Goal: Feedback & Contribution: Contribute content

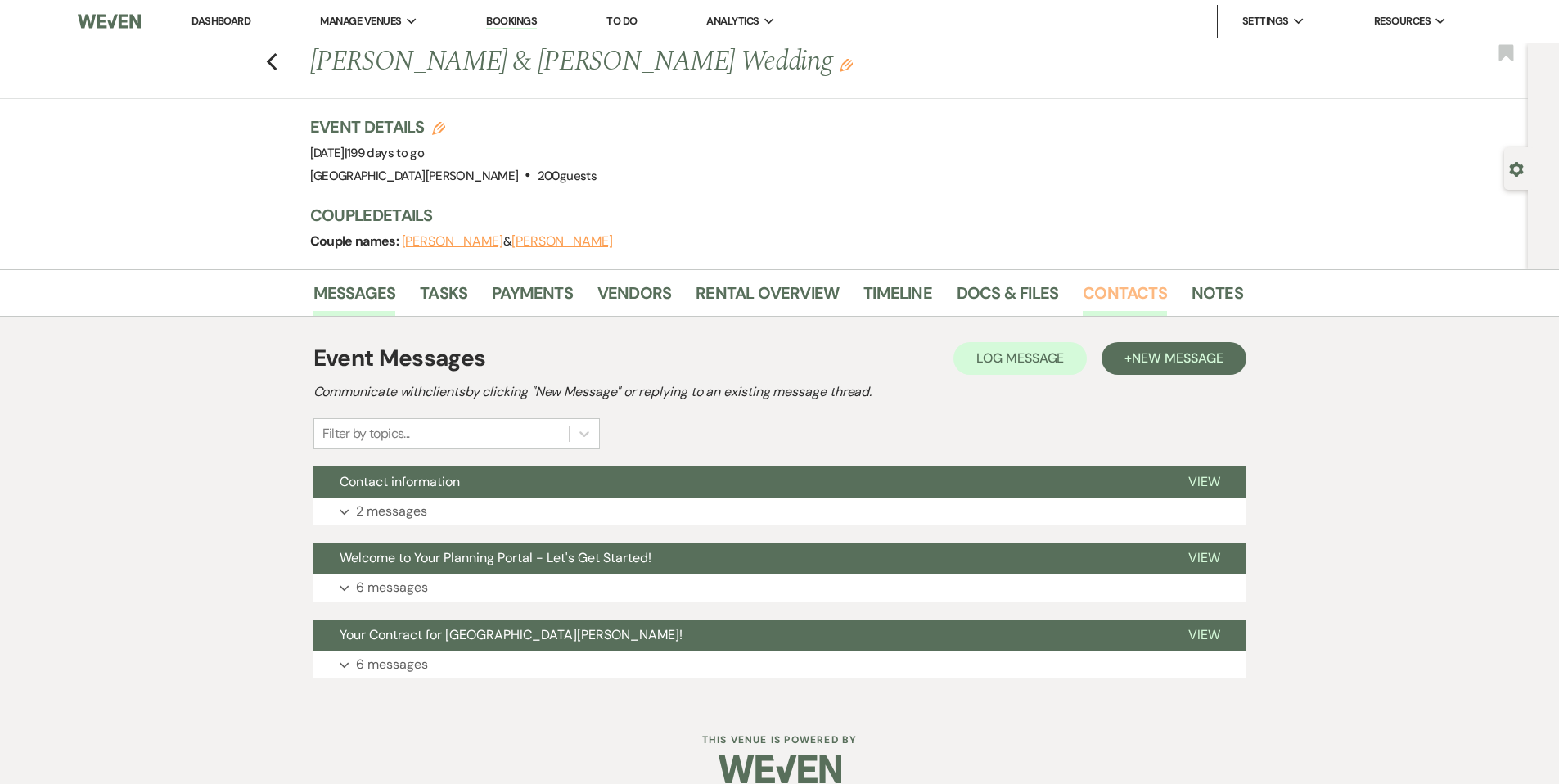
click at [1118, 314] on link "Contacts" at bounding box center [1125, 297] width 85 height 36
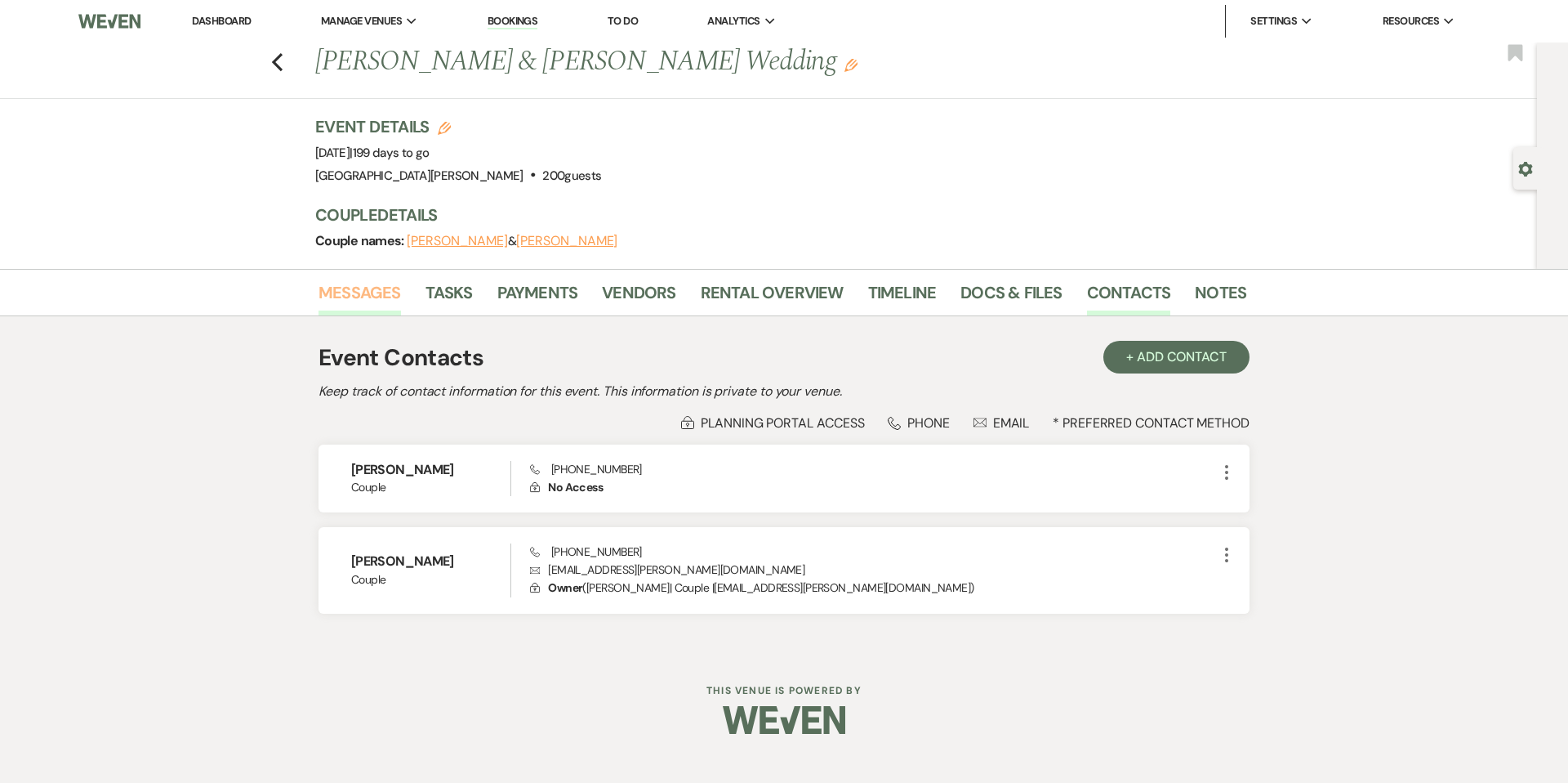
click at [378, 296] on link "Messages" at bounding box center [359, 297] width 82 height 36
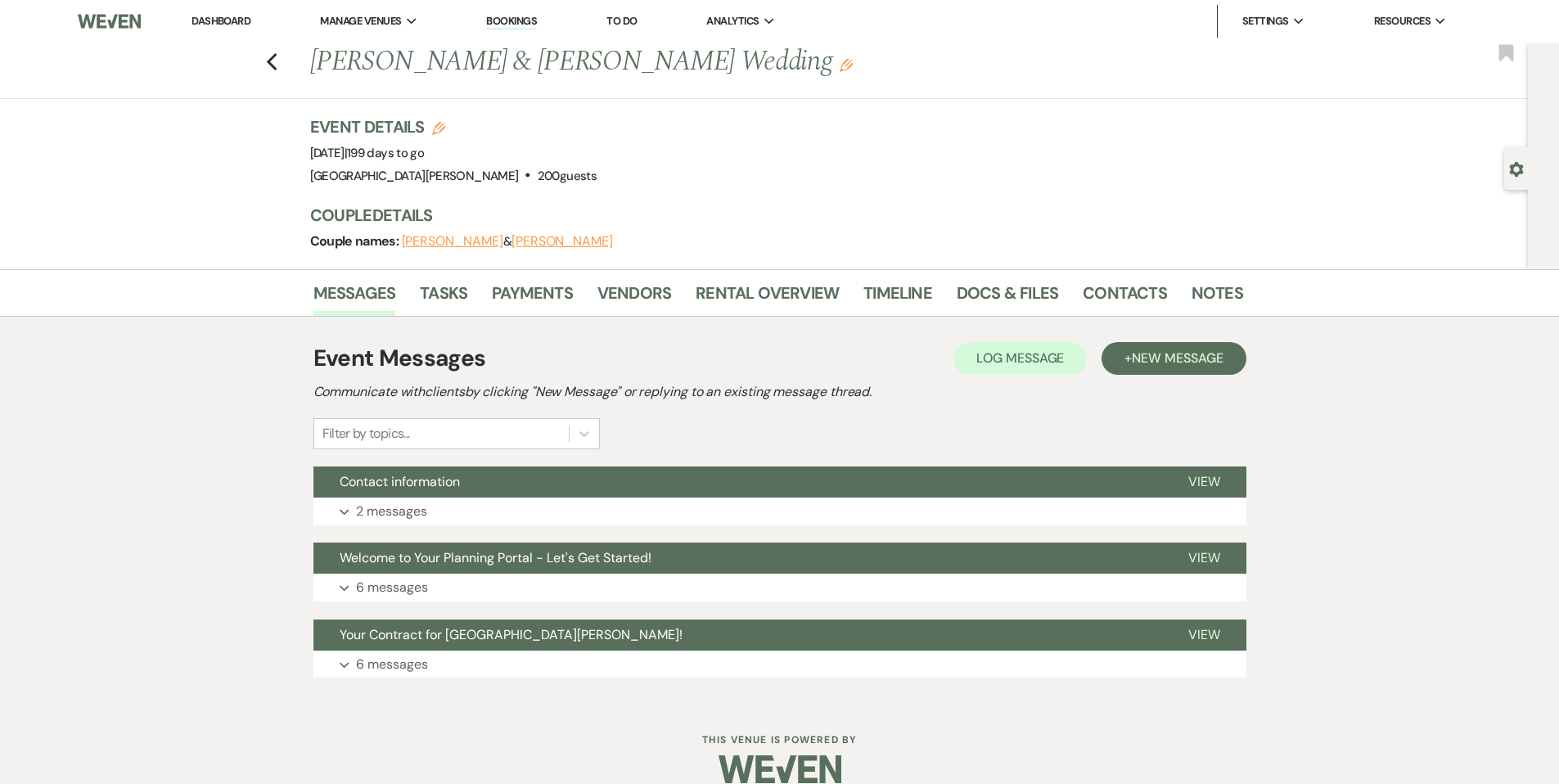
click at [233, 24] on link "Dashboard" at bounding box center [221, 20] width 59 height 14
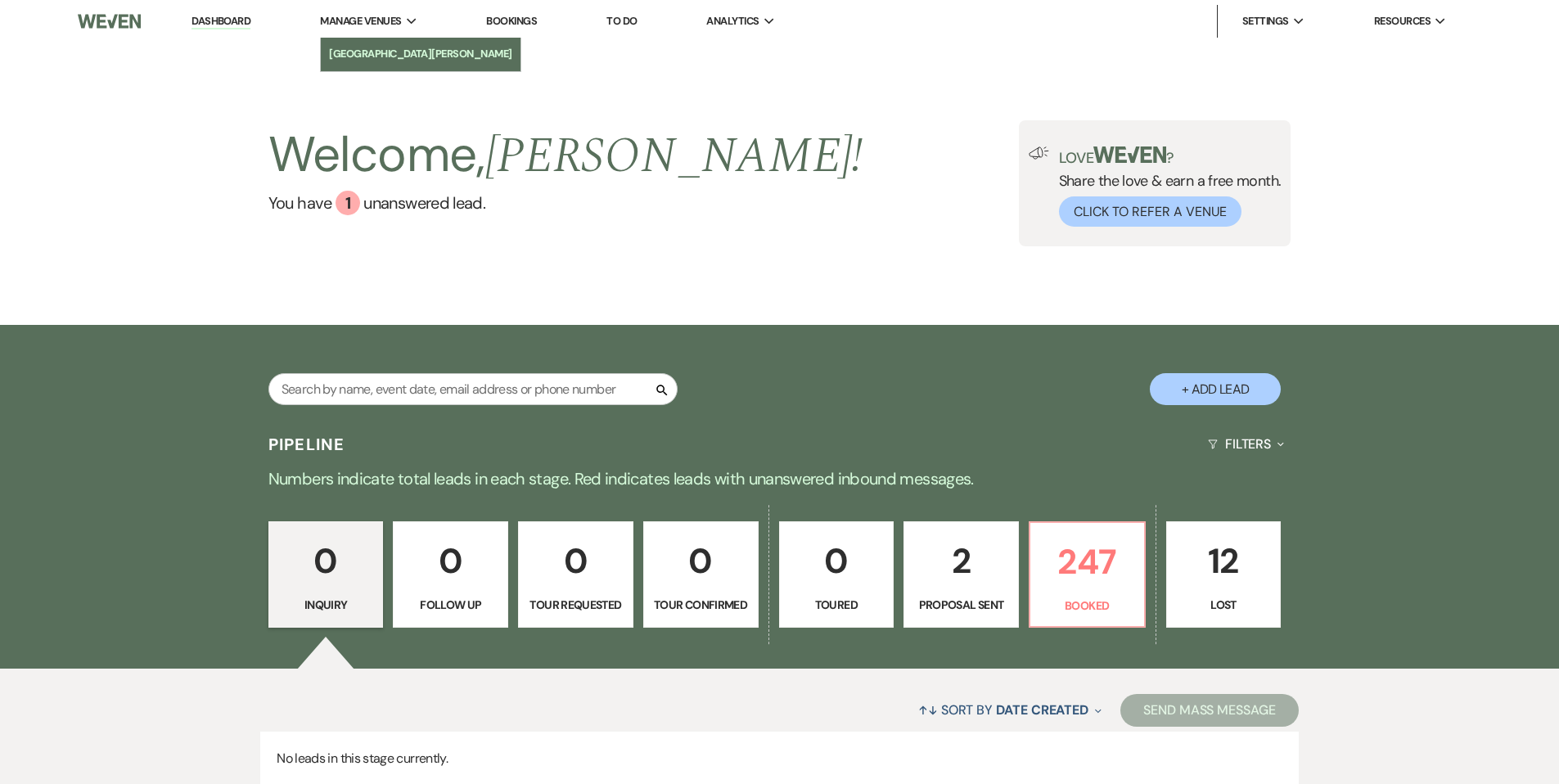
click at [383, 54] on li "[GEOGRAPHIC_DATA][PERSON_NAME]" at bounding box center [421, 53] width 184 height 17
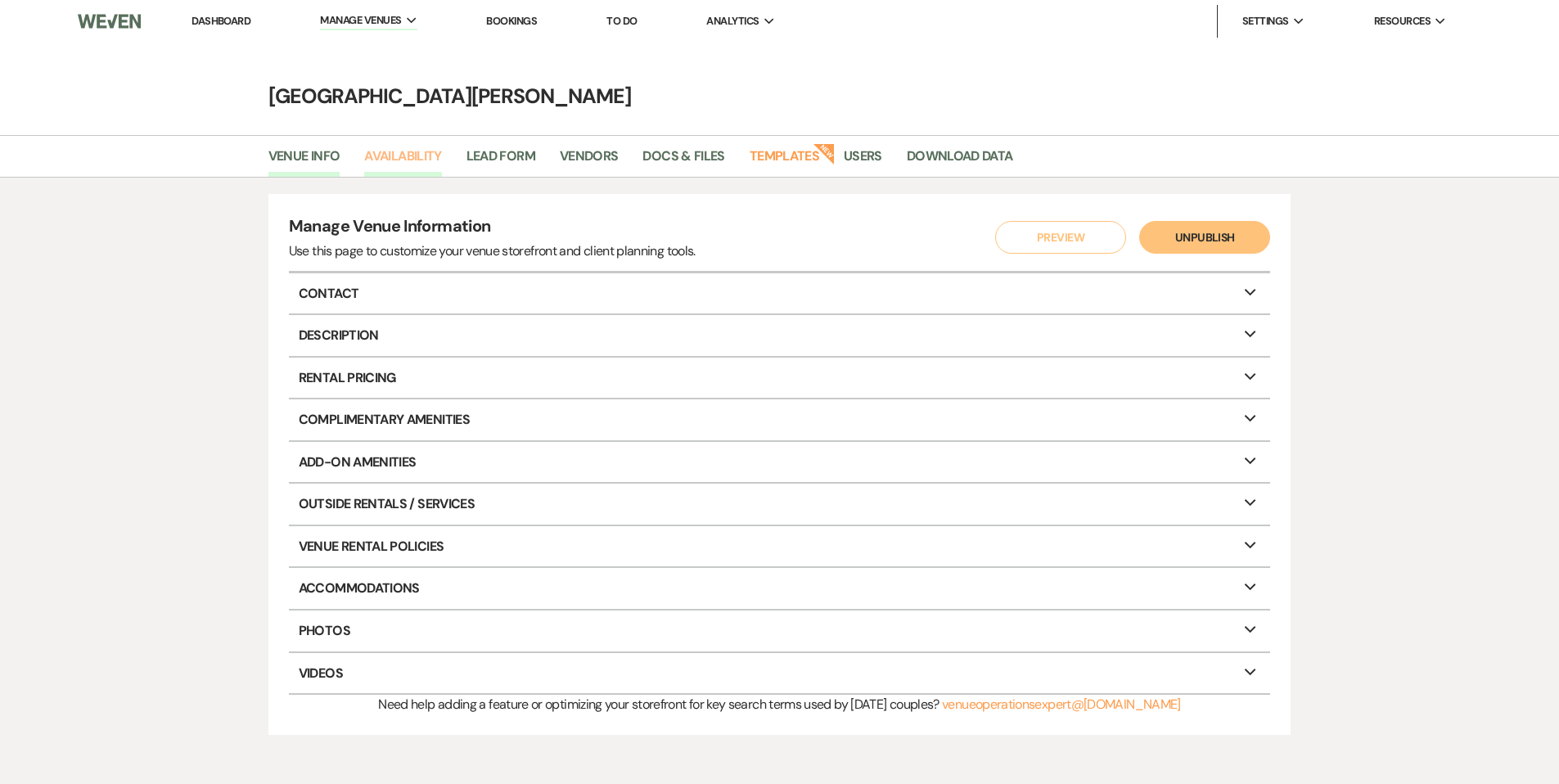
click at [390, 156] on link "Availability" at bounding box center [402, 161] width 77 height 31
select select "3"
select select "2026"
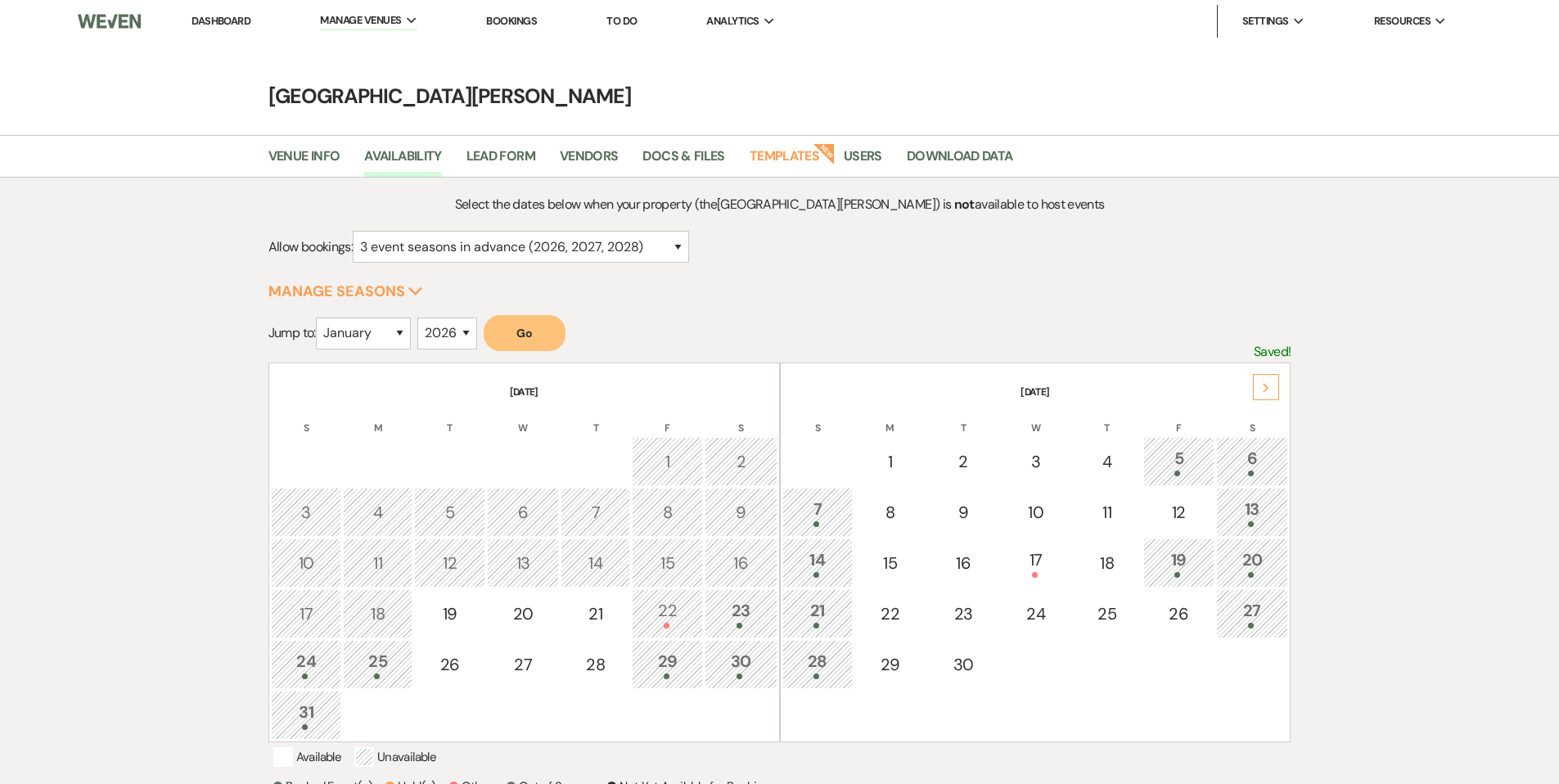
click at [1261, 389] on div "Next" at bounding box center [1265, 387] width 26 height 26
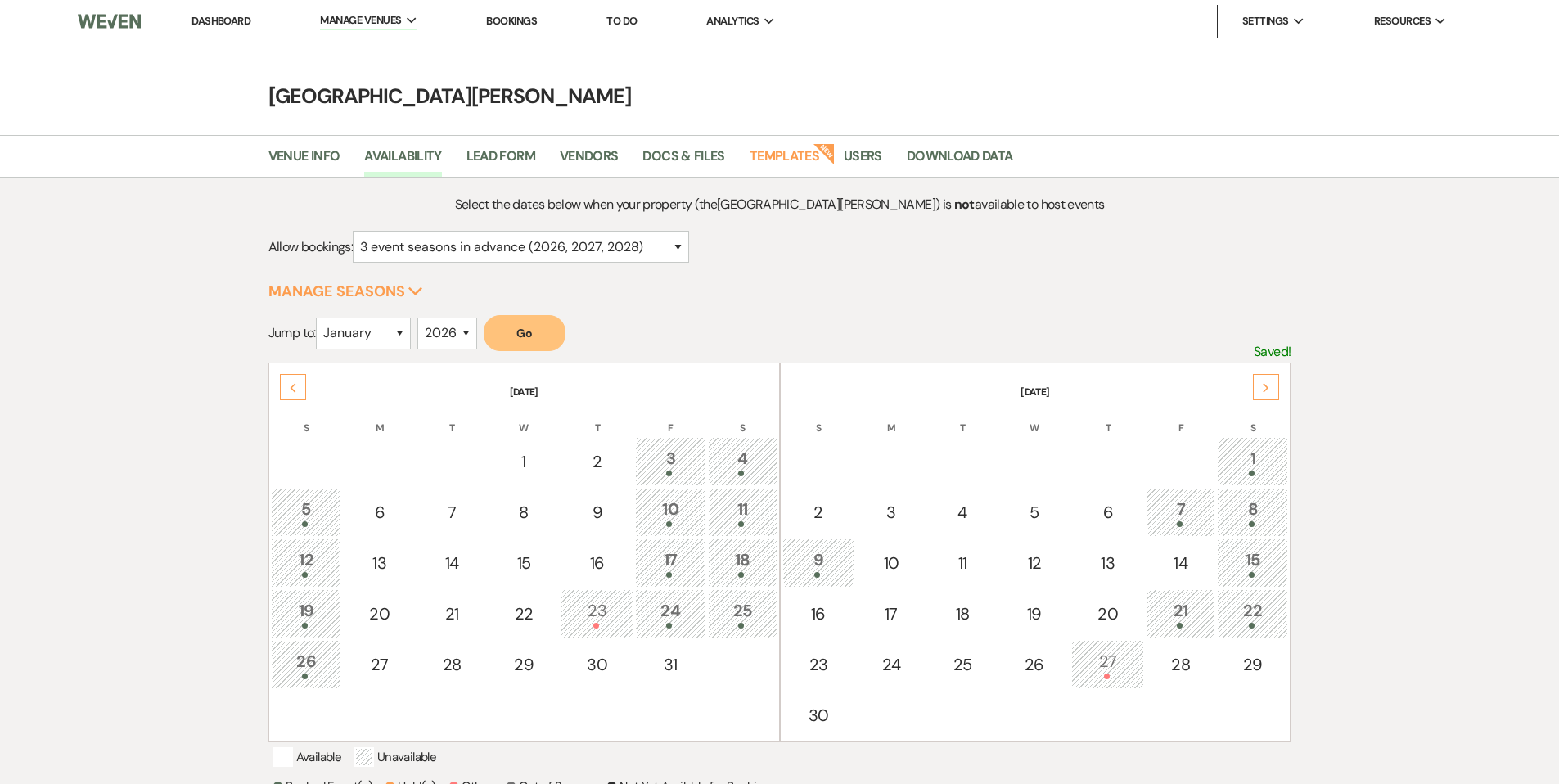
click at [1261, 389] on div "Next" at bounding box center [1265, 387] width 26 height 26
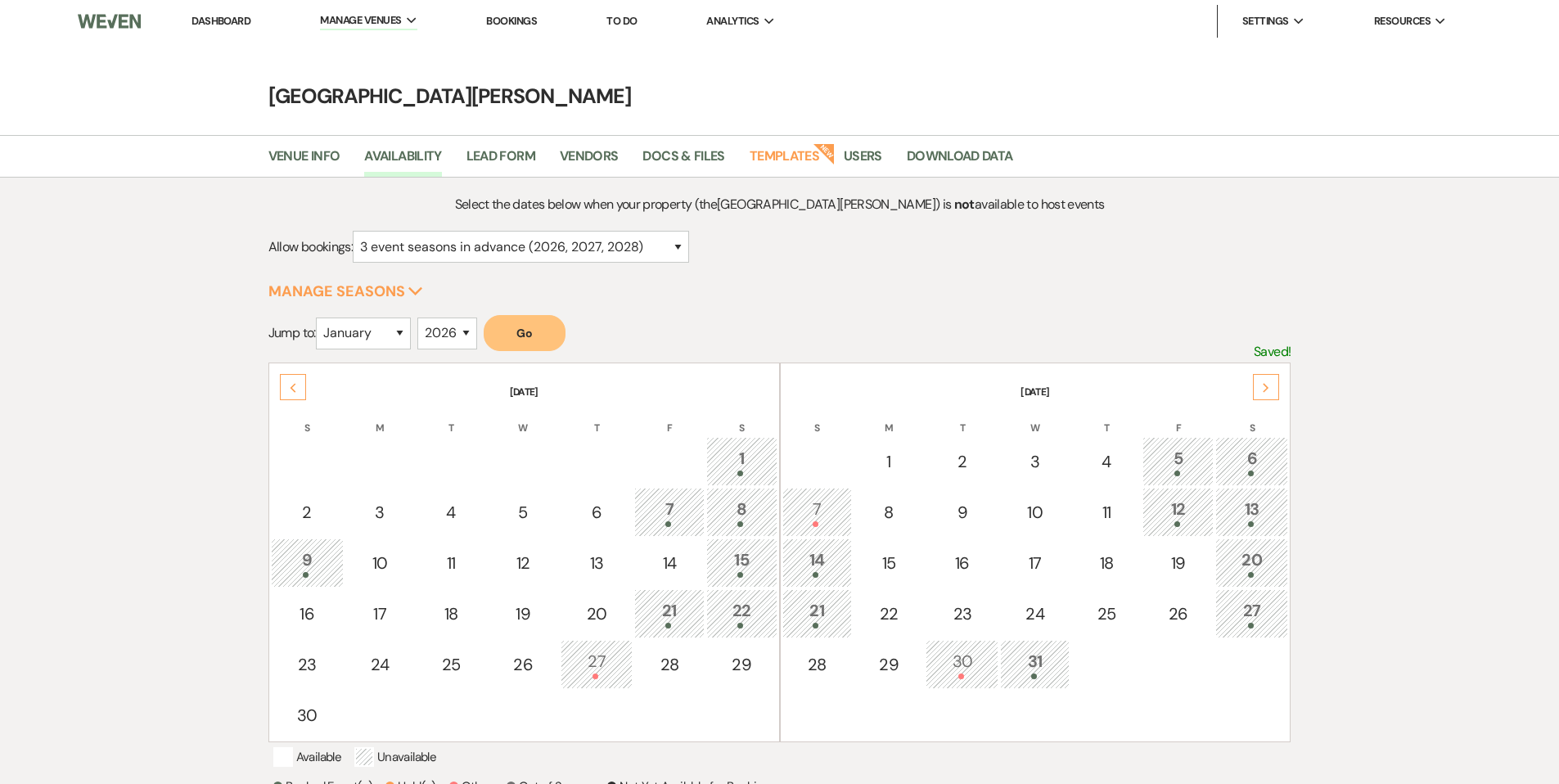
click at [1263, 389] on icon "Next" at bounding box center [1266, 388] width 8 height 10
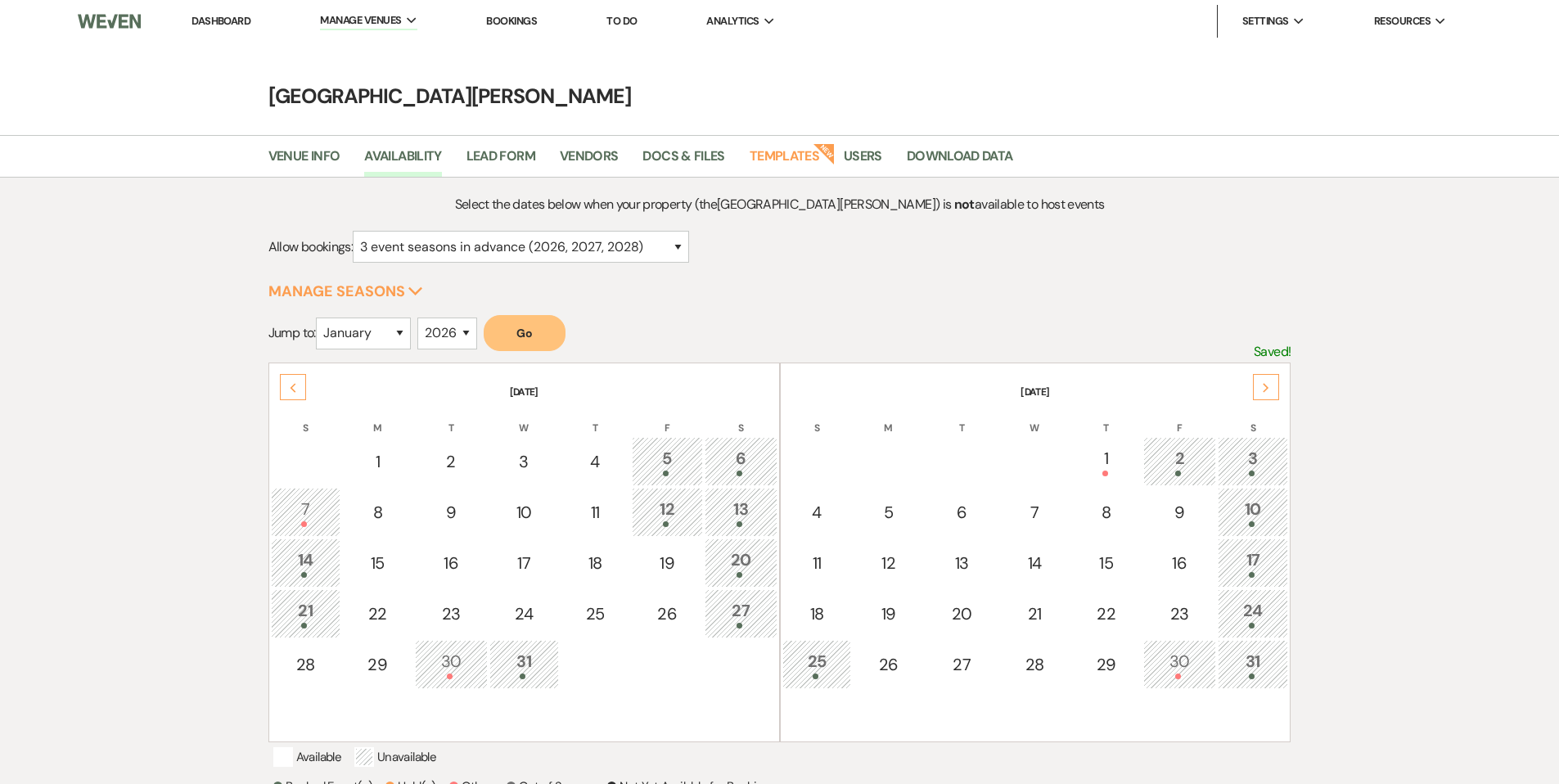
click at [1263, 389] on icon "Next" at bounding box center [1266, 388] width 8 height 10
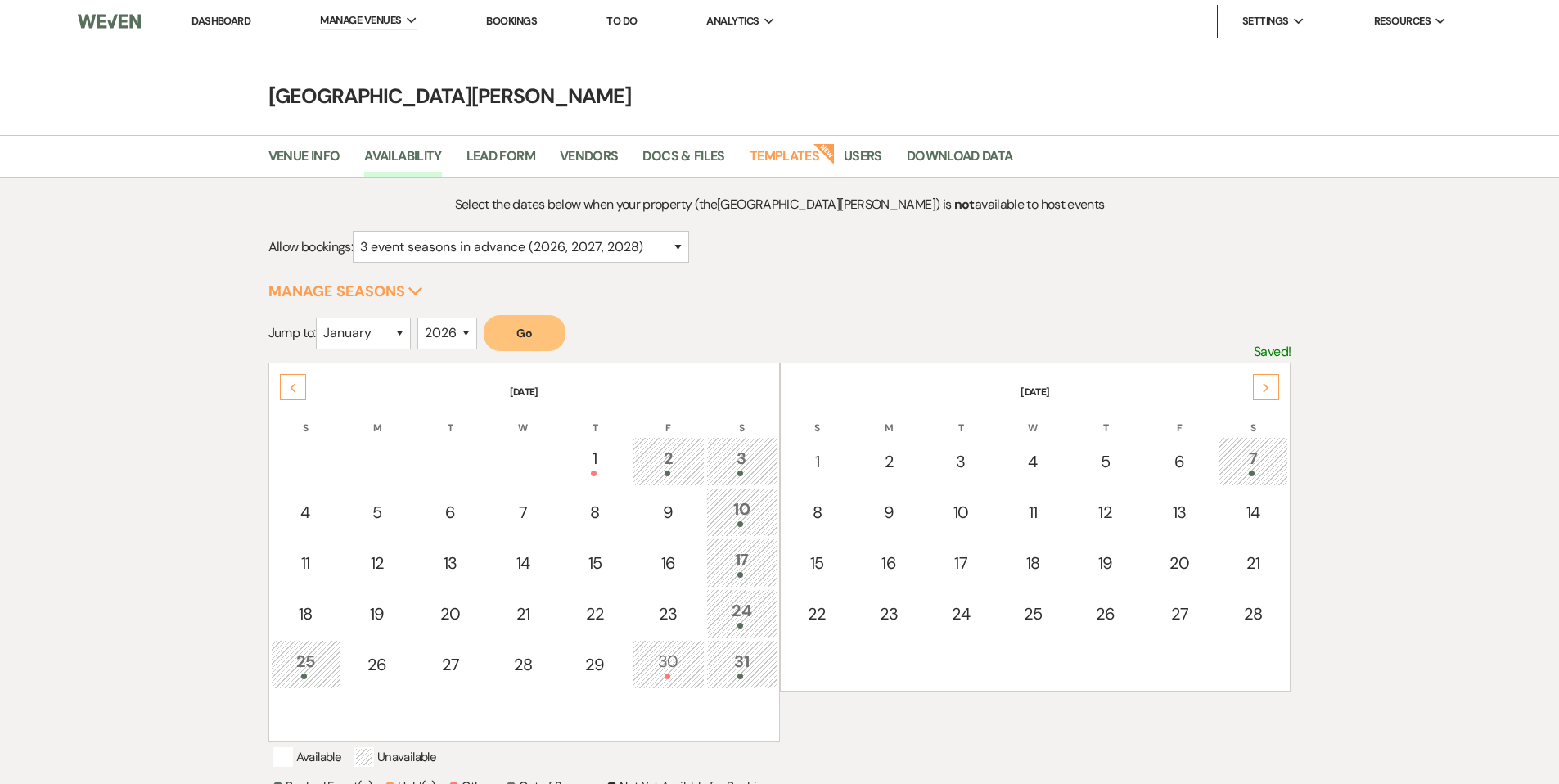
click at [1265, 390] on icon "Next" at bounding box center [1266, 388] width 8 height 10
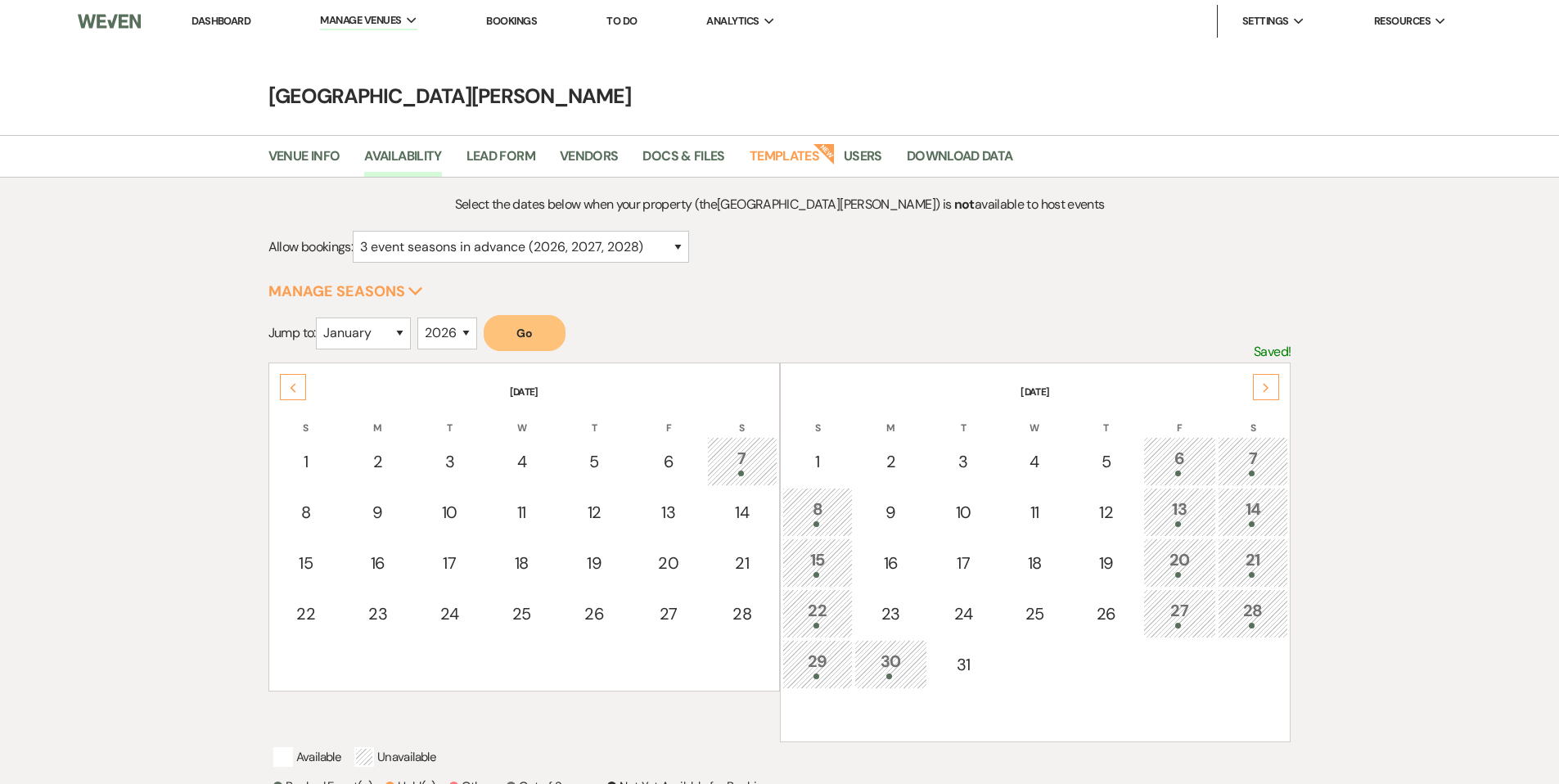
click at [1263, 388] on icon "Next" at bounding box center [1266, 388] width 8 height 10
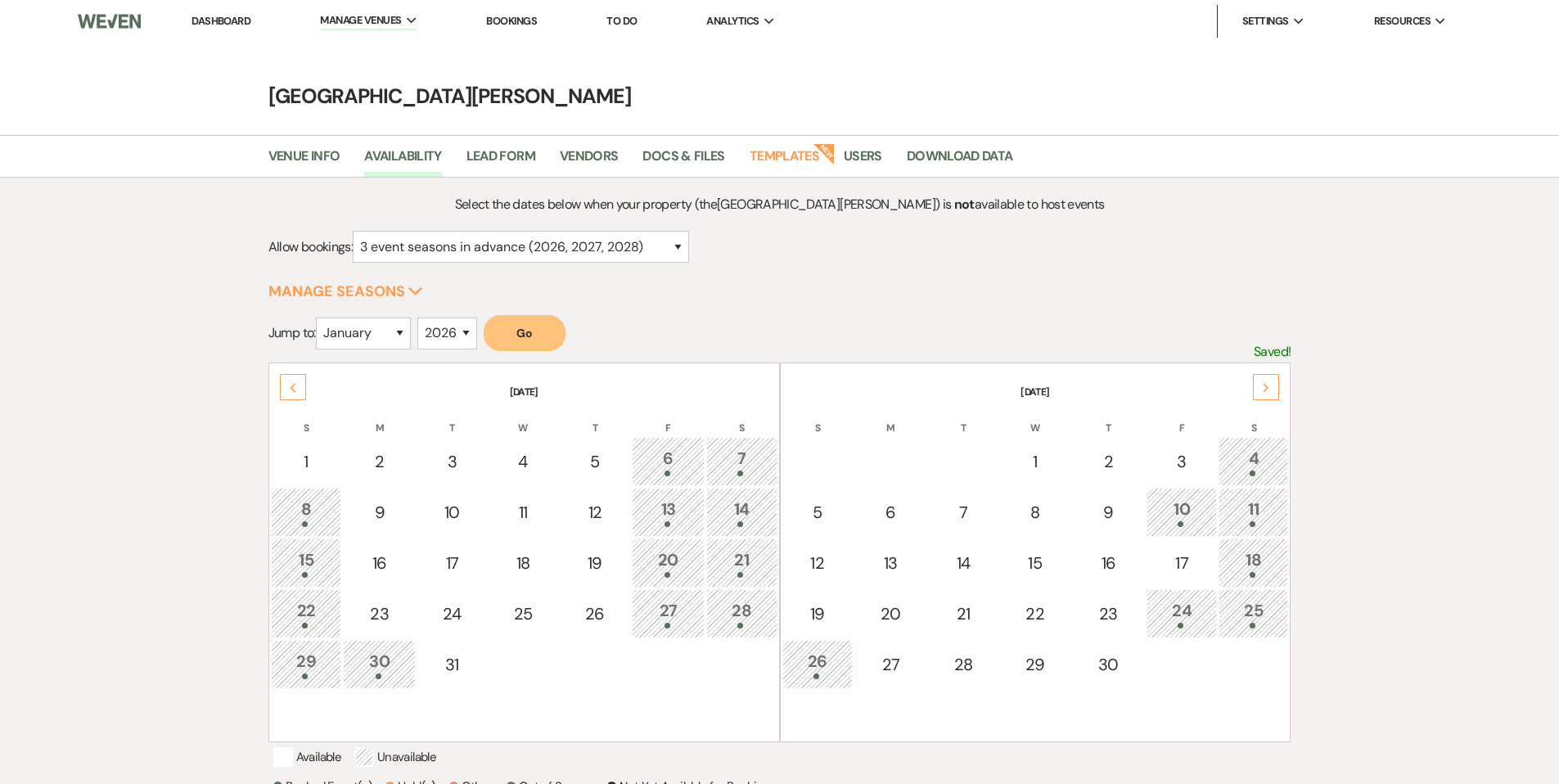
click at [1263, 388] on icon "Next" at bounding box center [1266, 388] width 8 height 10
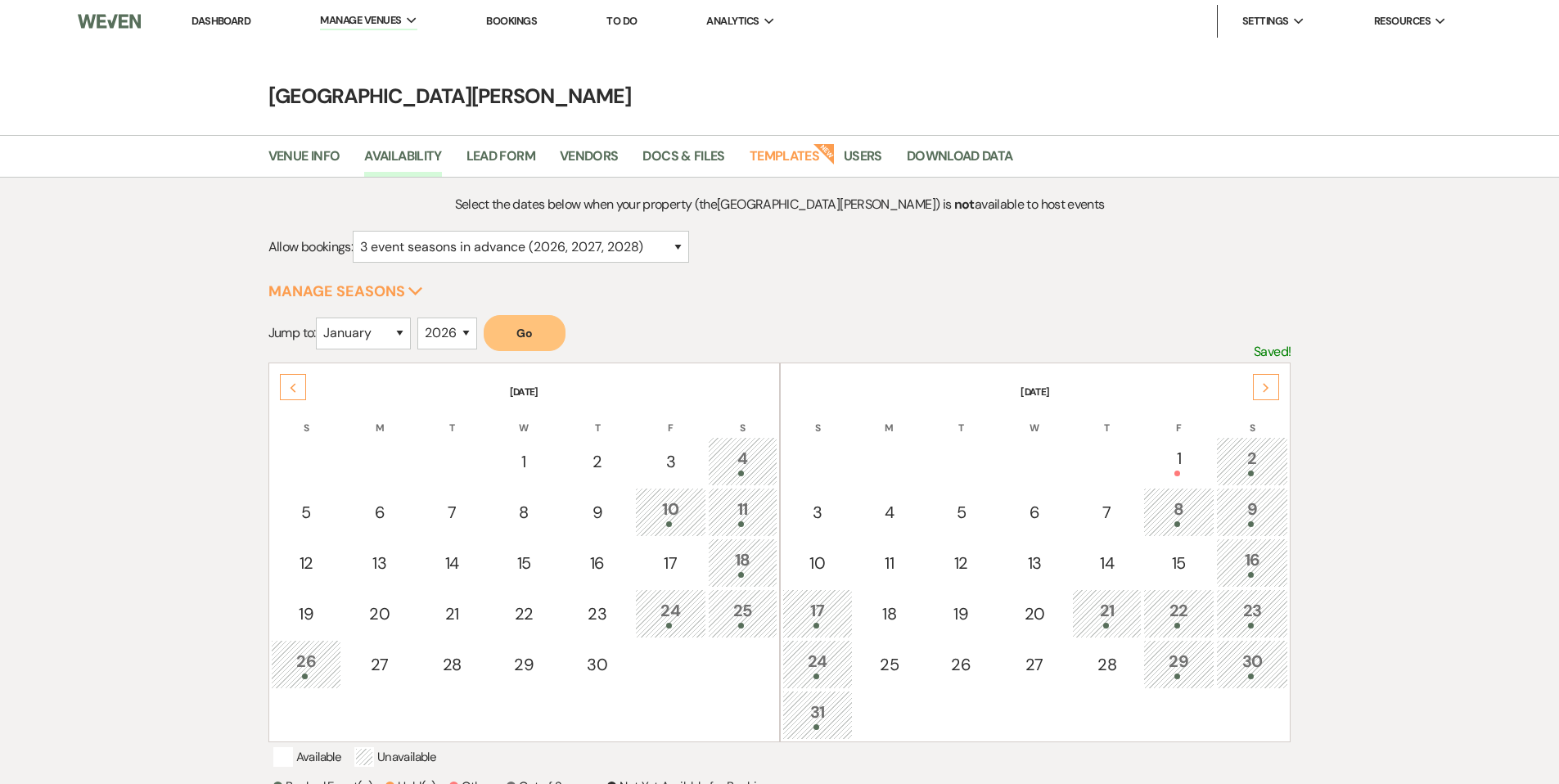
click at [1263, 388] on icon "Next" at bounding box center [1266, 388] width 8 height 10
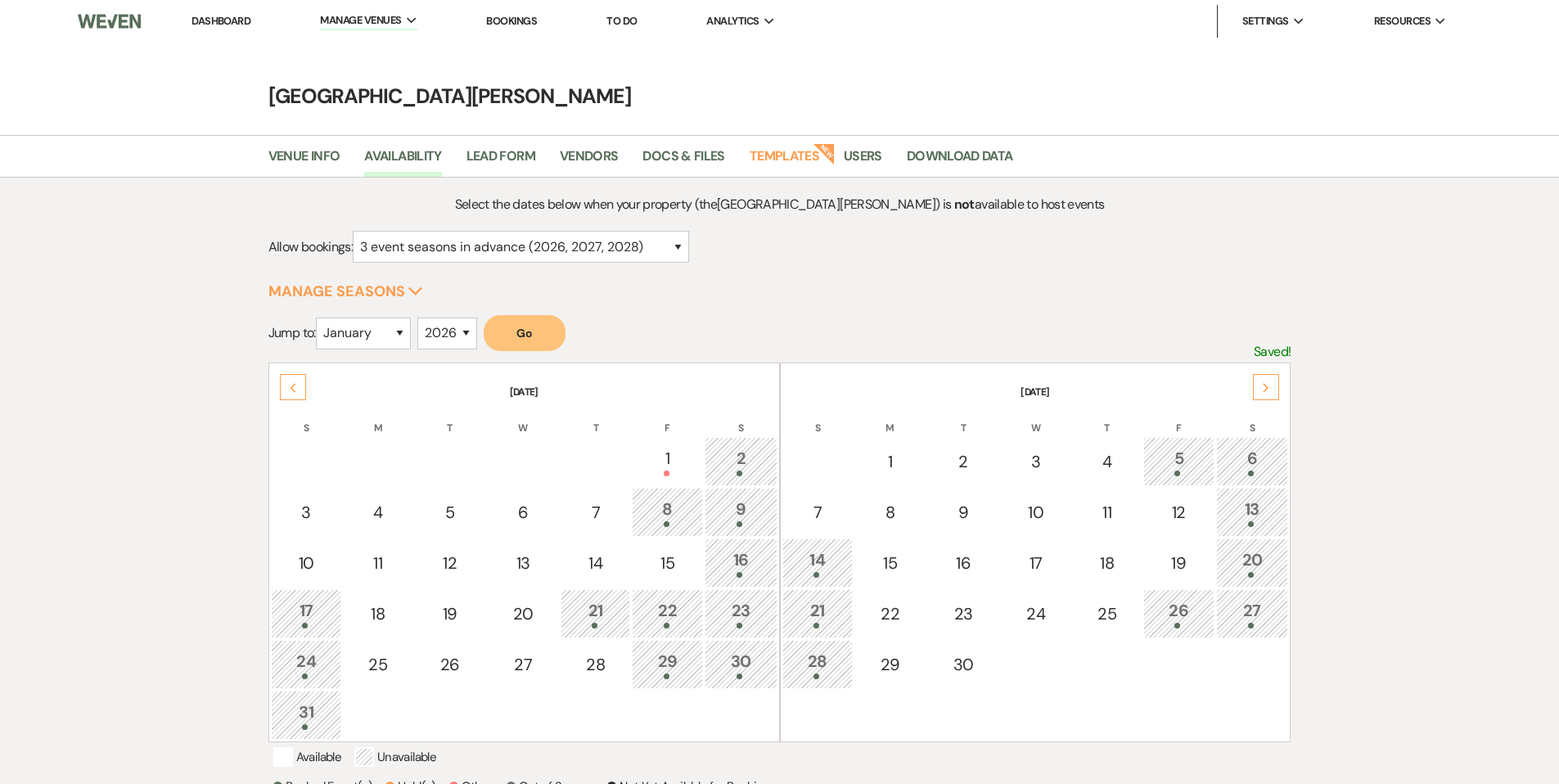
click at [1263, 388] on icon "Next" at bounding box center [1266, 388] width 8 height 10
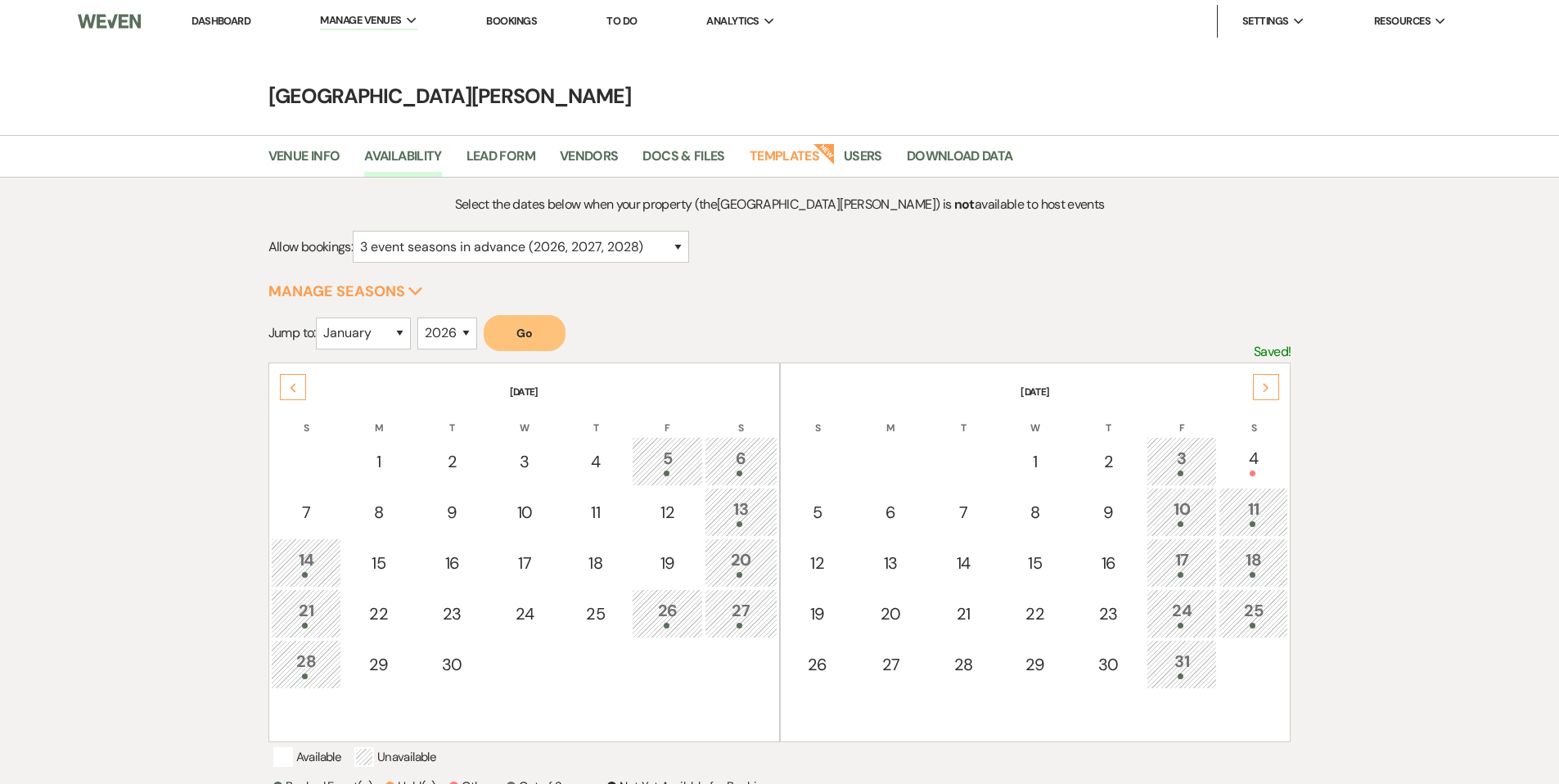
click at [1263, 388] on icon "Next" at bounding box center [1266, 388] width 8 height 10
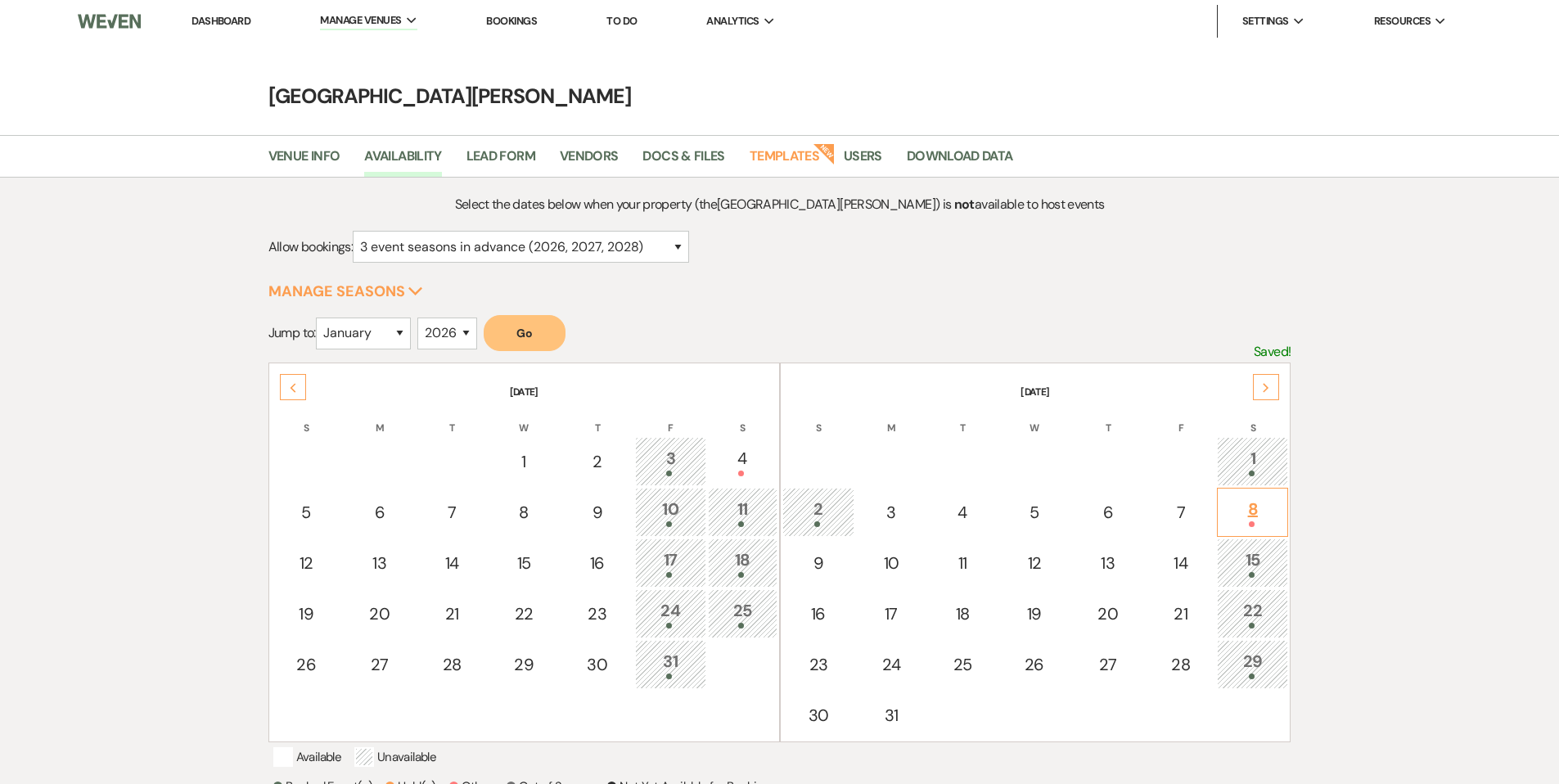
click at [1264, 516] on div "8" at bounding box center [1253, 511] width 53 height 30
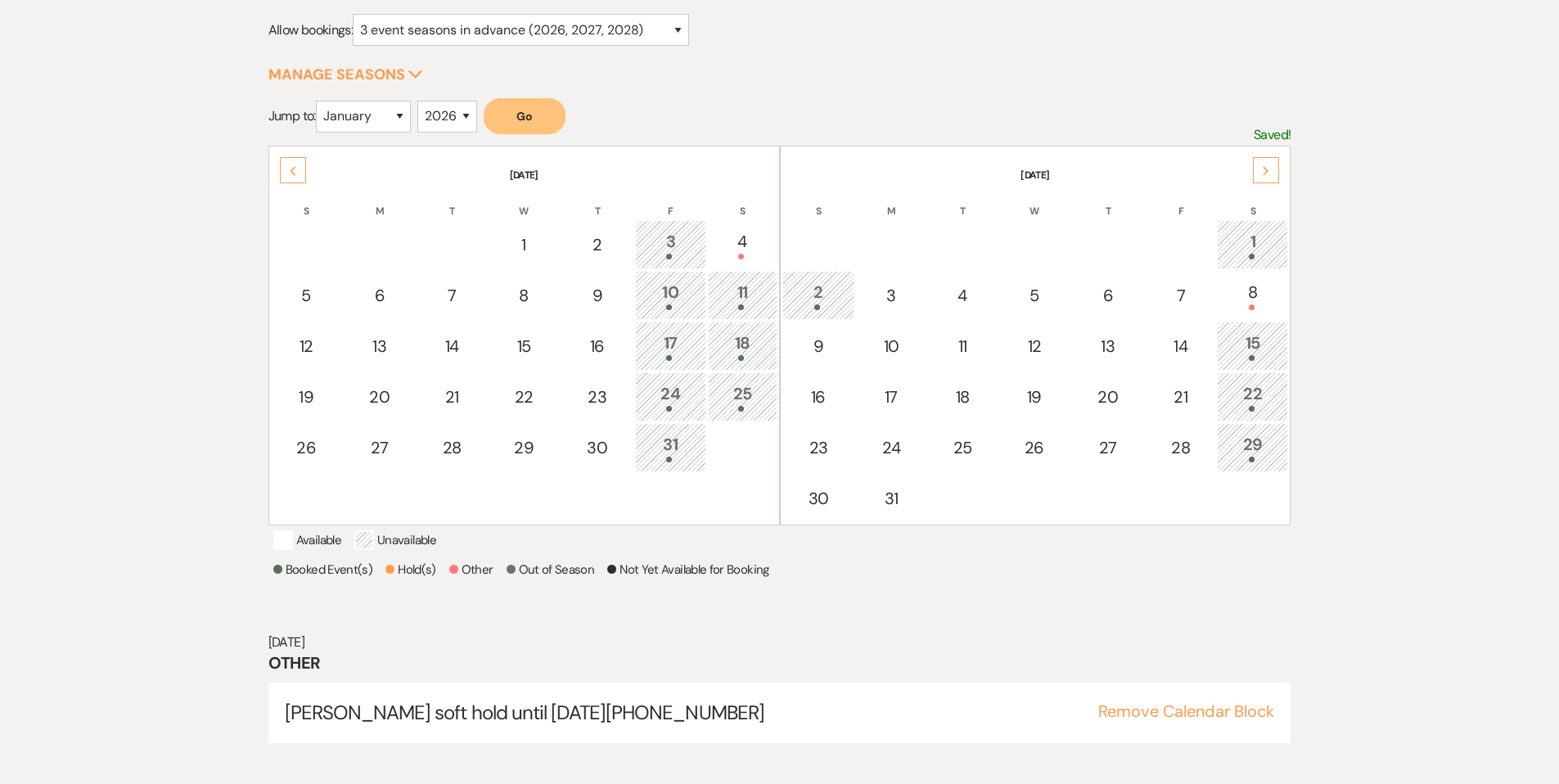
scroll to position [208, 0]
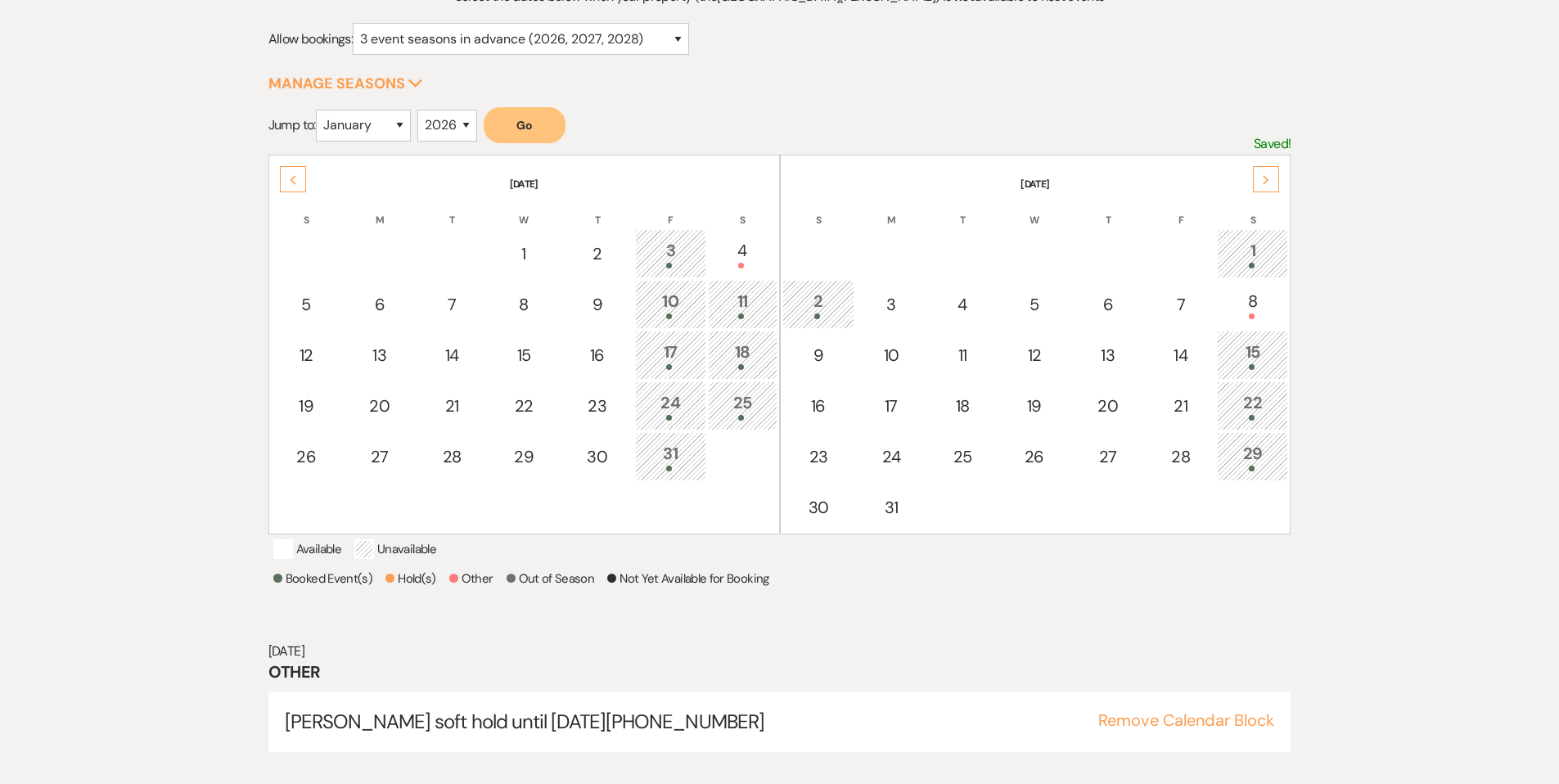
click at [1267, 187] on div "Next" at bounding box center [1265, 179] width 26 height 26
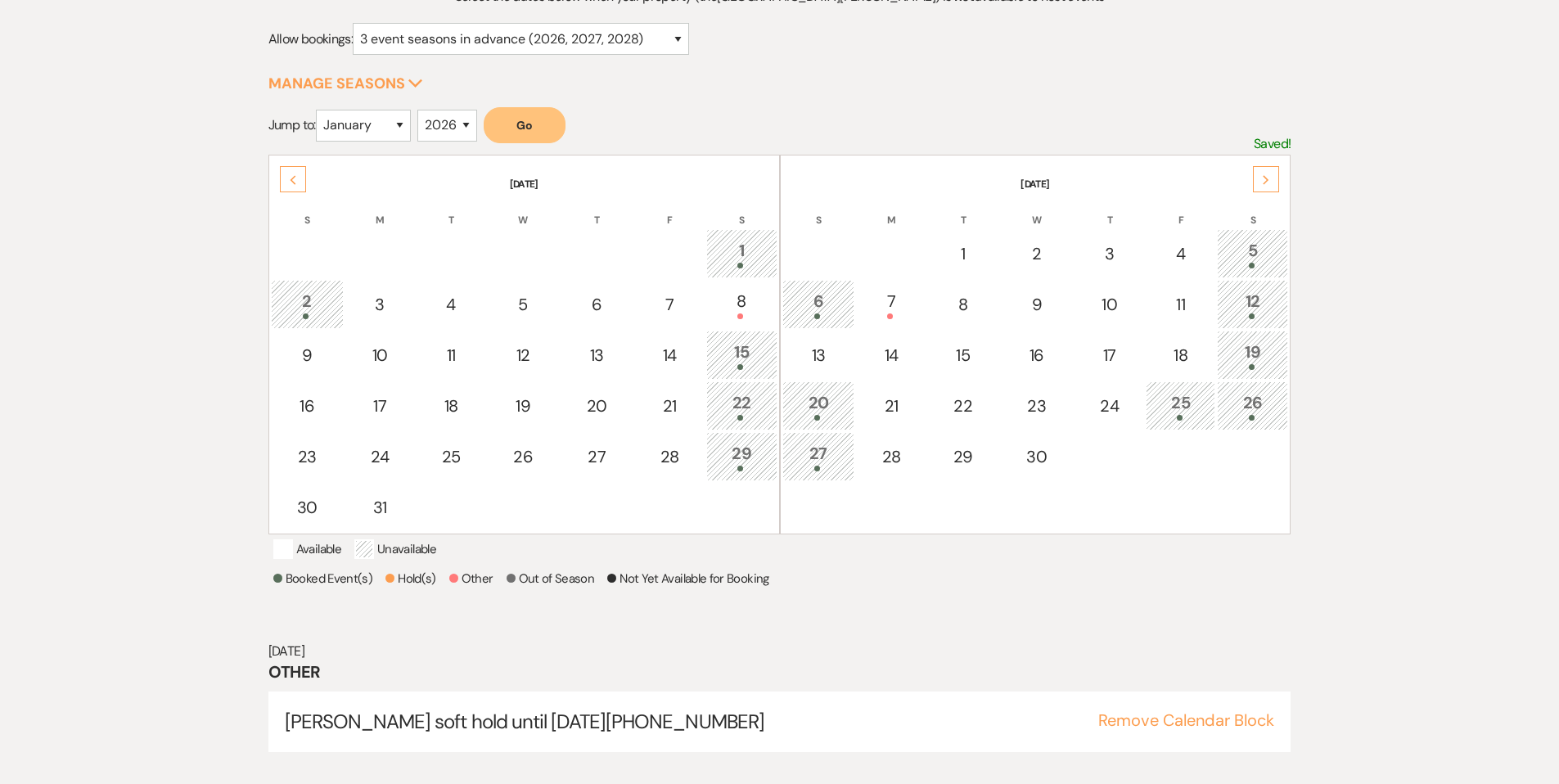
click at [1267, 187] on div "Next" at bounding box center [1265, 179] width 26 height 26
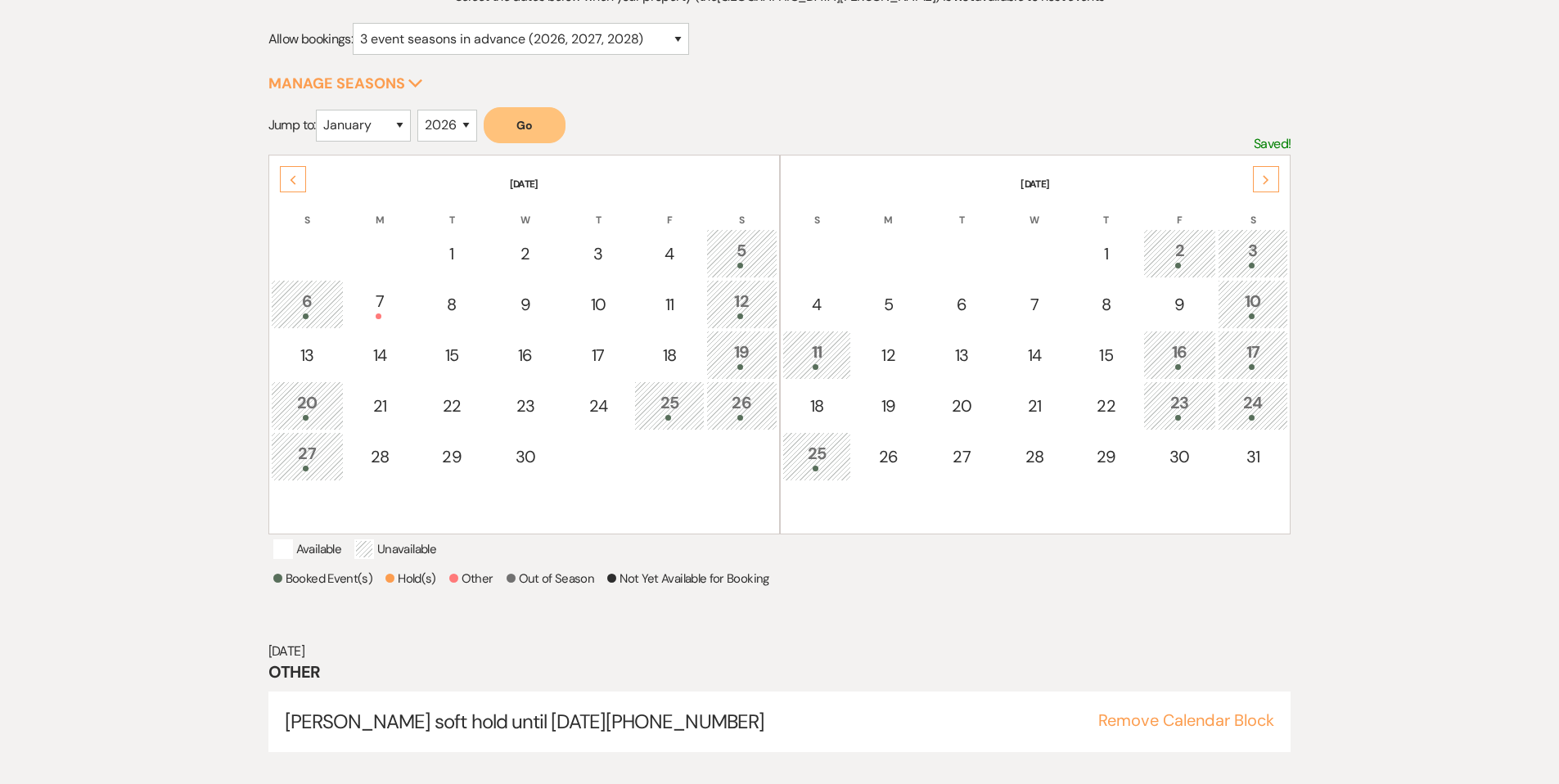
click at [1267, 187] on div "Next" at bounding box center [1265, 179] width 26 height 26
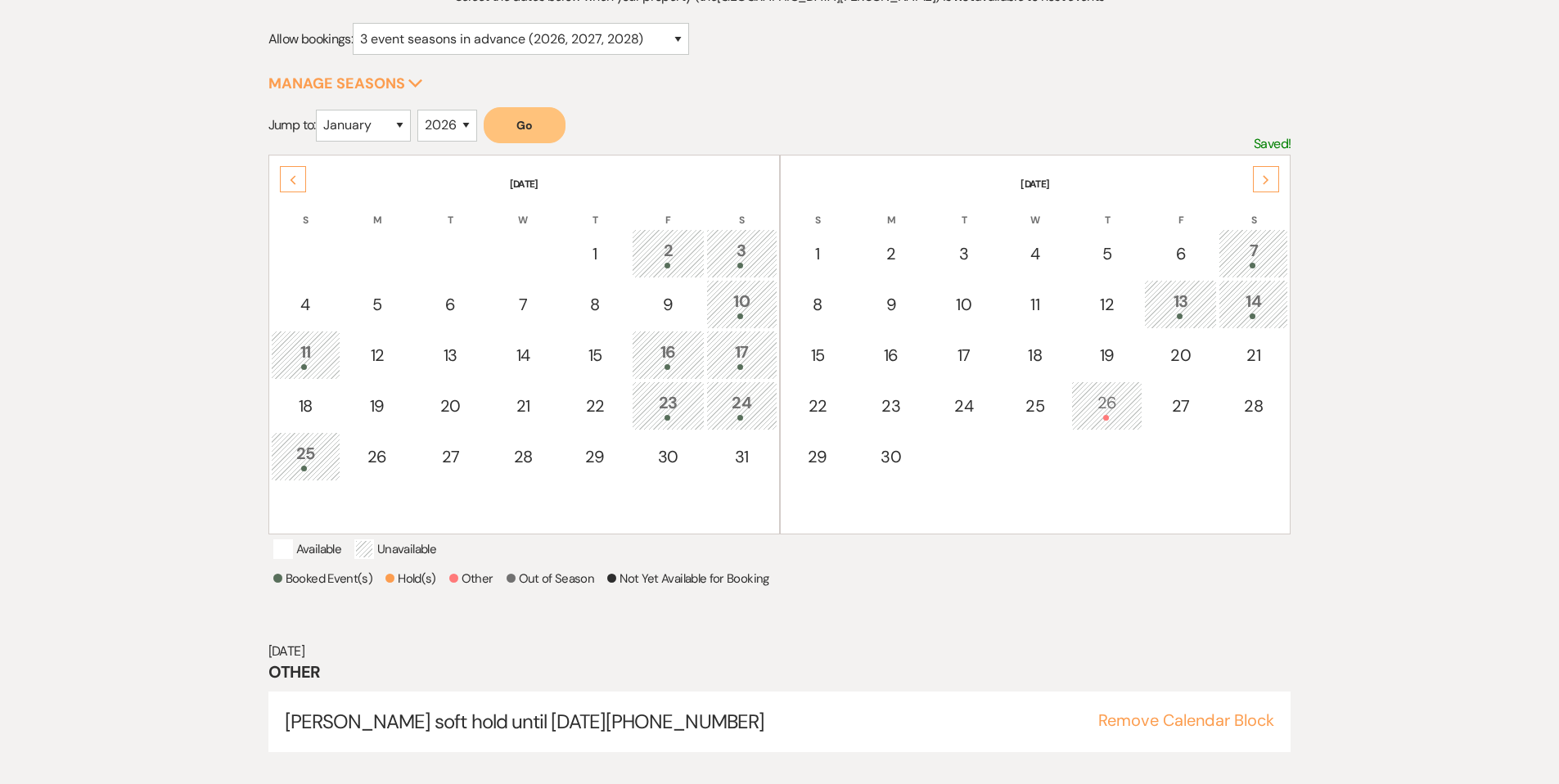
click at [1267, 187] on div "Next" at bounding box center [1265, 179] width 26 height 26
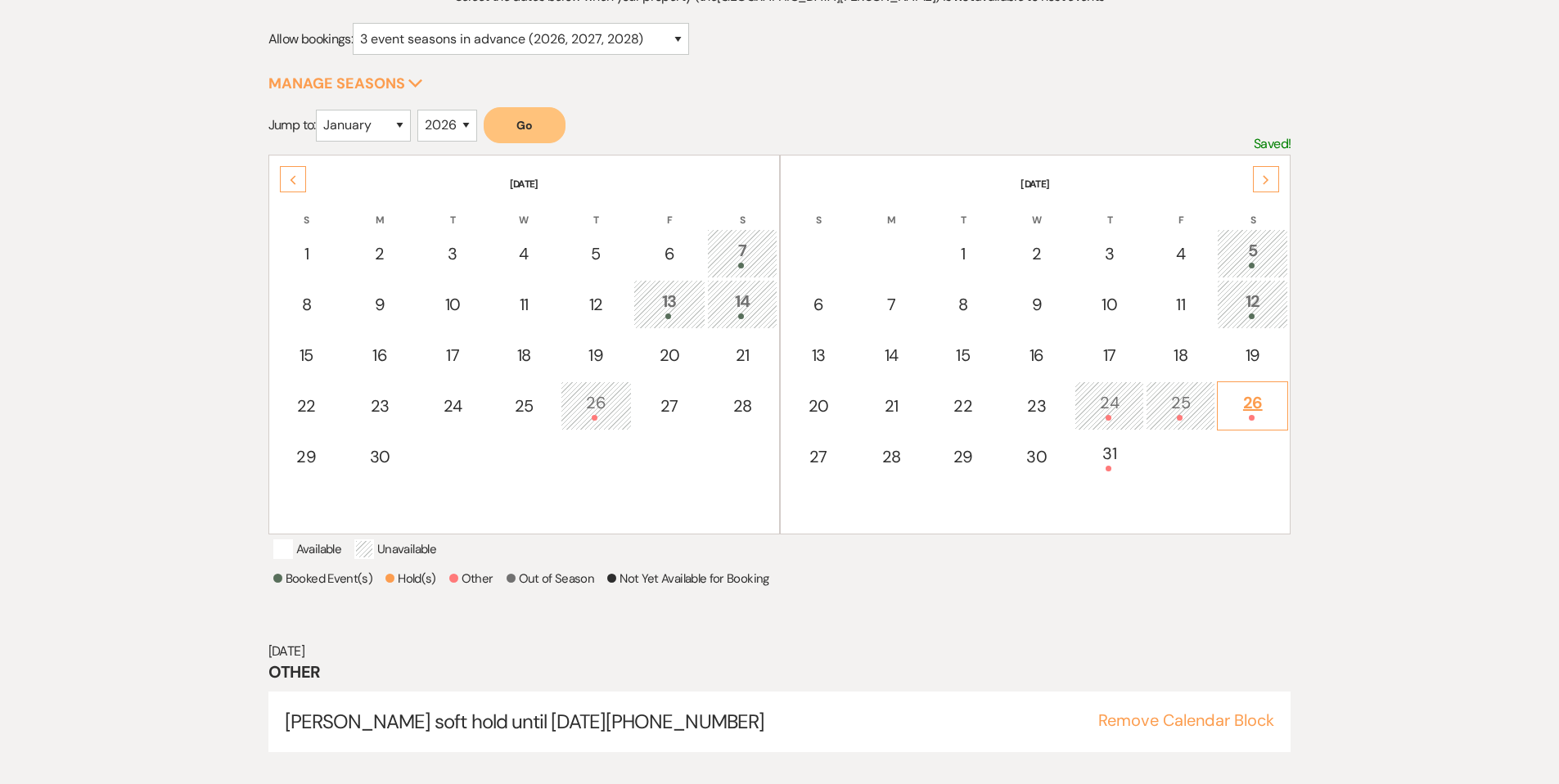
click at [1268, 396] on div "26" at bounding box center [1253, 405] width 53 height 30
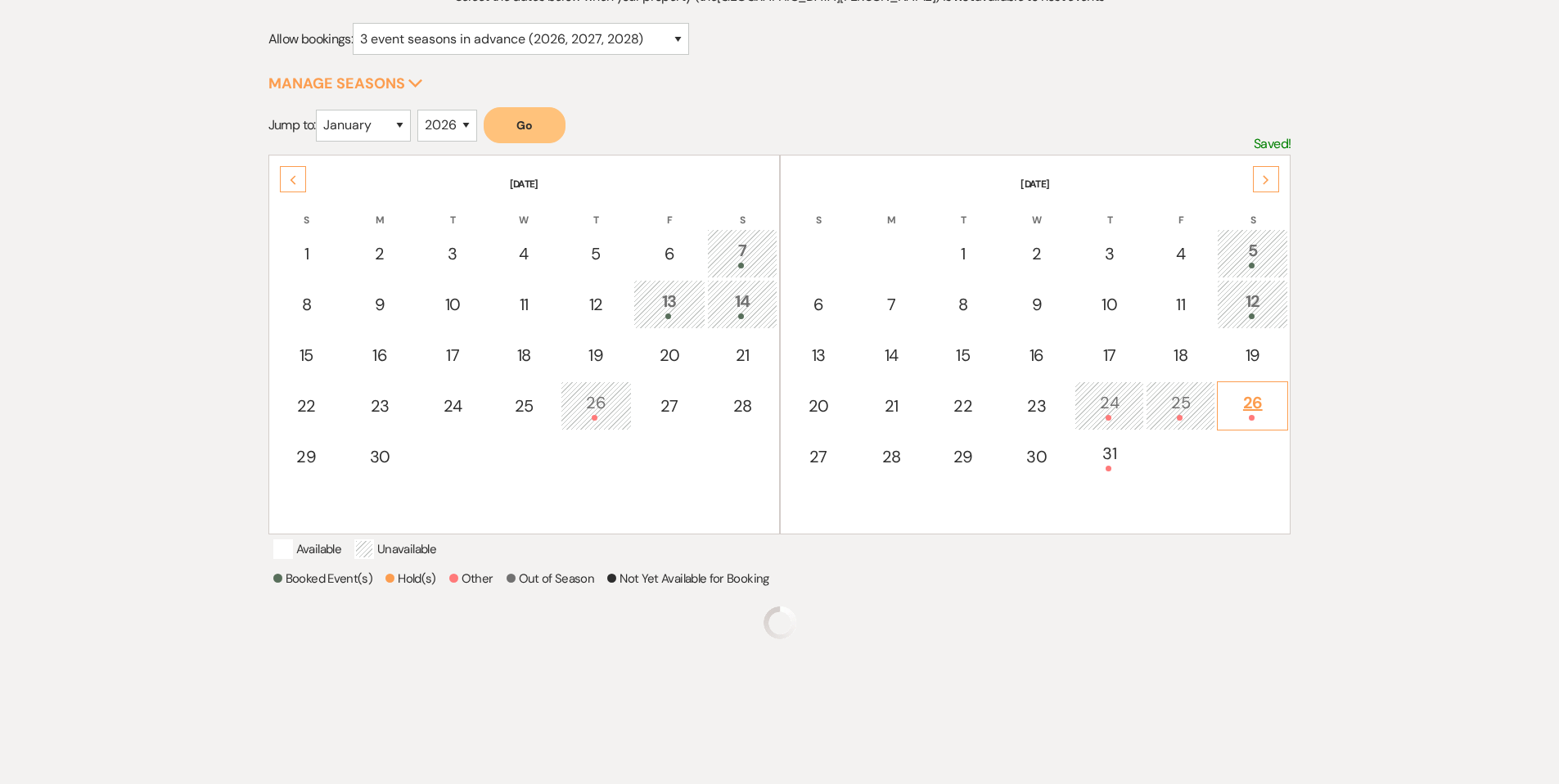
scroll to position [234, 0]
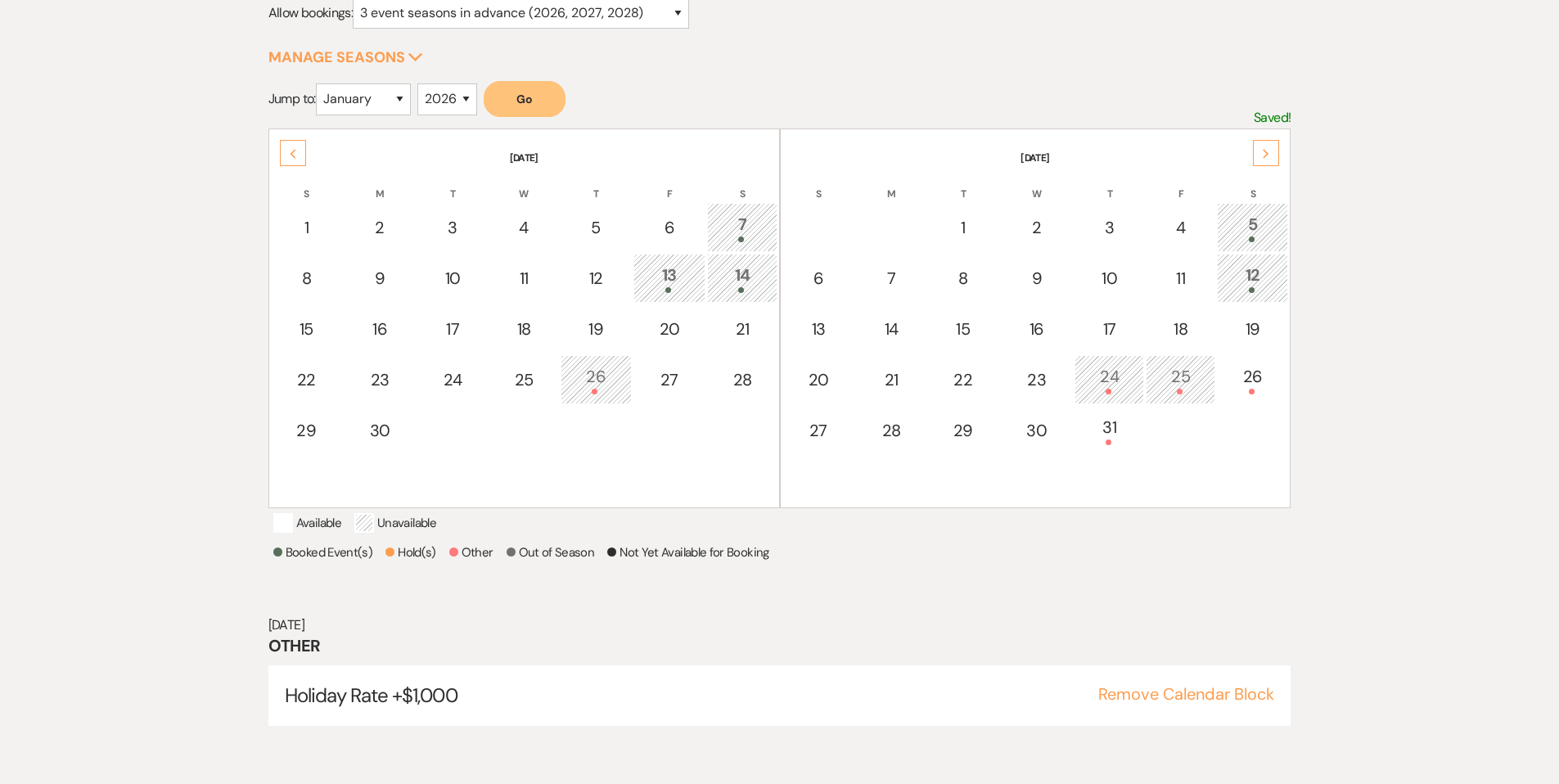
click at [1274, 157] on div "Next" at bounding box center [1265, 153] width 26 height 26
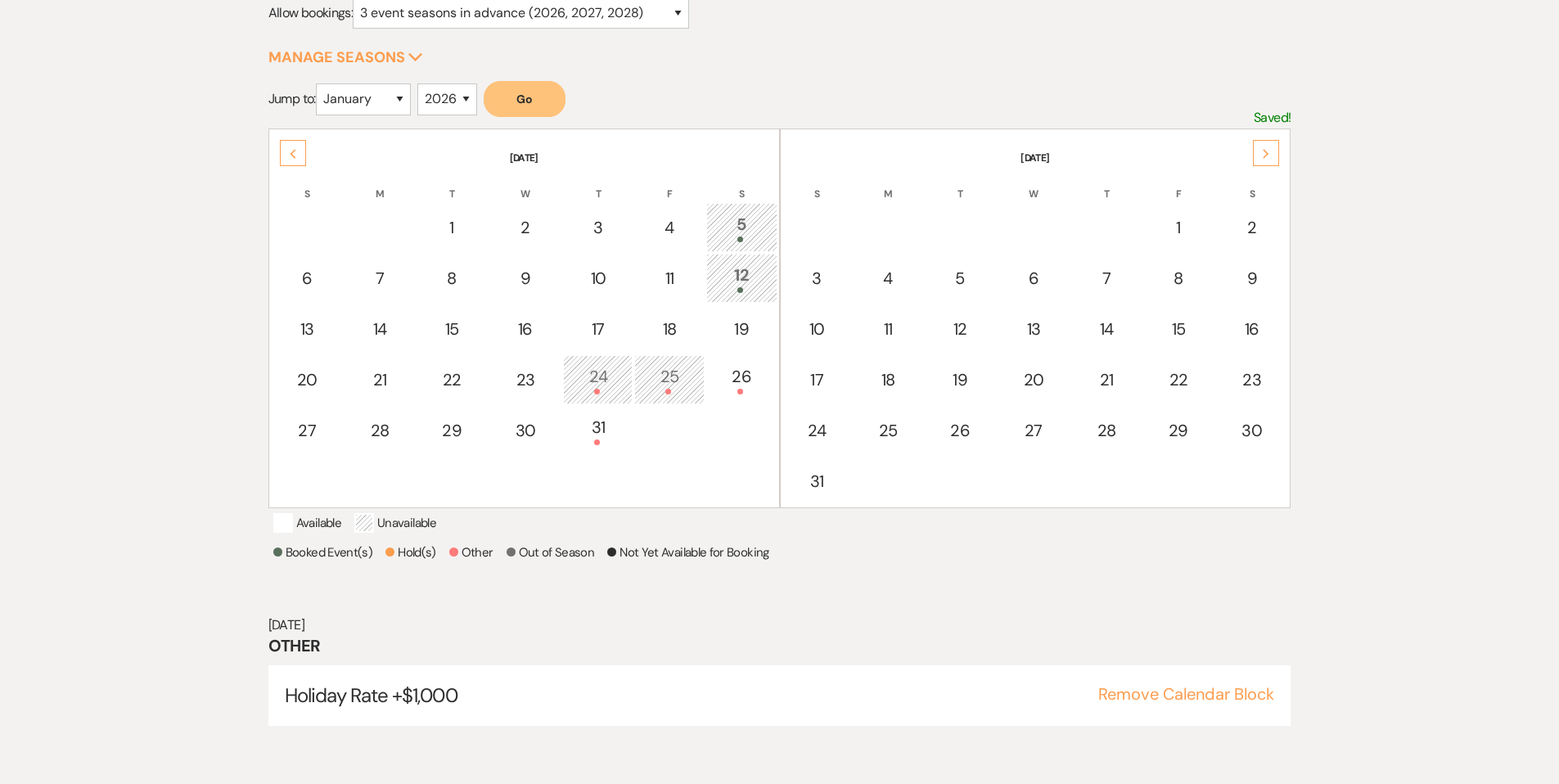
click at [291, 154] on icon "Previous" at bounding box center [293, 153] width 8 height 10
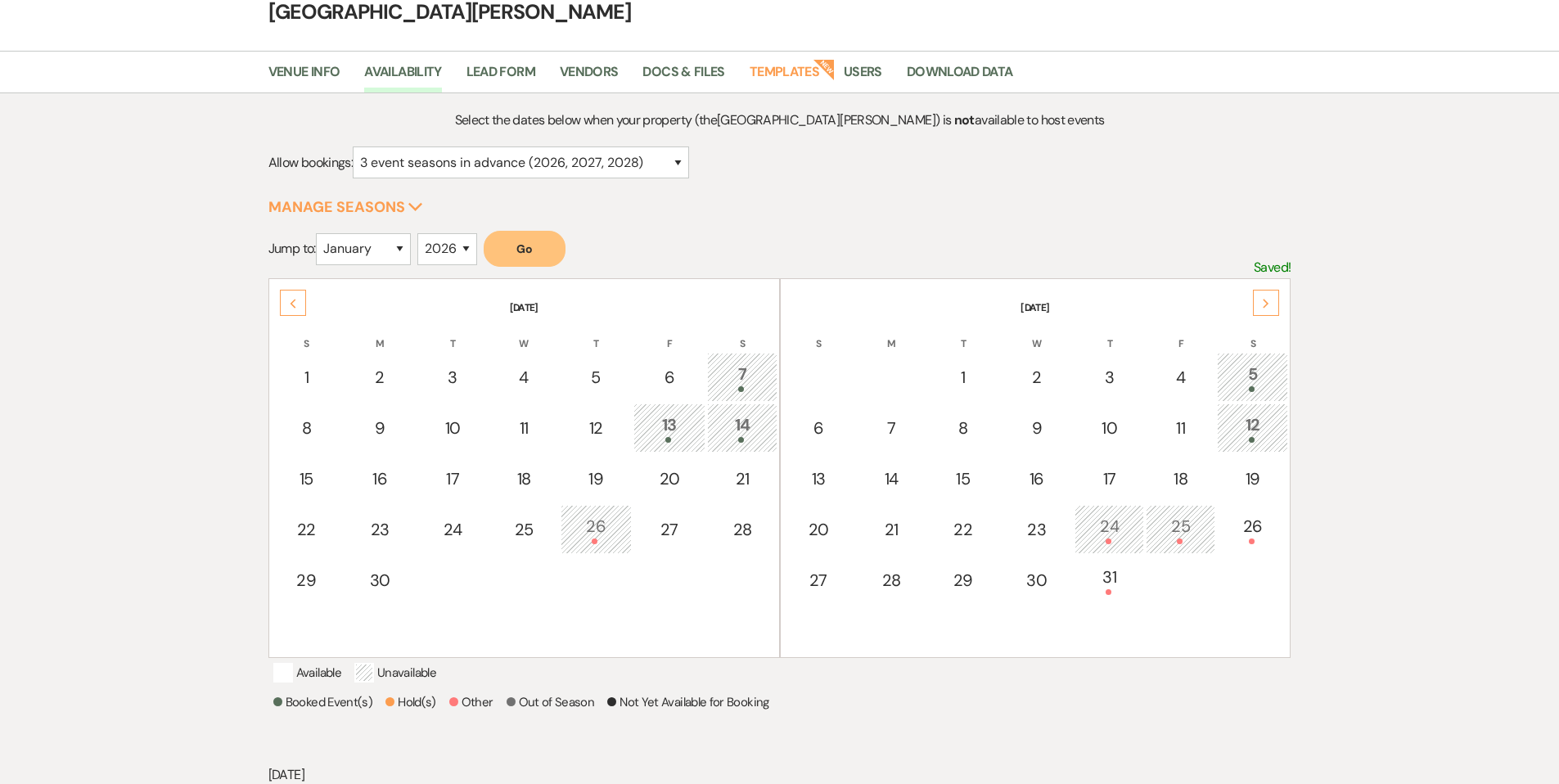
scroll to position [84, 0]
click at [370, 259] on select "January February March April May June July August September October November De…" at bounding box center [364, 250] width 95 height 32
select select "3"
click at [532, 251] on button "Go" at bounding box center [525, 249] width 82 height 36
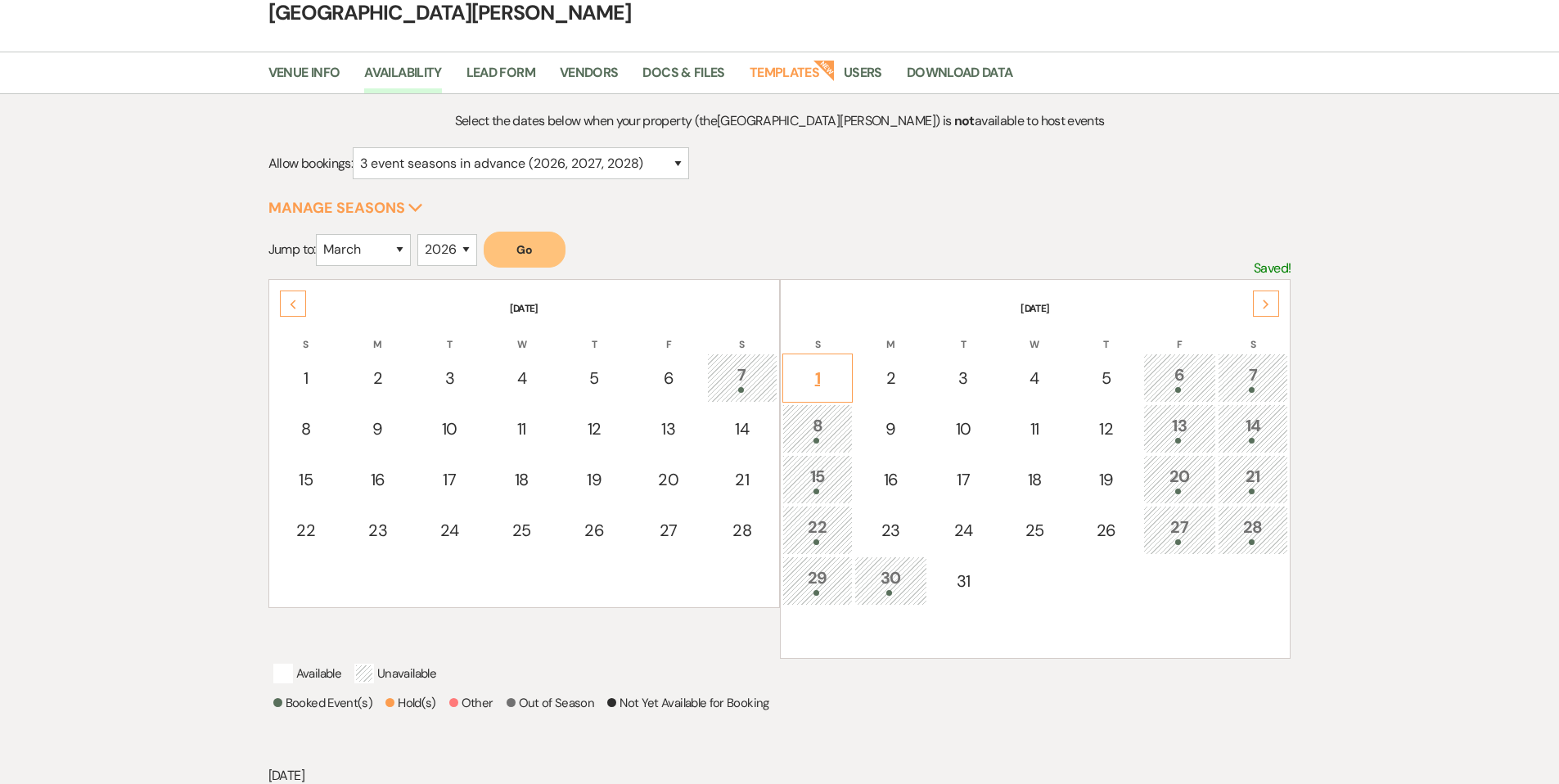
click at [828, 365] on div "1" at bounding box center [817, 377] width 53 height 24
select select "other"
select select "false"
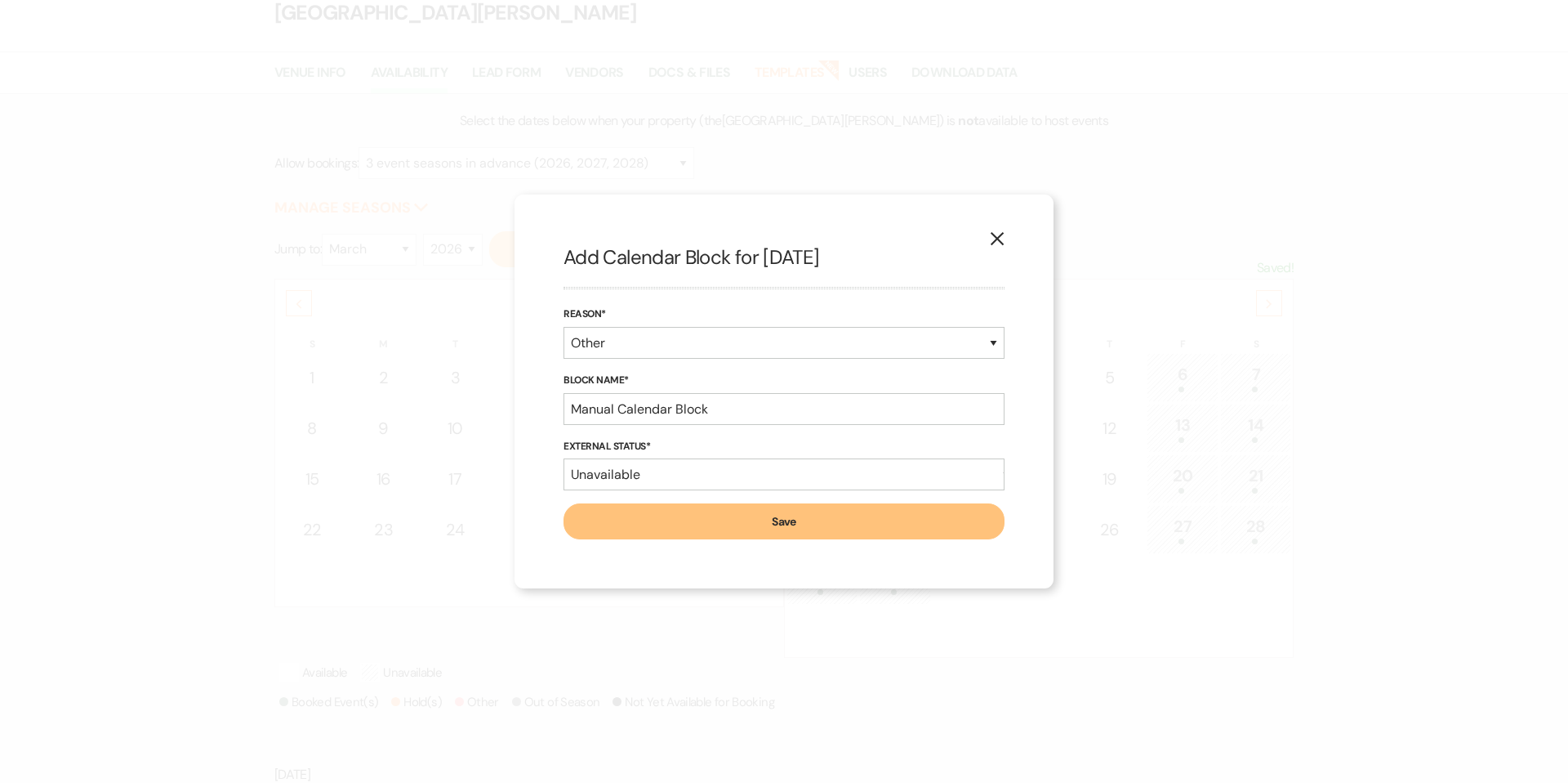
click at [996, 241] on use "button" at bounding box center [997, 238] width 13 height 13
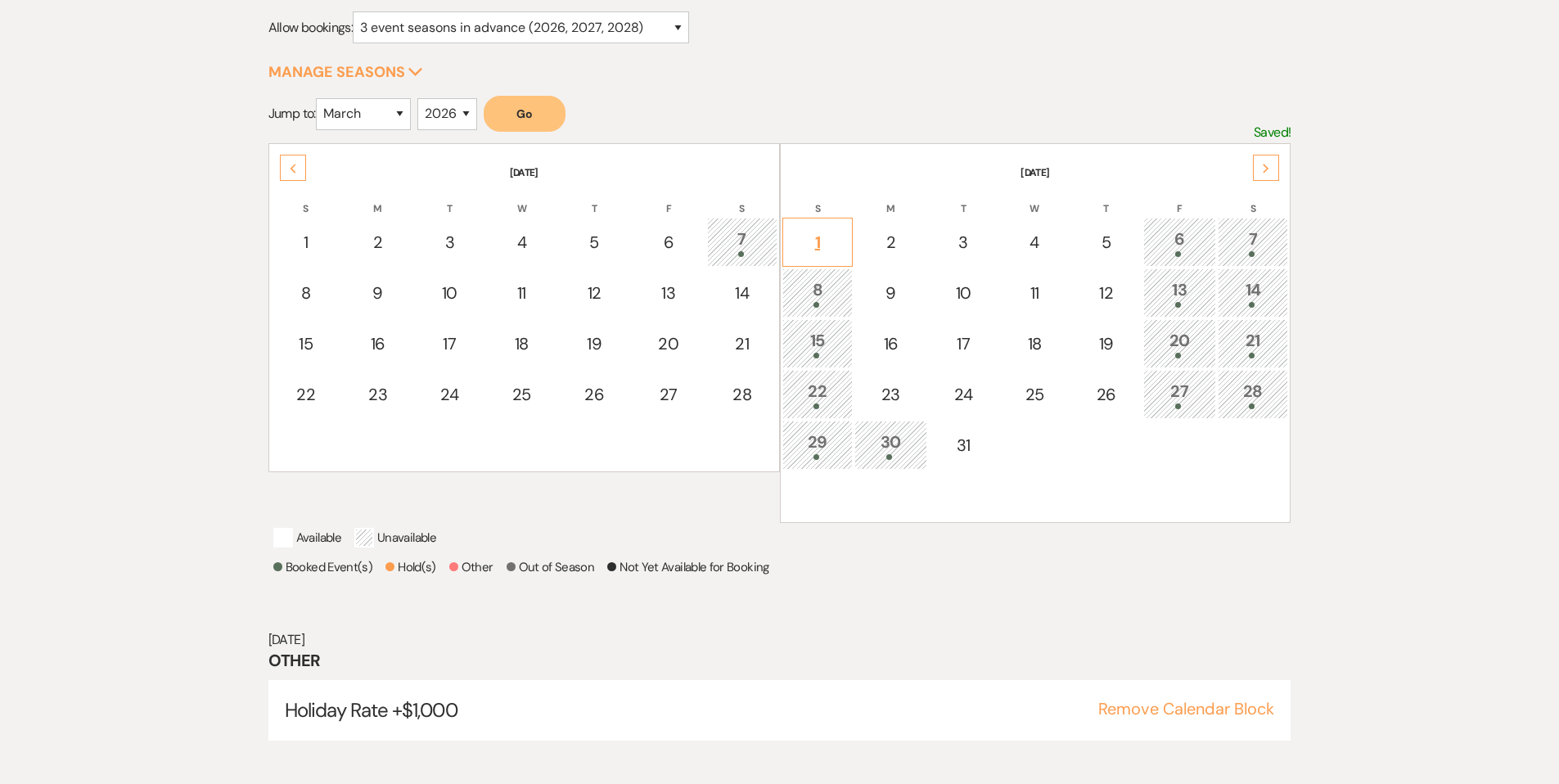
scroll to position [219, 0]
click at [830, 230] on td "1" at bounding box center [817, 243] width 71 height 50
select select "other"
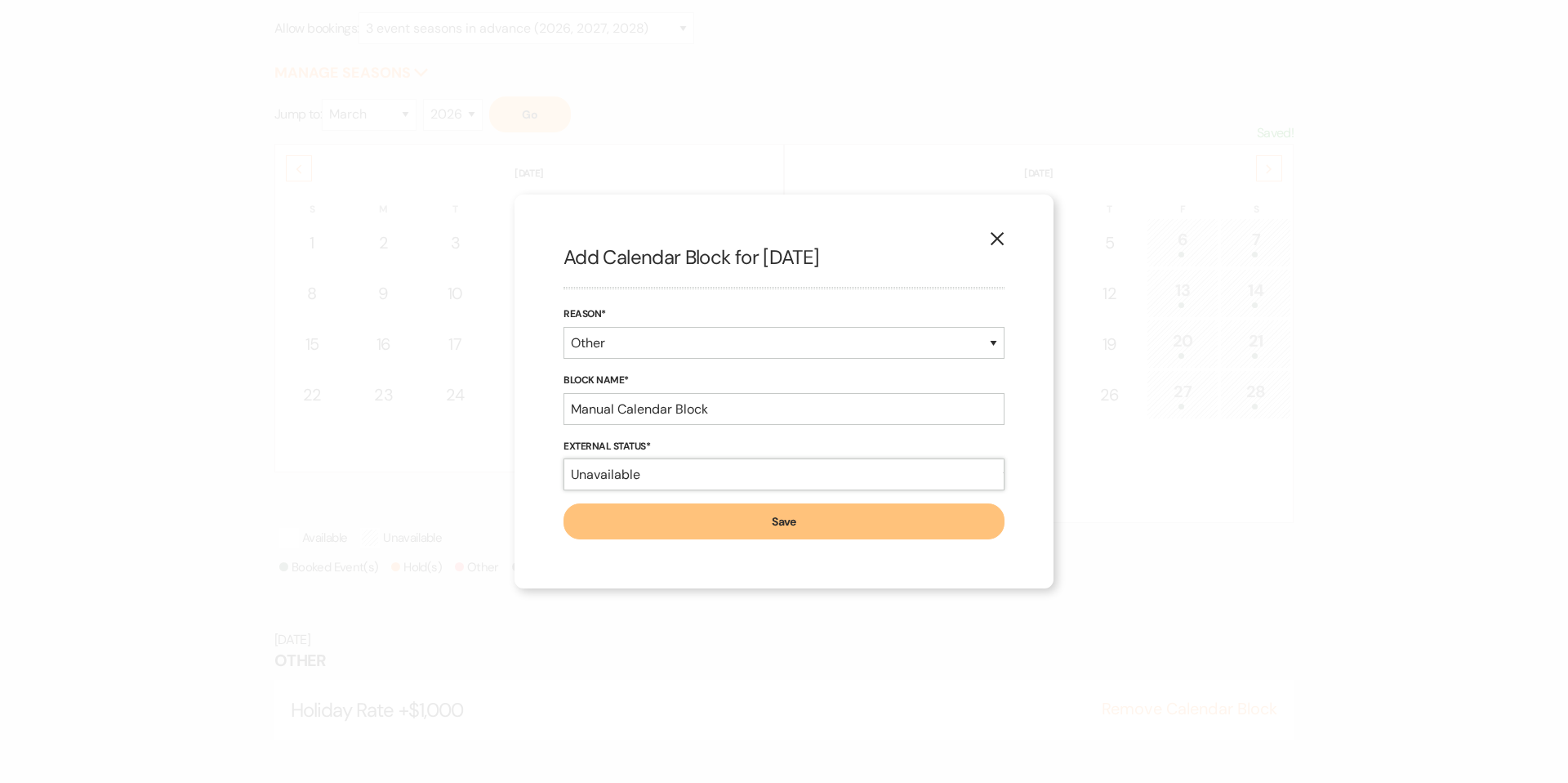
click at [779, 473] on select "Available Unavailable" at bounding box center [784, 473] width 441 height 32
select select "true"
click at [652, 417] on input "Manual Calendar Block" at bounding box center [784, 408] width 441 height 32
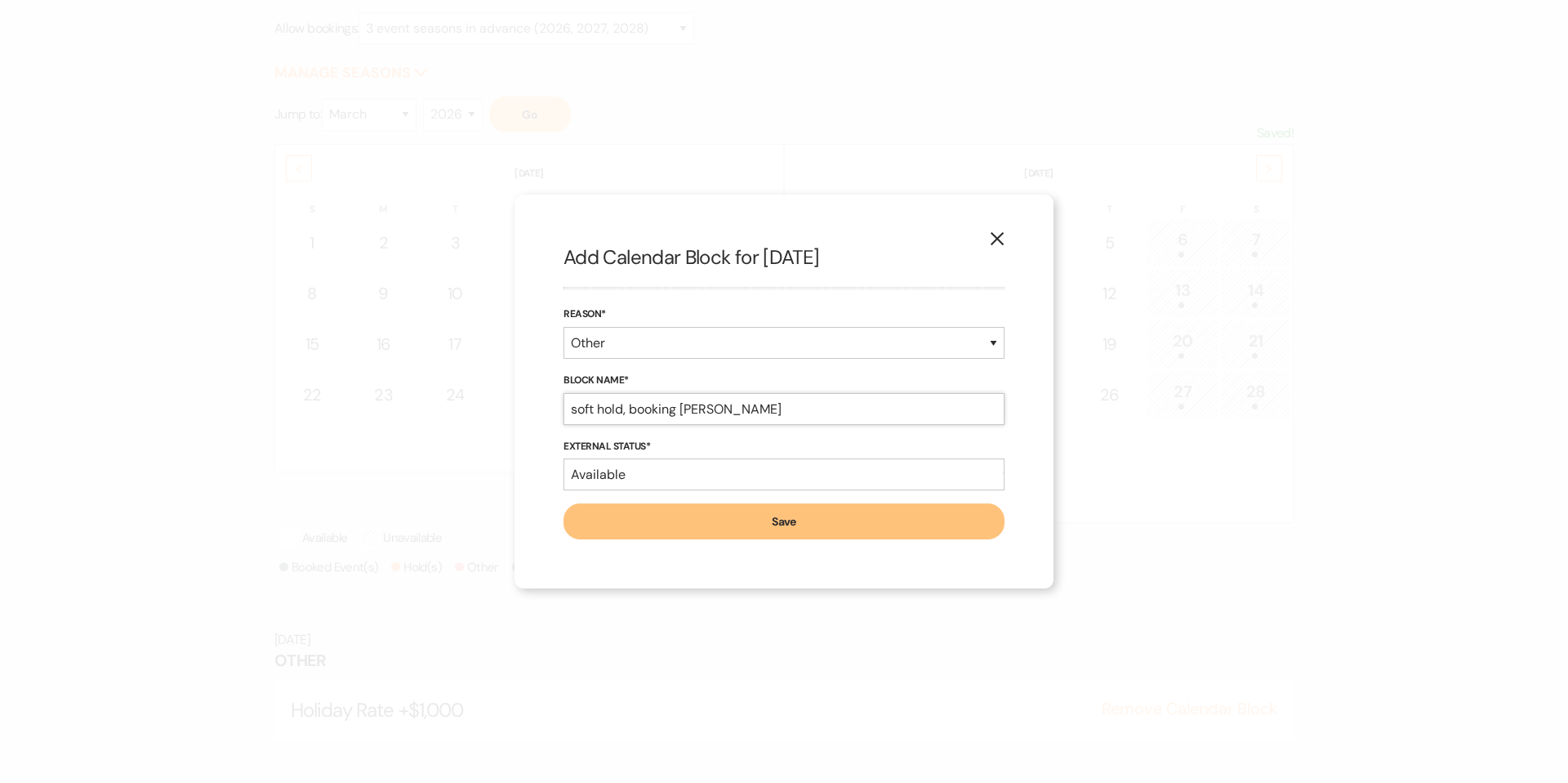
type input "soft hold, booking samantha"
click at [775, 525] on button "Save" at bounding box center [784, 521] width 441 height 36
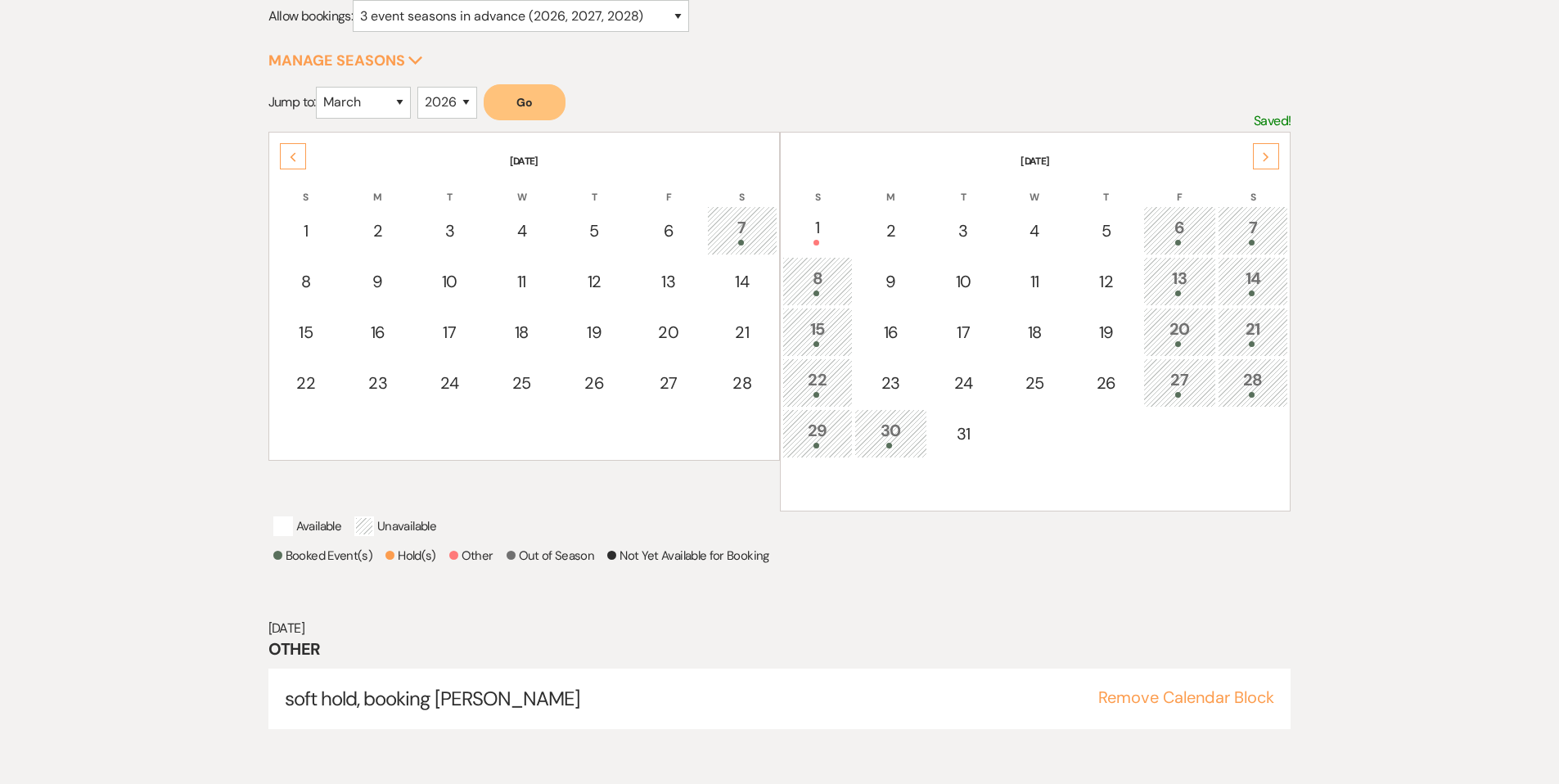
scroll to position [234, 0]
click at [396, 102] on select "January February March April May June July August September October November De…" at bounding box center [364, 99] width 95 height 32
select select "12"
click at [468, 85] on select "2025 2026 2027 2028 2029" at bounding box center [446, 99] width 59 height 32
select select "2025"
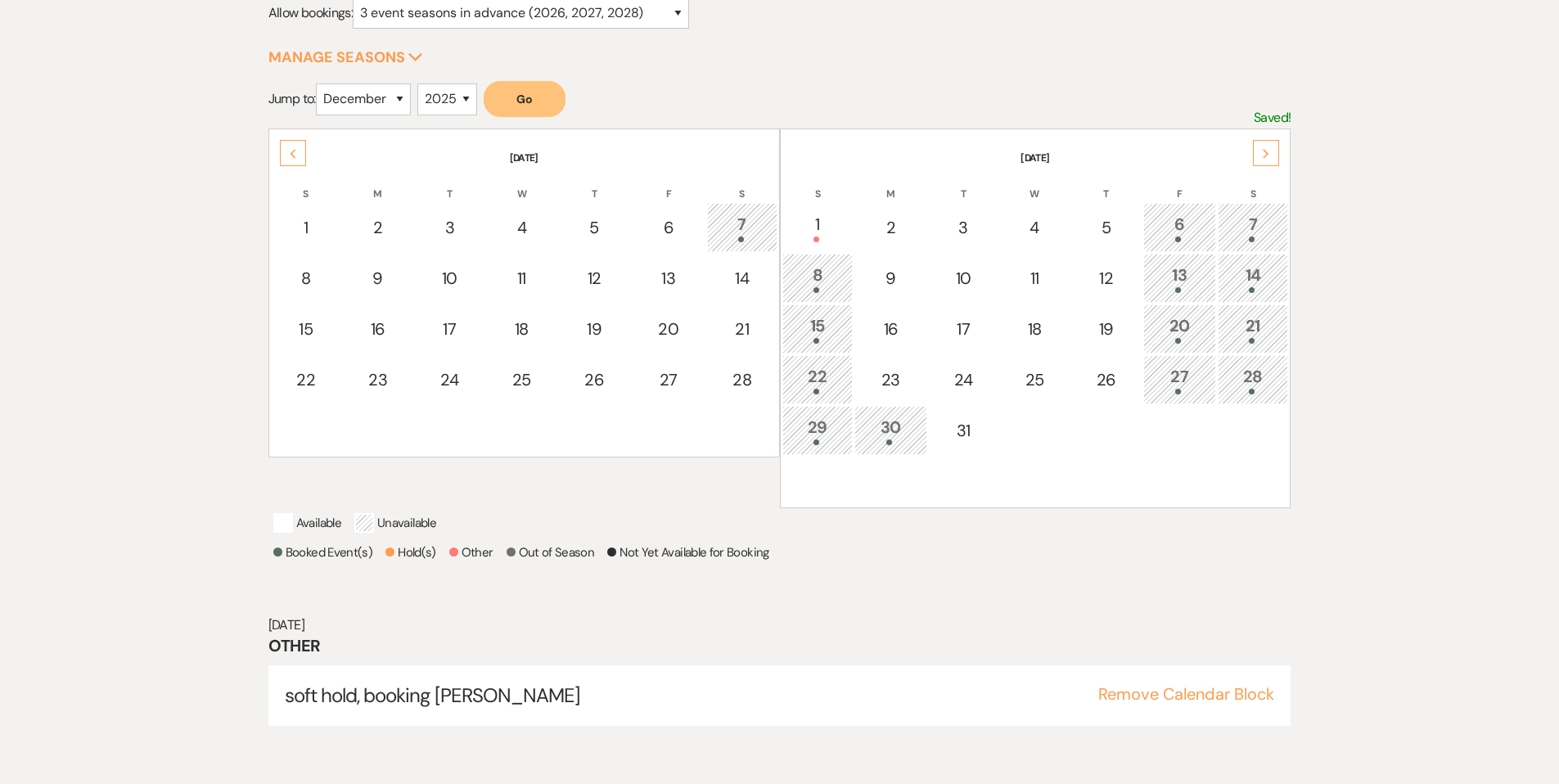
click at [534, 90] on button "Go" at bounding box center [525, 98] width 82 height 36
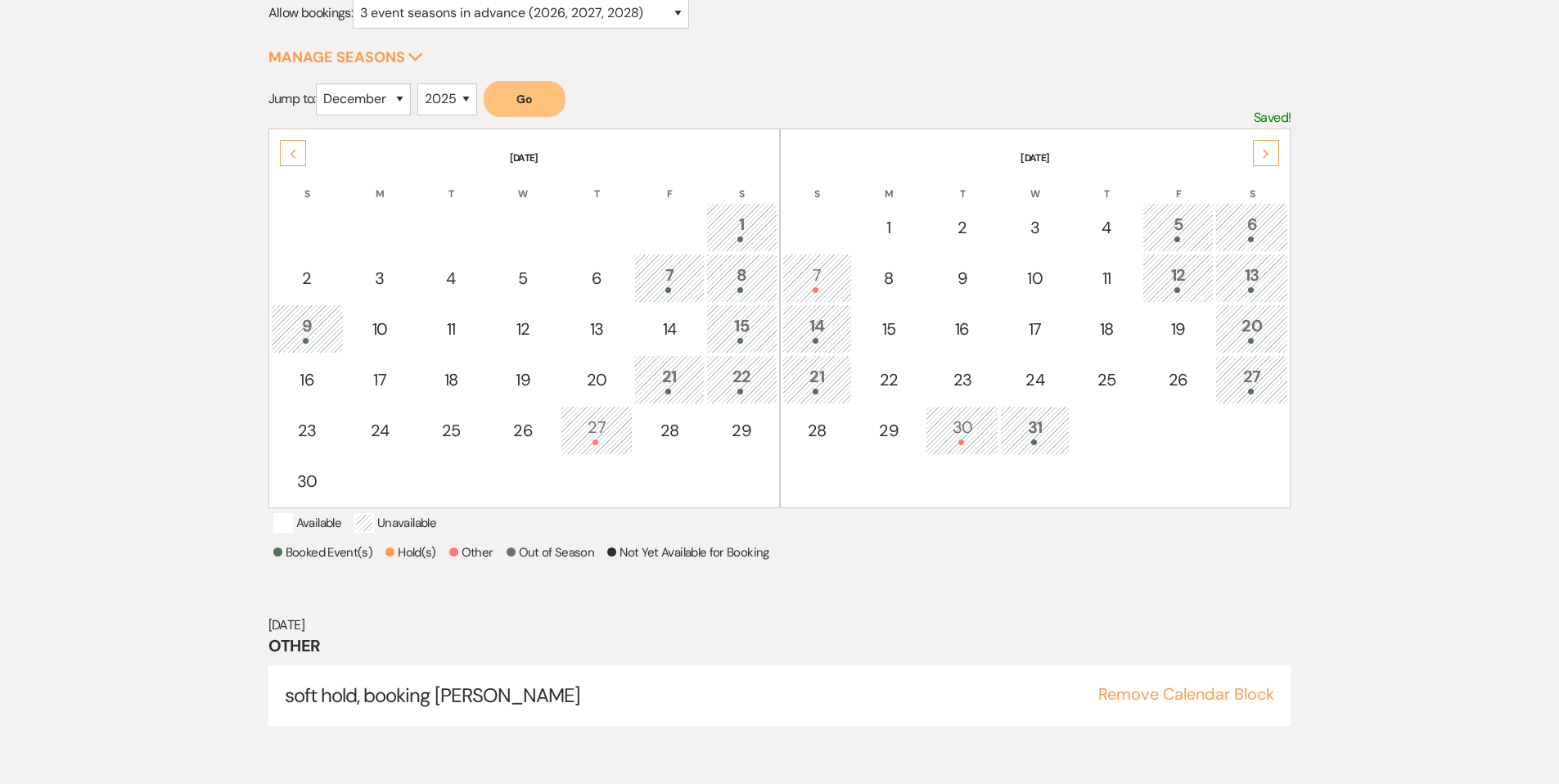
click at [972, 439] on div at bounding box center [962, 442] width 54 height 6
click at [1034, 361] on td "24" at bounding box center [1035, 379] width 71 height 50
select select "other"
select select "false"
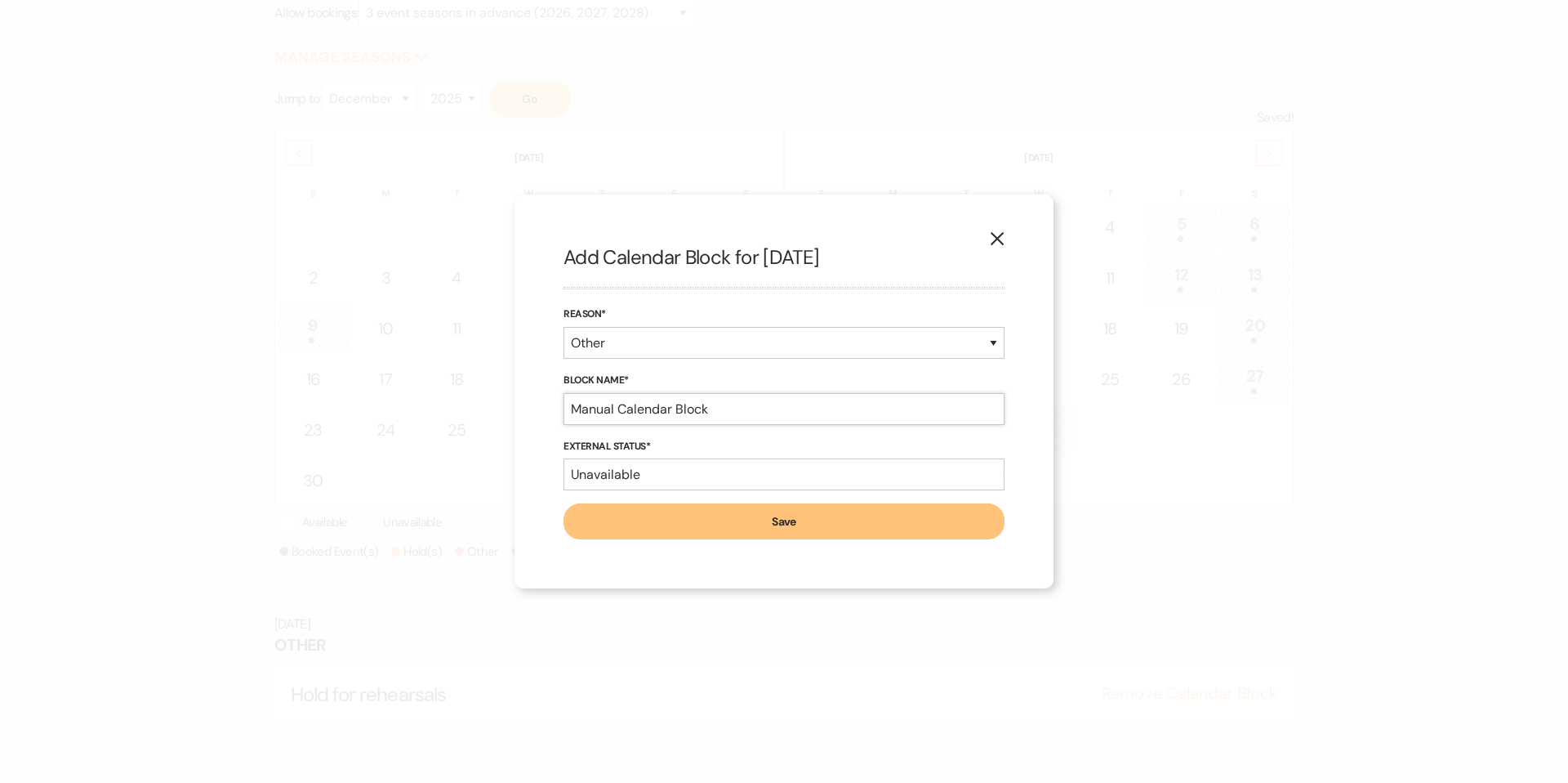
click at [620, 407] on input "Manual Calendar Block" at bounding box center [784, 408] width 441 height 32
type input "closed"
click at [777, 529] on button "Save" at bounding box center [784, 521] width 441 height 36
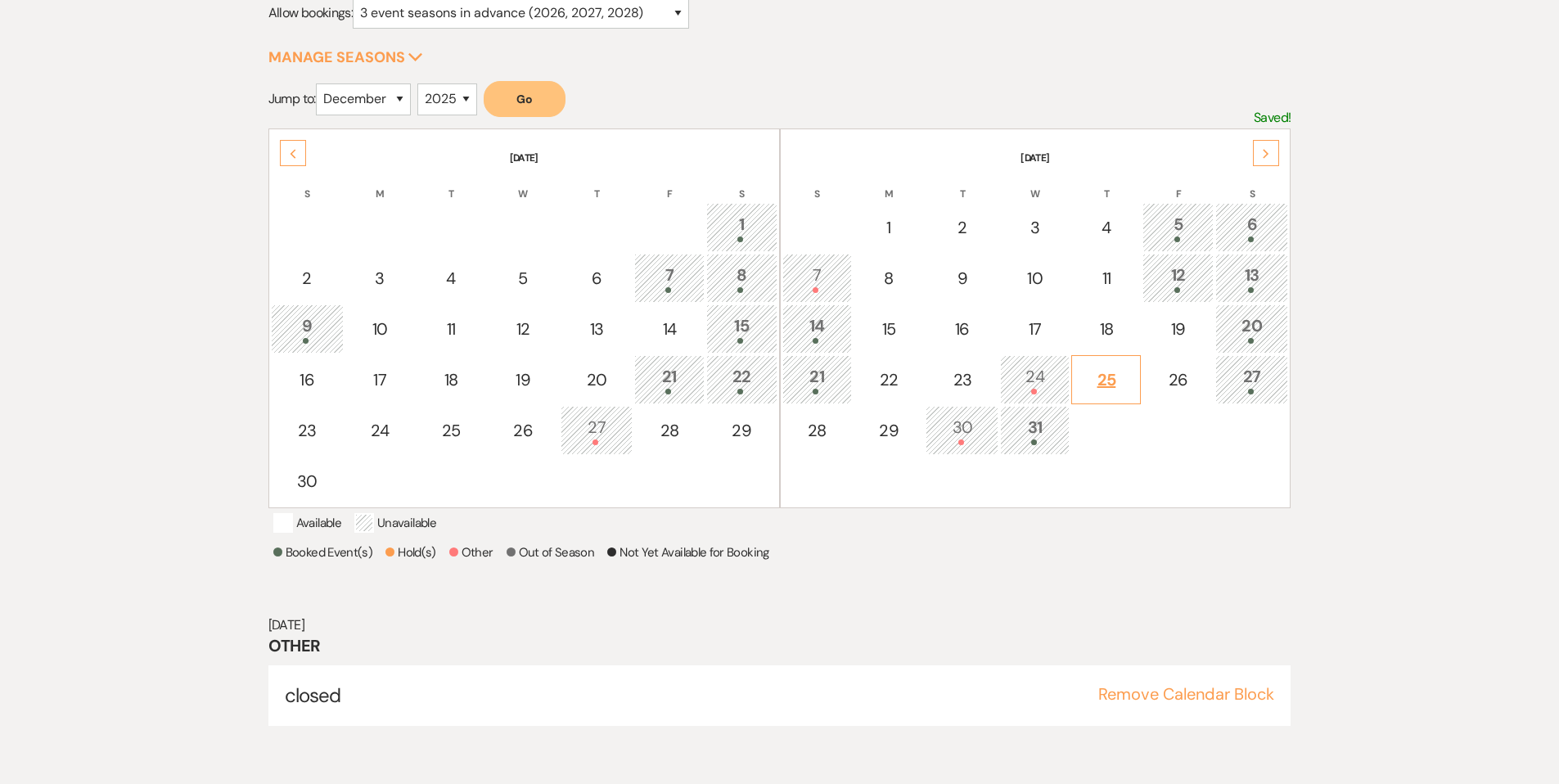
click at [1104, 379] on div "25" at bounding box center [1106, 379] width 52 height 24
select select "other"
select select "false"
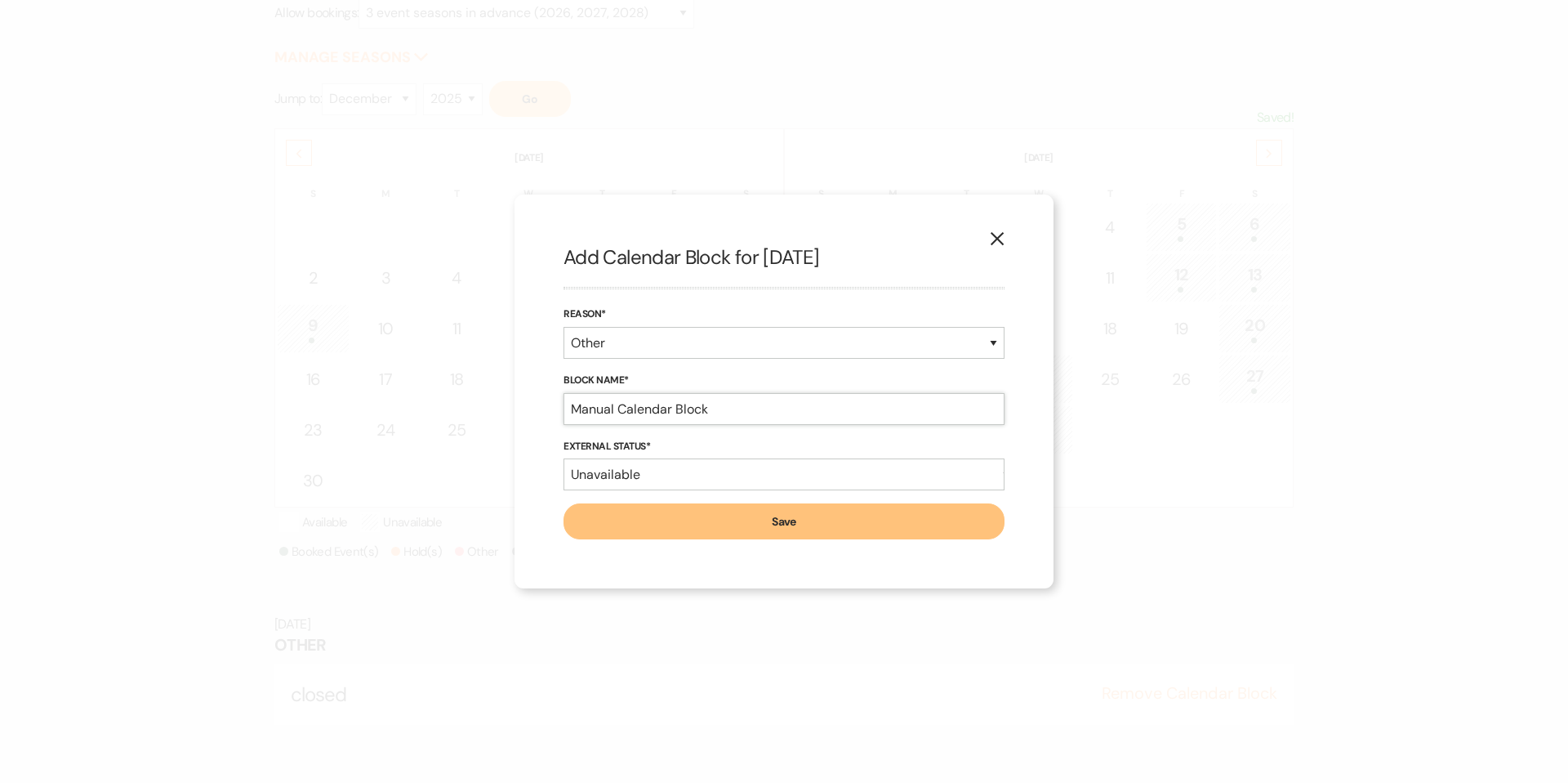
click at [674, 408] on input "Manual Calendar Block" at bounding box center [784, 408] width 441 height 32
type input "closed"
click at [841, 533] on button "Save" at bounding box center [784, 521] width 441 height 36
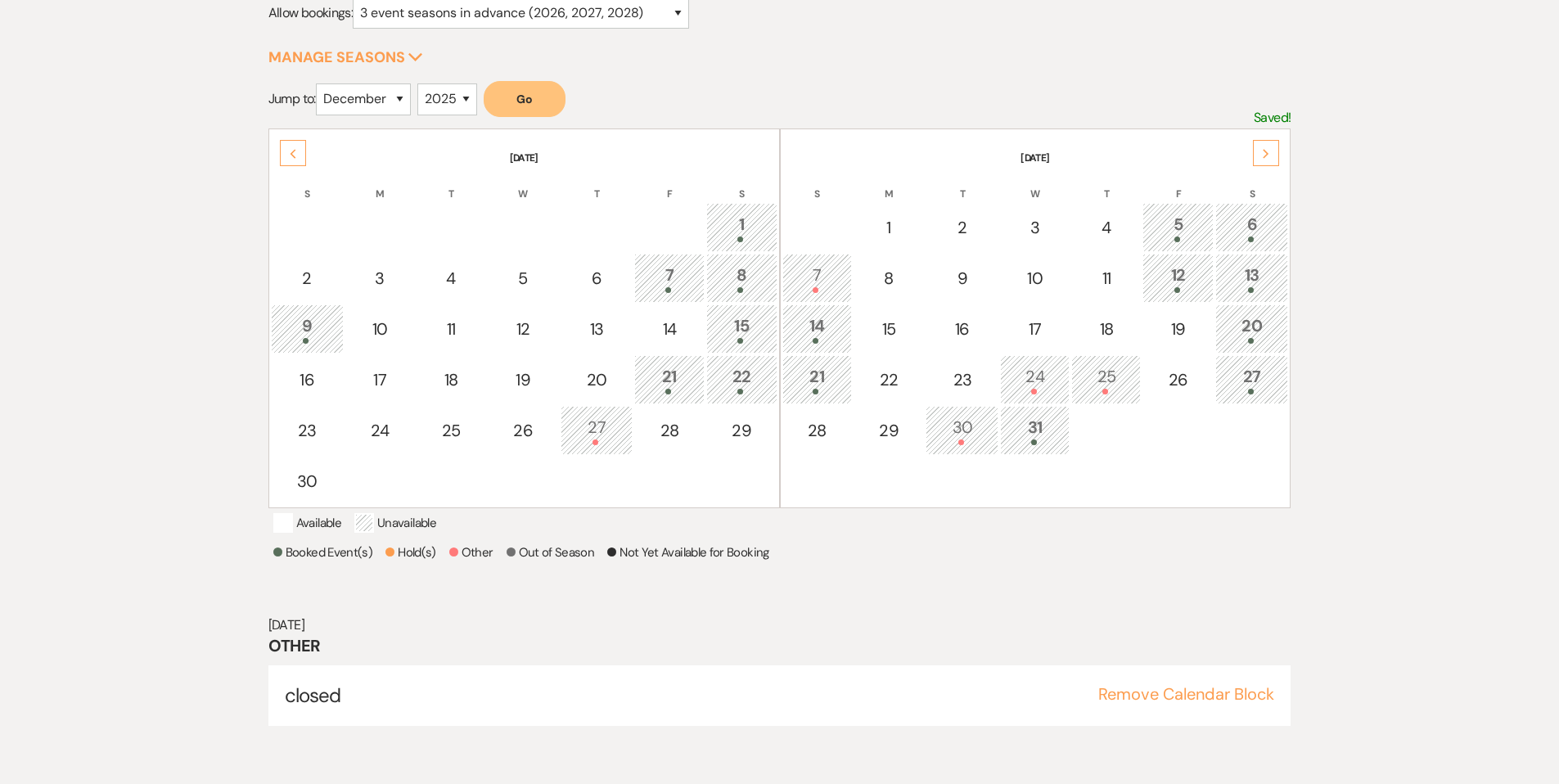
click at [1263, 153] on icon "Next" at bounding box center [1266, 153] width 8 height 10
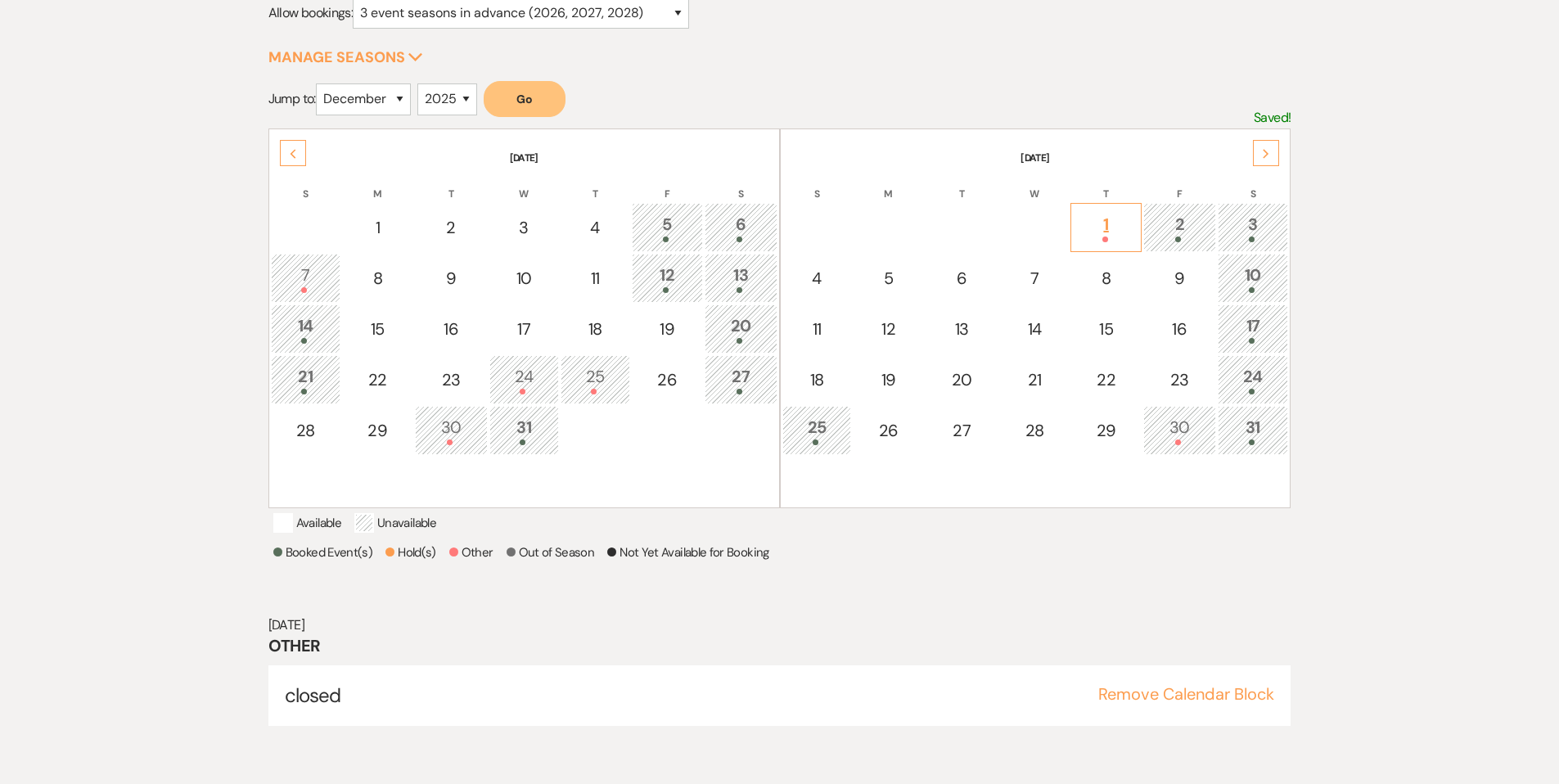
click at [1112, 236] on div at bounding box center [1106, 239] width 53 height 6
click at [312, 429] on div "28" at bounding box center [306, 429] width 53 height 24
select select "other"
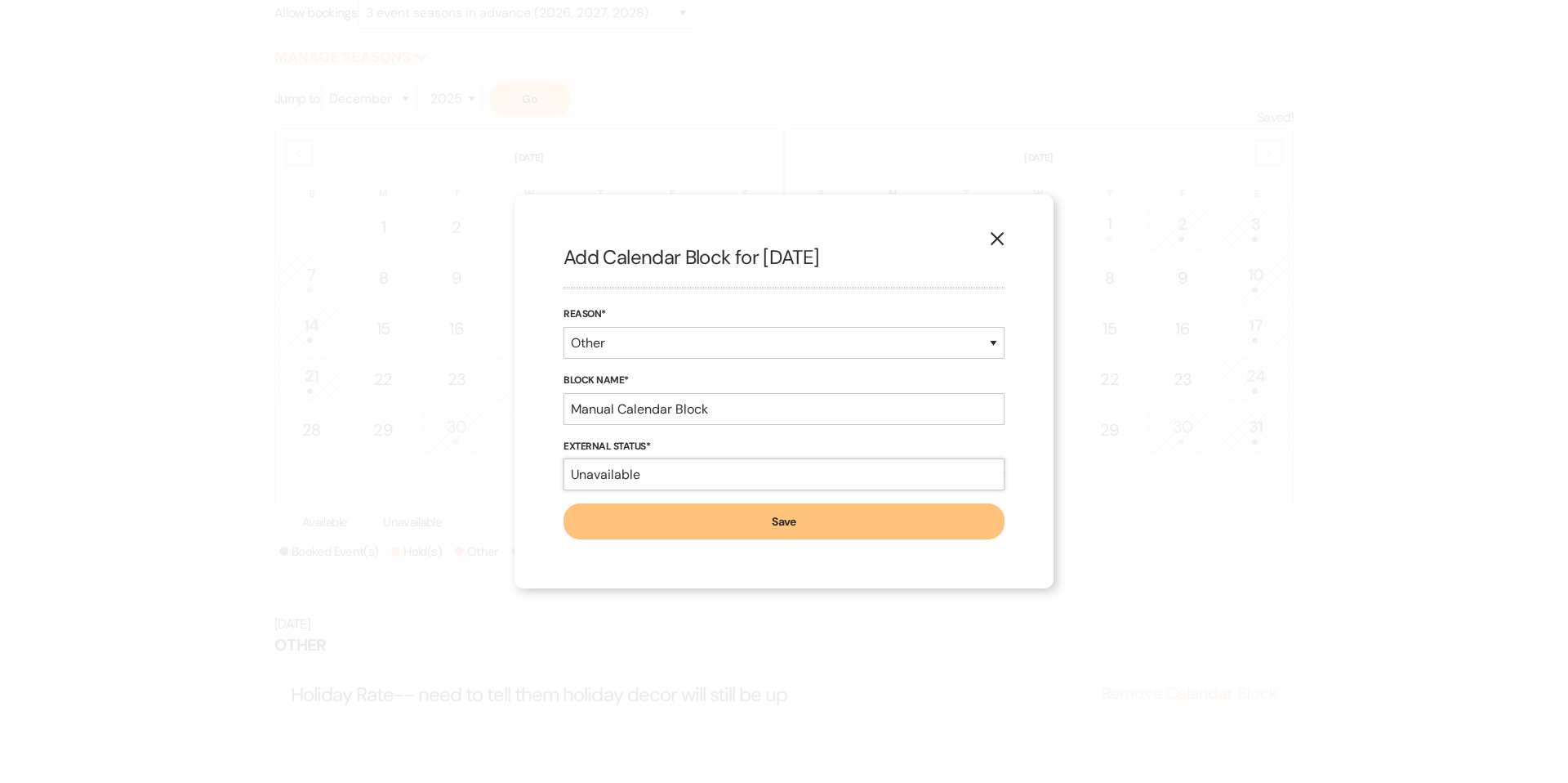
click at [654, 478] on select "Available Unavailable" at bounding box center [784, 473] width 441 height 32
select select "true"
click at [633, 411] on input "Manual Calendar Block" at bounding box center [784, 408] width 441 height 32
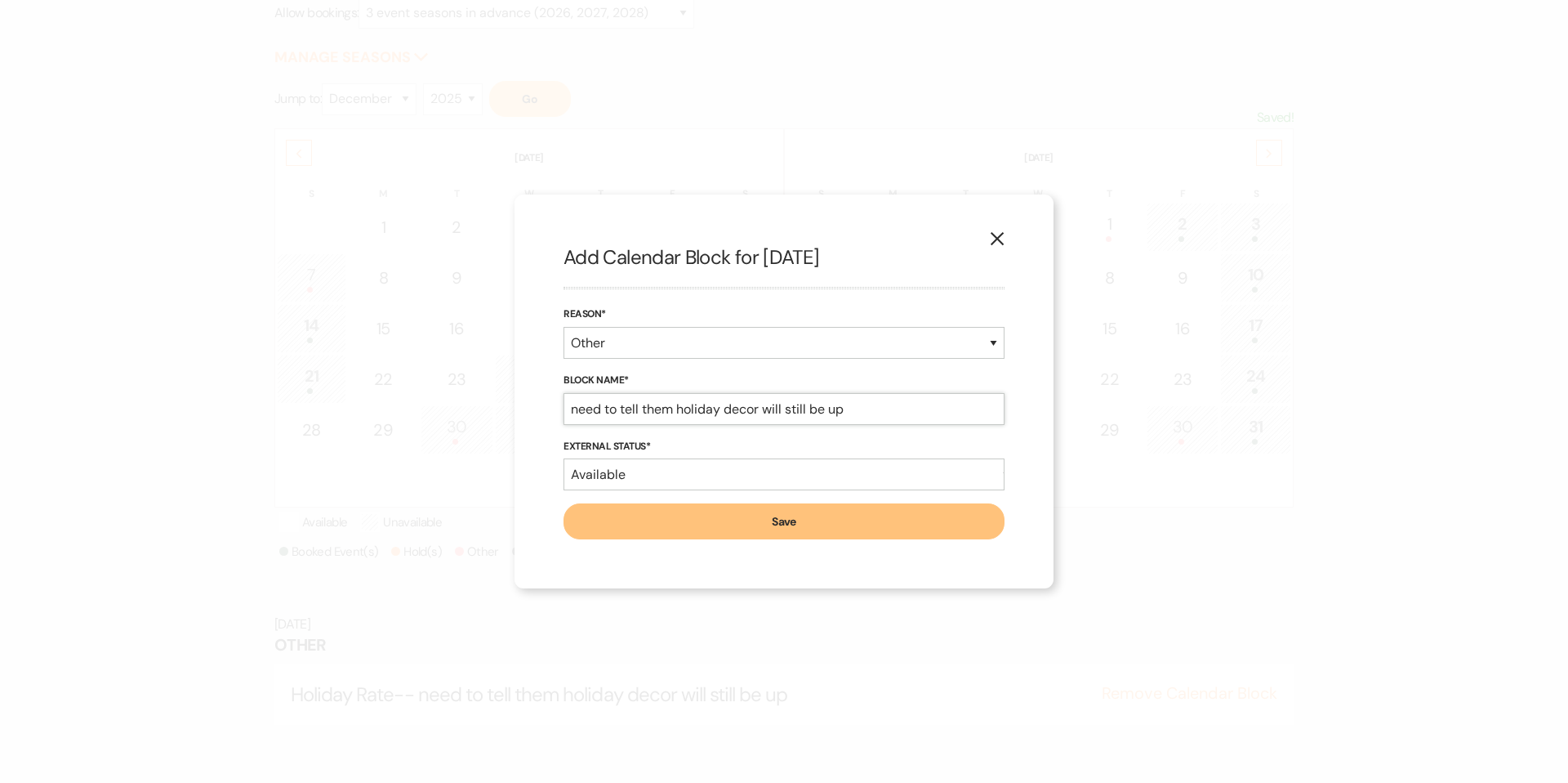
type input "need to tell them holiday decor will still be up"
click at [684, 523] on button "Save" at bounding box center [784, 521] width 441 height 36
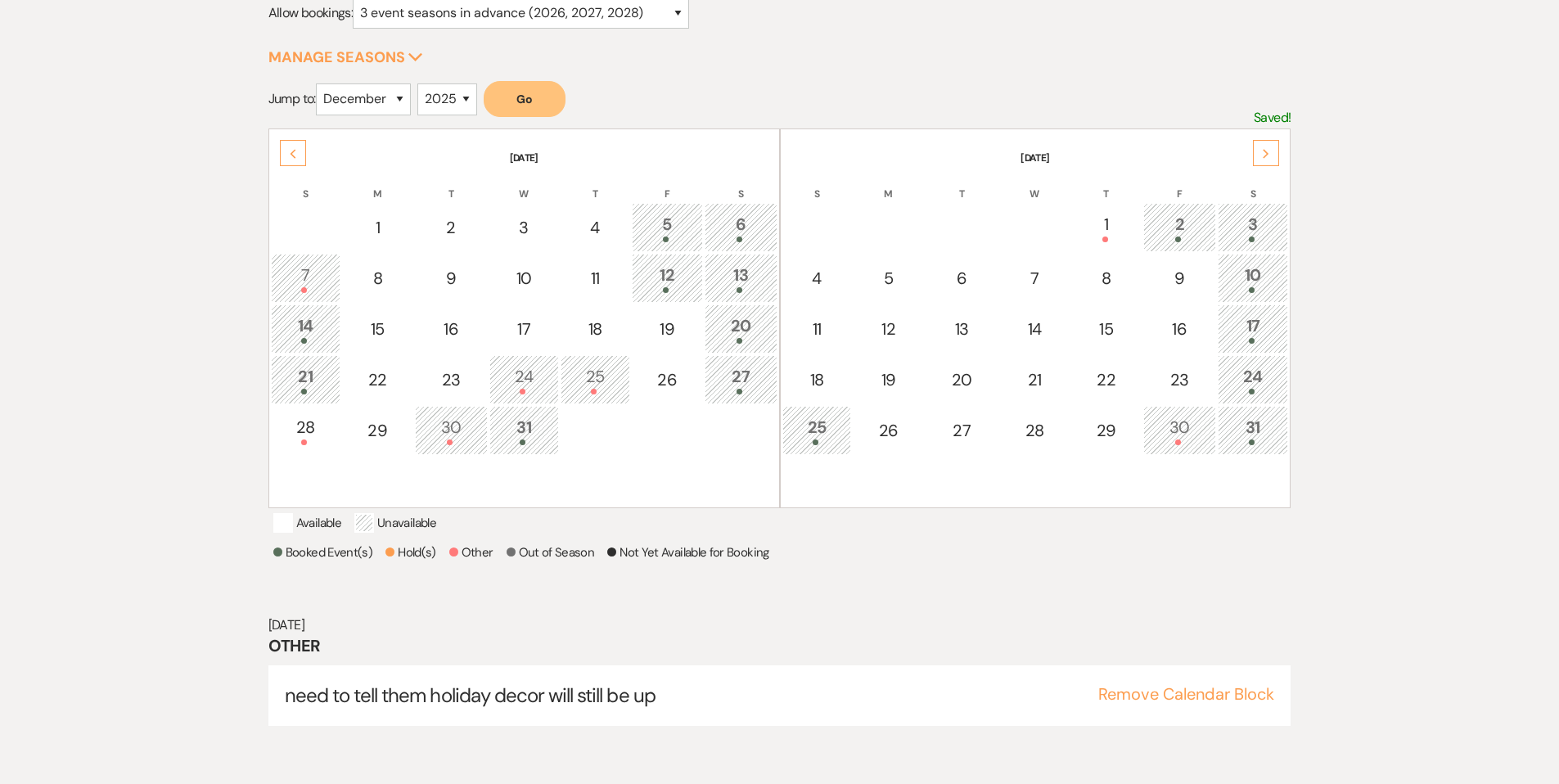
click at [750, 379] on div "27" at bounding box center [741, 379] width 54 height 30
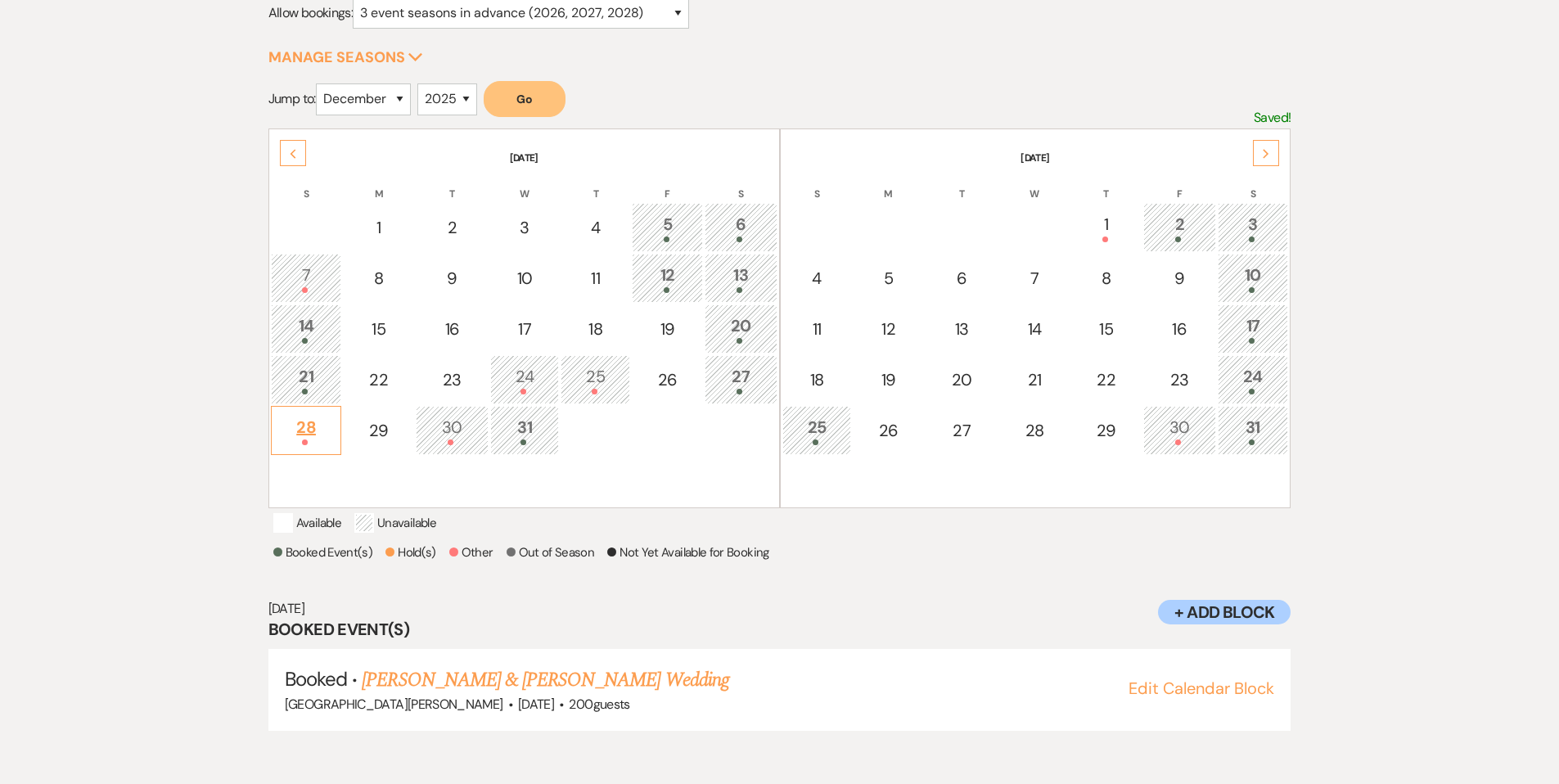
click at [308, 435] on div "28" at bounding box center [306, 429] width 53 height 30
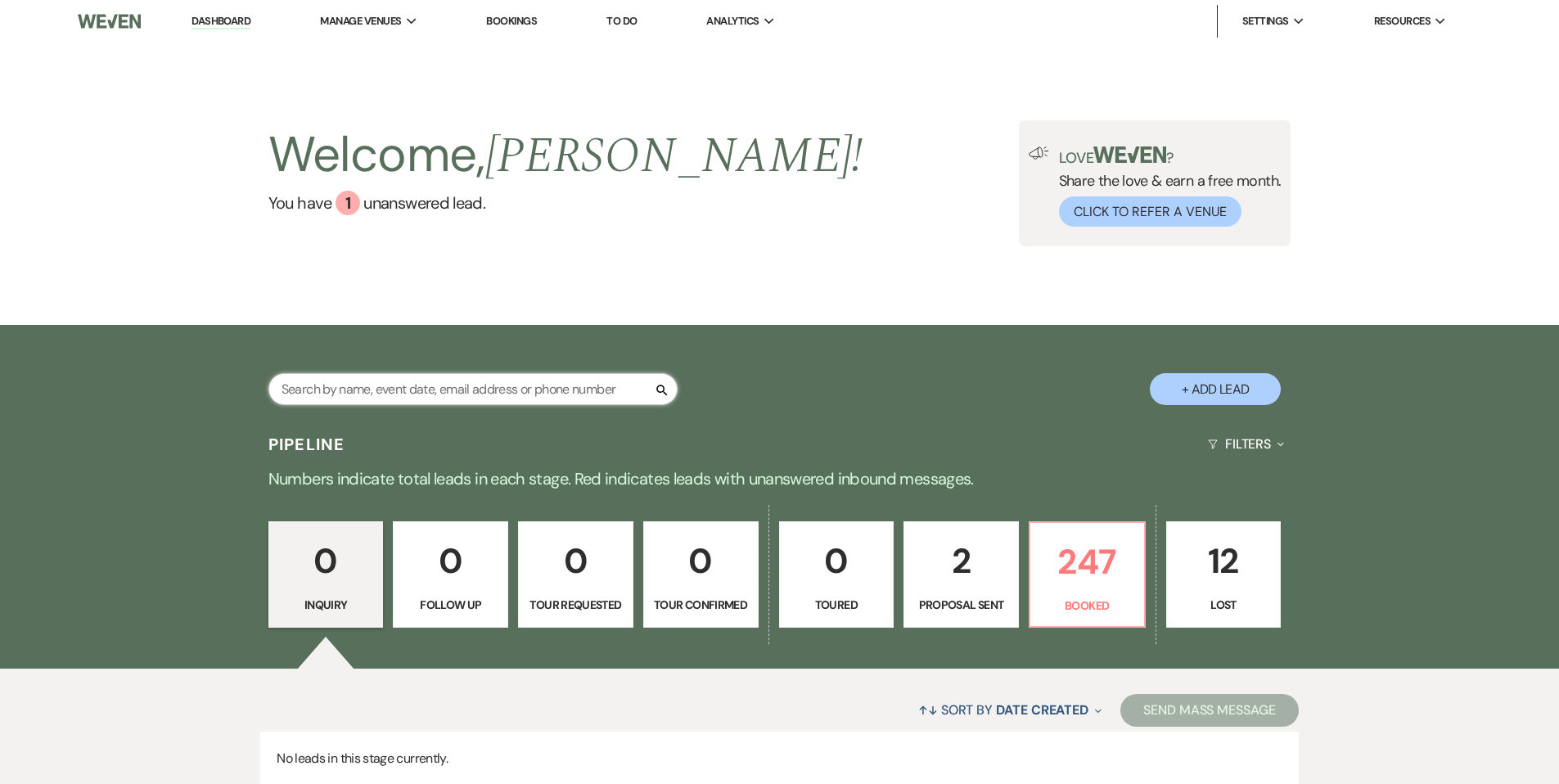
click at [464, 397] on input "text" at bounding box center [472, 389] width 409 height 32
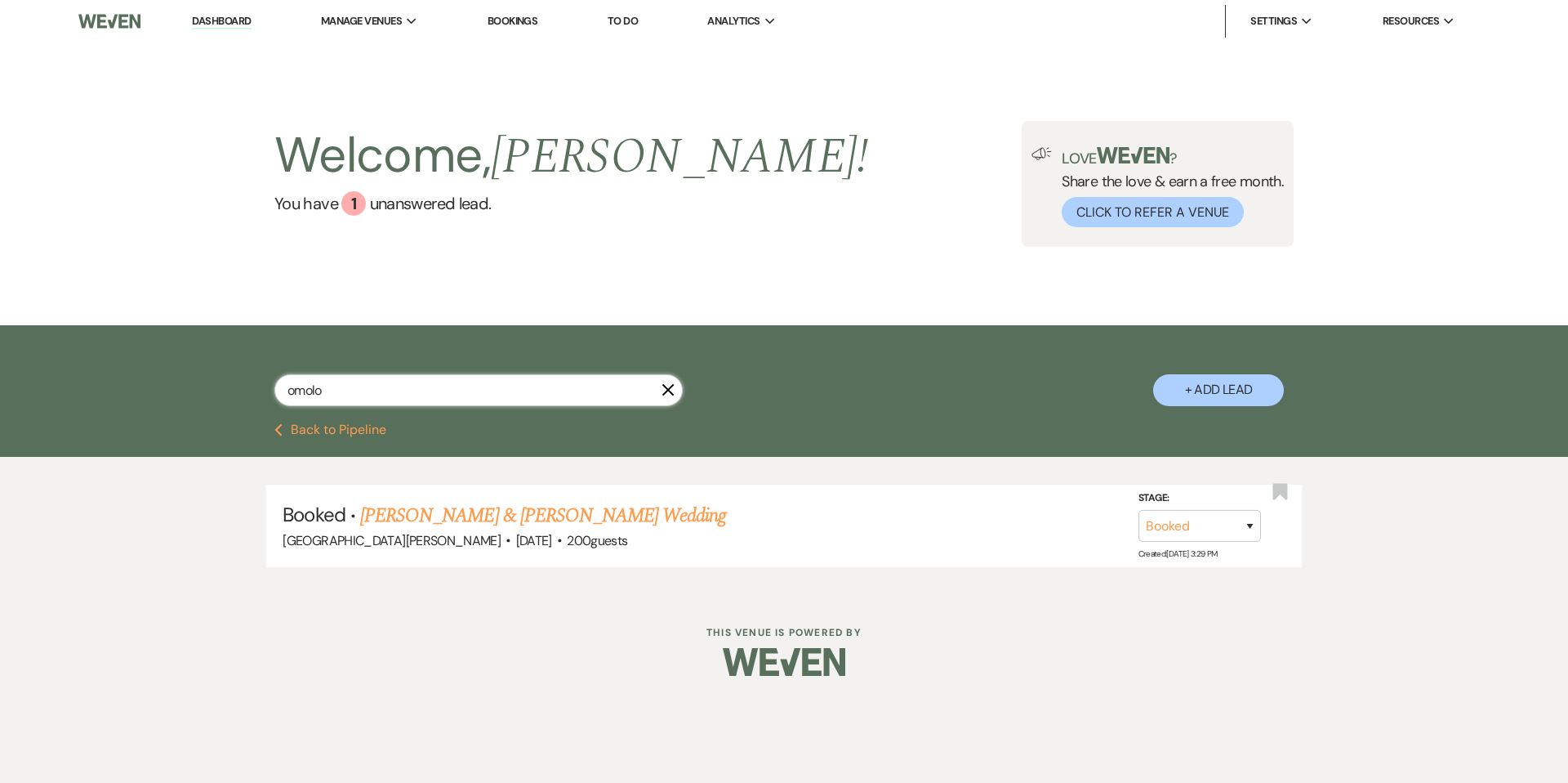
drag, startPoint x: 357, startPoint y: 396, endPoint x: 239, endPoint y: 401, distance: 118.1
click at [240, 401] on div "omolo X + Add Lead" at bounding box center [784, 376] width 1176 height 85
drag, startPoint x: 329, startPoint y: 390, endPoint x: 270, endPoint y: 395, distance: 59.2
click at [270, 395] on div "omolo X + Add Lead" at bounding box center [784, 376] width 1176 height 85
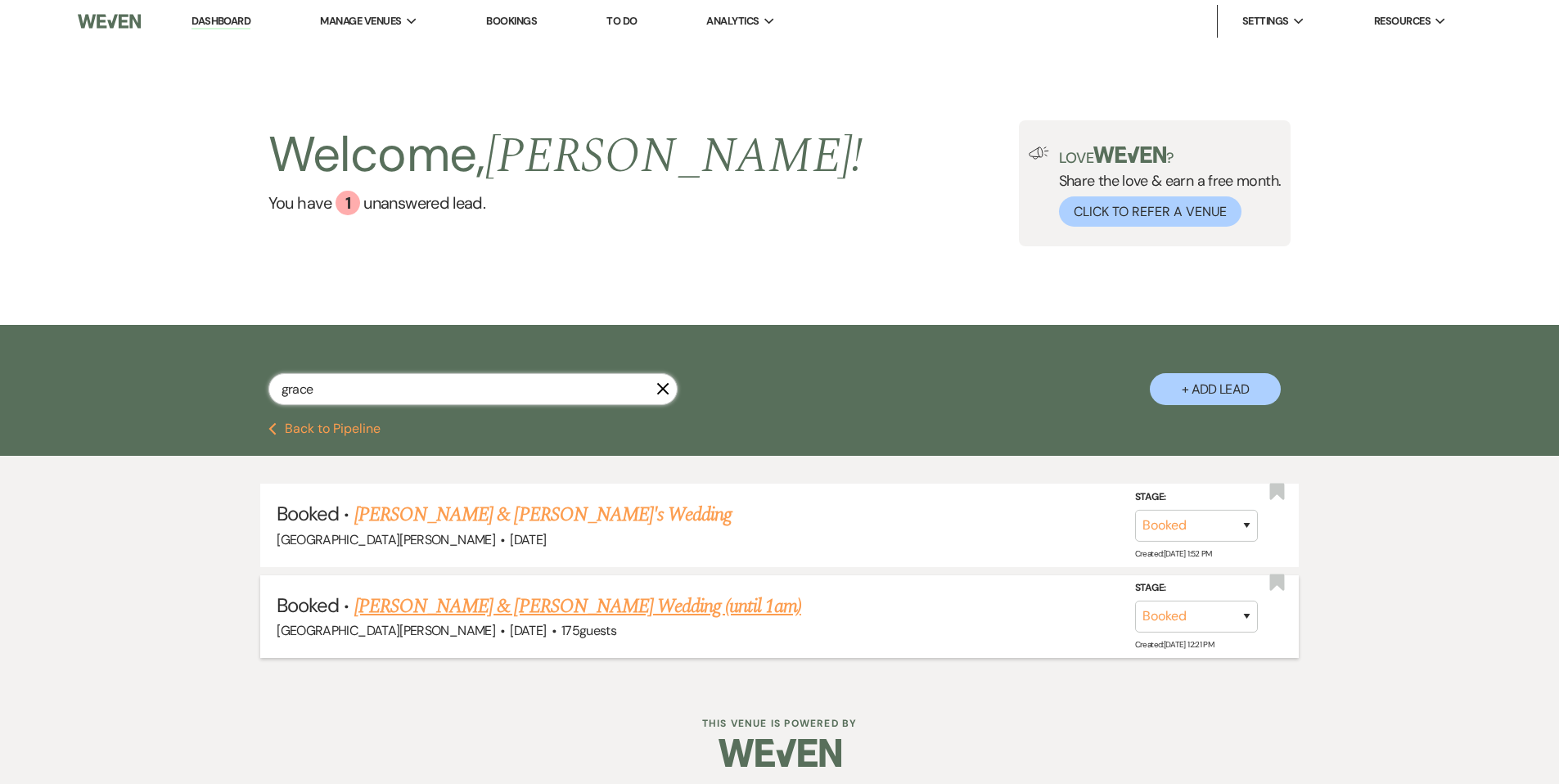
type input "grace"
click at [559, 595] on link "[PERSON_NAME] & [PERSON_NAME] Wedding (until 1am)" at bounding box center [578, 606] width 447 height 29
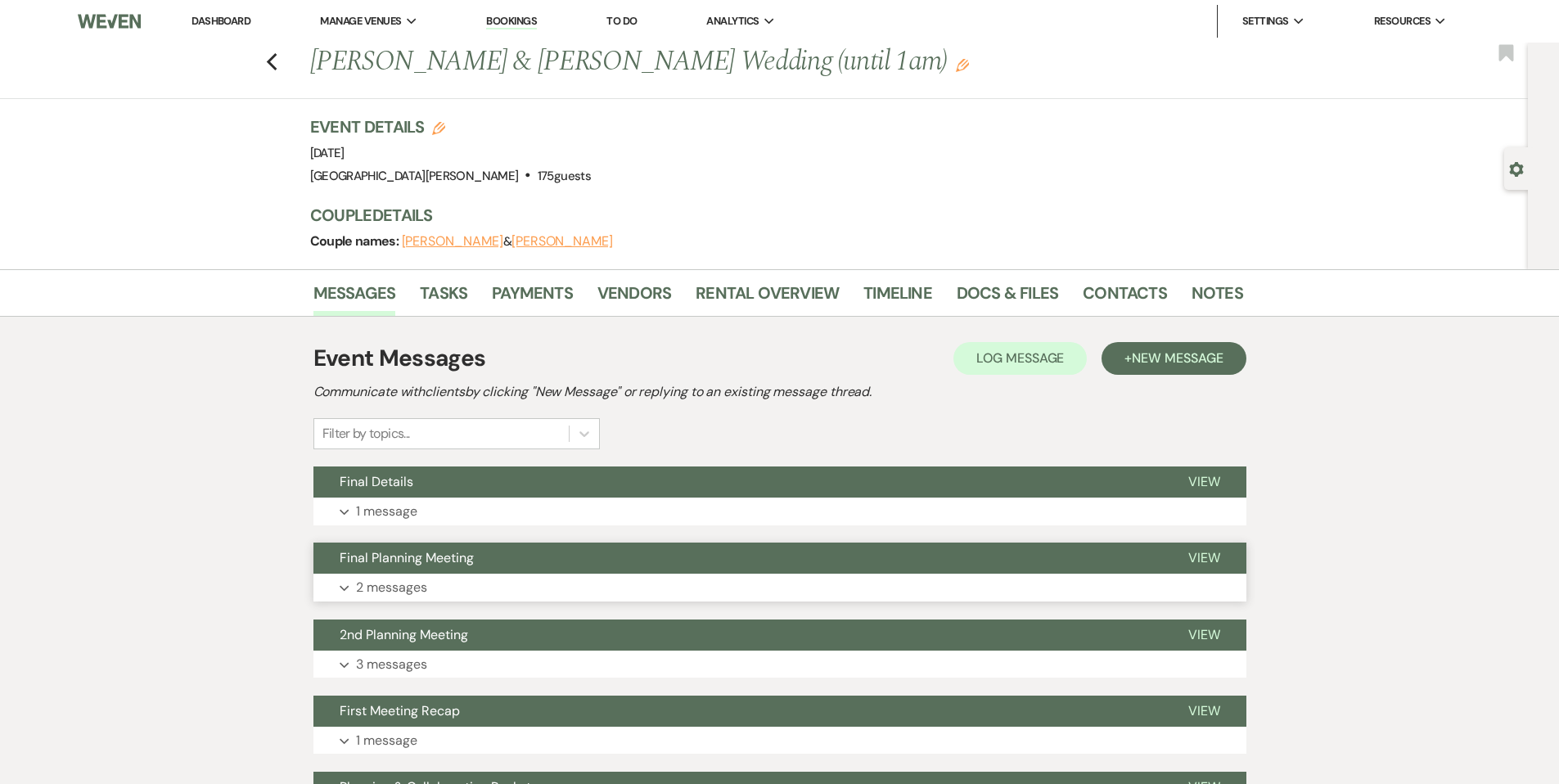
click at [579, 566] on button "Final Planning Meeting" at bounding box center [738, 558] width 849 height 31
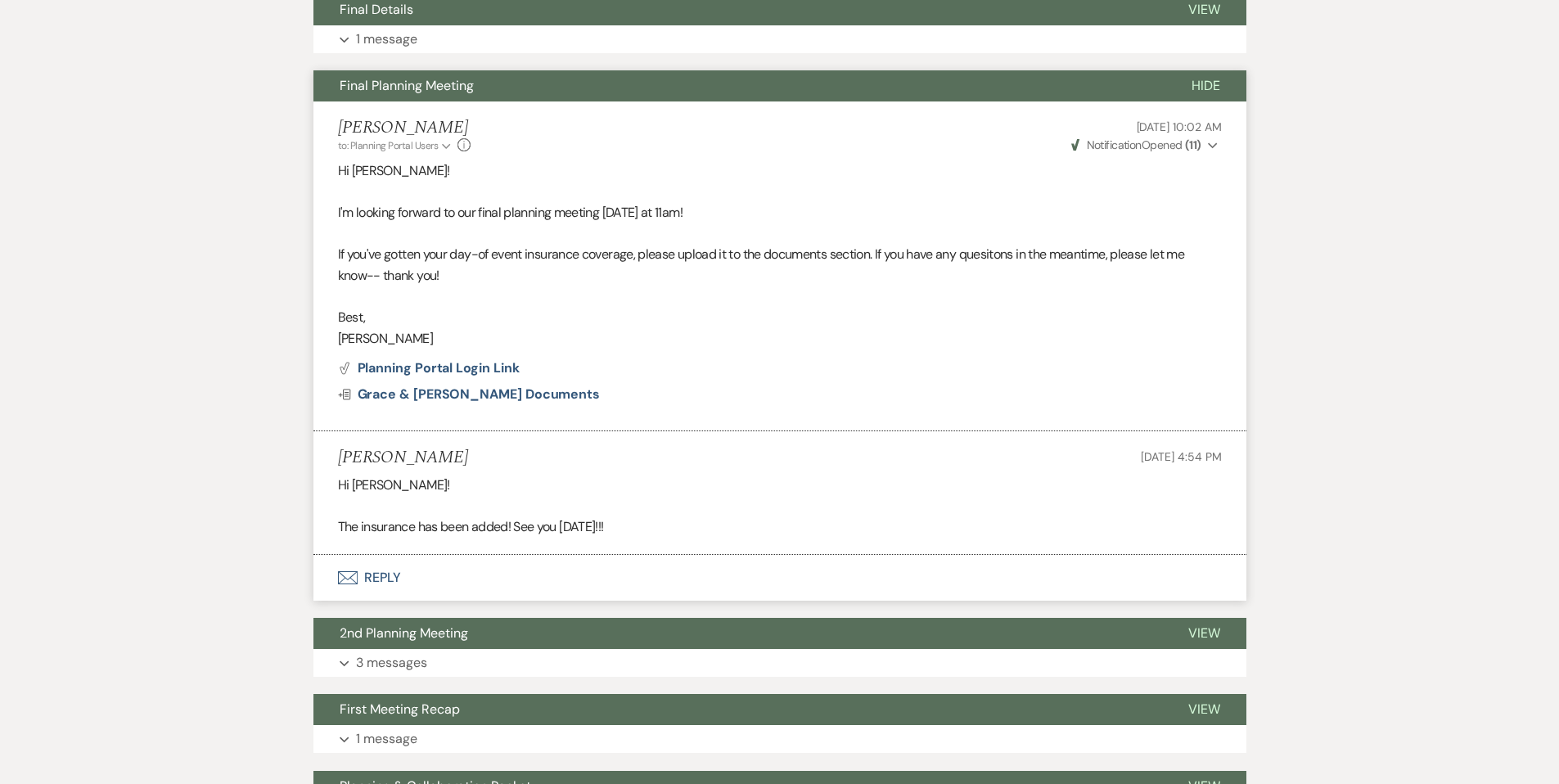
scroll to position [471, 0]
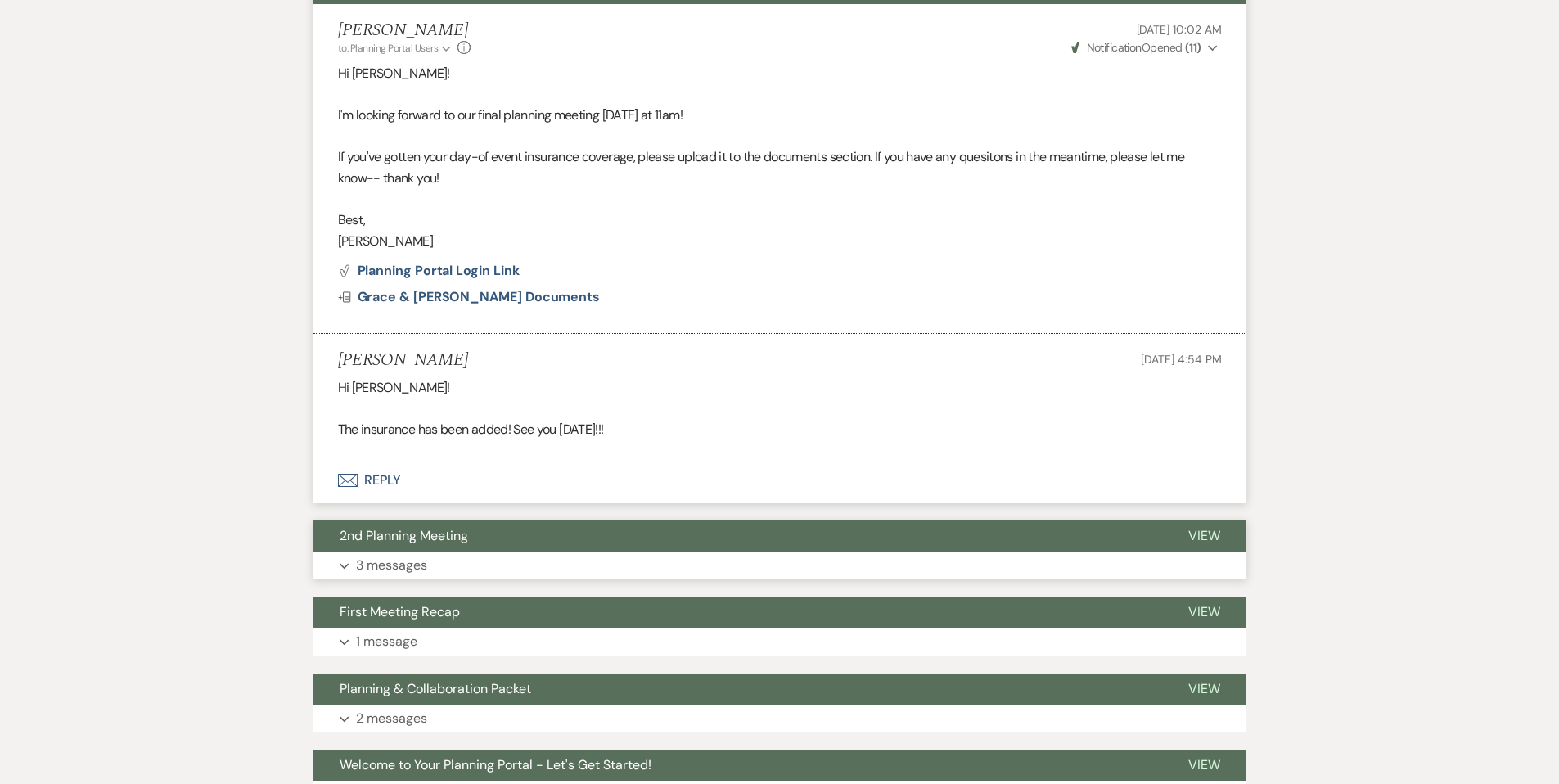
click at [479, 544] on button "2nd Planning Meeting" at bounding box center [738, 536] width 849 height 31
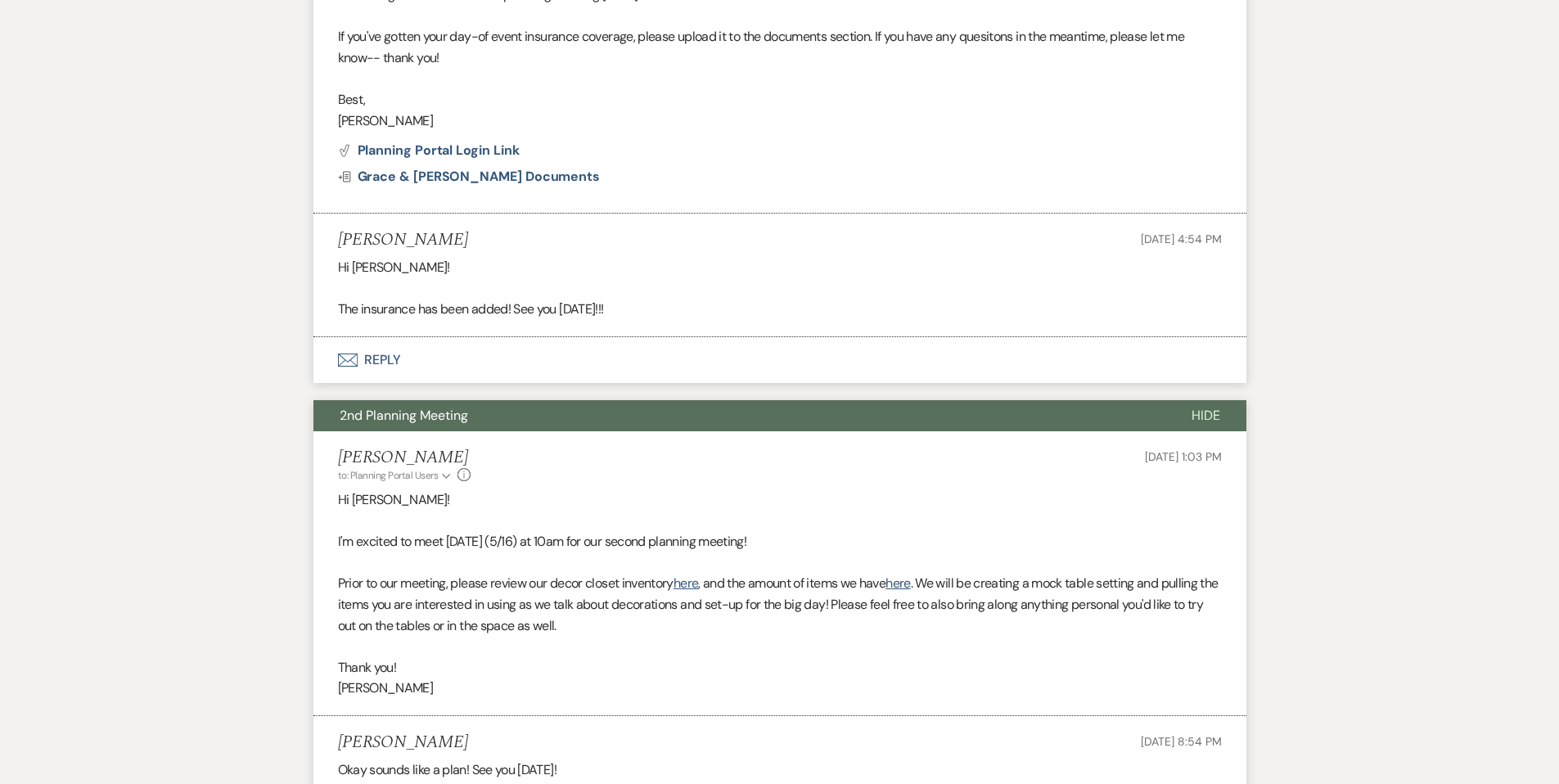
scroll to position [863, 0]
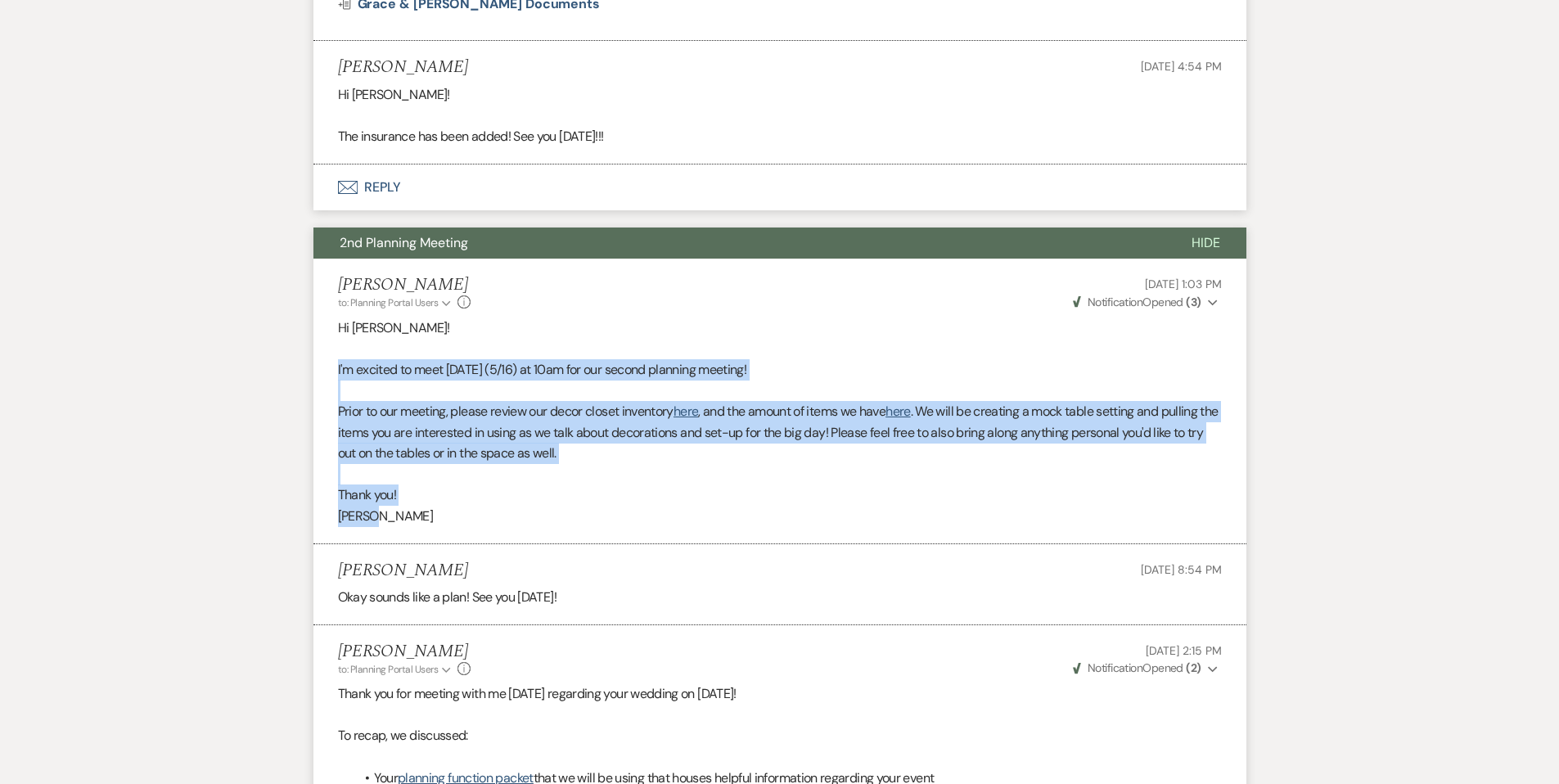
drag, startPoint x: 337, startPoint y: 371, endPoint x: 461, endPoint y: 527, distance: 199.3
click at [461, 527] on div "Hi [PERSON_NAME]! I'm excited to meet [DATE] (5/16) at 10am for our second plan…" at bounding box center [780, 423] width 884 height 210
copy div "I'm excited to meet [DATE] (5/16) at 10am for our second planning meeting! Prio…"
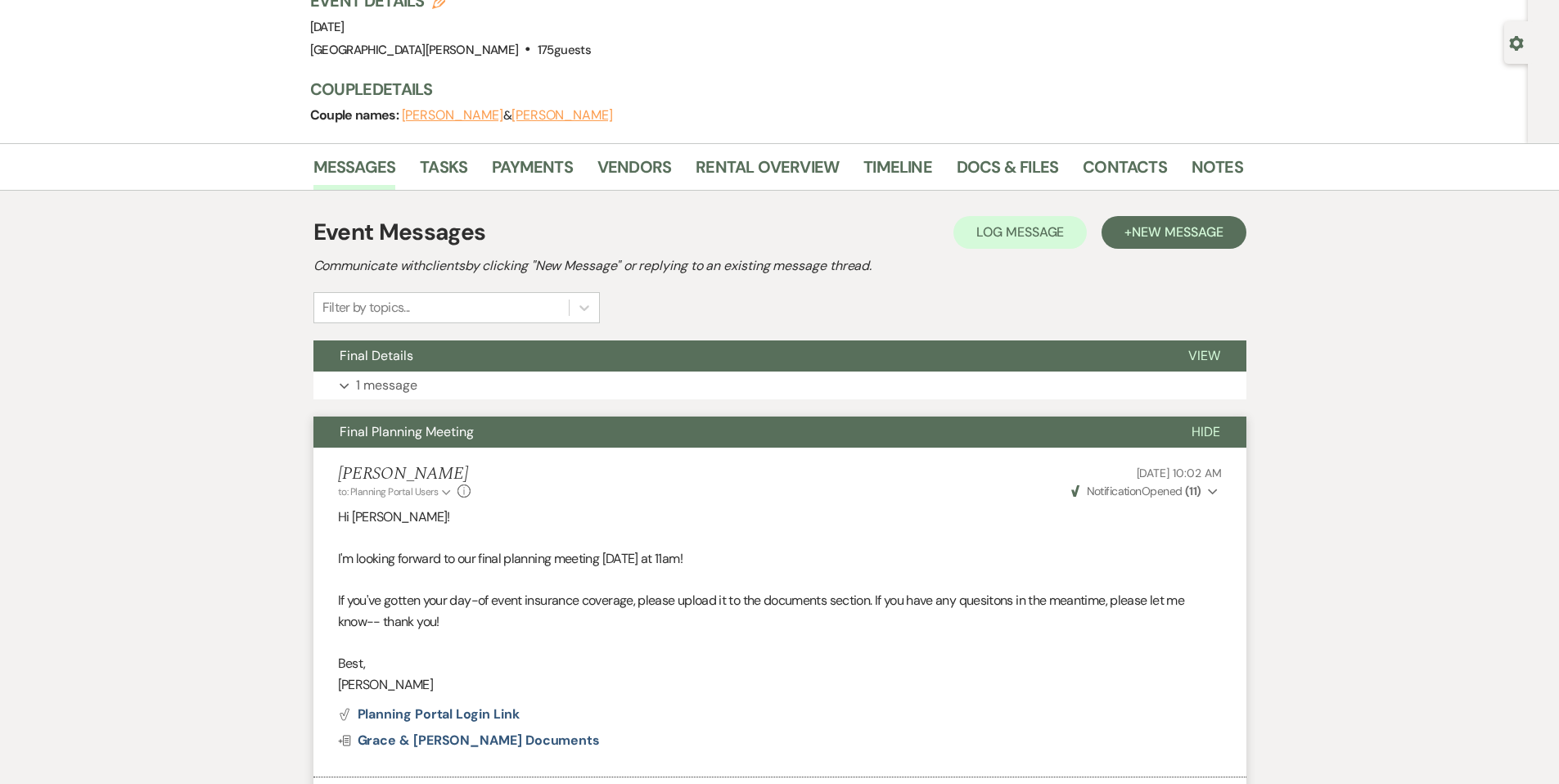
scroll to position [0, 0]
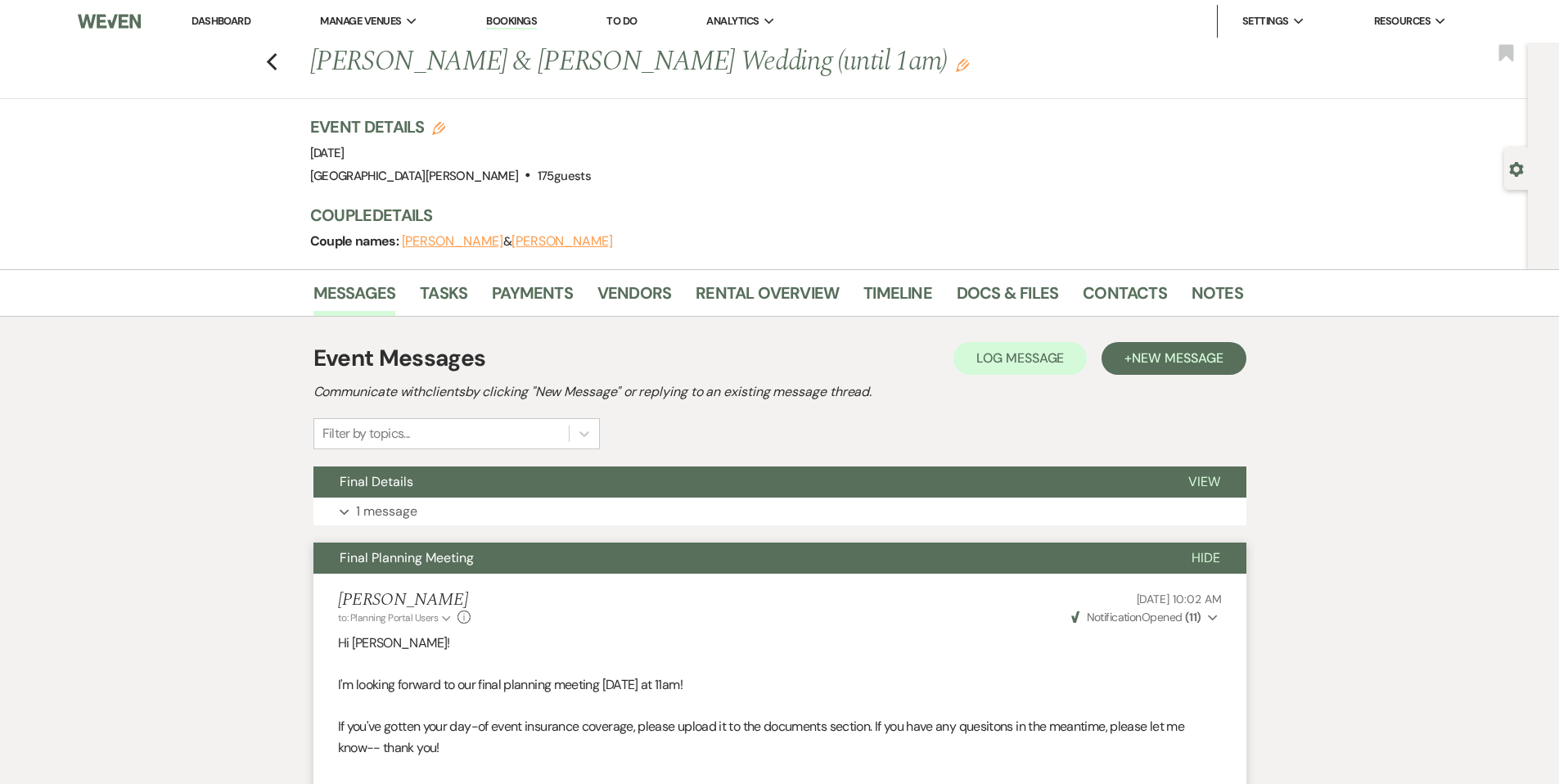
click at [236, 18] on link "Dashboard" at bounding box center [221, 20] width 59 height 14
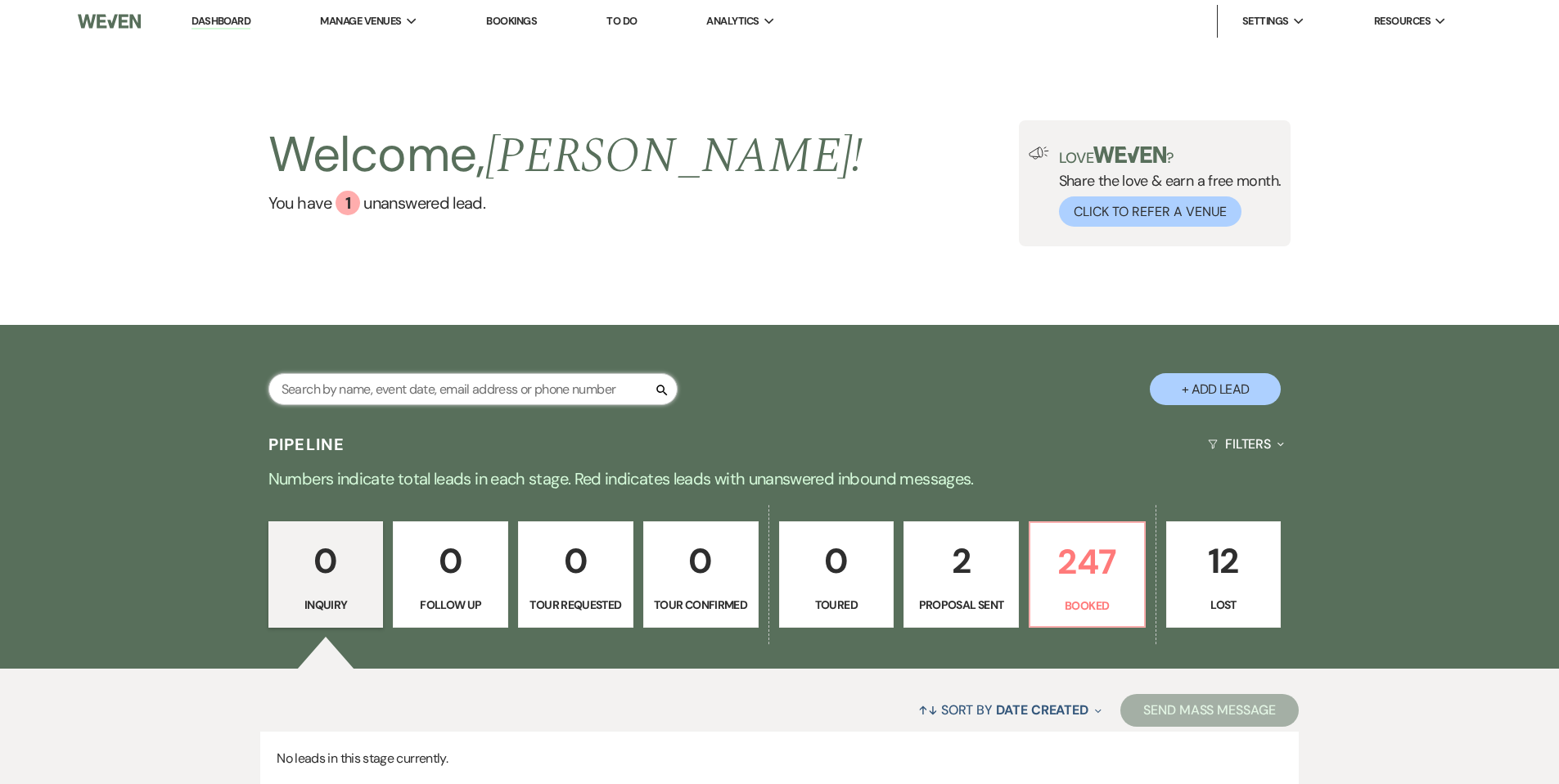
click at [501, 394] on input "text" at bounding box center [472, 389] width 409 height 32
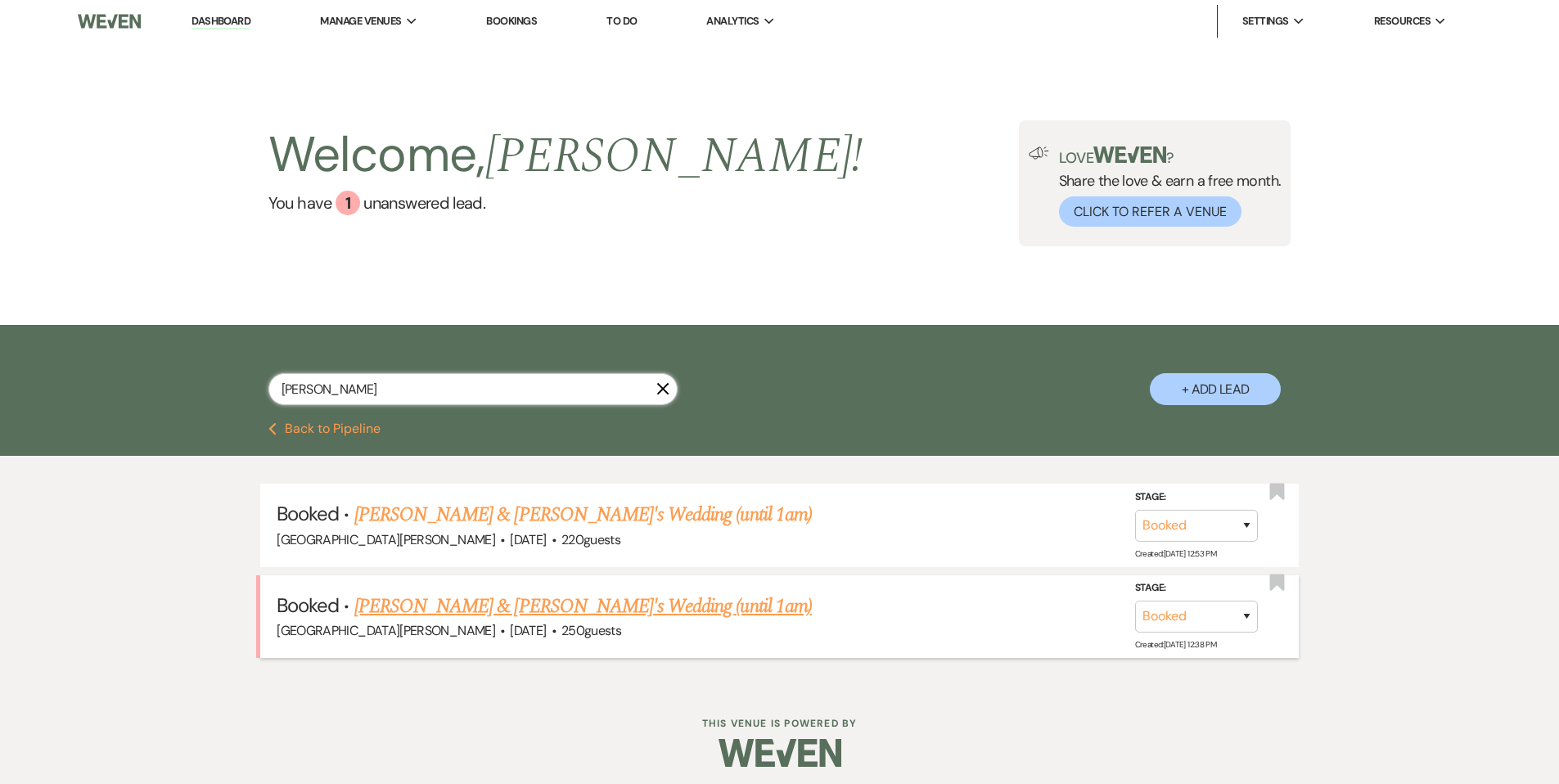
type input "[PERSON_NAME]"
click at [641, 605] on link "[PERSON_NAME] & [PERSON_NAME]'s Wedding (until 1am)" at bounding box center [583, 606] width 458 height 29
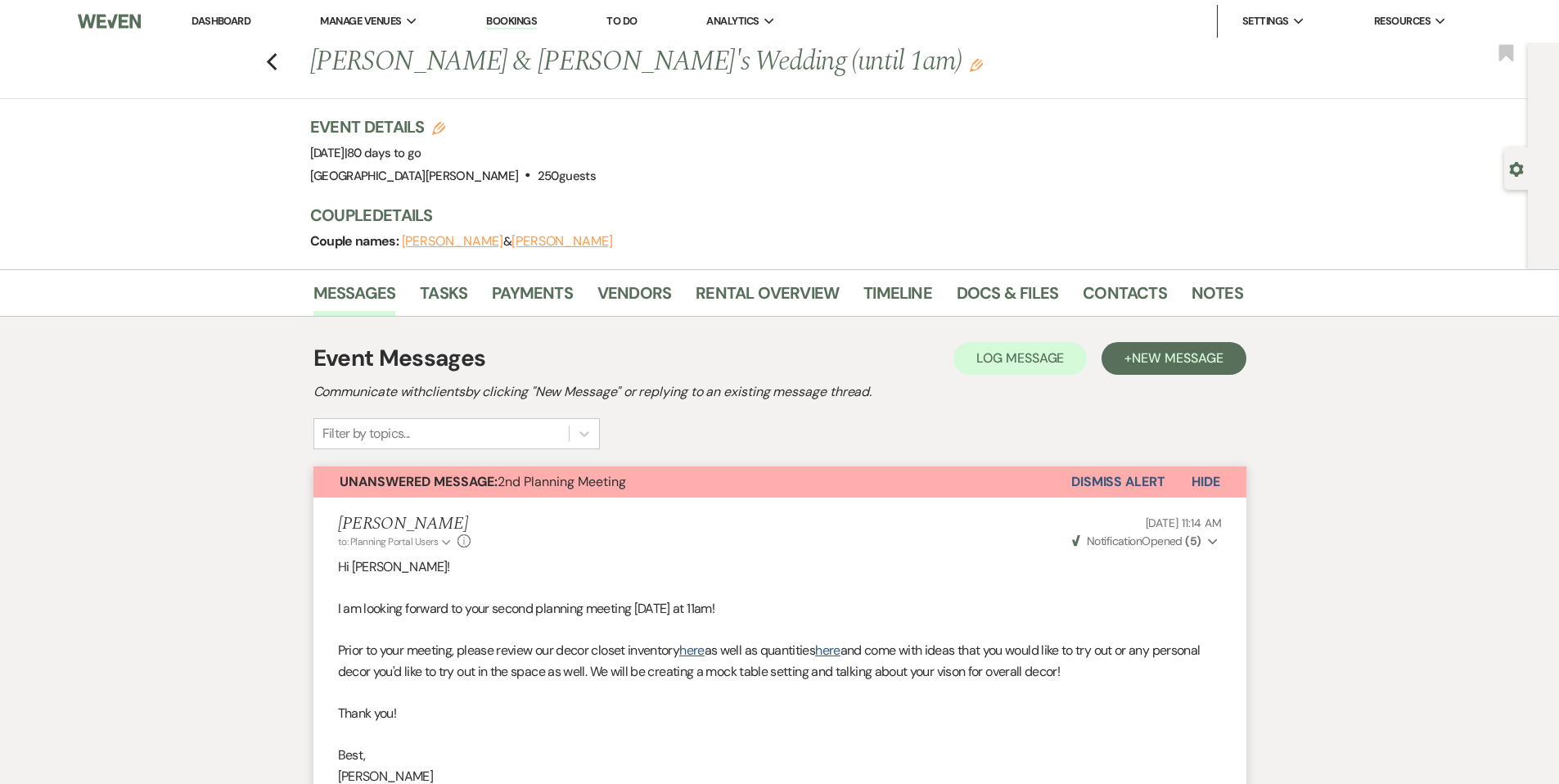
click at [225, 21] on link "Dashboard" at bounding box center [221, 20] width 59 height 14
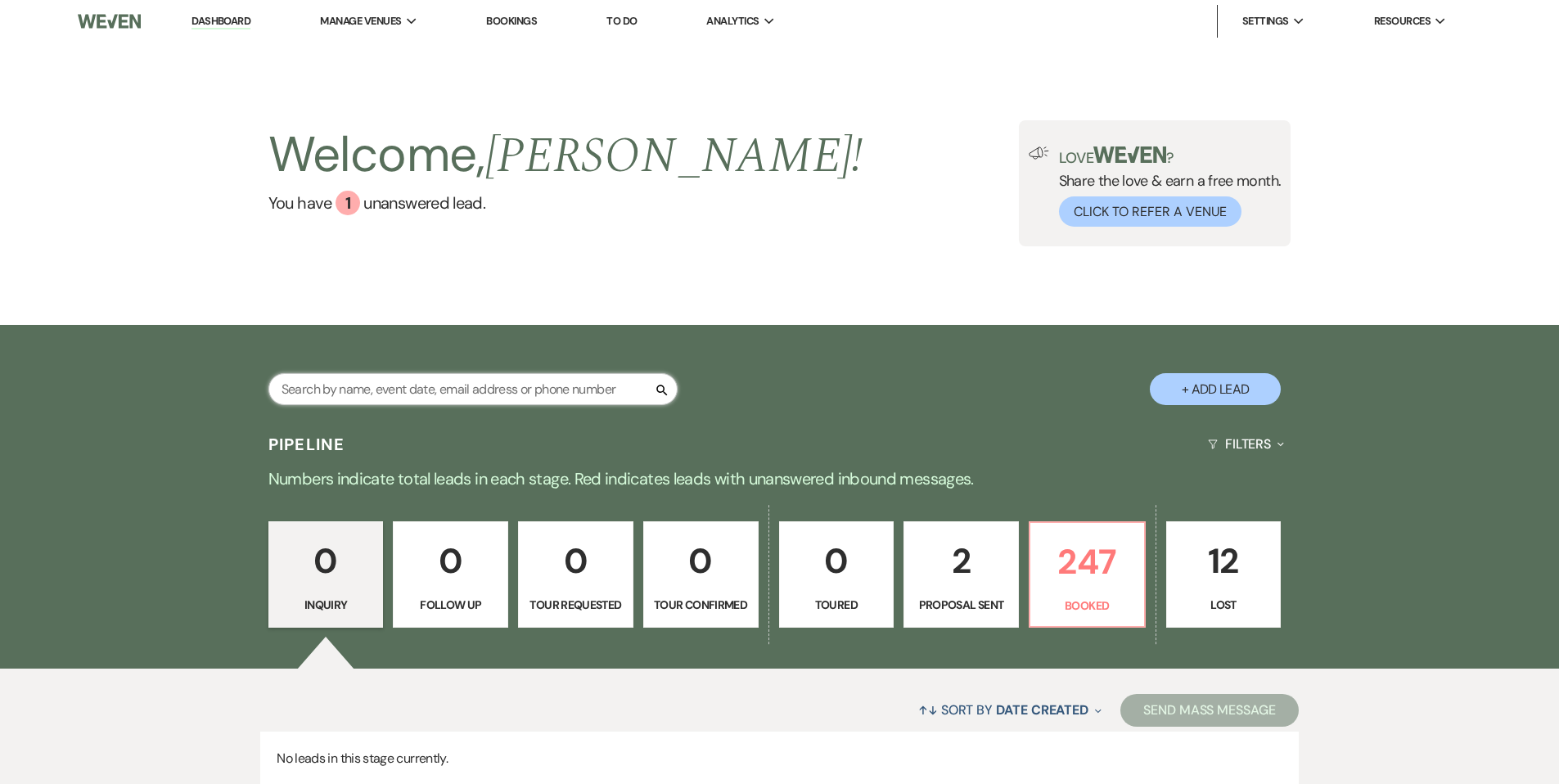
click at [491, 386] on input "text" at bounding box center [472, 389] width 409 height 32
type input "mart"
select select "8"
select select "5"
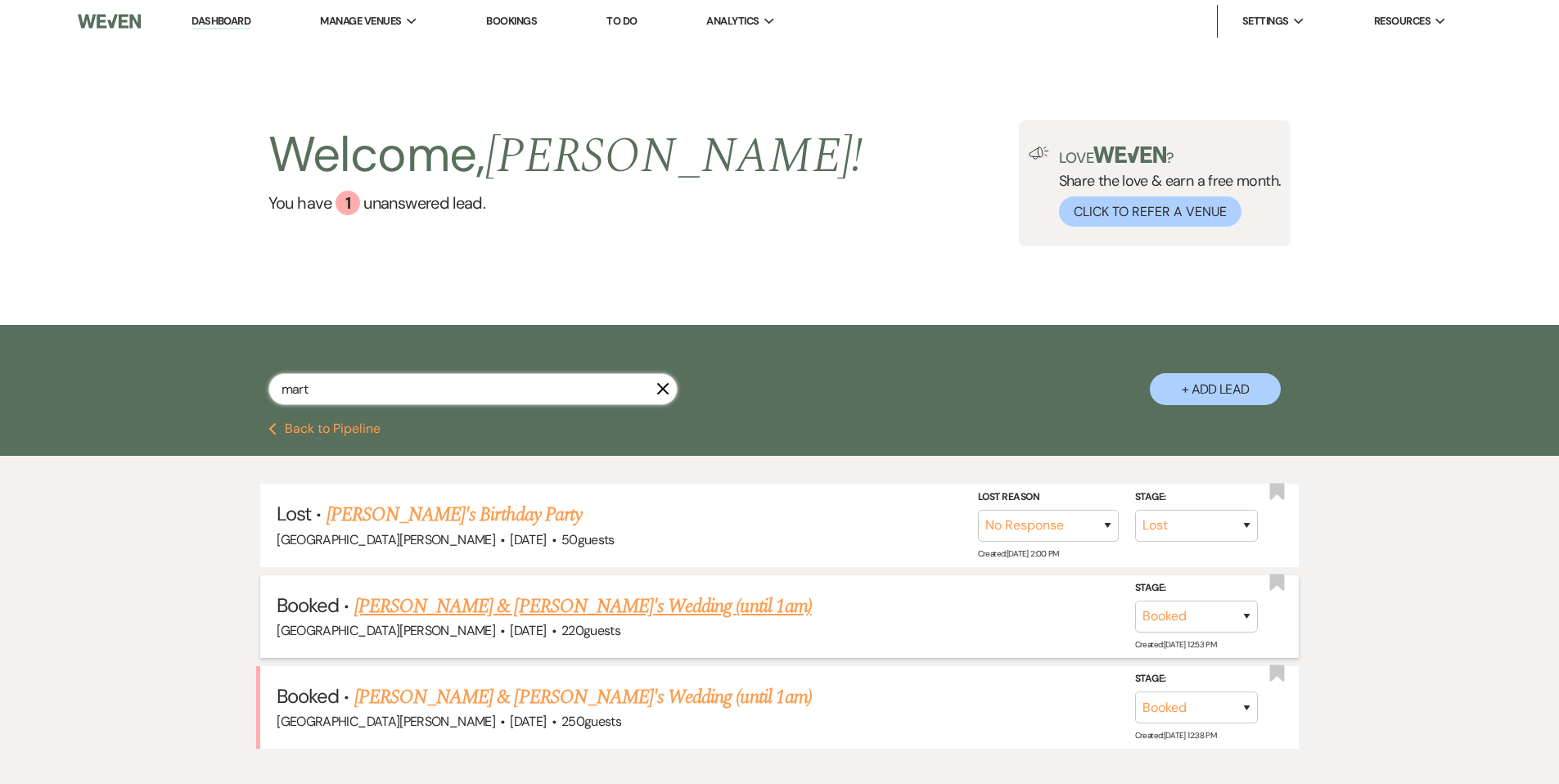
type input "mart"
click at [563, 609] on link "[PERSON_NAME] & [PERSON_NAME]'s Wedding (until 1am)" at bounding box center [583, 606] width 458 height 29
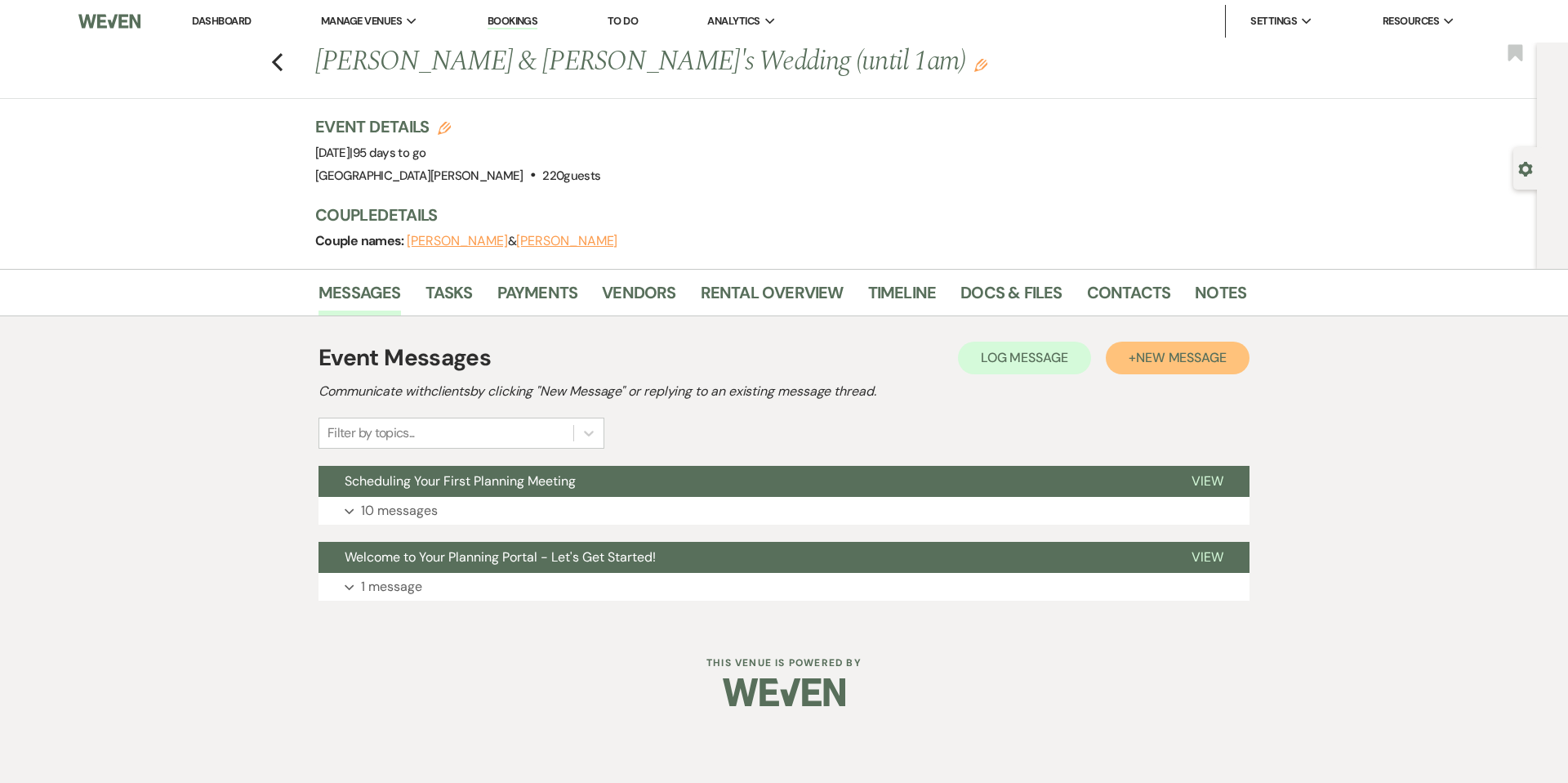
click at [1167, 352] on span "New Message" at bounding box center [1180, 358] width 90 height 17
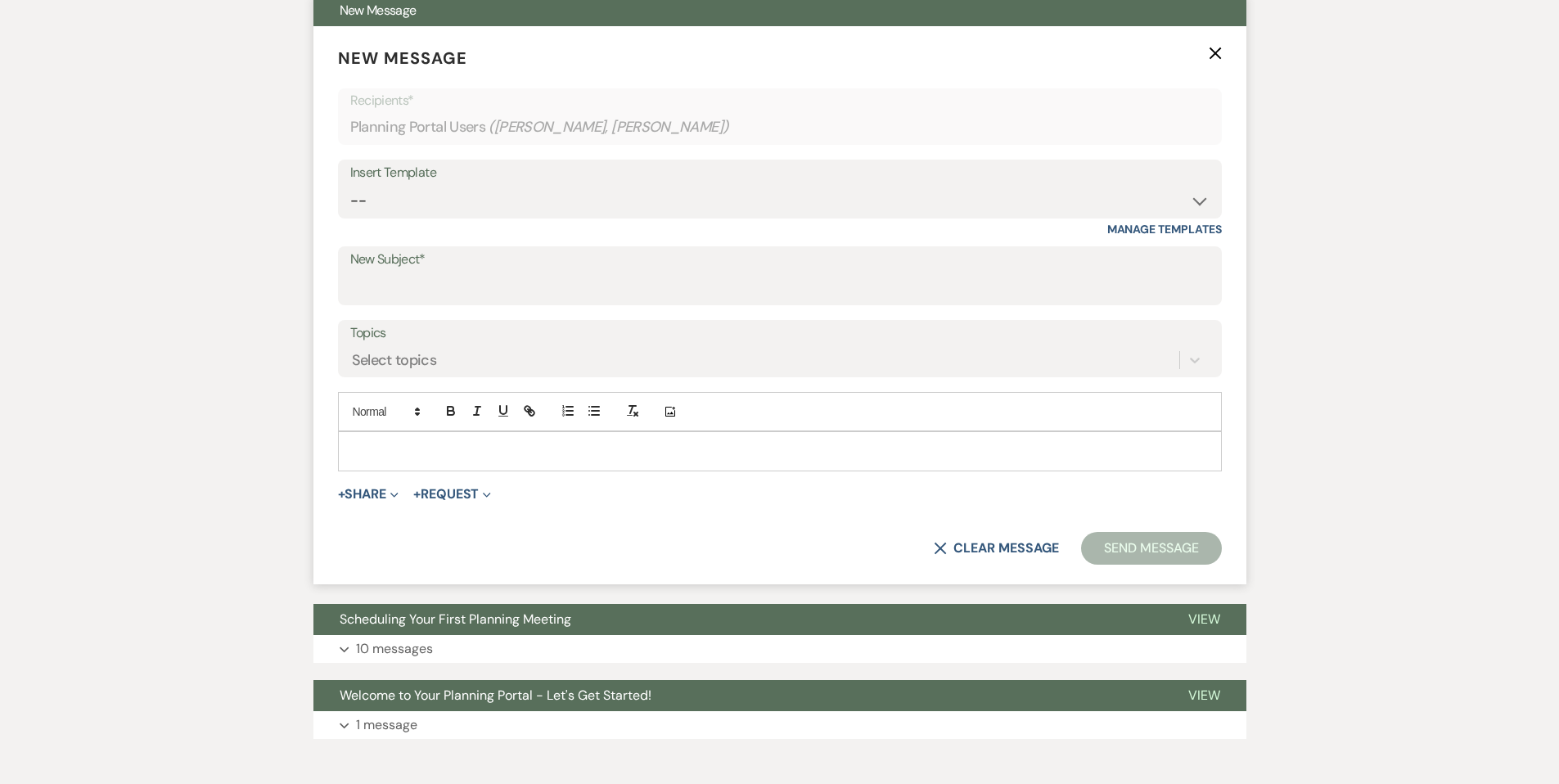
scroll to position [474, 0]
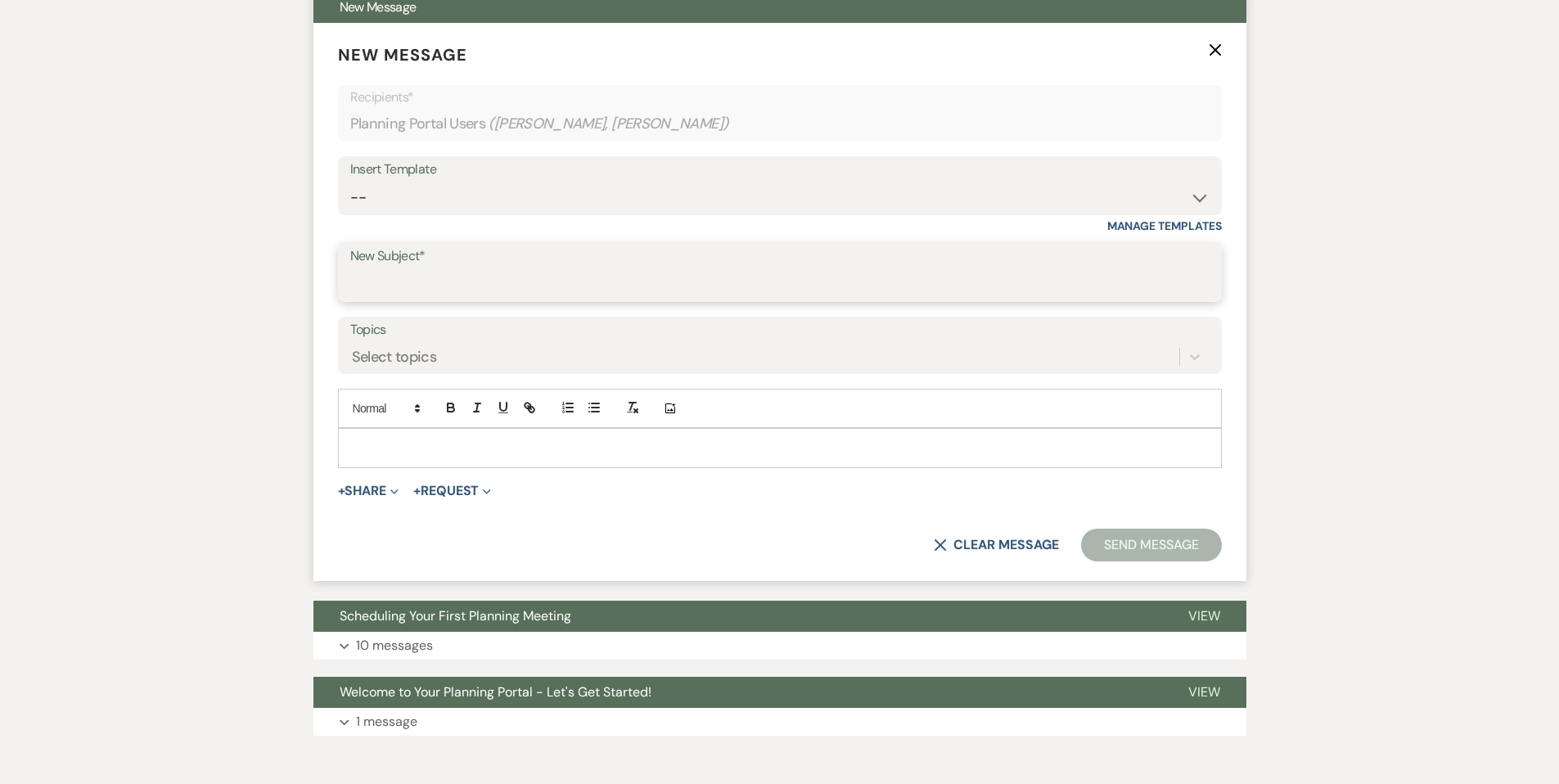
click at [398, 299] on input "New Subject*" at bounding box center [780, 284] width 859 height 32
type input "2nd Planning Meeting"
click at [496, 445] on p at bounding box center [780, 447] width 858 height 18
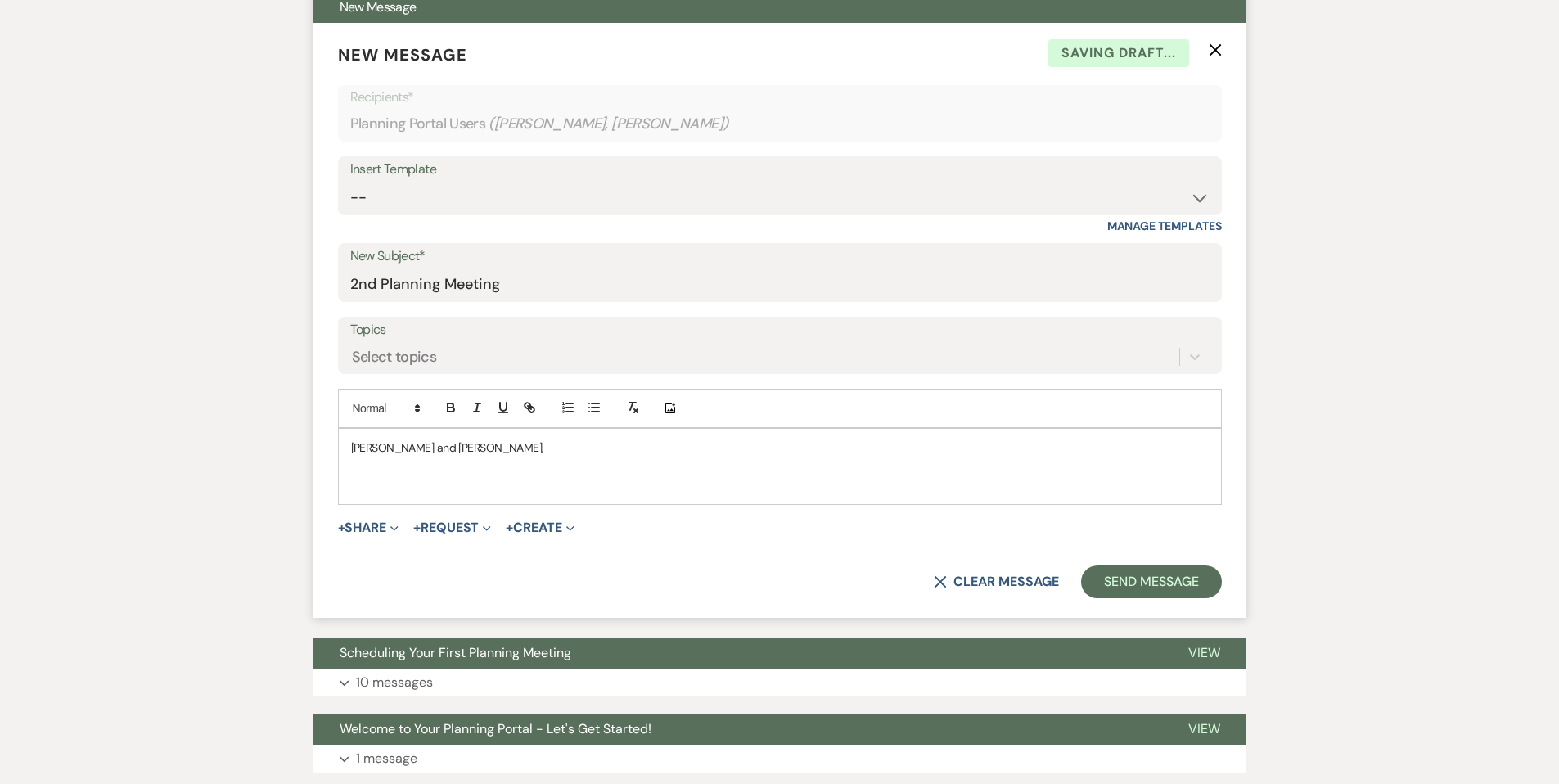
click at [366, 448] on p "[PERSON_NAME] and [PERSON_NAME]," at bounding box center [780, 447] width 858 height 18
click at [391, 479] on p at bounding box center [780, 484] width 858 height 18
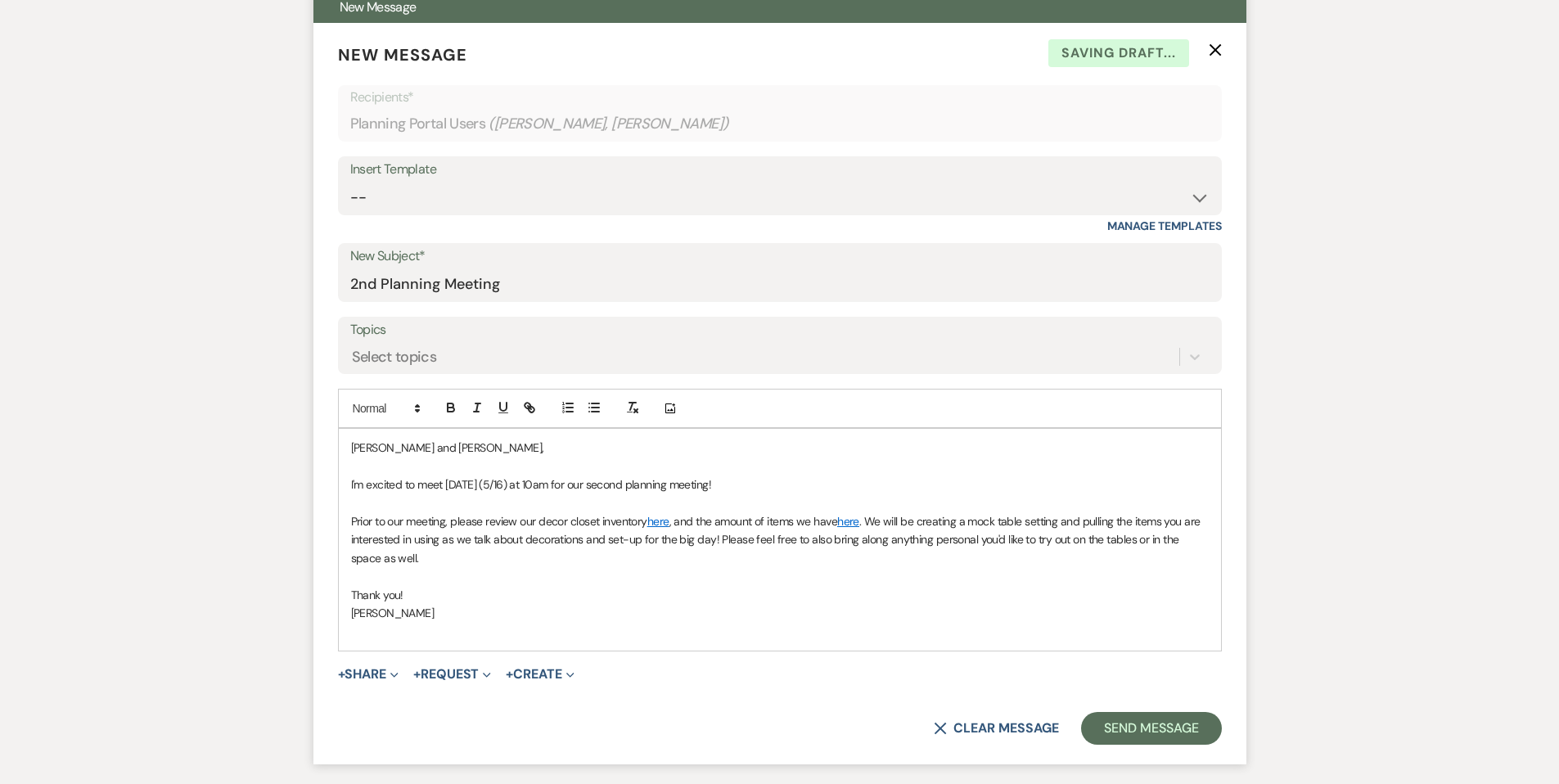
drag, startPoint x: 768, startPoint y: 490, endPoint x: 341, endPoint y: 493, distance: 427.0
click at [343, 489] on div "[PERSON_NAME] and [PERSON_NAME], I'm excited to meet [DATE] (5/16) at 10am for …" at bounding box center [780, 538] width 883 height 221
click at [468, 640] on div "[PERSON_NAME] and [PERSON_NAME], We are excited to host your 2nd plannign meeti…" at bounding box center [780, 538] width 883 height 221
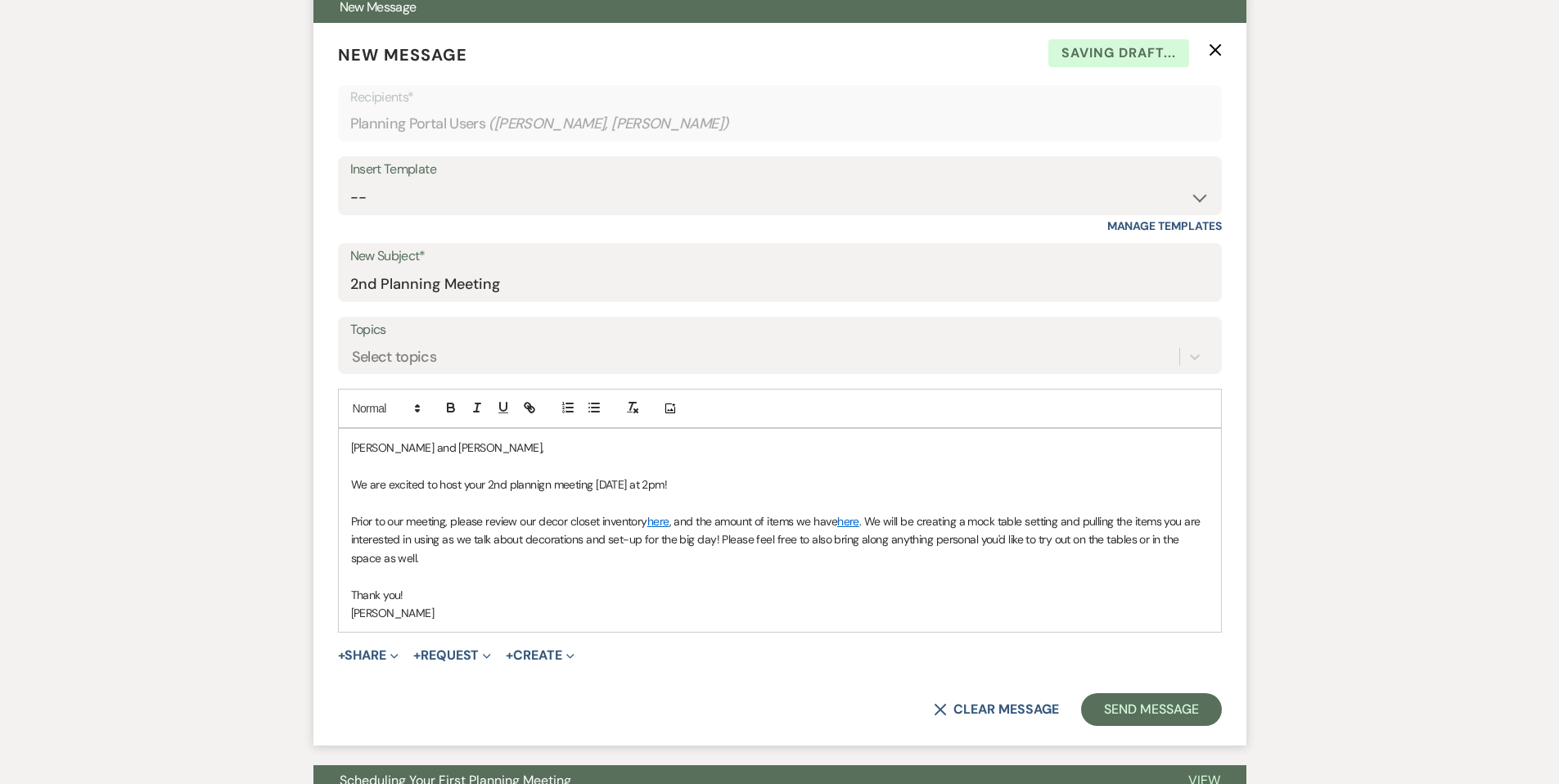
click at [854, 518] on link "here" at bounding box center [849, 521] width 22 height 15
click at [854, 551] on link "[URL][DOMAIN_NAME]" at bounding box center [810, 553] width 103 height 21
click at [663, 517] on link "here" at bounding box center [658, 521] width 22 height 15
click at [646, 547] on link "[URL][DOMAIN_NAME]" at bounding box center [618, 553] width 103 height 21
click at [707, 555] on link at bounding box center [688, 553] width 37 height 13
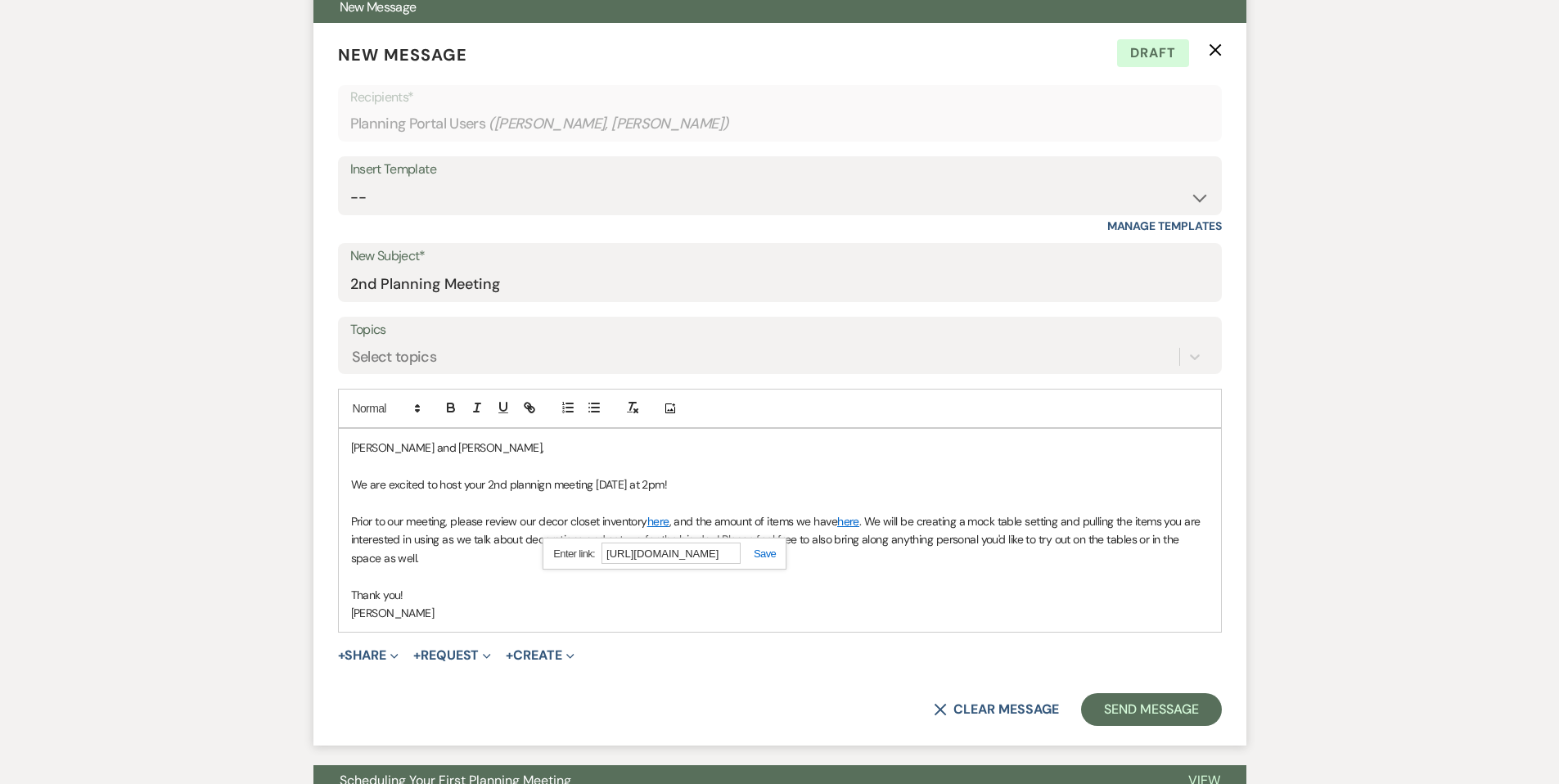
paste input "FbhaafWtaWPEgnd_kpGrdiCa-IR_wiPq"
type input "[URL][DOMAIN_NAME]"
click at [765, 548] on link at bounding box center [758, 553] width 35 height 13
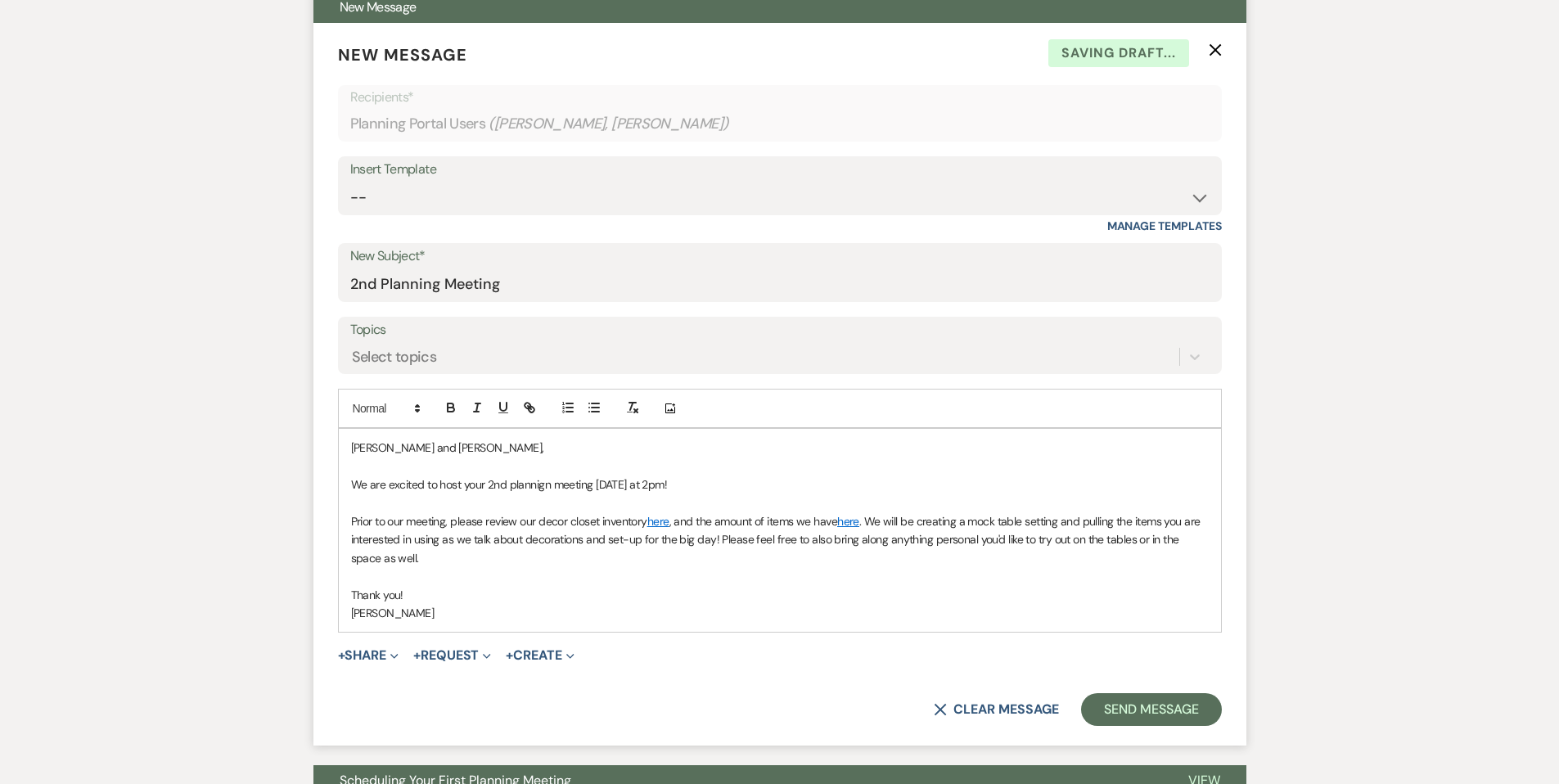
click at [658, 519] on link "here" at bounding box center [658, 521] width 22 height 15
click at [670, 554] on link "[URL][DOMAIN_NAME]" at bounding box center [618, 553] width 103 height 21
click at [935, 580] on p at bounding box center [780, 576] width 858 height 18
click at [1144, 707] on button "Send Message" at bounding box center [1151, 709] width 140 height 33
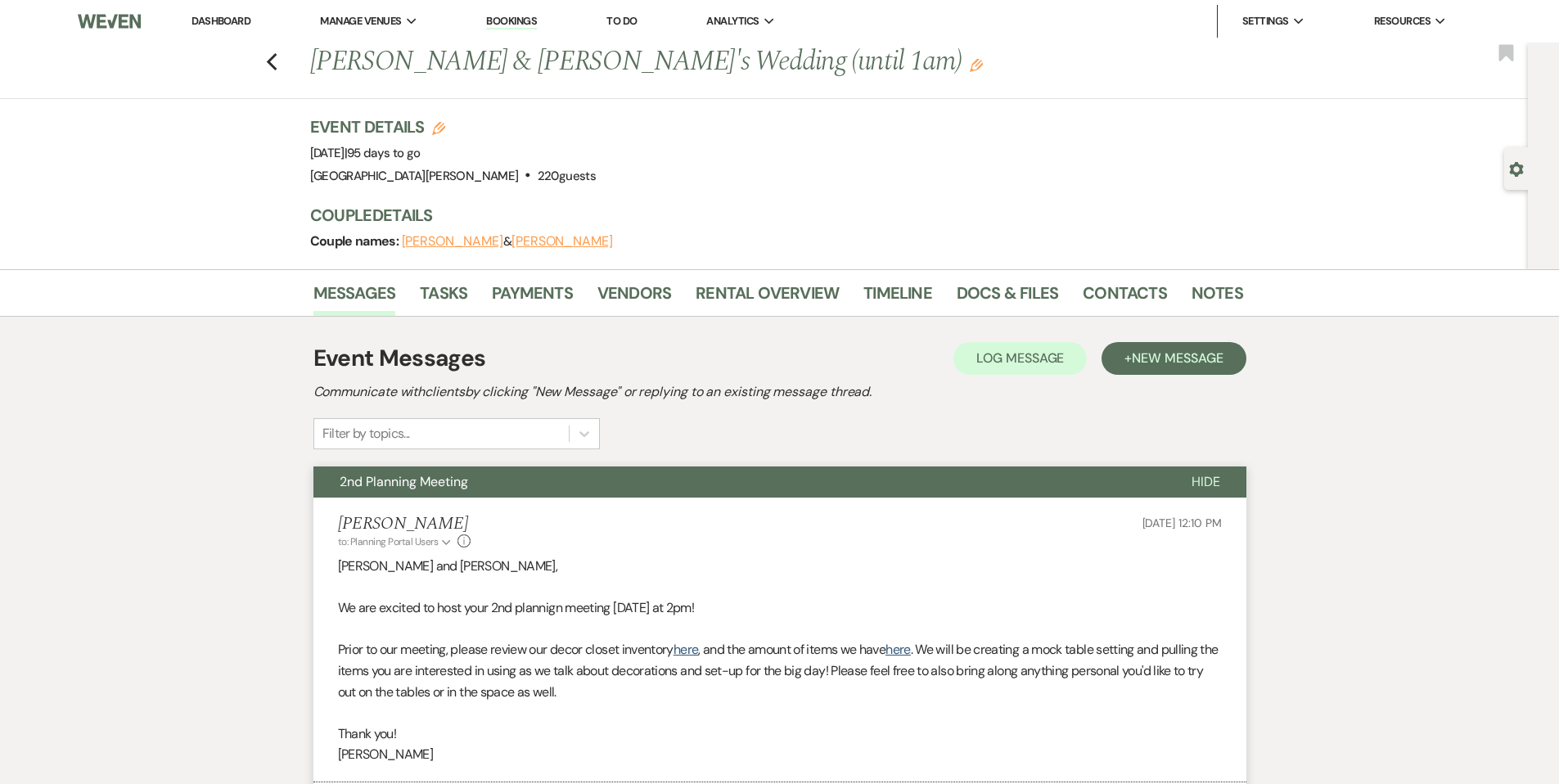
click at [232, 16] on link "Dashboard" at bounding box center [221, 20] width 59 height 14
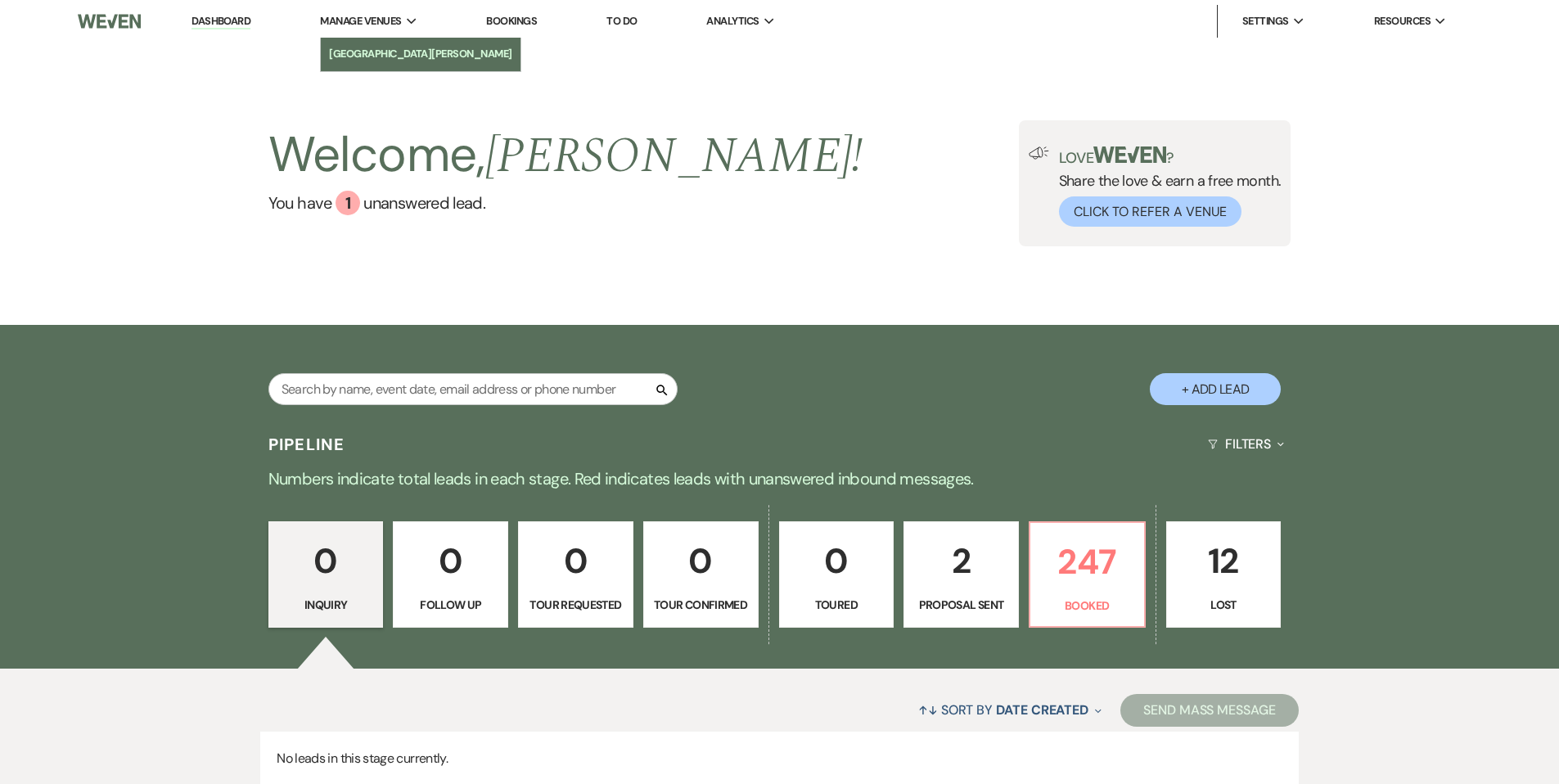
click at [395, 52] on li "[GEOGRAPHIC_DATA][PERSON_NAME]" at bounding box center [421, 53] width 184 height 17
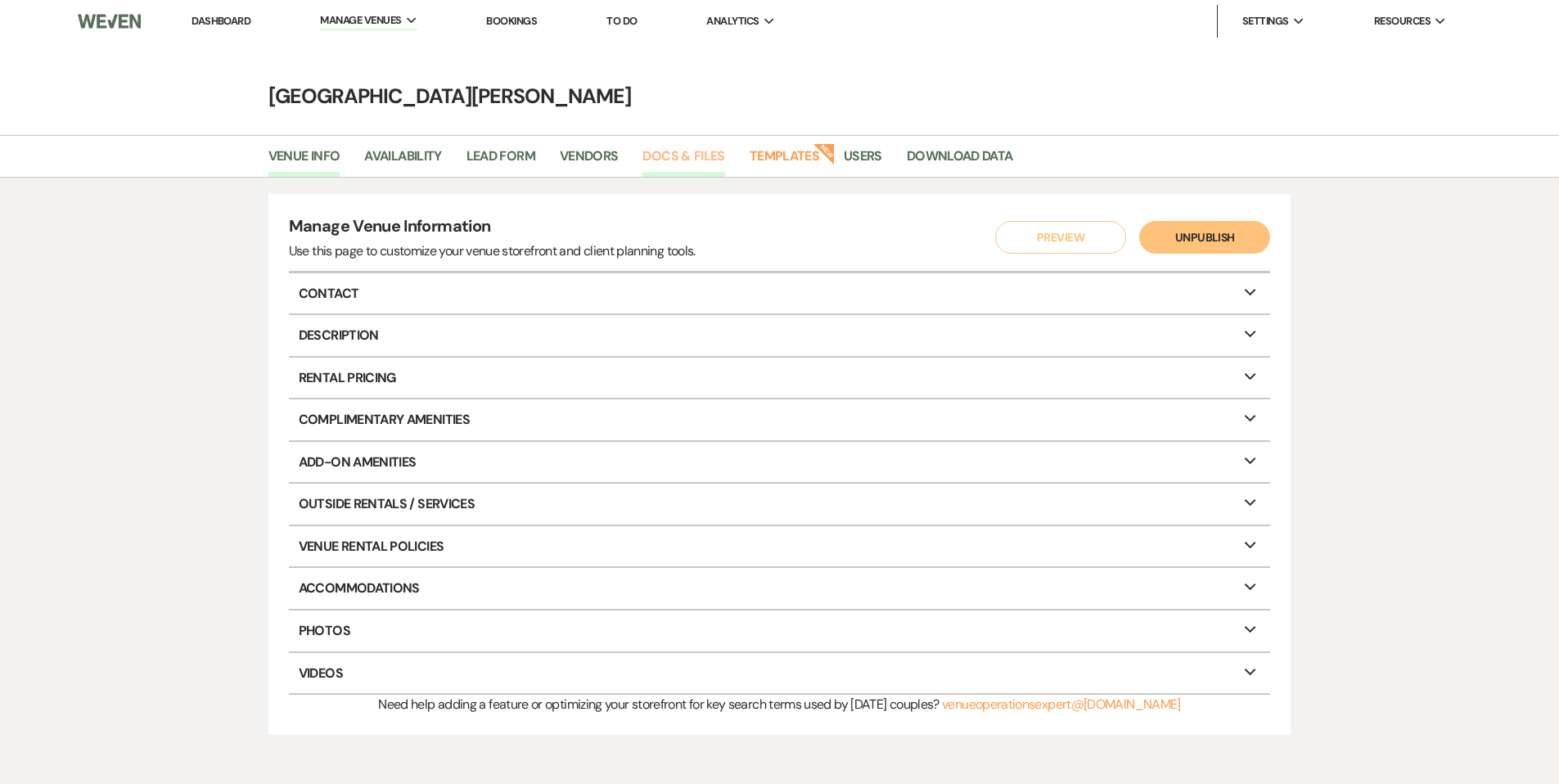
click at [672, 156] on link "Docs & Files" at bounding box center [683, 161] width 82 height 31
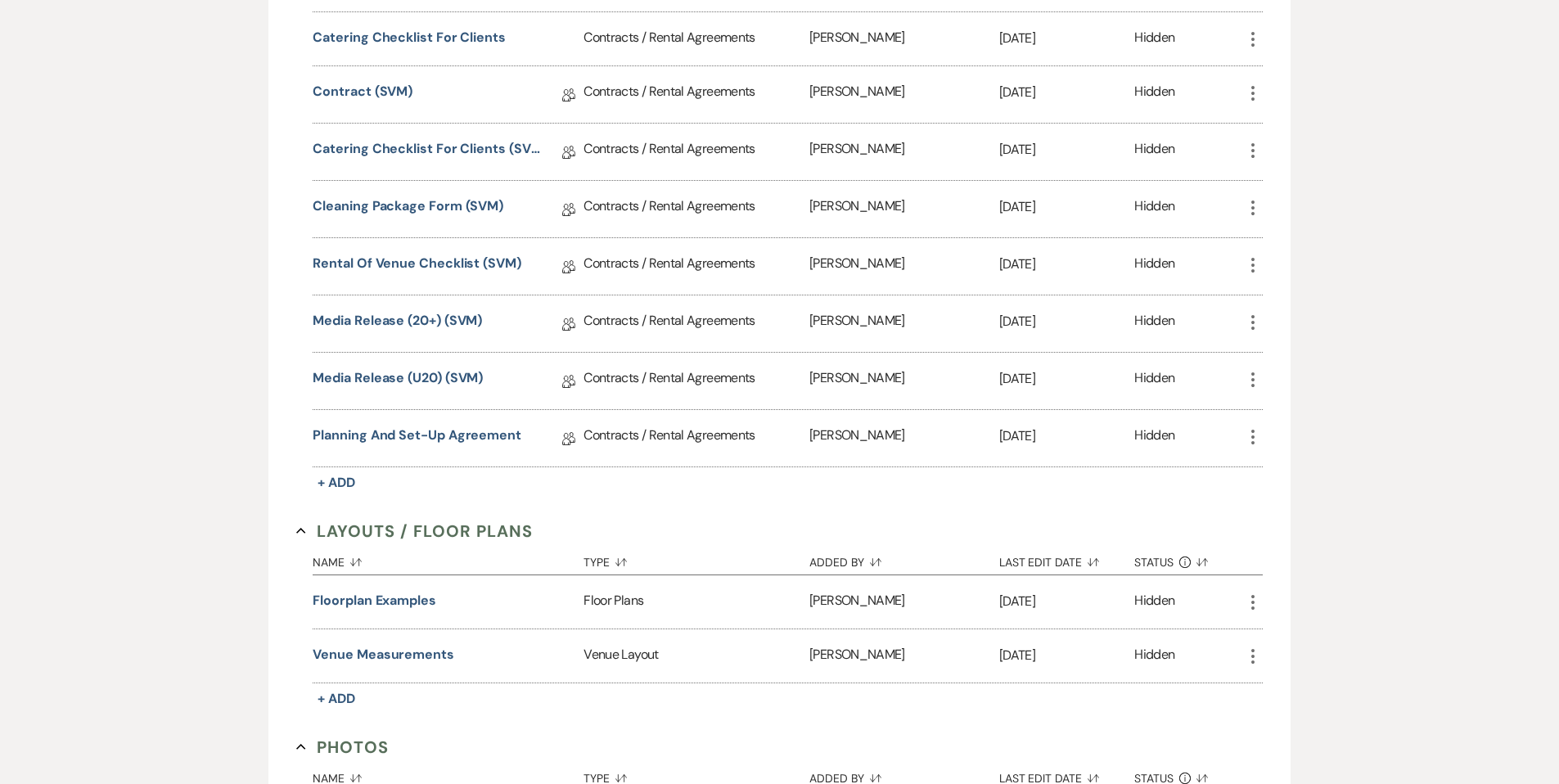
scroll to position [881, 0]
click at [449, 270] on link "Rental of Venue Checklist (SVM)" at bounding box center [417, 267] width 209 height 25
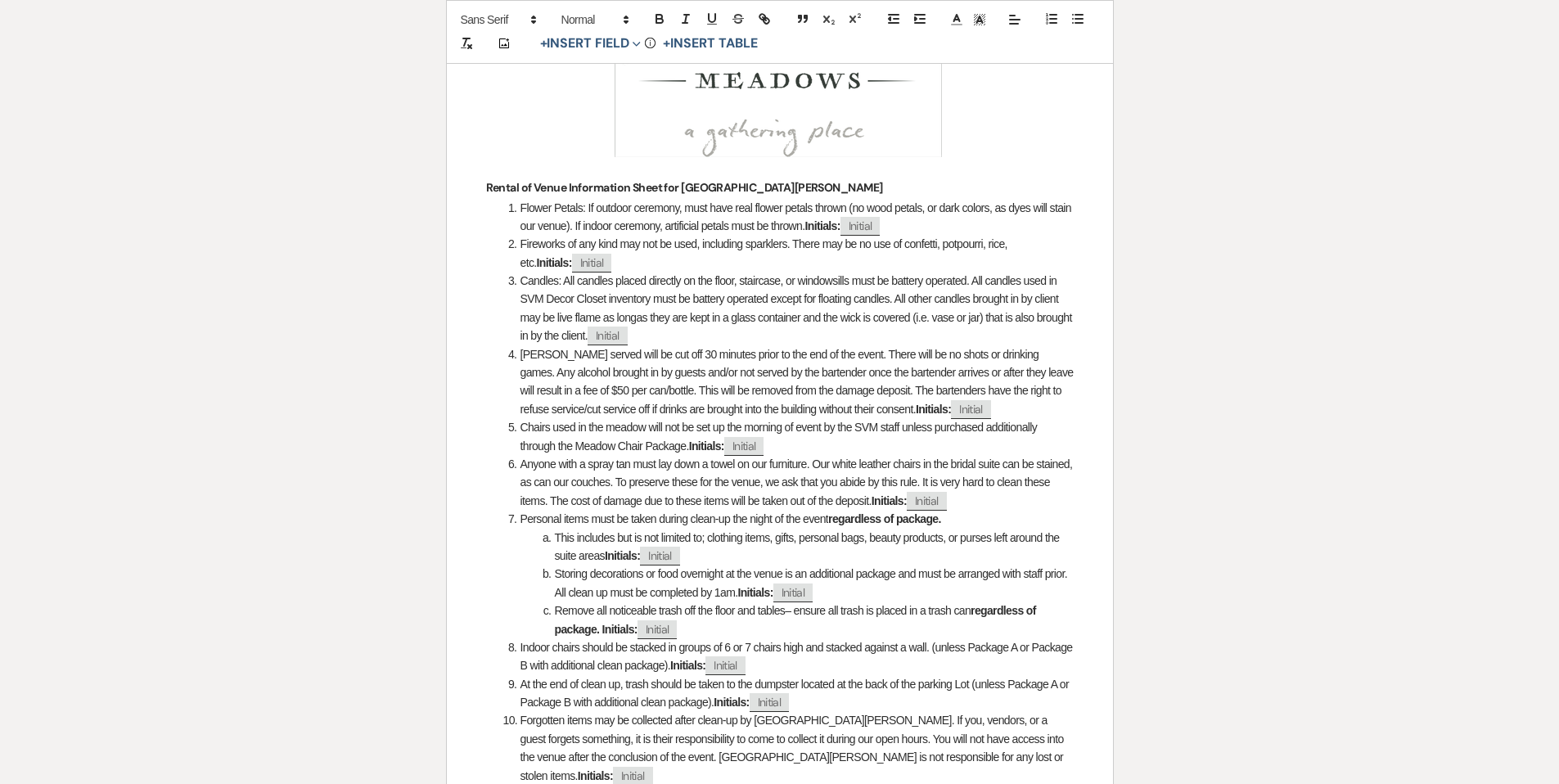
scroll to position [439, 0]
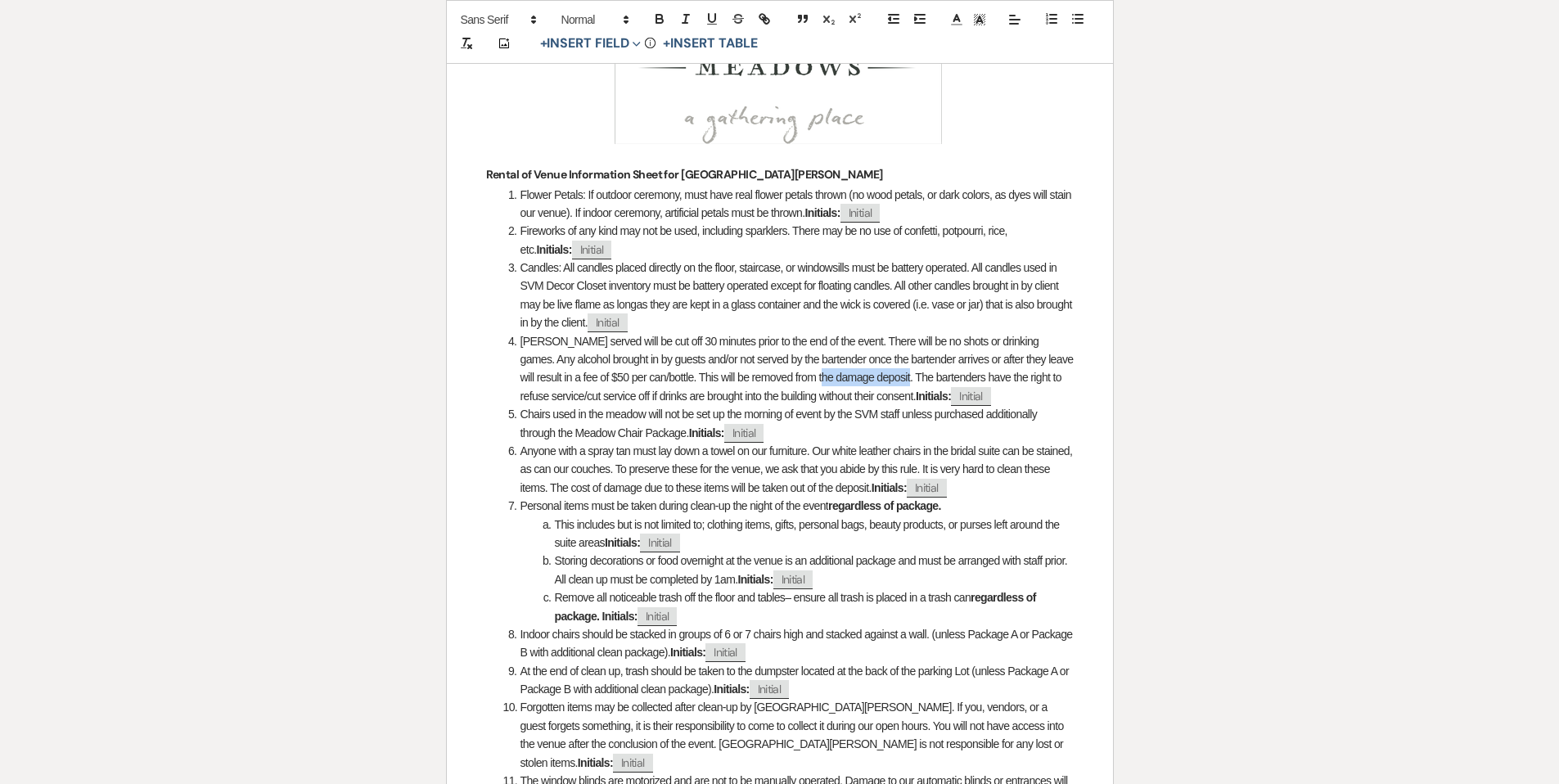
drag, startPoint x: 896, startPoint y: 378, endPoint x: 815, endPoint y: 385, distance: 81.3
click at [815, 385] on li "Alcohol served will be cut off 30 minutes prior to the end of the event. There …" at bounding box center [788, 369] width 571 height 74
click at [659, 361] on span "Alcohol served will be cut off 30 minutes prior to the end of the event. There …" at bounding box center [799, 368] width 556 height 68
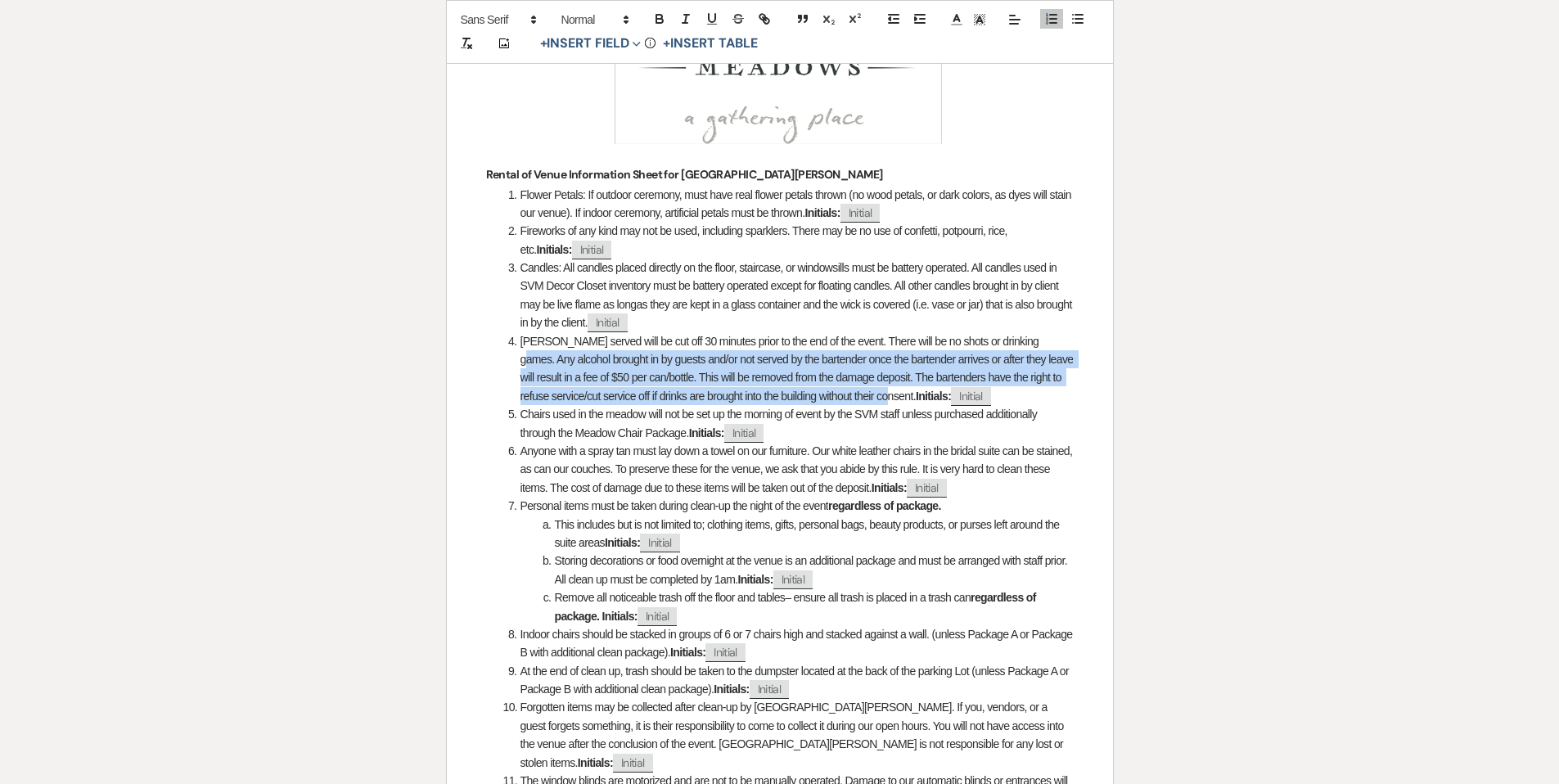
drag, startPoint x: 1029, startPoint y: 341, endPoint x: 889, endPoint y: 395, distance: 150.1
click at [889, 395] on span "Alcohol served will be cut off 30 minutes prior to the end of the event. There …" at bounding box center [799, 368] width 556 height 68
copy span "Any alcohol brought in by guests and/or not served by the bartender once the ba…"
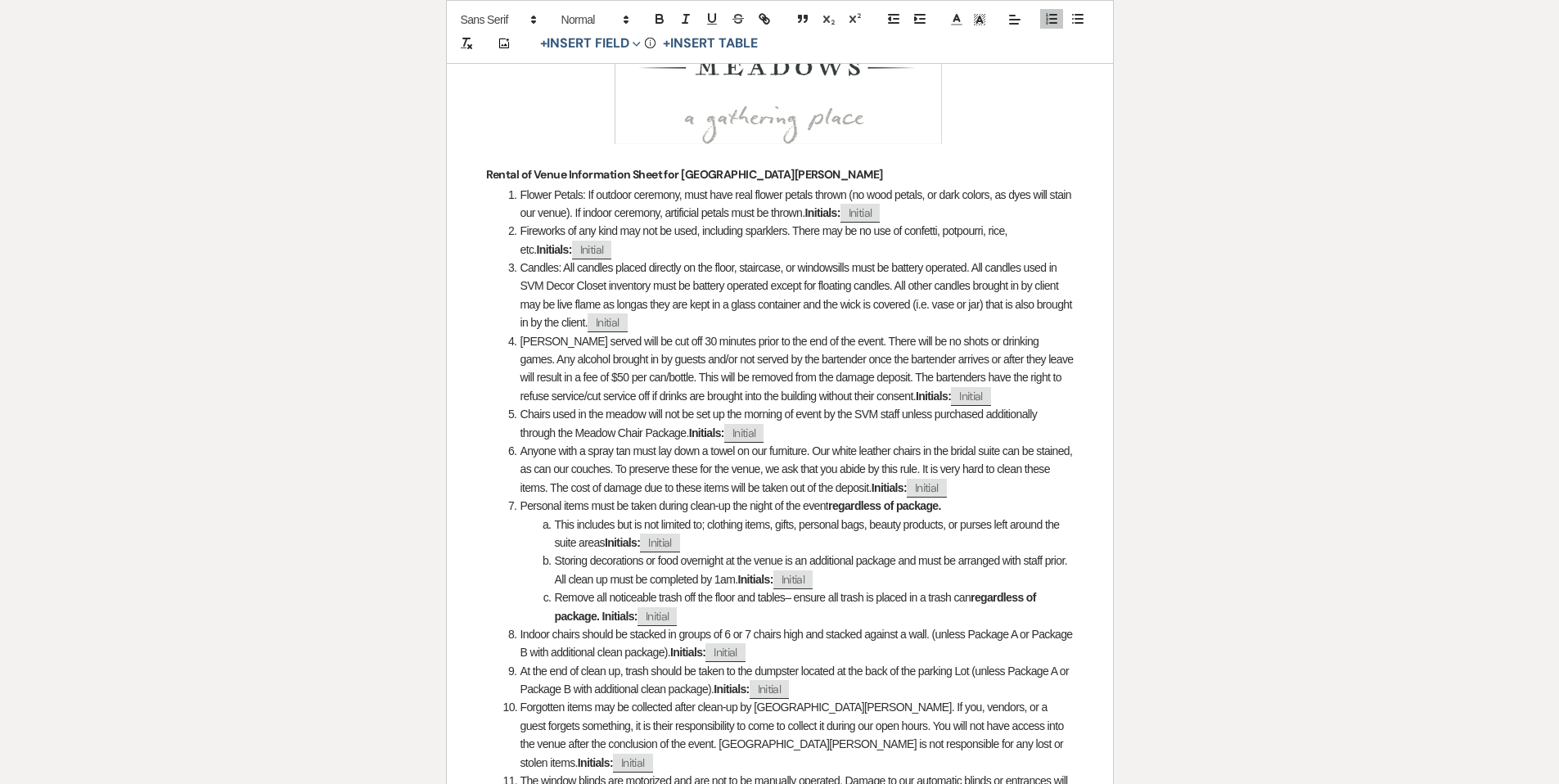
click at [1043, 386] on li "Alcohol served will be cut off 30 minutes prior to the end of the event. There …" at bounding box center [788, 369] width 571 height 74
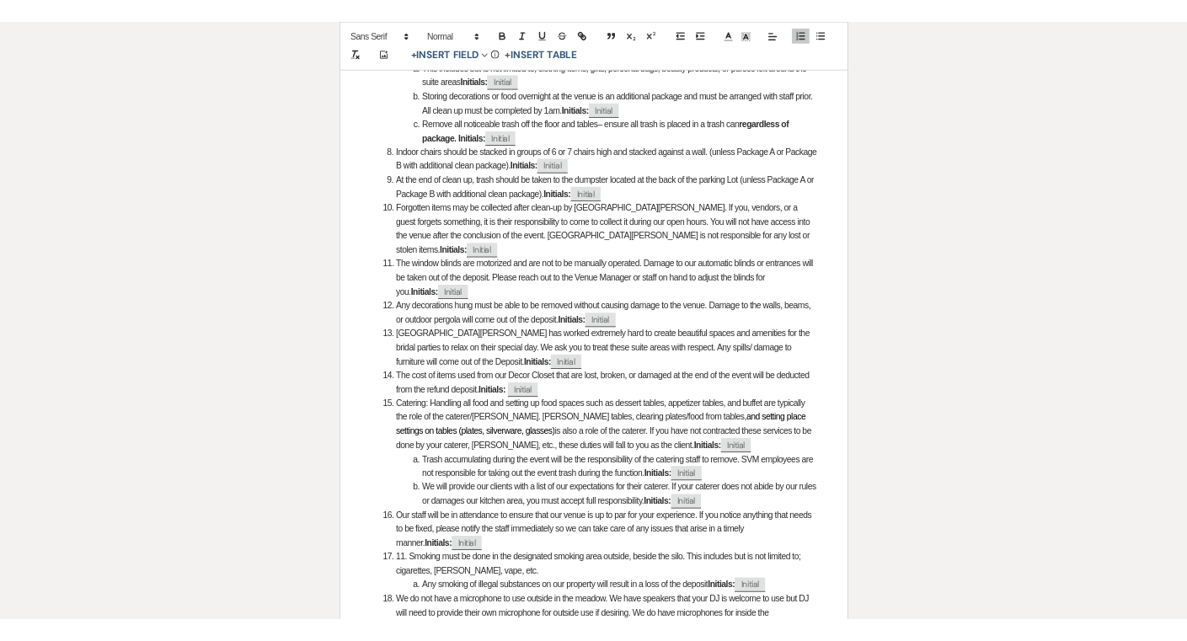
scroll to position [930, 0]
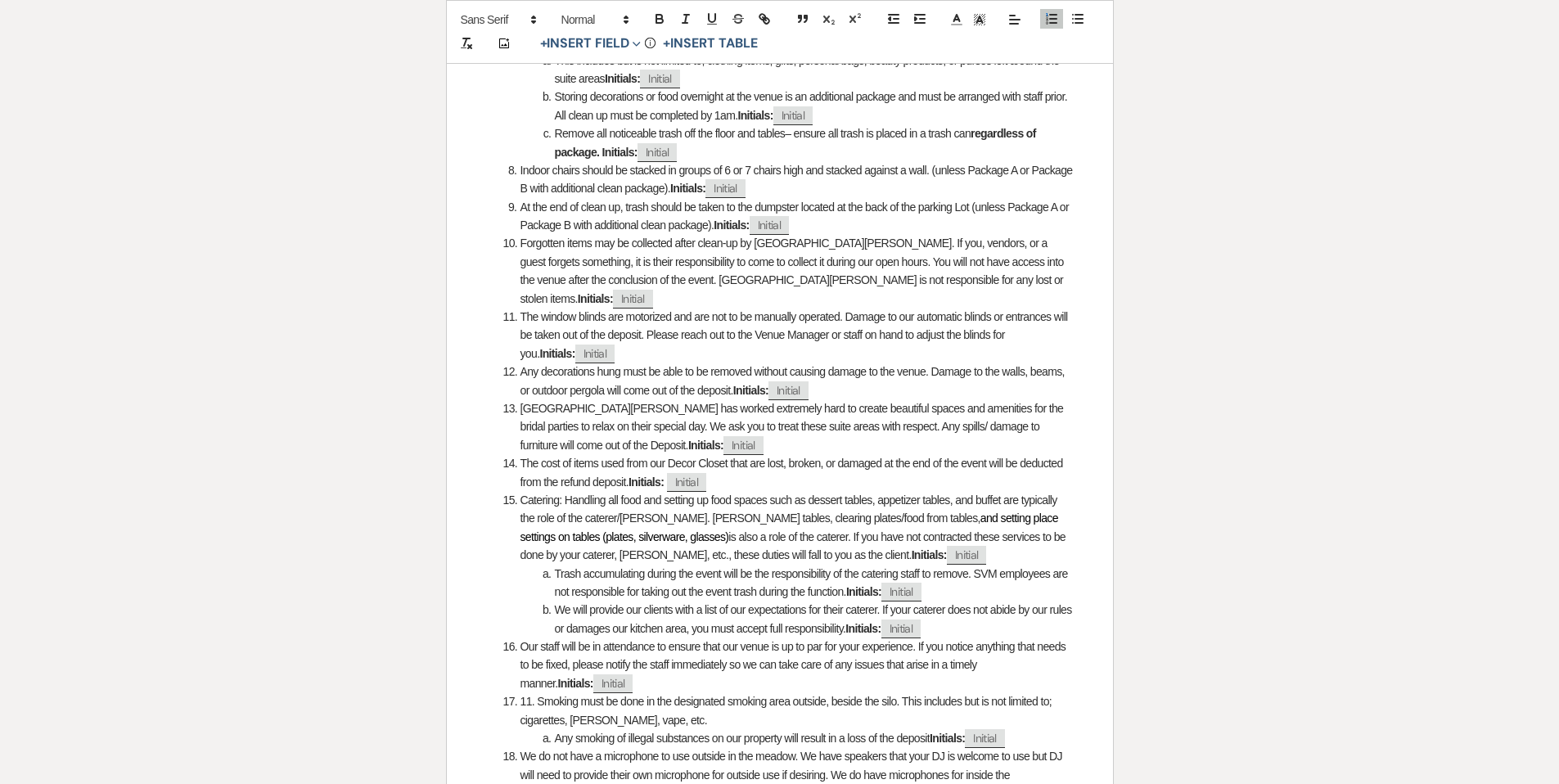
click at [778, 463] on li "The cost of items used from our Decor Closet that are lost, broken, or damaged …" at bounding box center [788, 472] width 571 height 37
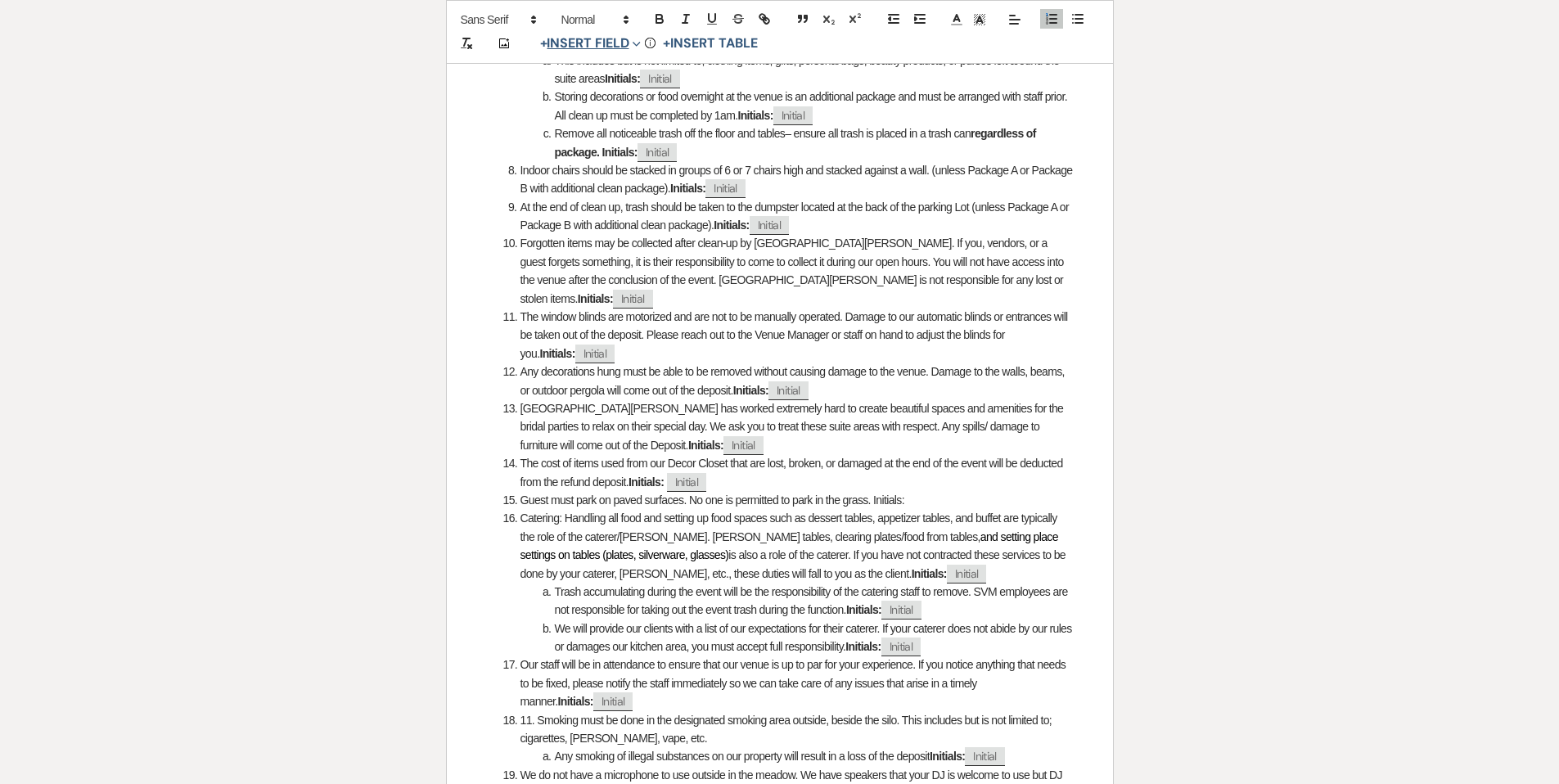
click at [606, 47] on button "+ Insert Field Expand" at bounding box center [591, 44] width 113 height 19
click at [594, 160] on button "Initial Field" at bounding box center [594, 167] width 122 height 29
select select "initialField"
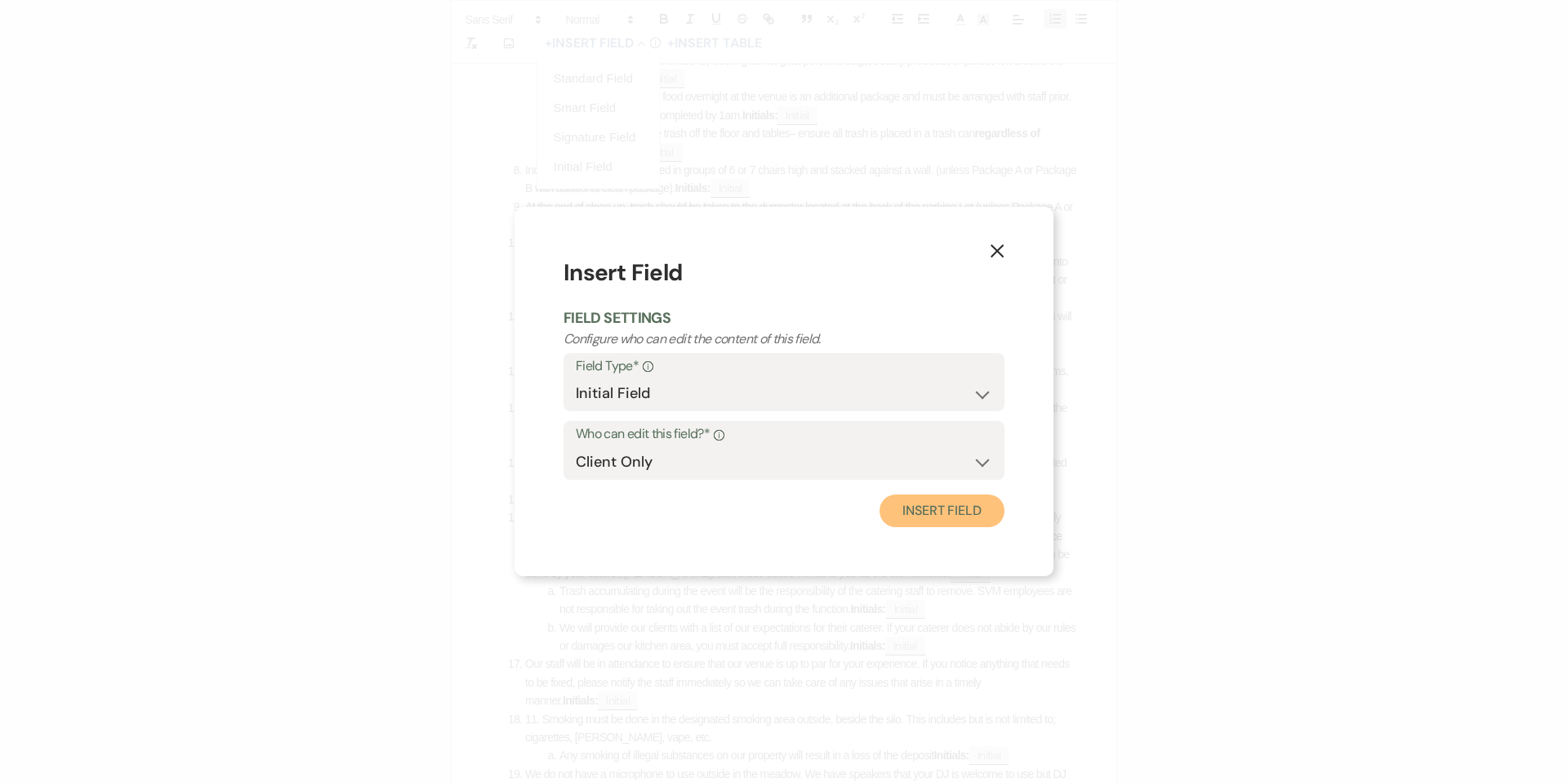
click at [944, 514] on button "Insert Field" at bounding box center [942, 511] width 125 height 33
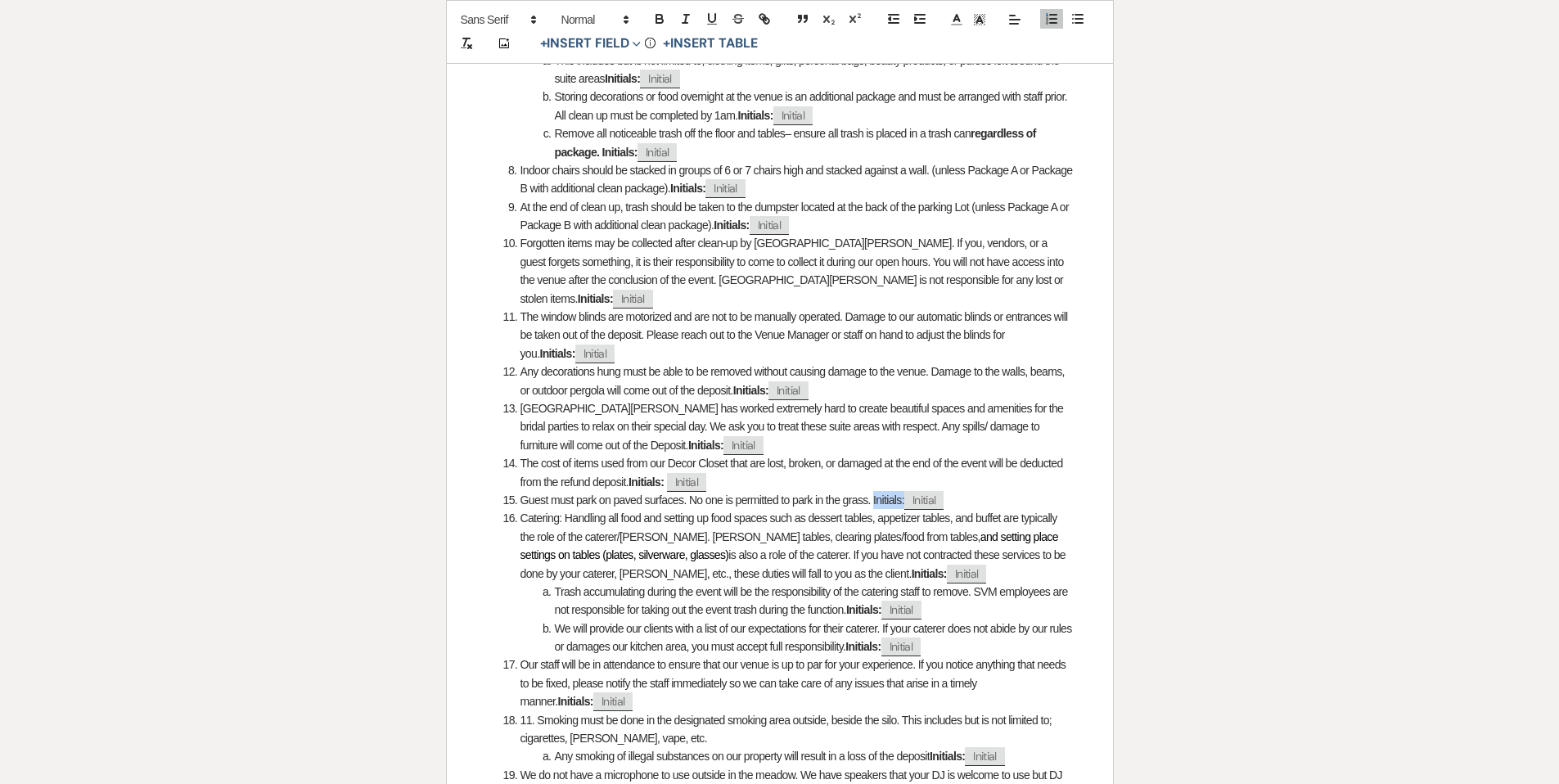
drag, startPoint x: 910, startPoint y: 482, endPoint x: 879, endPoint y: 487, distance: 31.4
click at [879, 491] on li "Guest must park on paved surfaces. No one is permitted to park in the grass. In…" at bounding box center [788, 499] width 571 height 18
click at [548, 491] on li "Guest must park on paved surfaces. No one is permitted to park in the grass. In…" at bounding box center [788, 499] width 571 height 18
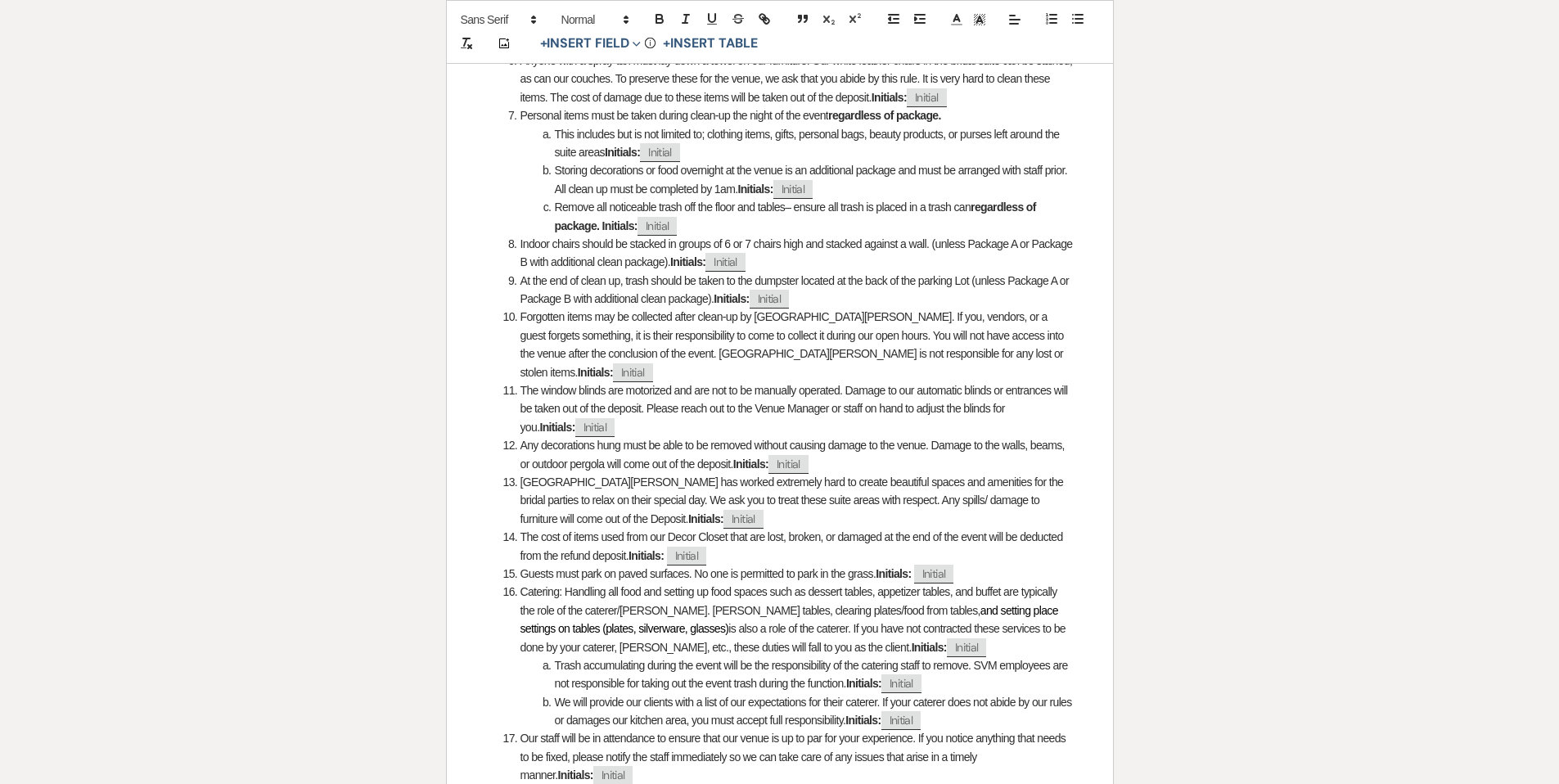
scroll to position [831, 0]
click at [884, 566] on strong "Initials:" at bounding box center [893, 572] width 35 height 13
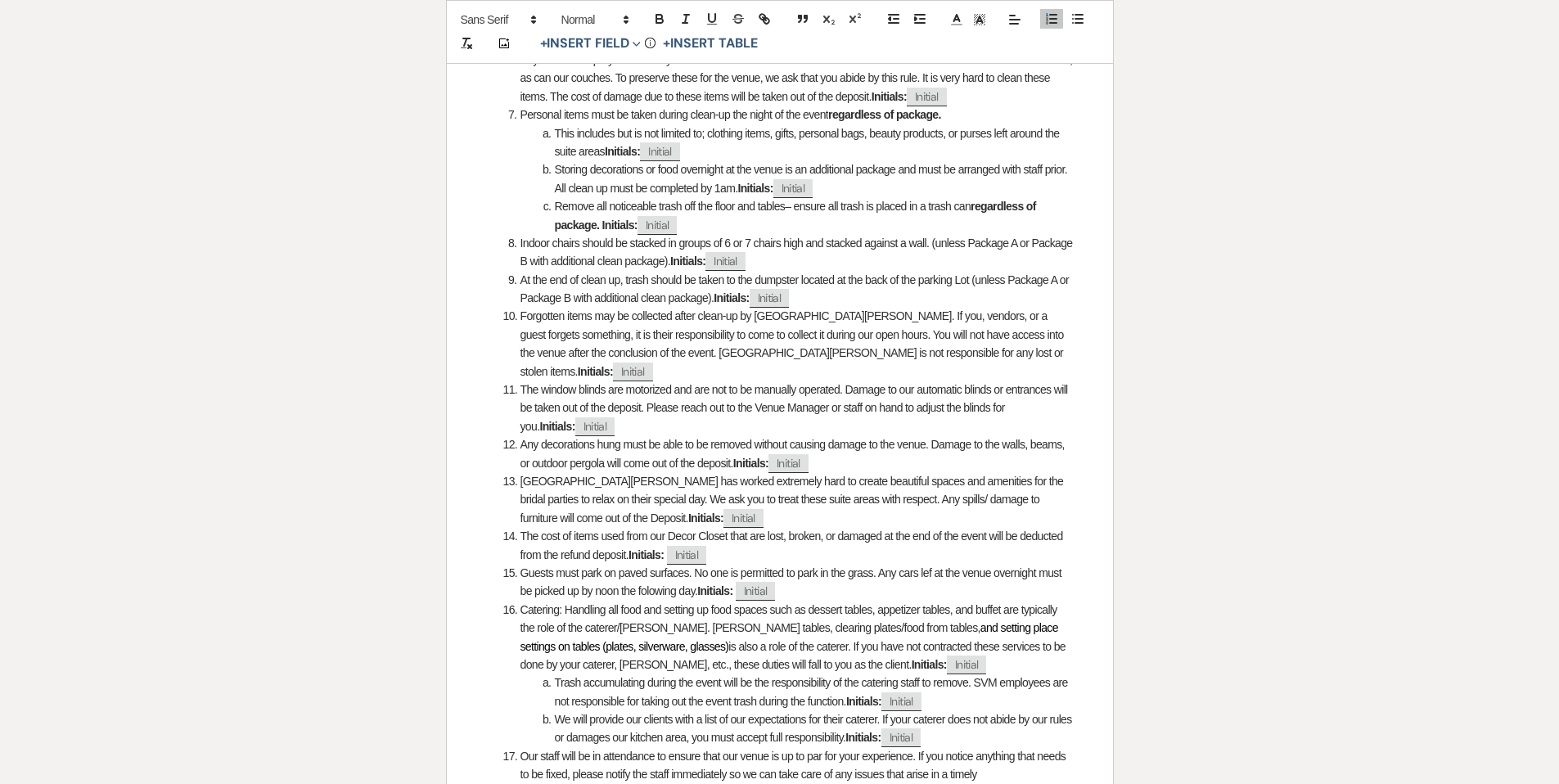
click at [938, 563] on li "Guests must park on paved surfaces. No one is permitted to park in the grass. A…" at bounding box center [788, 582] width 571 height 37
click at [929, 574] on li "Guests must park on paved surfaces. No one is permitted to park in the grass. A…" at bounding box center [788, 582] width 571 height 37
click at [652, 570] on li "Guests must park on paved surfaces. No one is permitted to park in the grass. A…" at bounding box center [788, 582] width 571 height 37
click at [891, 574] on li "Guests must park on paved surfaces. No one is permitted to park in the grass. A…" at bounding box center [788, 582] width 571 height 37
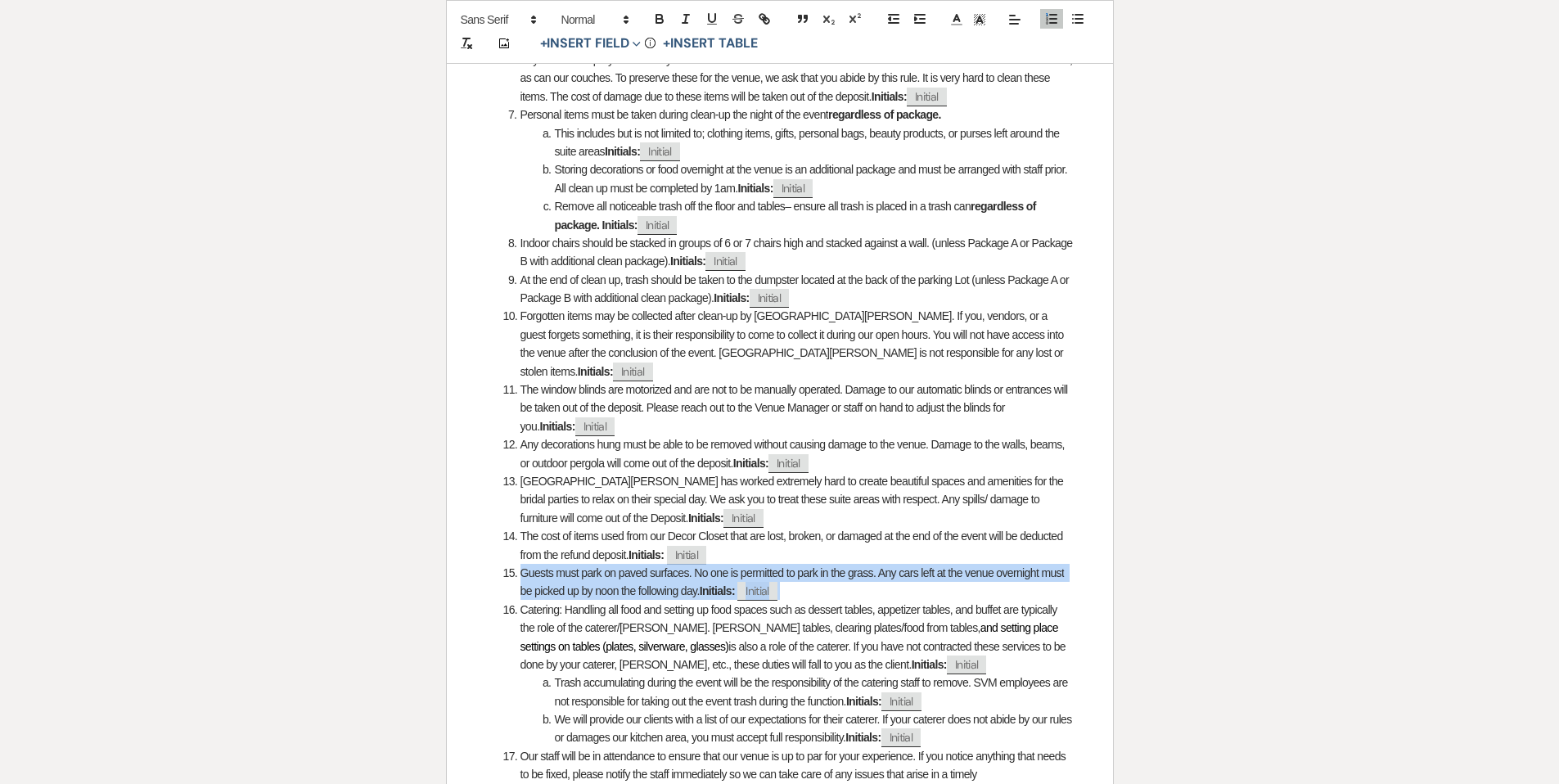
drag, startPoint x: 505, startPoint y: 556, endPoint x: 793, endPoint y: 571, distance: 288.4
click at [793, 571] on li "Guests must park on paved surfaces. No one is permitted to park in the grass. A…" at bounding box center [788, 582] width 571 height 37
copy li "Guests must park on paved surfaces. No one is permitted to park in the grass. A…"
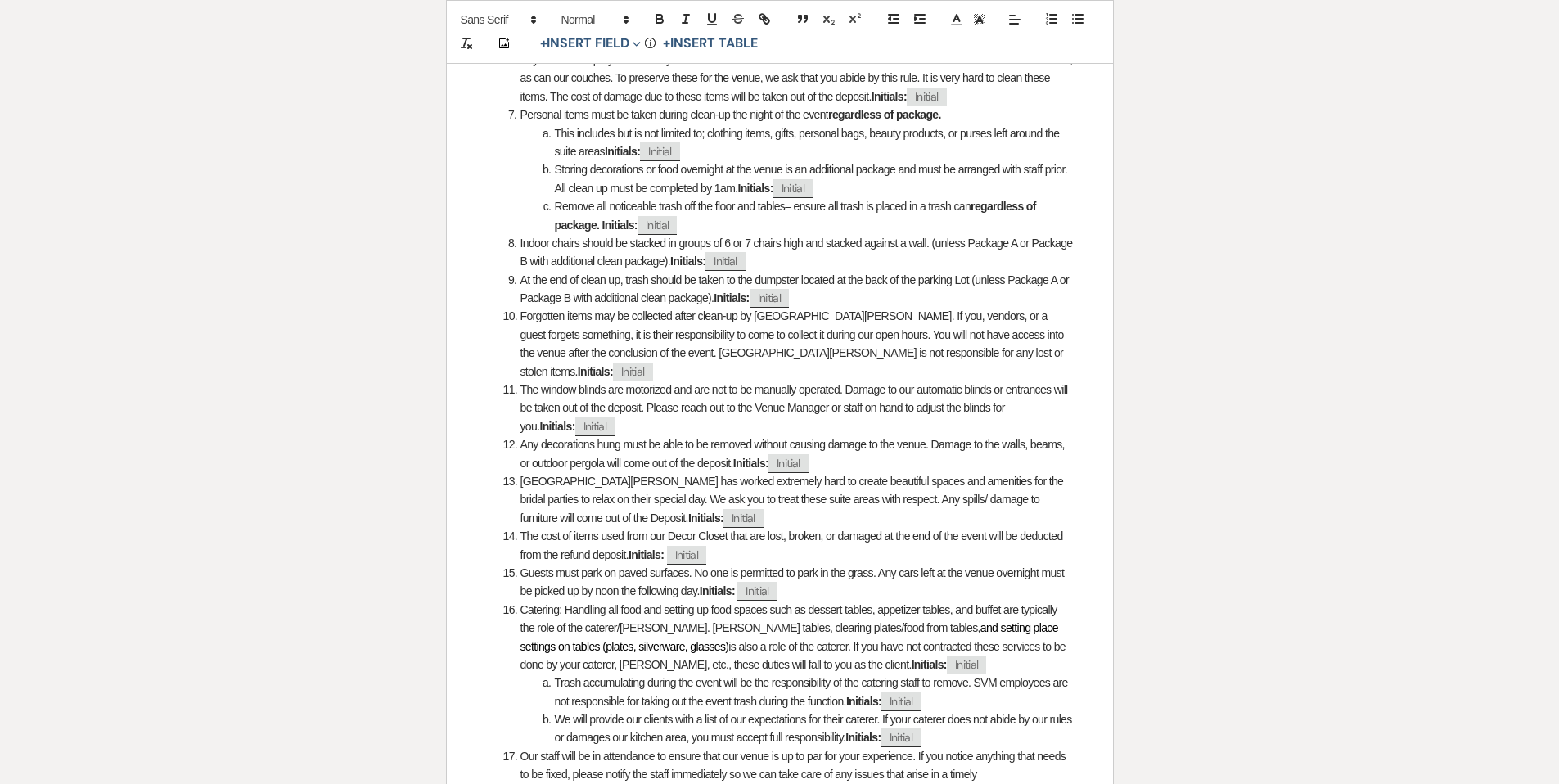
click at [909, 298] on li "At the end of clean up, trash should be taken to the dumpster located at the ba…" at bounding box center [788, 290] width 571 height 37
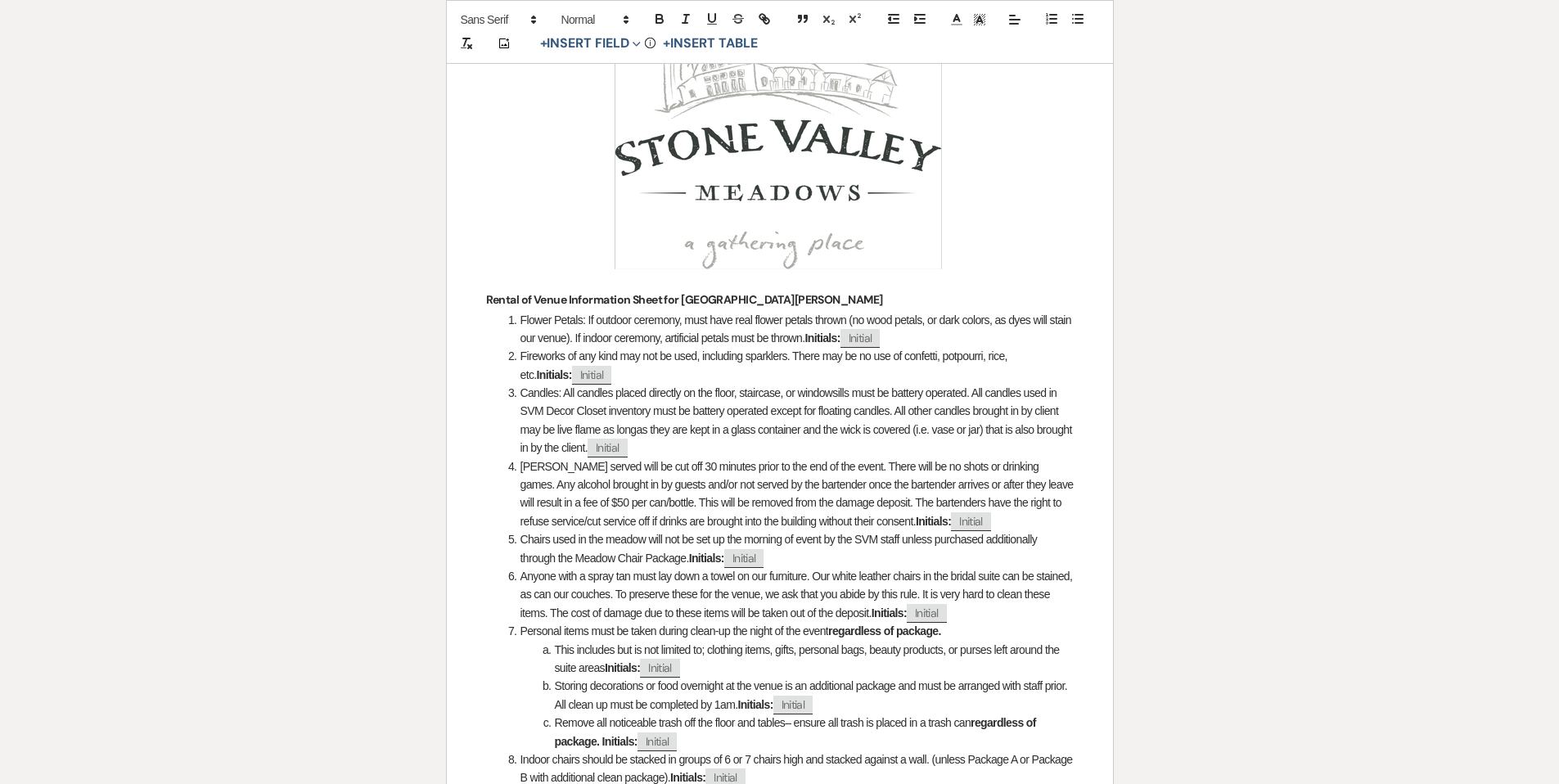
click at [979, 326] on li "Flower Petals: If outdoor ceremony, must have real flower petals thrown (no woo…" at bounding box center [788, 329] width 571 height 37
click at [977, 343] on li "Flower Petals: If outdoor ceremony, must have real flower petals thrown (no woo…" at bounding box center [788, 329] width 571 height 37
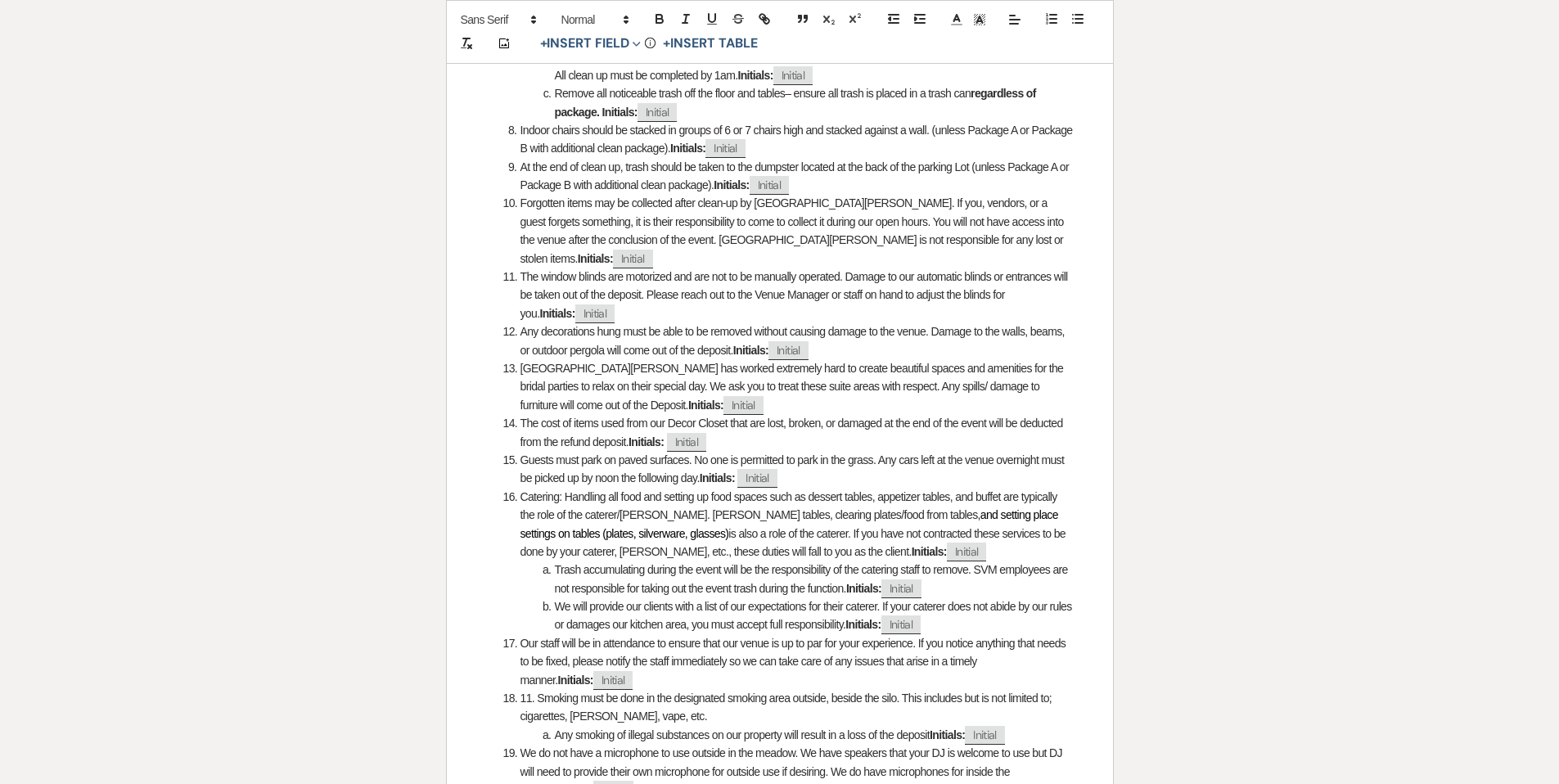
scroll to position [942, 0]
click at [799, 425] on li "The cost of items used from our Decor Closet that are lost, broken, or damaged …" at bounding box center [788, 433] width 571 height 37
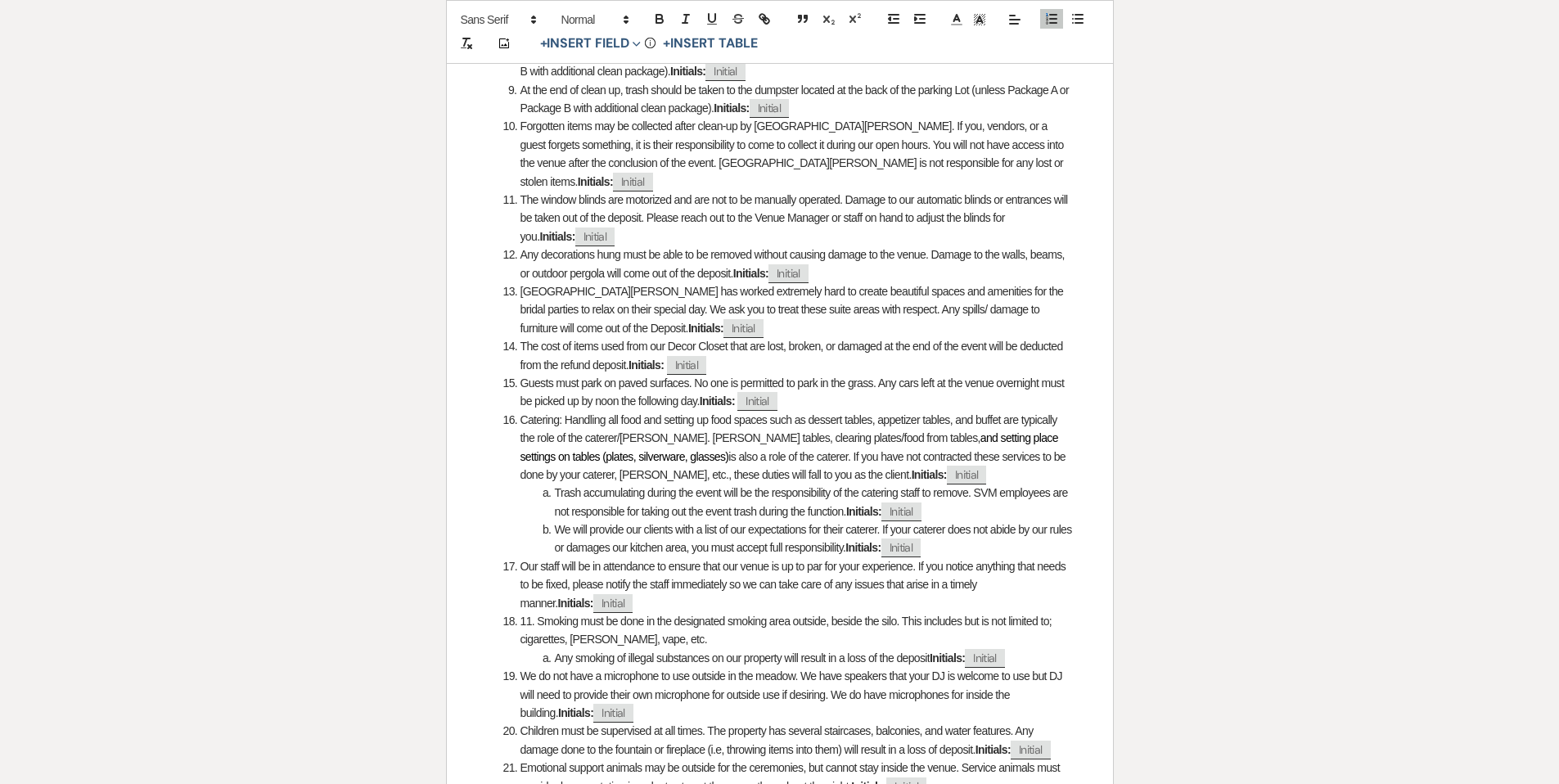
scroll to position [1037, 0]
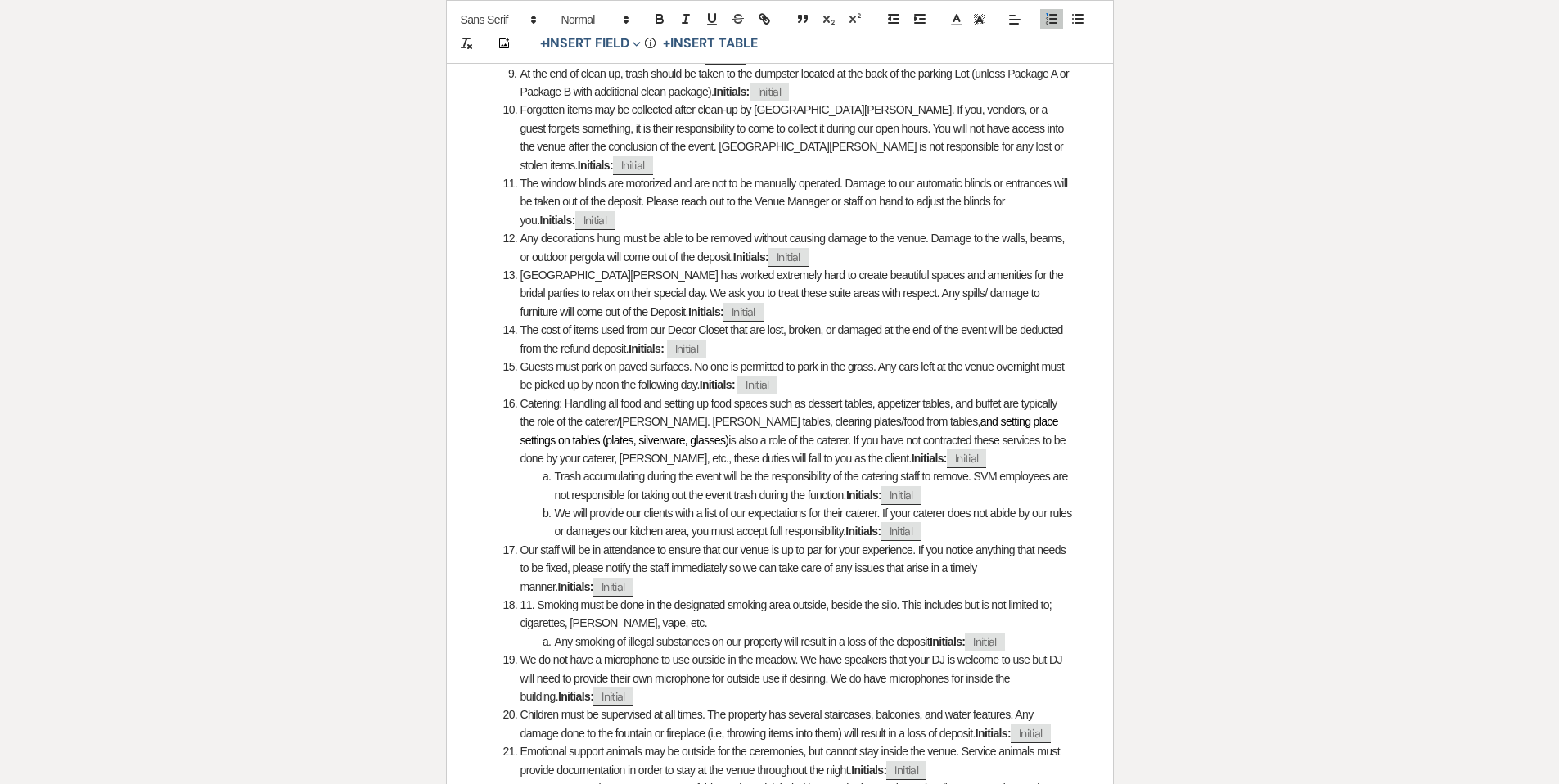
click at [910, 562] on li "Our staff will be in attendance to ensure that our venue is up to par for your …" at bounding box center [788, 568] width 571 height 54
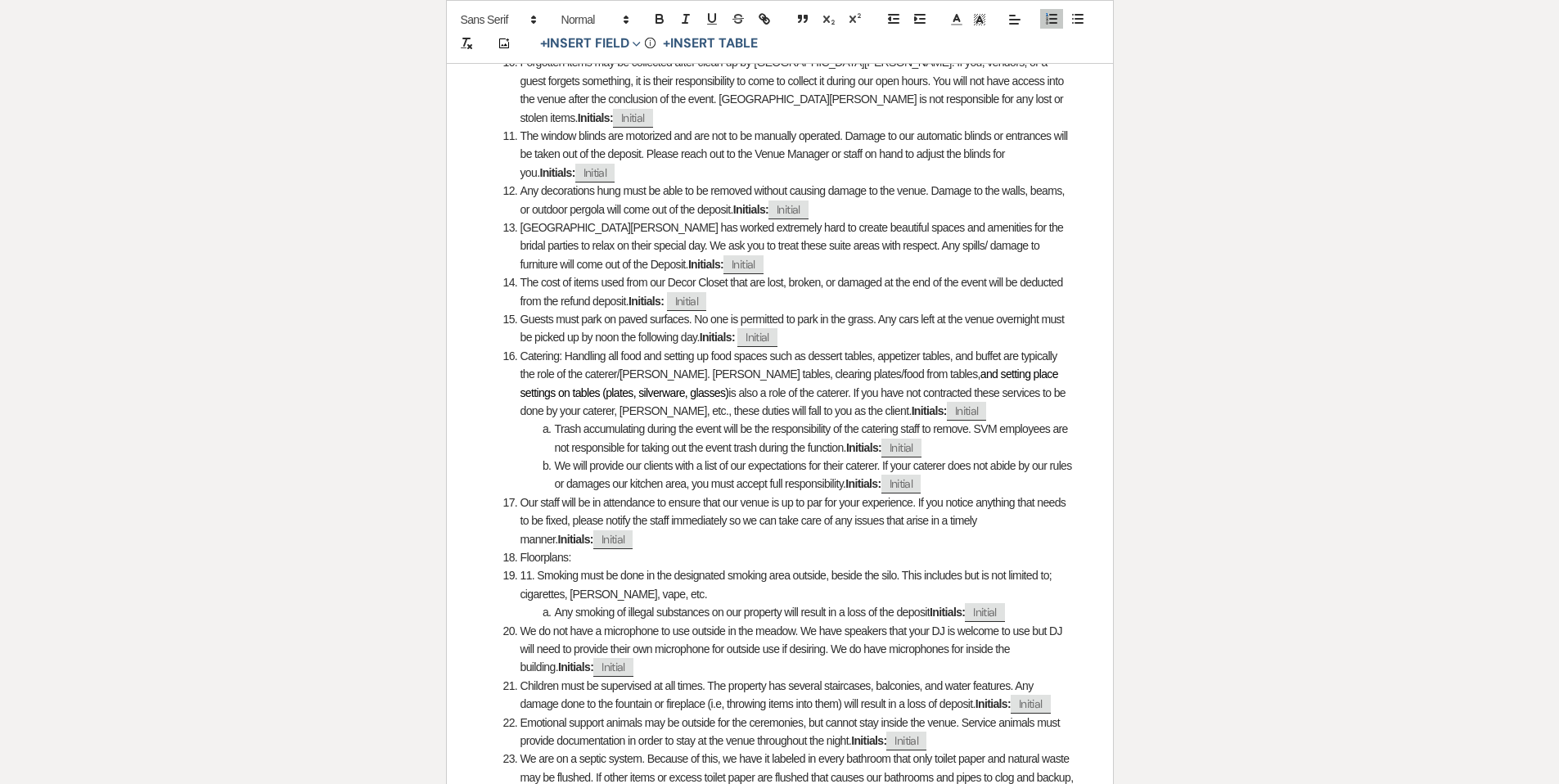
scroll to position [1087, 0]
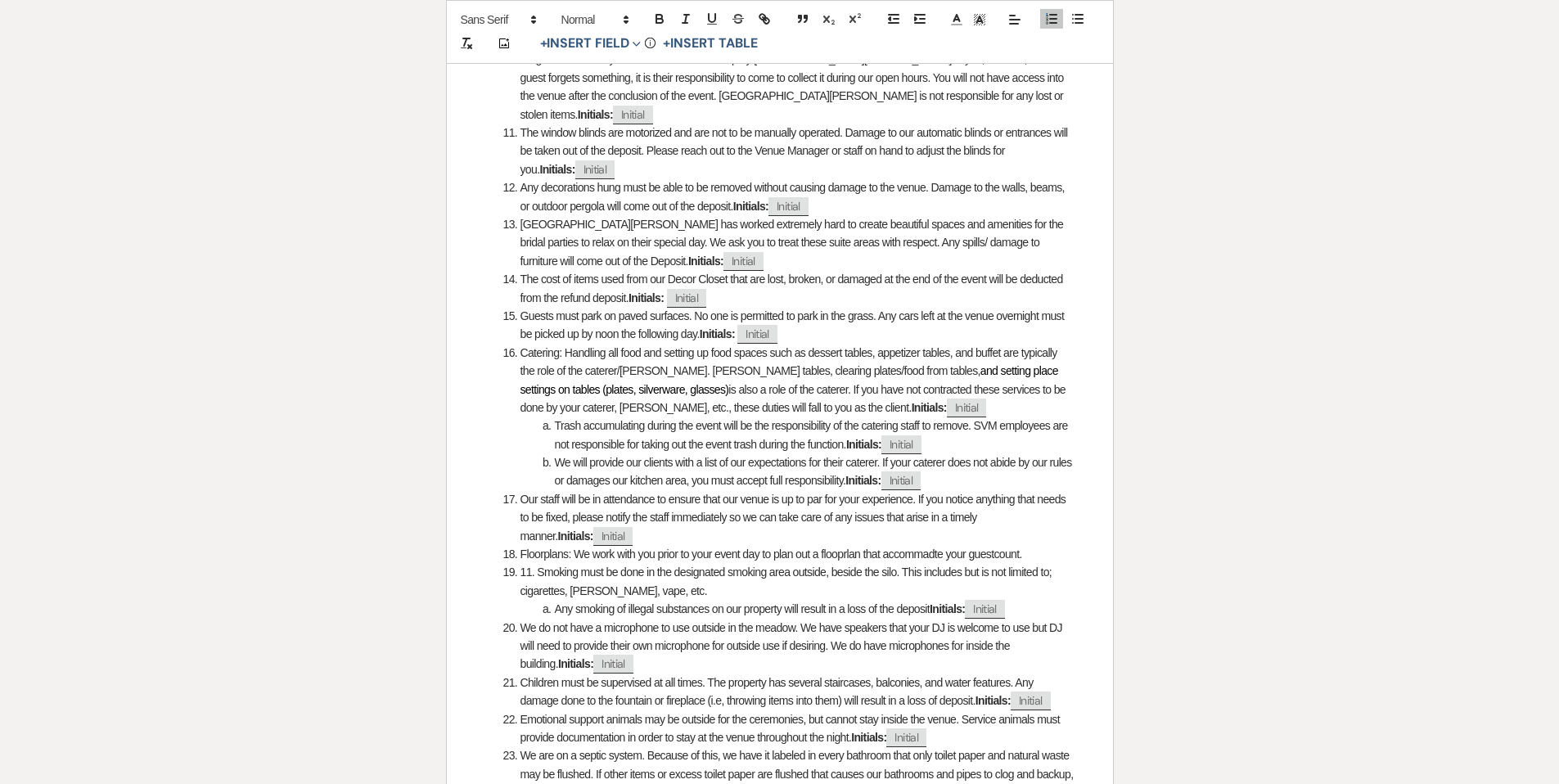
click at [948, 545] on li "Floorplans: We work with you prior to your event day to plan out a flooprlan th…" at bounding box center [788, 554] width 571 height 18
click at [1061, 545] on li "Floorplans: We work with you prior to your event day to plan out a flooprlan th…" at bounding box center [788, 554] width 571 height 18
click at [849, 545] on li "Floorplans: We work with you prior to your event day to plan out a flooprlan th…" at bounding box center [788, 554] width 571 height 18
click at [1056, 545] on li "Floorplans: We work with you prior to your event day to plan out a floorplan th…" at bounding box center [788, 554] width 571 height 18
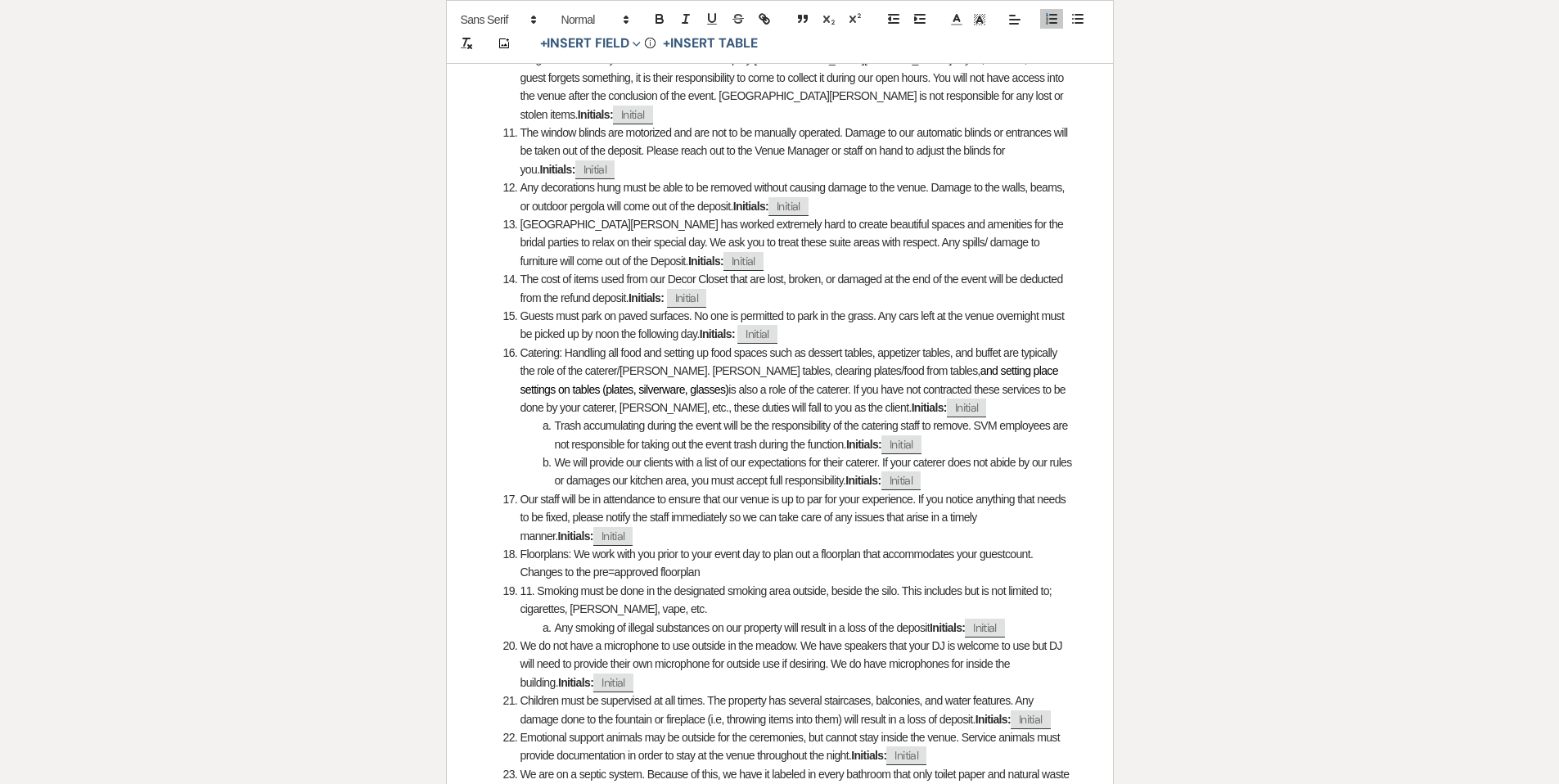
click at [616, 554] on li "Floorplans: We work with you prior to your event day to plan out a floorplan th…" at bounding box center [788, 563] width 571 height 37
click at [748, 552] on li "Floorplans: We work with you prior to your event day to plan out a floorplan th…" at bounding box center [788, 563] width 571 height 37
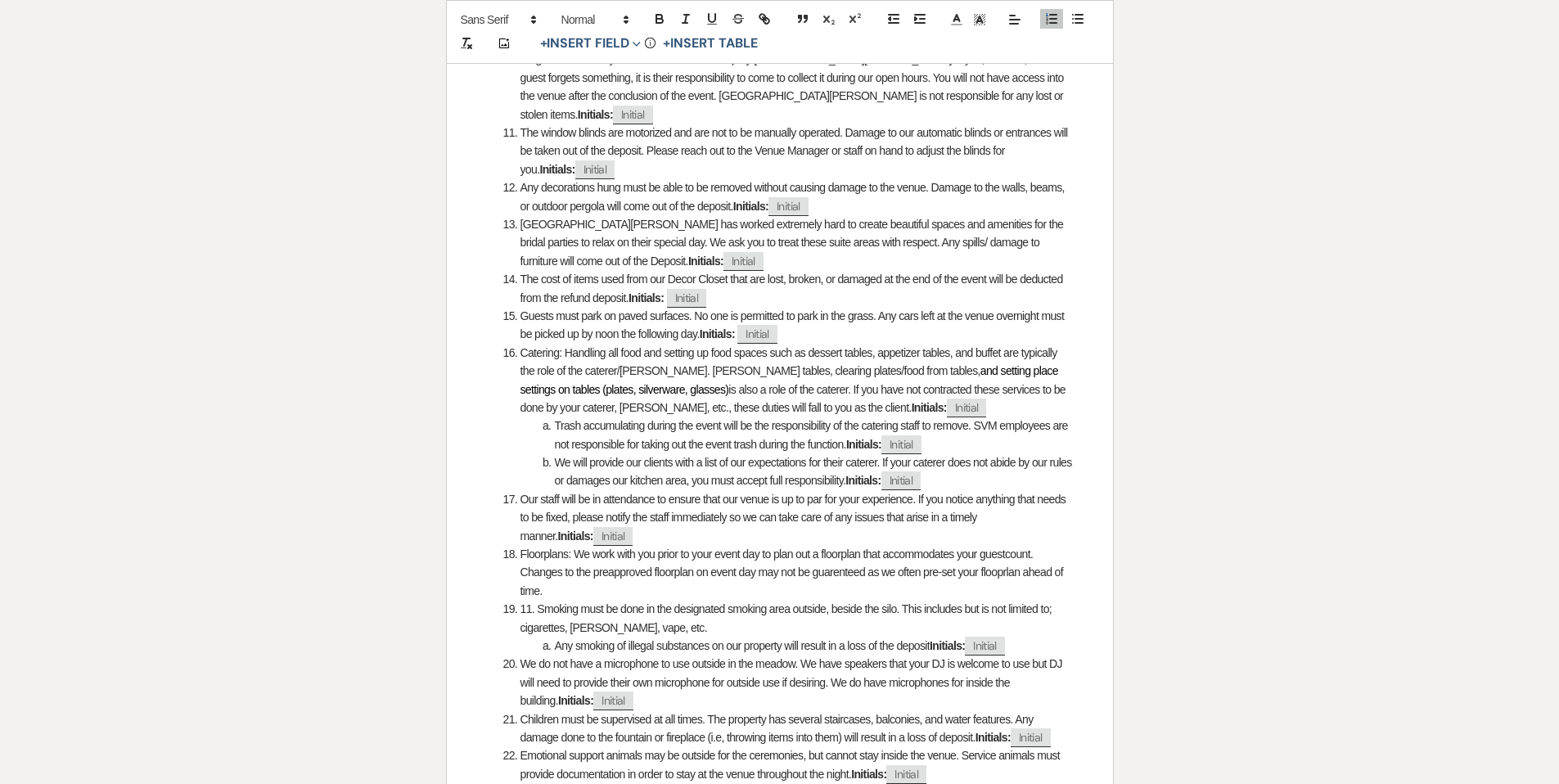
click at [1004, 553] on li "Floorplans: We work with you prior to your event day to plan out a floorplan th…" at bounding box center [788, 572] width 571 height 54
click at [1019, 555] on li "Floorplans: We work with you prior to your event day to plan out a floorplan th…" at bounding box center [788, 572] width 571 height 54
click at [866, 576] on li "Floorplans: We work with you prior to your event day to plan out a floorplan th…" at bounding box center [788, 572] width 571 height 54
click at [609, 552] on li "Floorplans: We work with you prior to your event day to plan out a floorplan th…" at bounding box center [788, 572] width 571 height 54
click at [707, 552] on li "Floorplans: We work with you prior to your event day to plan out a floorplan th…" at bounding box center [788, 572] width 571 height 54
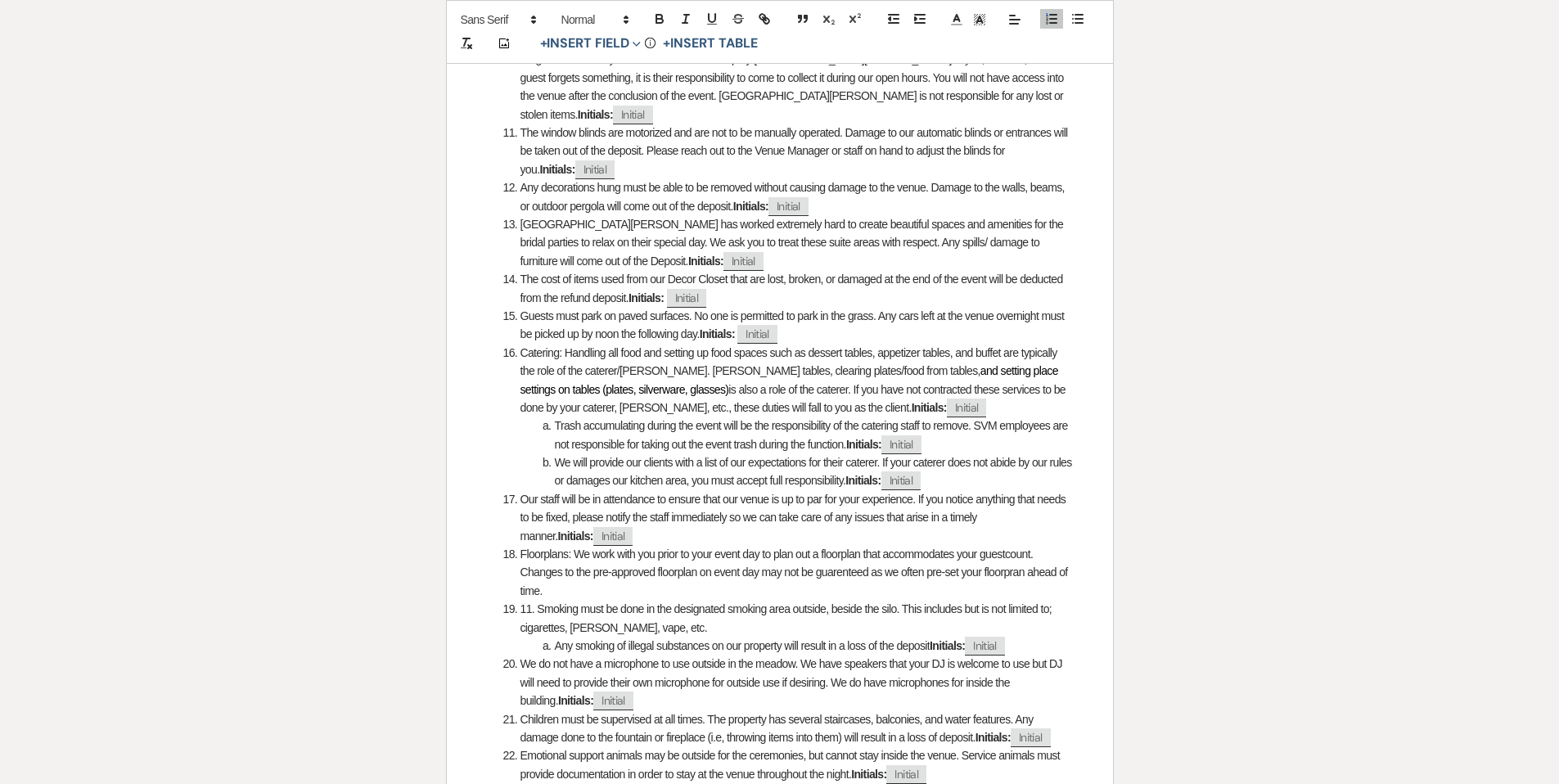
click at [703, 557] on li "Floorplans: We work with you prior to your event day to plan out a floorplan th…" at bounding box center [788, 572] width 571 height 54
click at [738, 571] on li "Floorplans: We work with you prior to your event day to plan out a floorplan th…" at bounding box center [788, 572] width 571 height 54
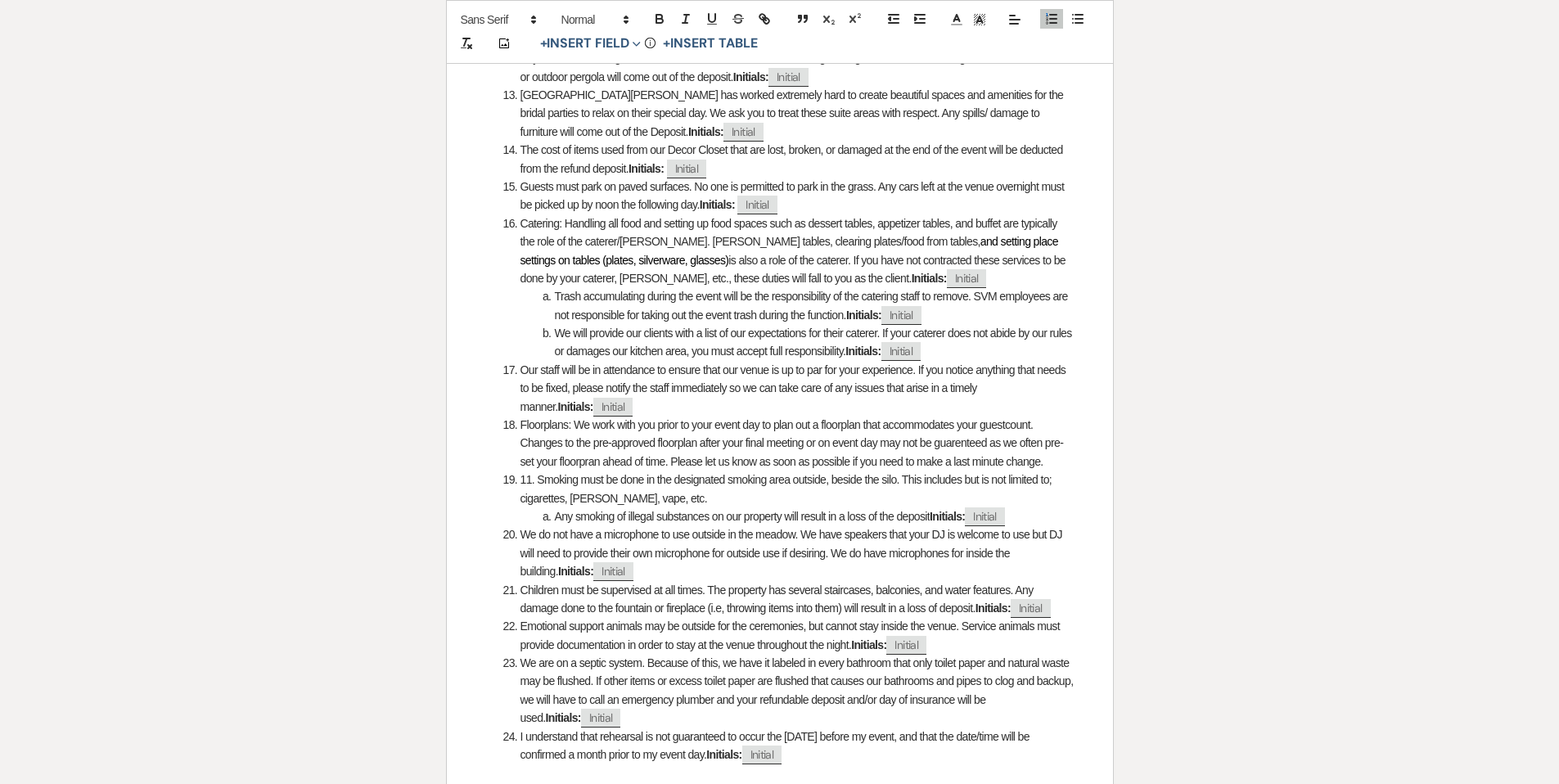
scroll to position [1223, 0]
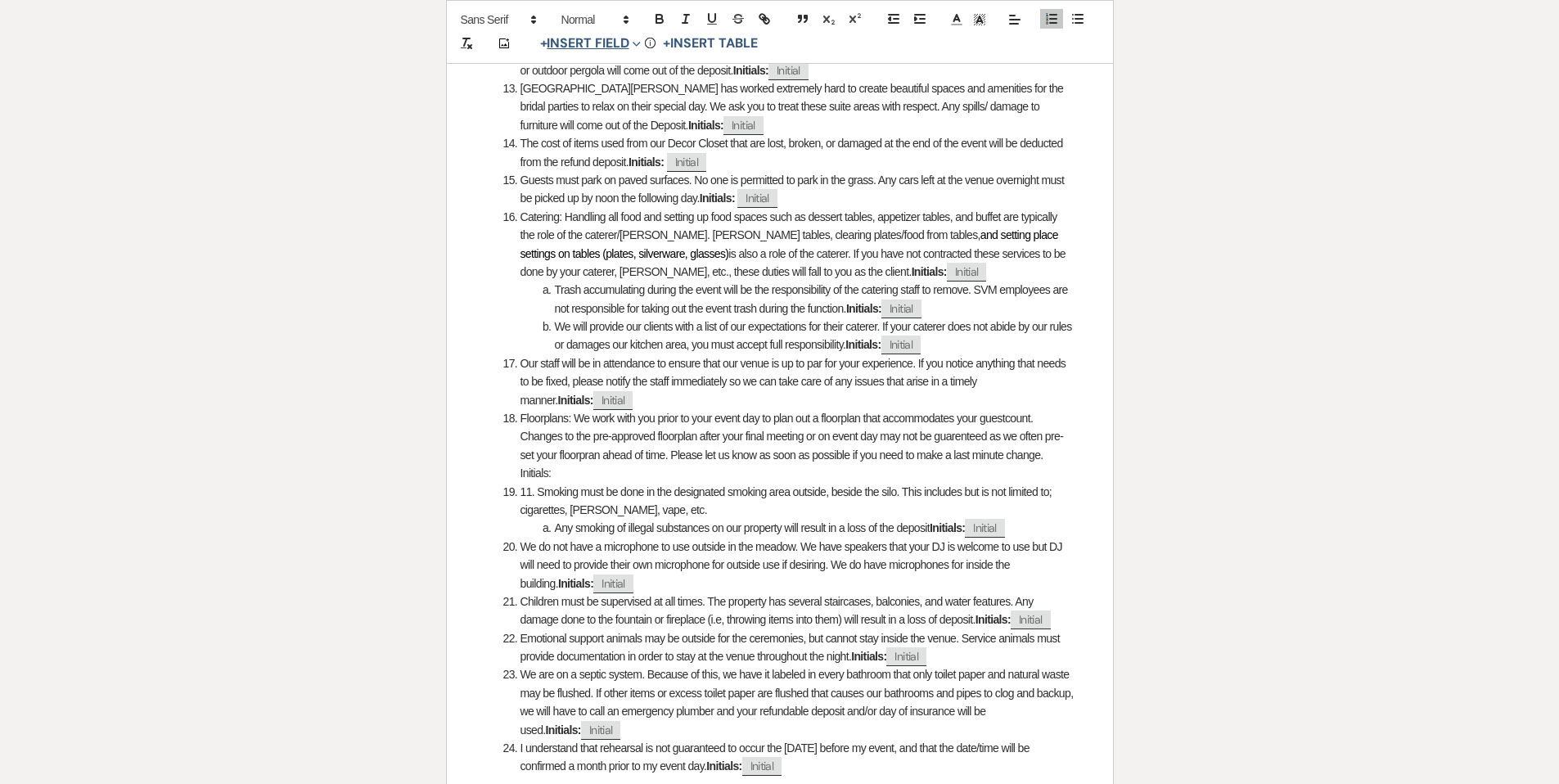
click at [597, 50] on button "+ Insert Field Expand" at bounding box center [591, 44] width 113 height 19
click at [603, 128] on button "Signature Field" at bounding box center [594, 137] width 122 height 29
select select "signatureField"
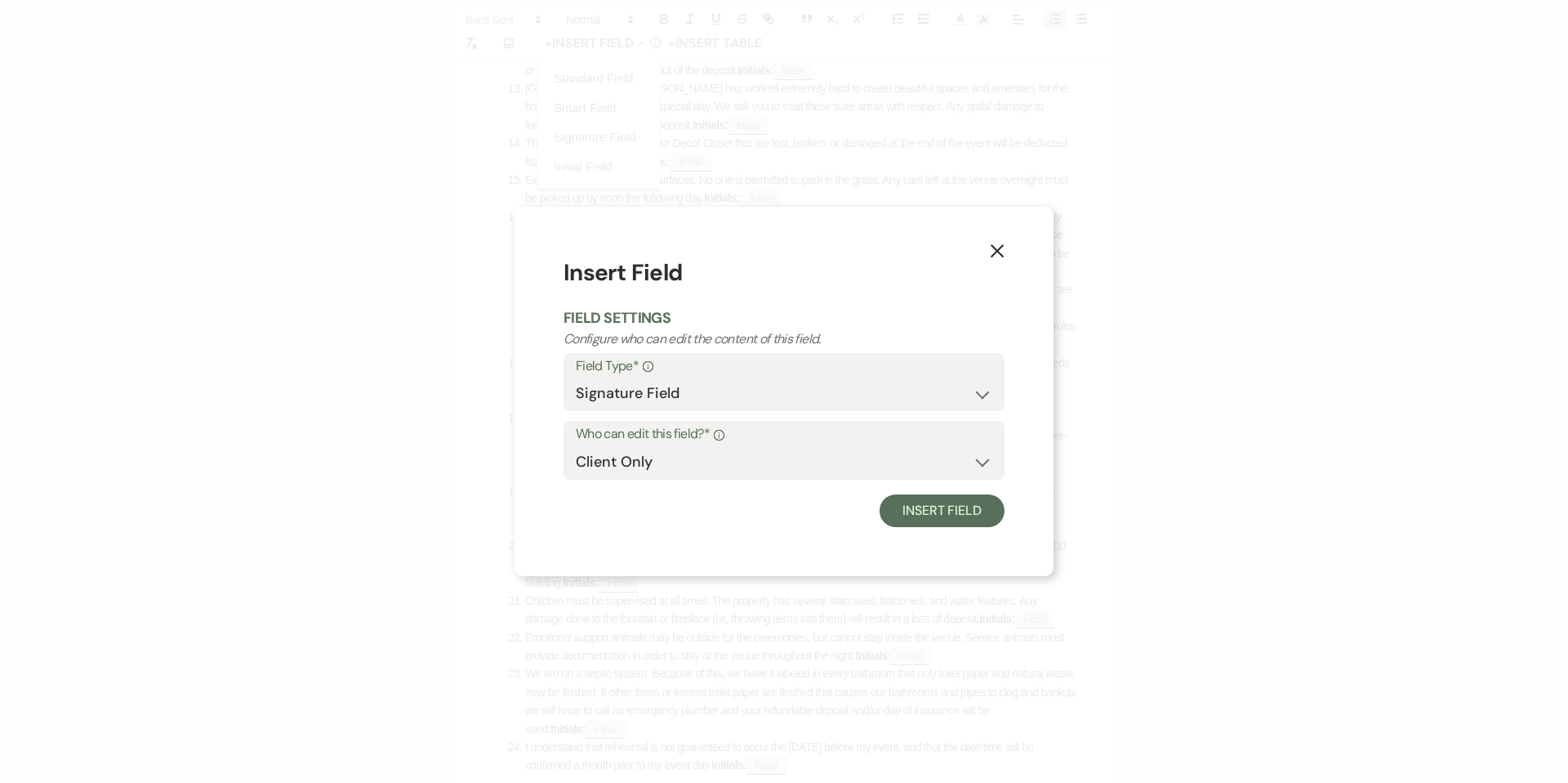
click at [997, 251] on use "button" at bounding box center [997, 250] width 13 height 13
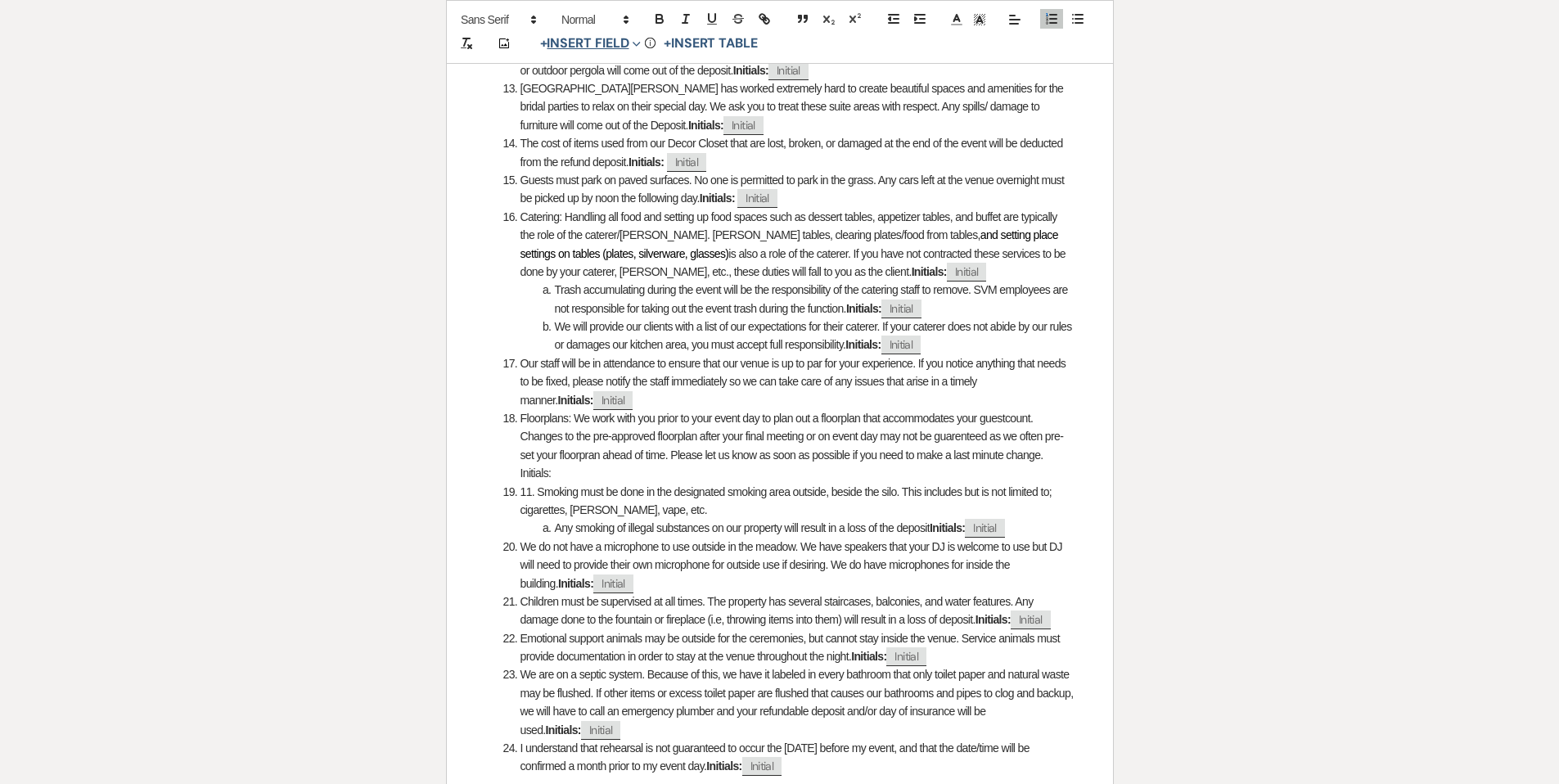
click at [565, 33] on span "+ Insert Field Expand Standard Field Smart Field Signature Field Initial Field" at bounding box center [589, 45] width 113 height 23
click at [568, 35] on button "+ Insert Field Expand" at bounding box center [591, 44] width 113 height 19
click at [592, 168] on button "Initial Field" at bounding box center [594, 167] width 122 height 29
select select "initialField"
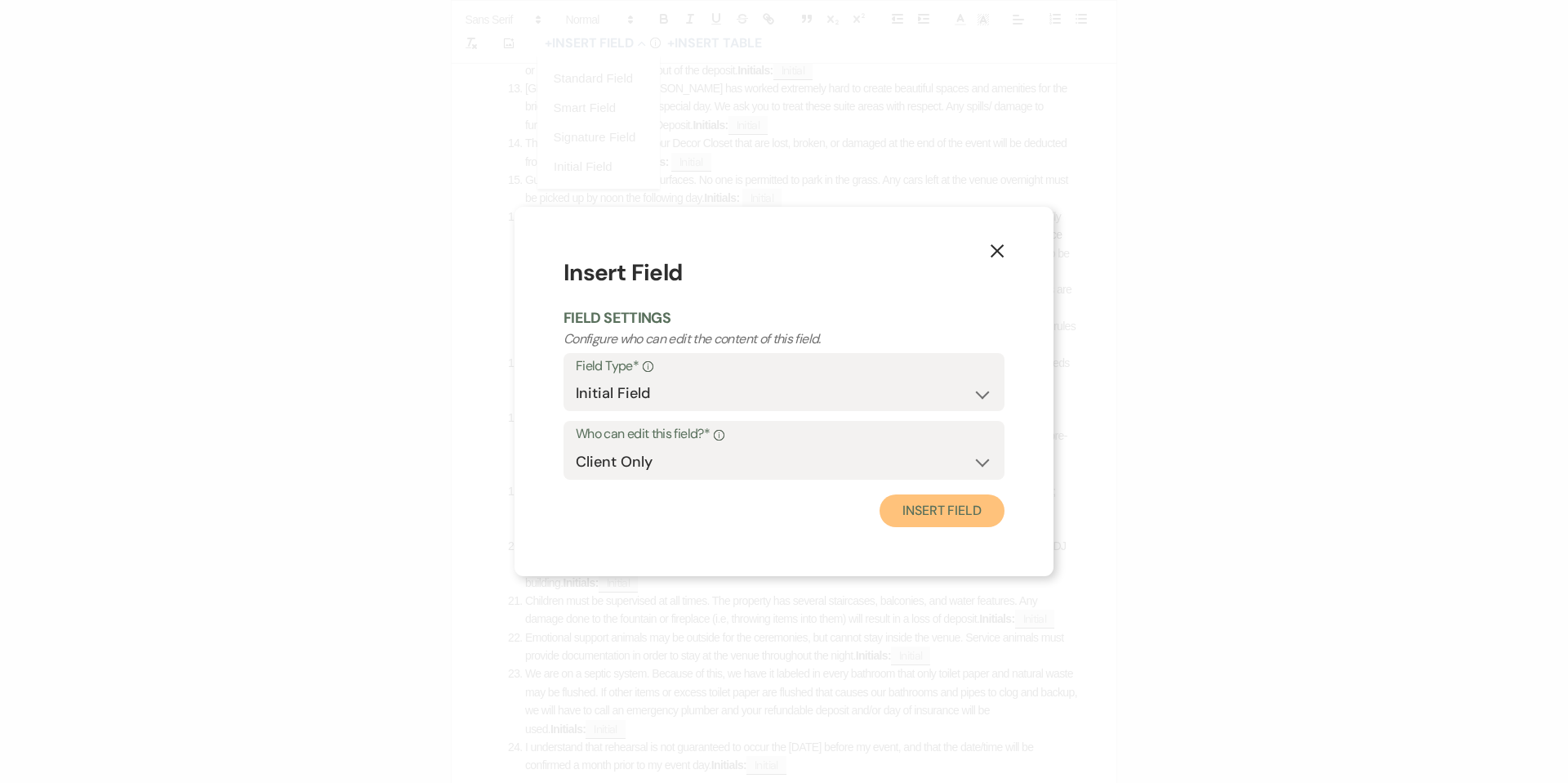
click at [976, 514] on button "Insert Field" at bounding box center [942, 511] width 125 height 33
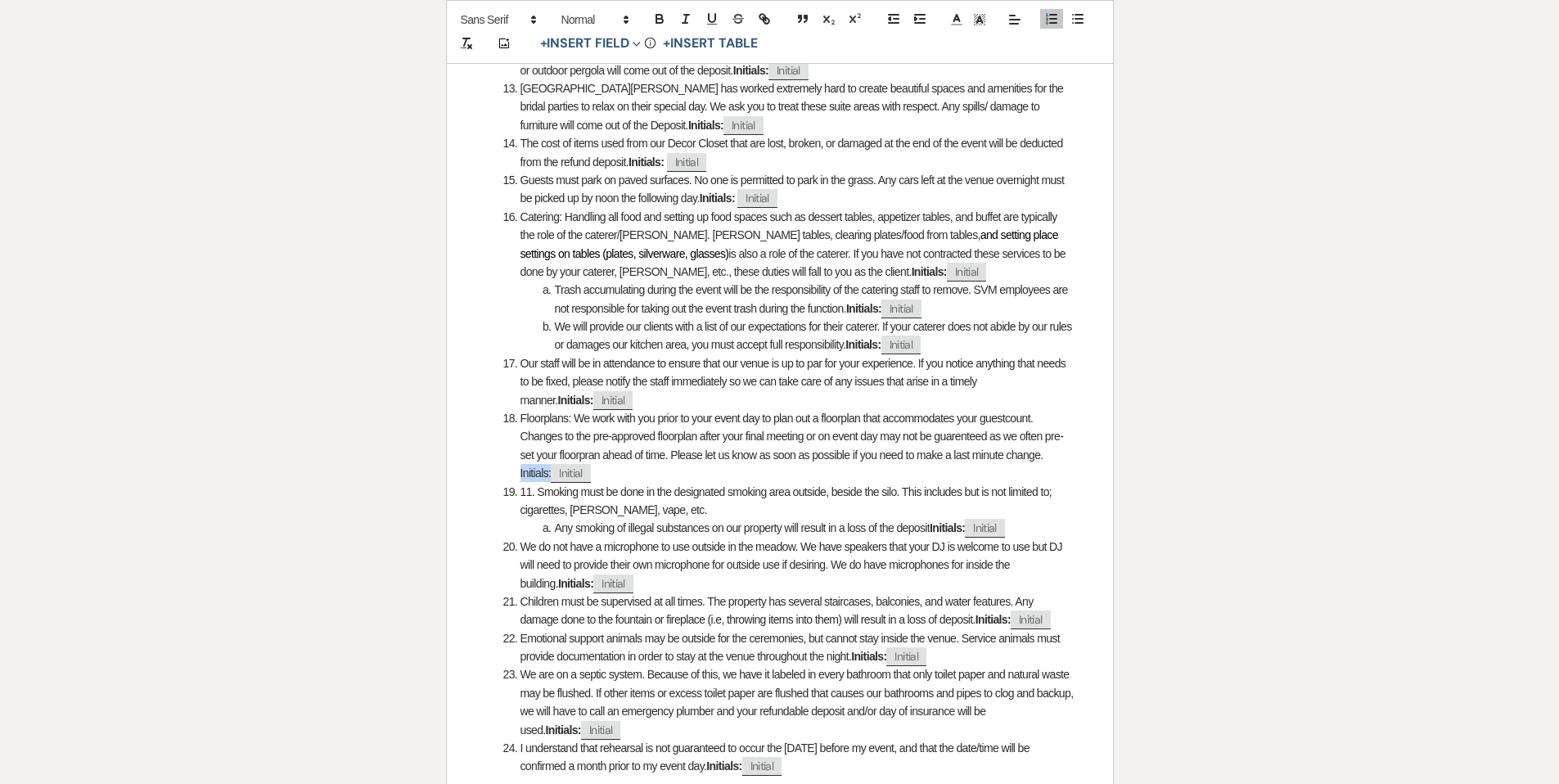
drag, startPoint x: 518, startPoint y: 453, endPoint x: 550, endPoint y: 451, distance: 32.1
click at [550, 451] on li "Floorplans: We work with you prior to your event day to plan out a floorplan th…" at bounding box center [788, 446] width 571 height 74
click at [695, 460] on li "Floorplans: We work with you prior to your event day to plan out a floorplan th…" at bounding box center [788, 446] width 571 height 74
click at [590, 435] on li "Floorplans: We work with you prior to your event day to plan out a floorplan th…" at bounding box center [788, 446] width 571 height 74
click at [710, 451] on li "Floorplans: We work with you prior to your event day to plan out a floorplan th…" at bounding box center [788, 446] width 571 height 74
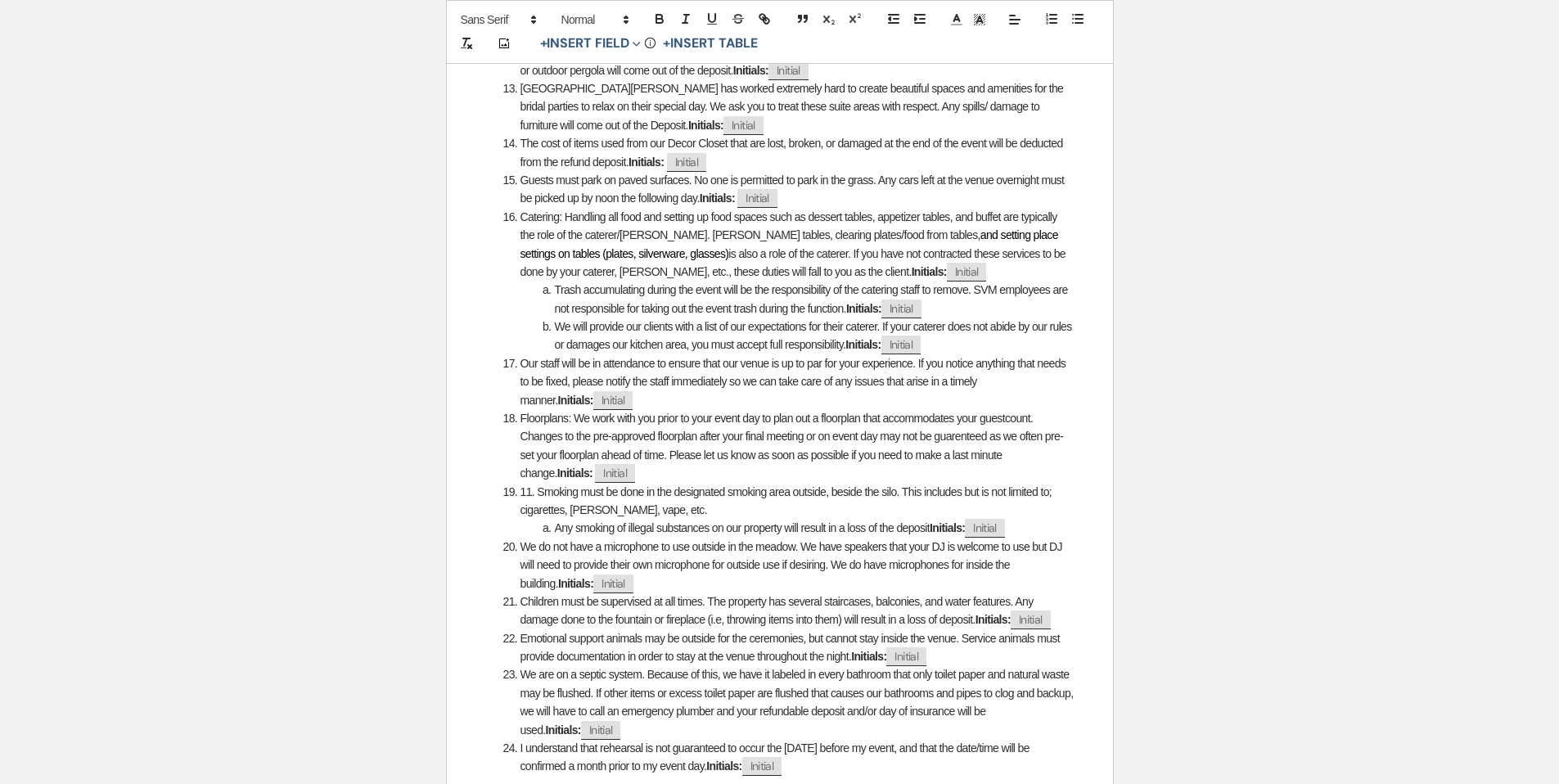
click at [574, 409] on li "Floorplans: We work with you prior to your event day to plan out a floorplan th…" at bounding box center [788, 446] width 571 height 74
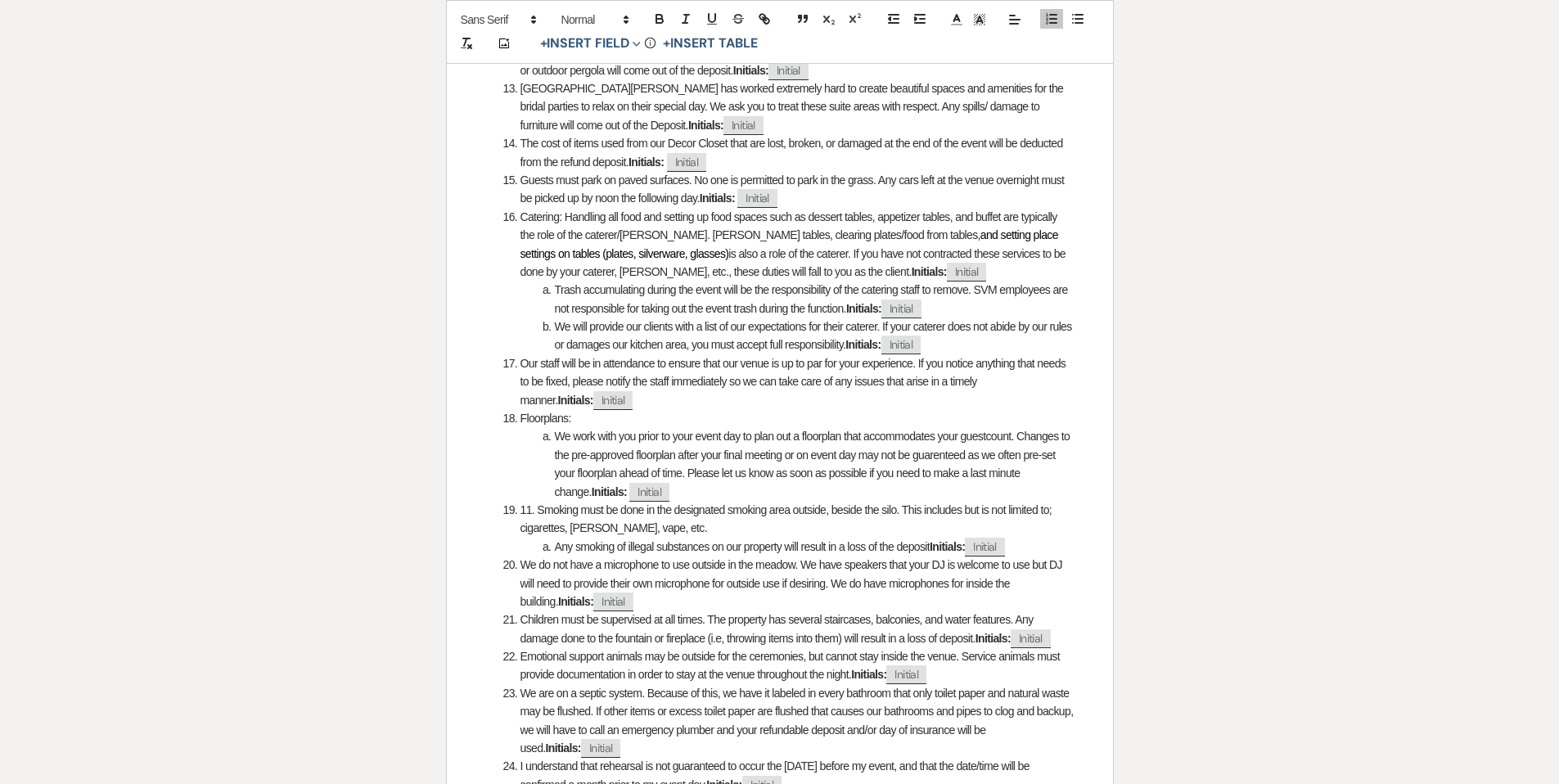
click at [668, 474] on li "We work with you prior to your event day to plan out a floorplan that accommoda…" at bounding box center [788, 464] width 571 height 74
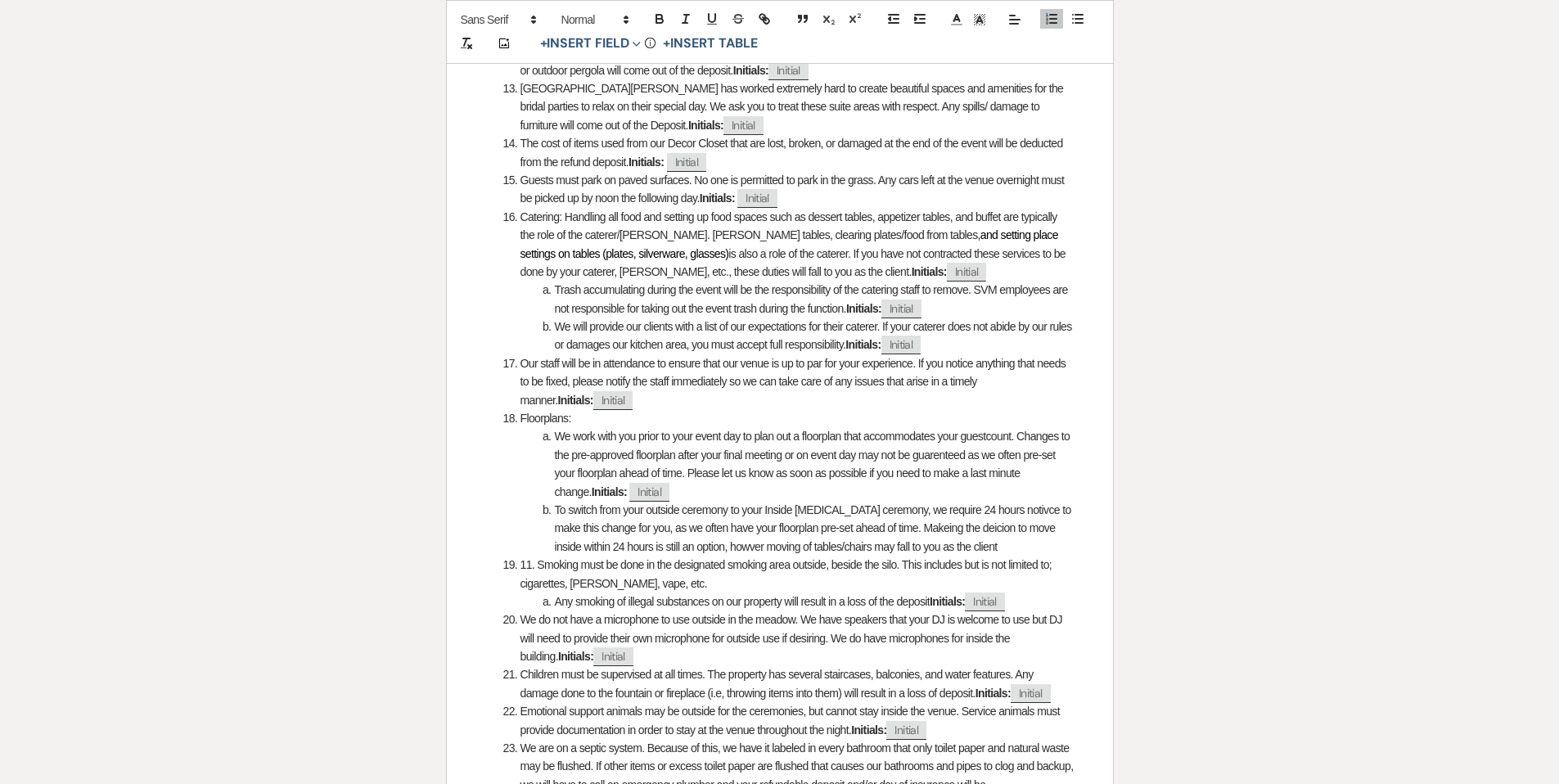
click at [692, 527] on li "To switch from your outside ceremony to your Inside Plan B ceremony, we require…" at bounding box center [788, 528] width 571 height 54
click at [997, 500] on li "To switch from your outside ceremony to your Inside Plan B ceremony, we require…" at bounding box center [788, 528] width 571 height 54
click at [908, 511] on li "To switch from your outside ceremony to your Inside Plan B ceremony, we require…" at bounding box center [788, 528] width 571 height 54
drag, startPoint x: 968, startPoint y: 509, endPoint x: 941, endPoint y: 511, distance: 27.1
click at [941, 511] on li "To switch from your outside ceremony to your Inside Plan B ceremony, we require…" at bounding box center [788, 528] width 571 height 54
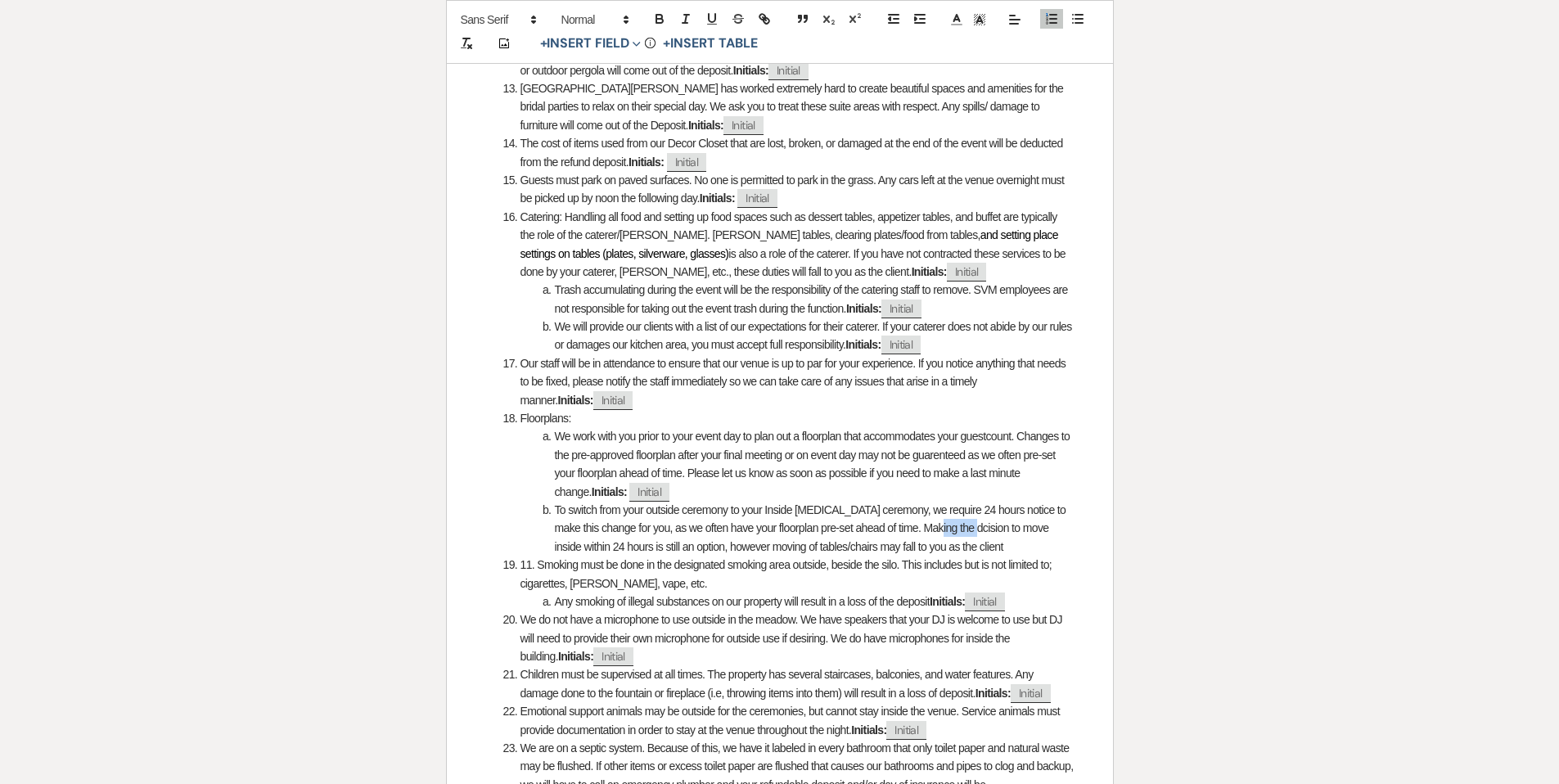
drag, startPoint x: 969, startPoint y: 510, endPoint x: 936, endPoint y: 511, distance: 33.0
click at [936, 511] on li "To switch from your outside ceremony to your Inside Plan B ceremony, we require…" at bounding box center [788, 528] width 571 height 54
click at [961, 528] on li "To switch from your outside ceremony to your Inside Plan B ceremony, we require…" at bounding box center [788, 528] width 571 height 54
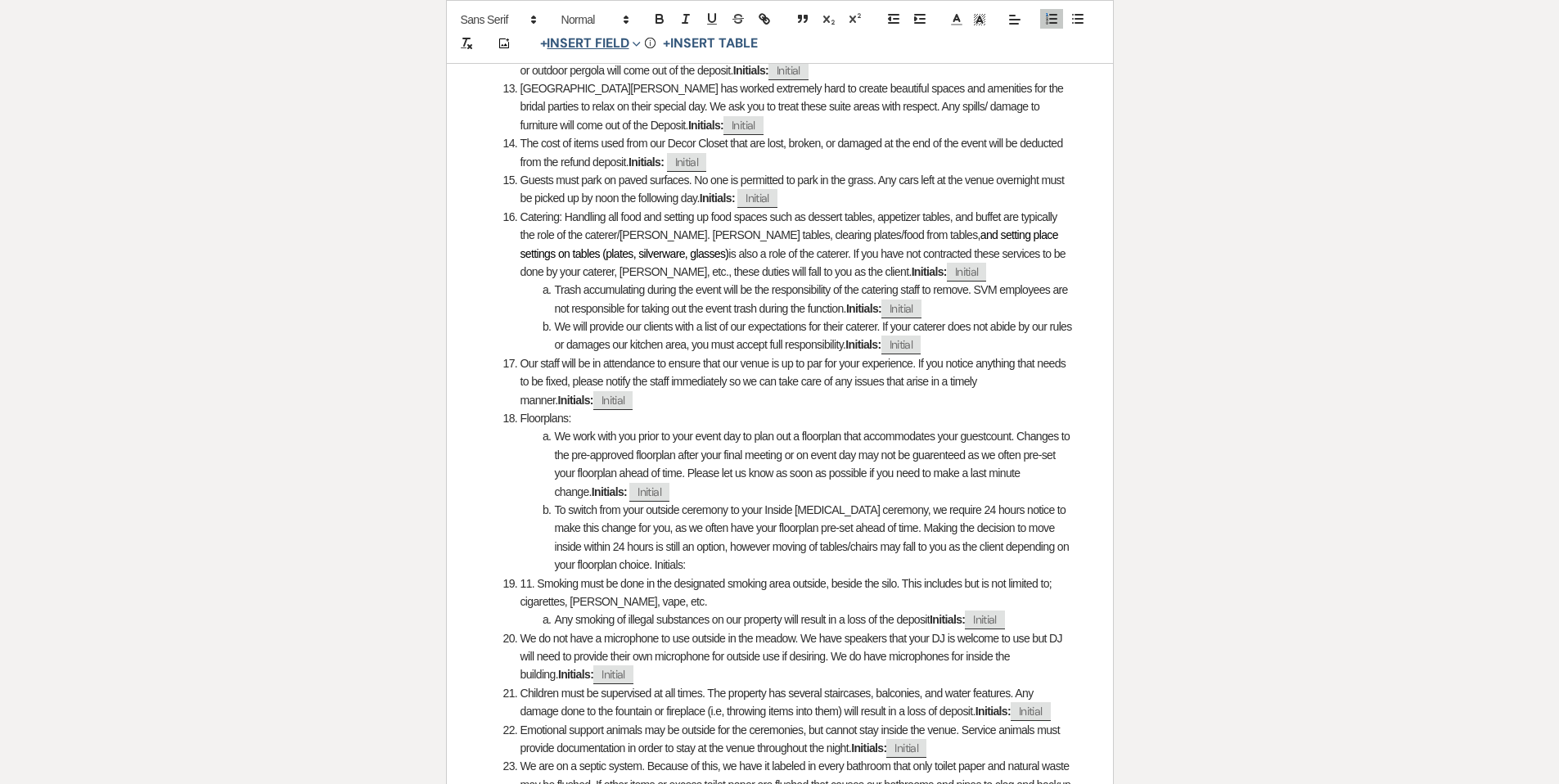
click at [614, 44] on button "+ Insert Field Expand" at bounding box center [591, 44] width 113 height 19
click at [598, 176] on button "Initial Field" at bounding box center [594, 167] width 122 height 29
select select "initialField"
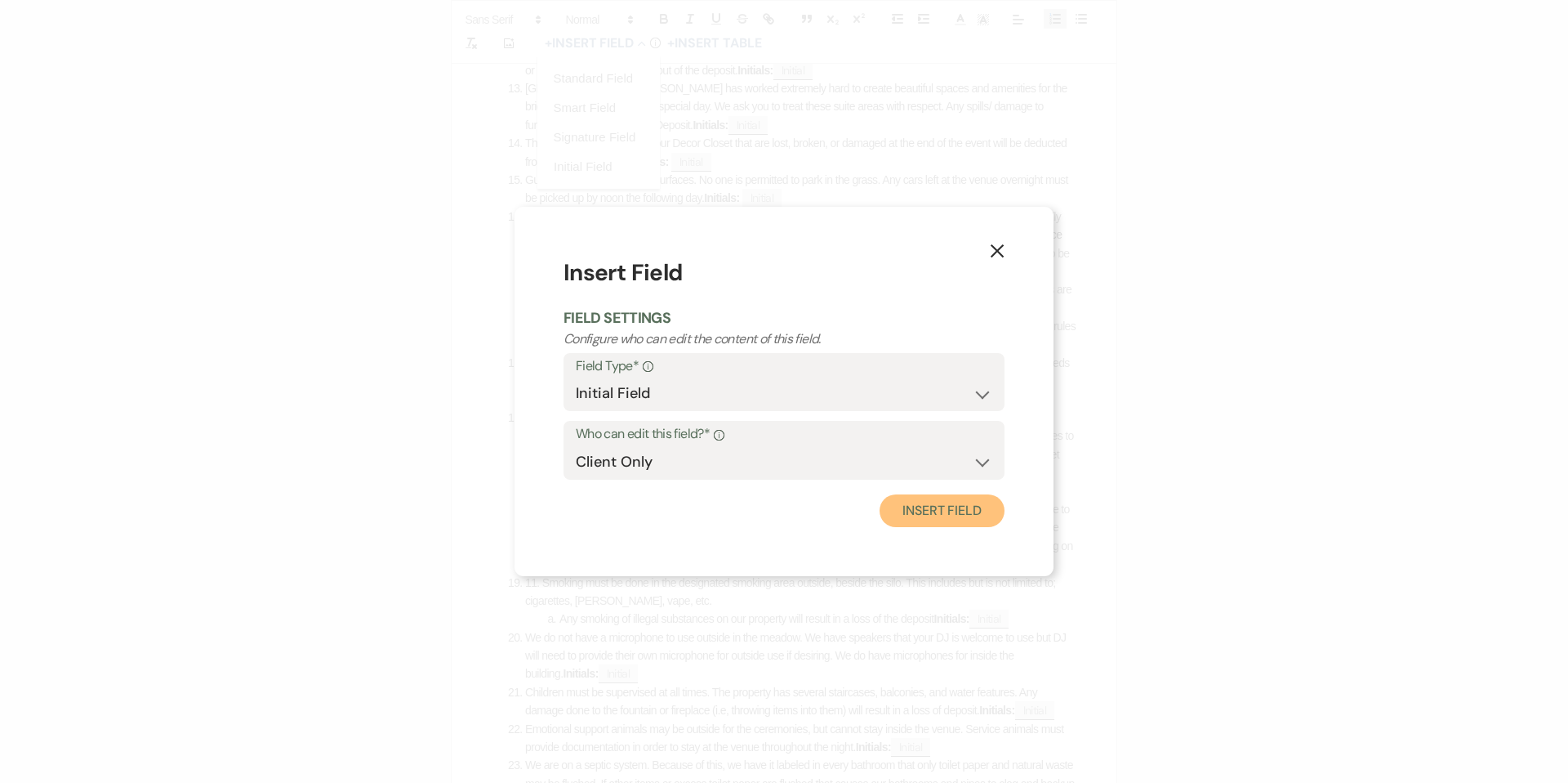
click at [978, 518] on button "Insert Field" at bounding box center [942, 511] width 125 height 33
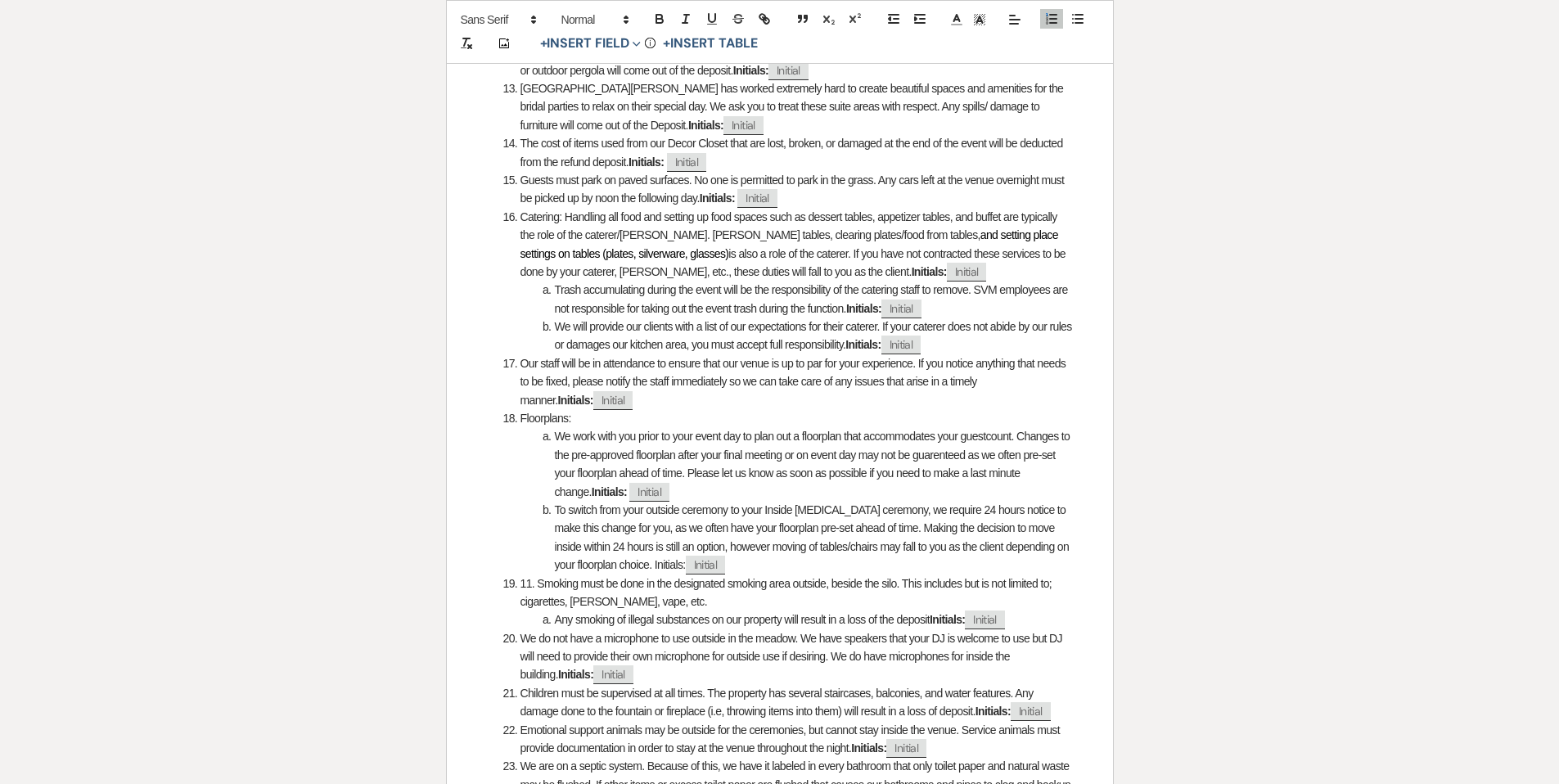
drag, startPoint x: 635, startPoint y: 547, endPoint x: 657, endPoint y: 549, distance: 22.1
click at [657, 549] on li "To switch from your outside ceremony to your Inside Plan B ceremony, we require…" at bounding box center [788, 537] width 571 height 74
click at [638, 543] on li "To switch from your outside ceremony to your Inside Plan B ceremony, we require…" at bounding box center [788, 537] width 571 height 74
click at [776, 549] on li "To switch from your outside ceremony to your Inside Plan B ceremony, we require…" at bounding box center [788, 537] width 571 height 74
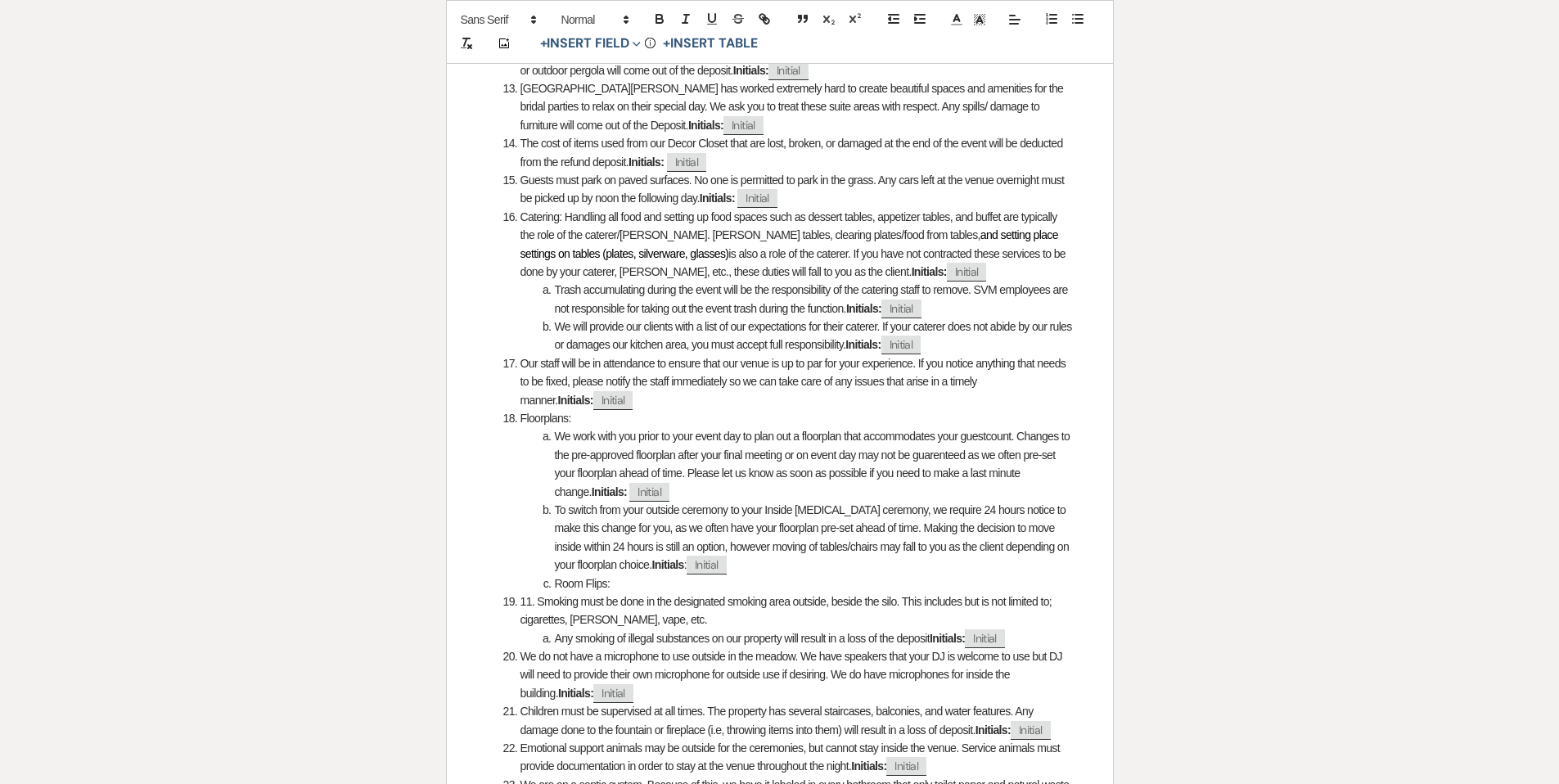
scroll to position [1229, 0]
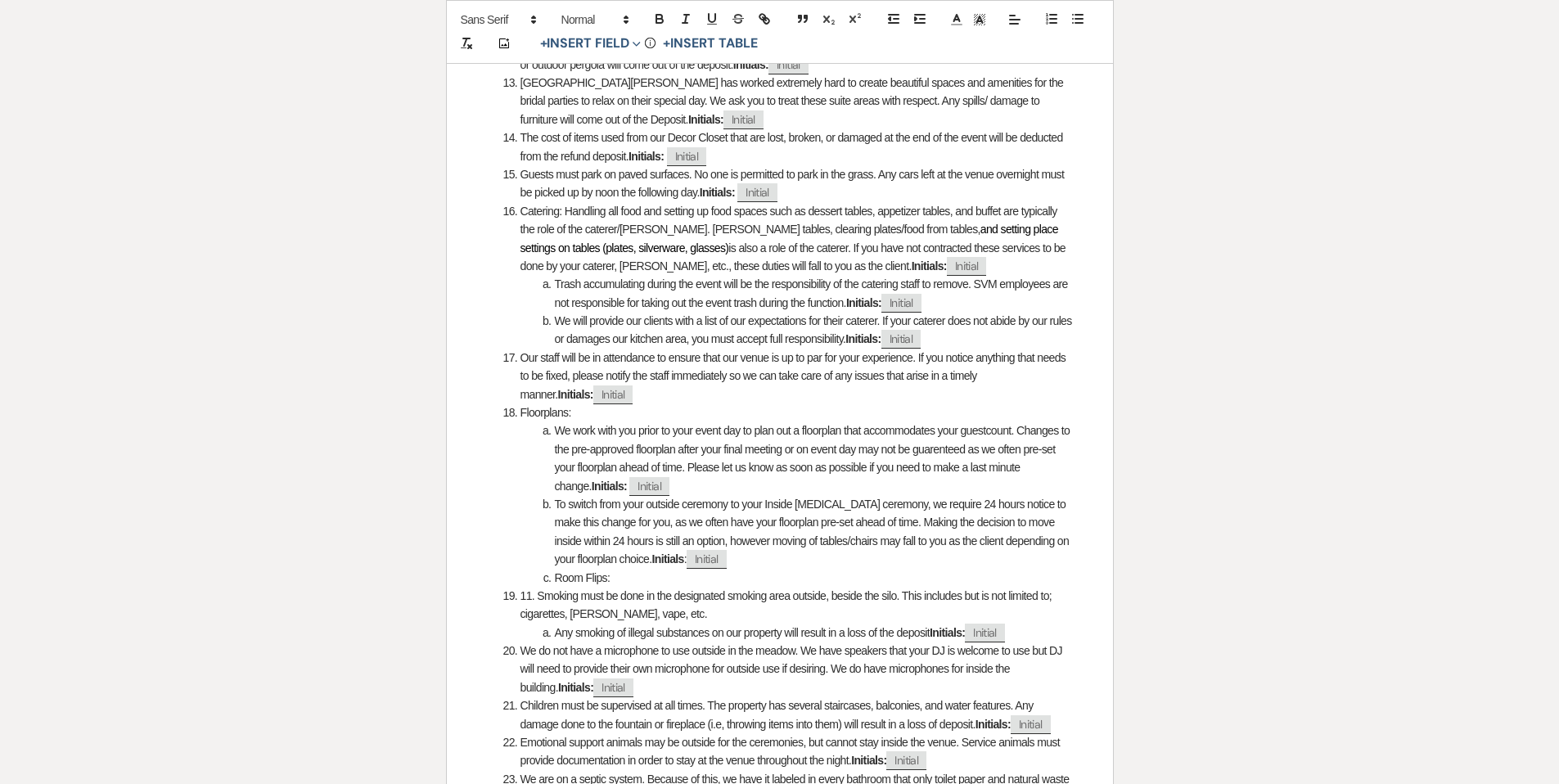
click at [785, 538] on li "To switch from your outside ceremony to your Inside Plan B ceremony, we require…" at bounding box center [788, 532] width 571 height 74
click at [777, 568] on li "Room Flips:" at bounding box center [788, 577] width 571 height 18
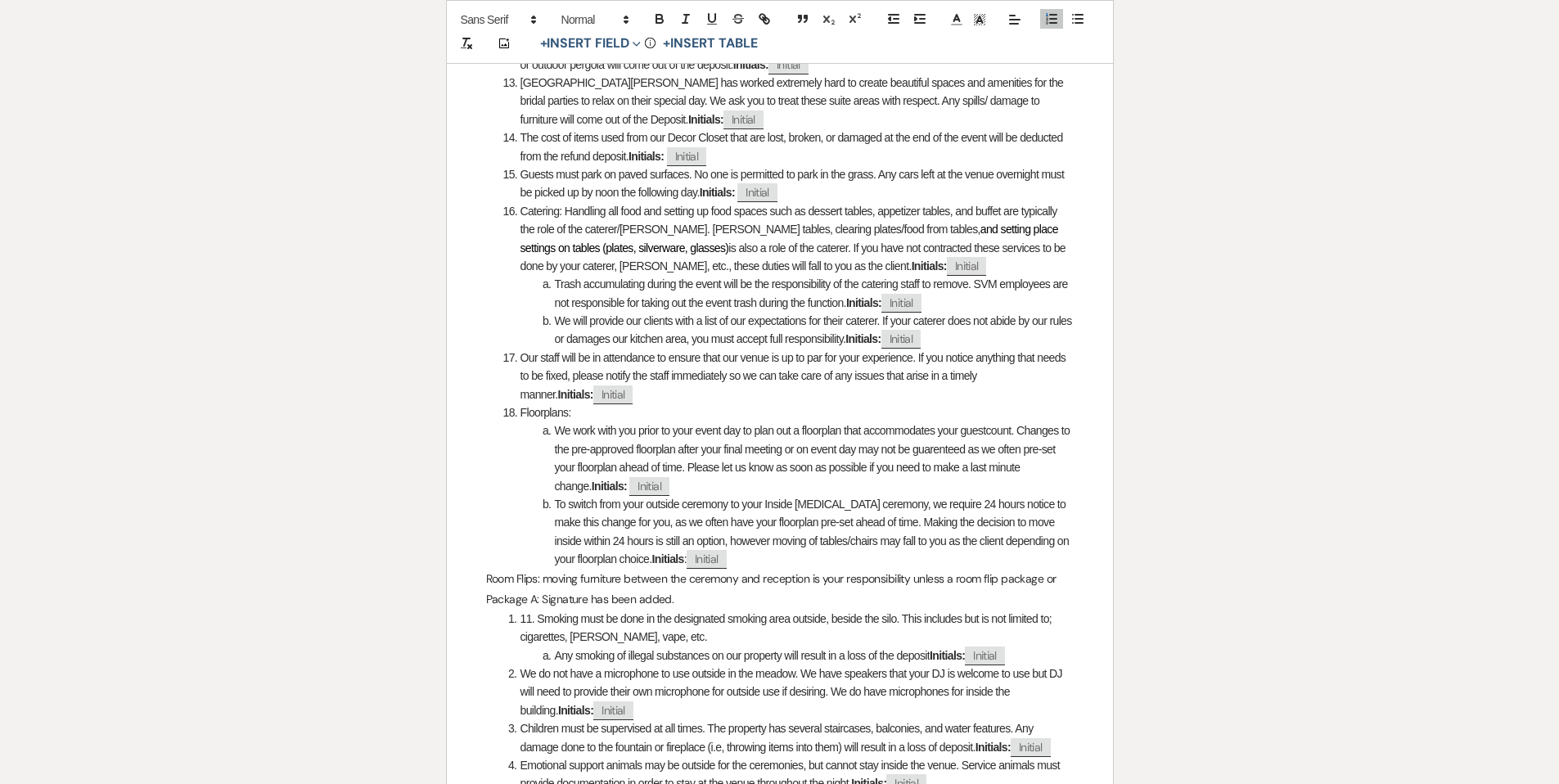
click at [483, 557] on div "﻿ ﻿ Rental of Venue Information Sheet for Stone Valley Meadows Flower Petals: I…" at bounding box center [780, 216] width 667 height 2324
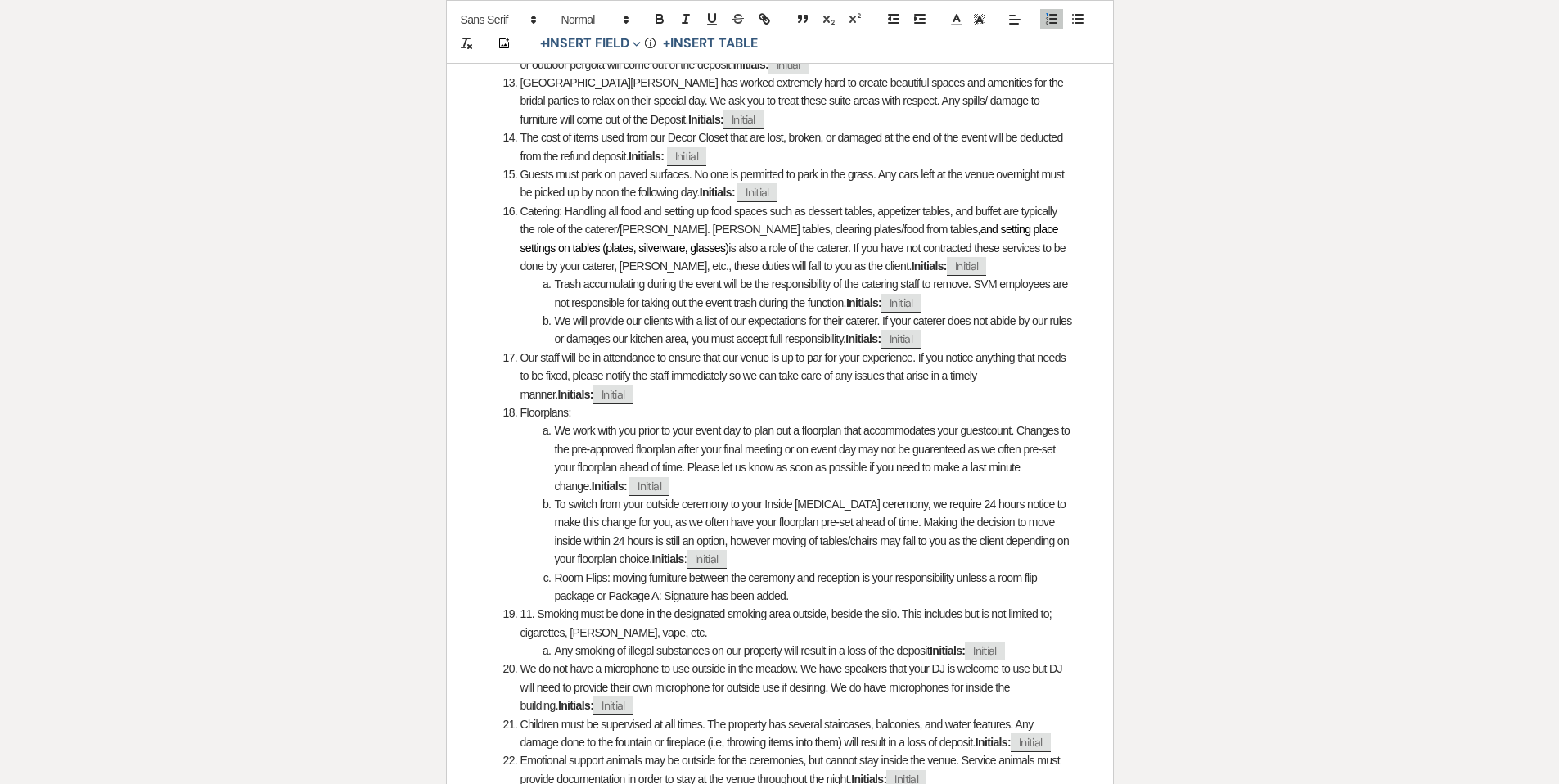
click at [814, 573] on li "Room Flips: moving furniture between the ceremony and reception is your respons…" at bounding box center [788, 587] width 571 height 37
click at [600, 34] on button "+ Insert Field Expand" at bounding box center [591, 44] width 113 height 19
click at [588, 165] on button "Initial Field" at bounding box center [594, 167] width 122 height 29
select select "initialField"
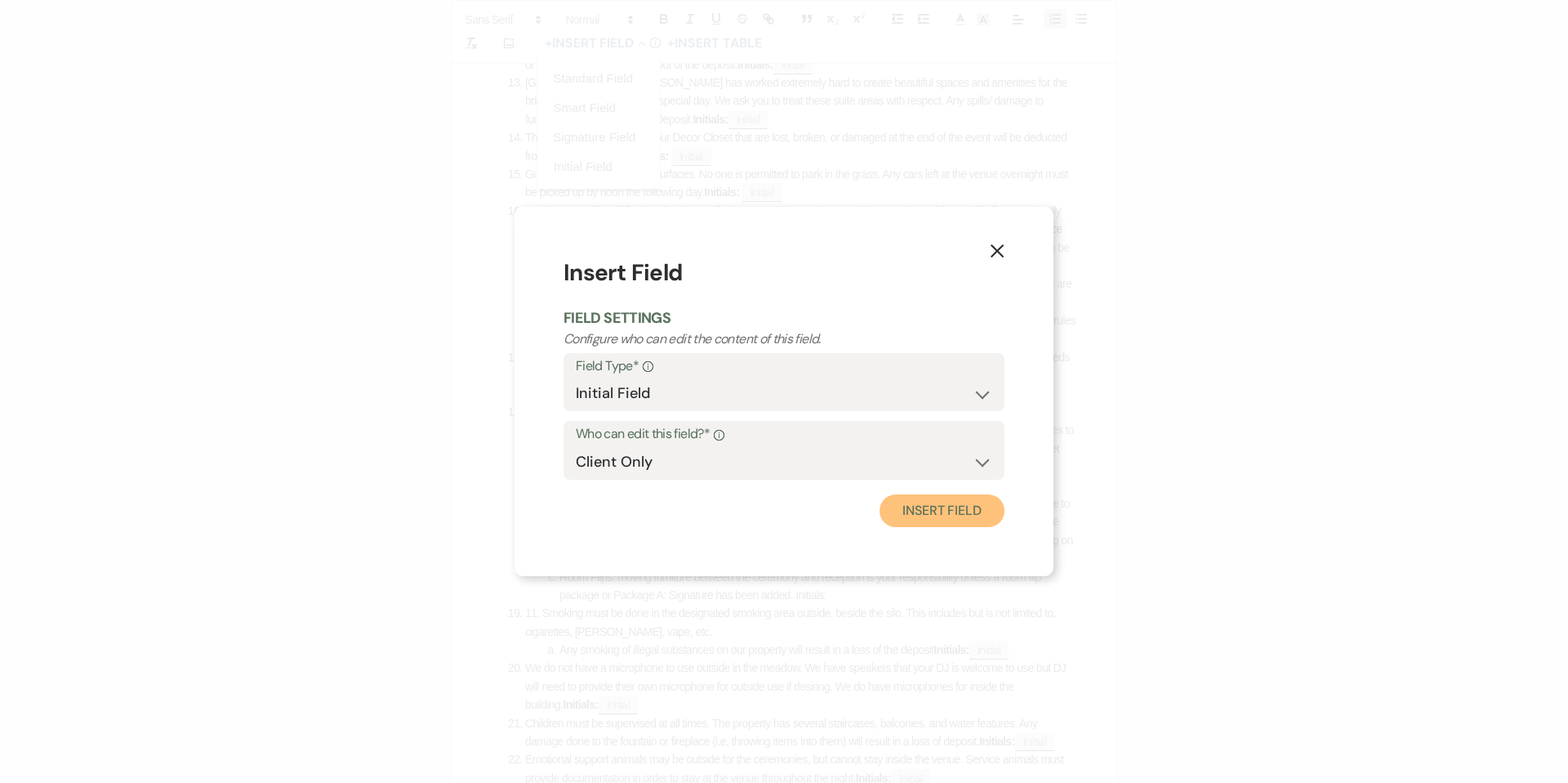
click at [938, 518] on button "Insert Field" at bounding box center [942, 511] width 125 height 33
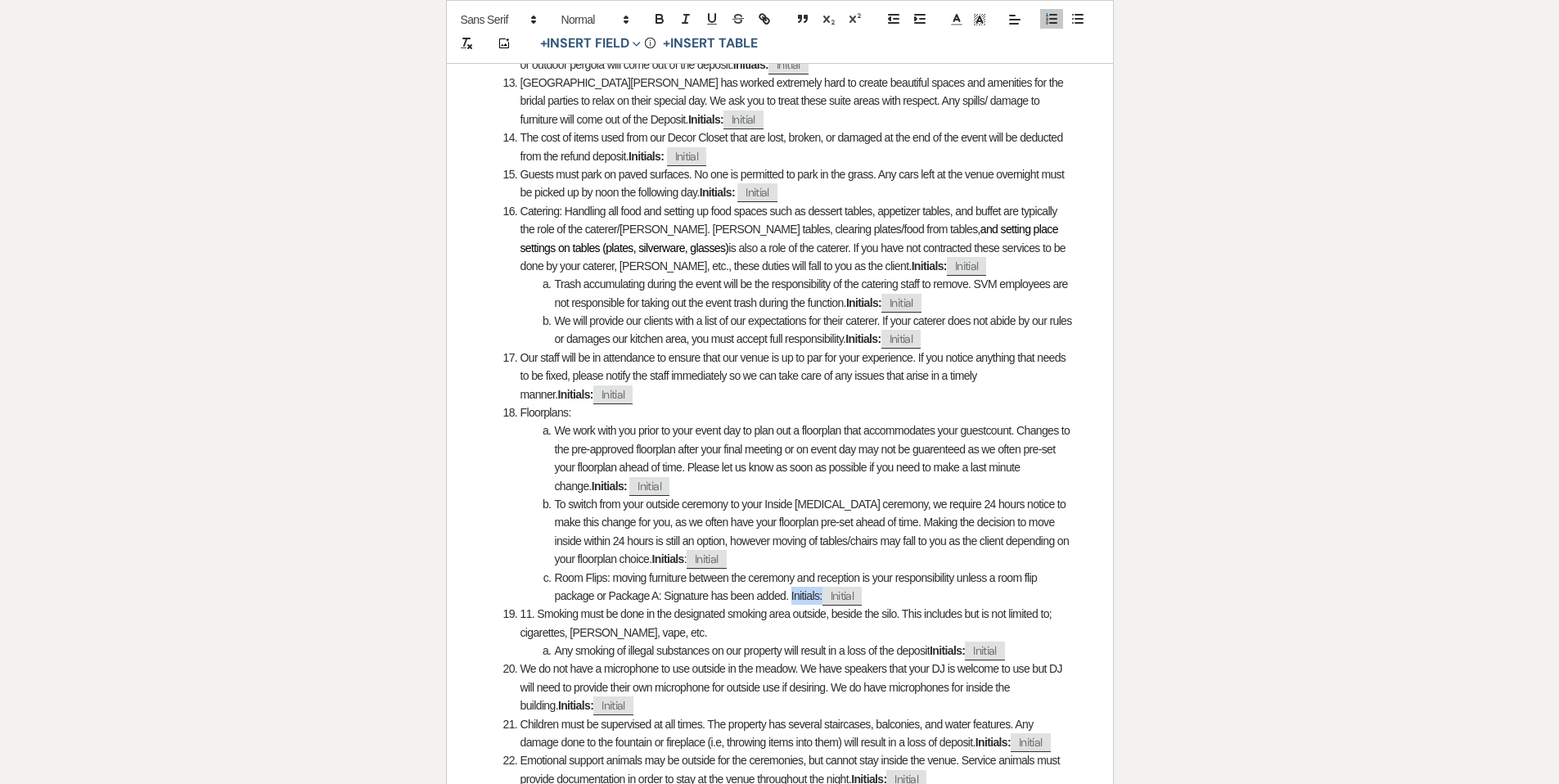
drag, startPoint x: 797, startPoint y: 578, endPoint x: 827, endPoint y: 577, distance: 30.0
click at [827, 577] on li "Room Flips: moving furniture between the ceremony and reception is your respons…" at bounding box center [788, 587] width 571 height 37
click at [917, 573] on li "Room Flips: moving furniture between the ceremony and reception is your respons…" at bounding box center [788, 587] width 571 height 37
drag, startPoint x: 875, startPoint y: 560, endPoint x: 865, endPoint y: 558, distance: 10.2
click at [865, 568] on li "Room Flips: moving furniture between the ceremony and reception is your respons…" at bounding box center [788, 587] width 571 height 37
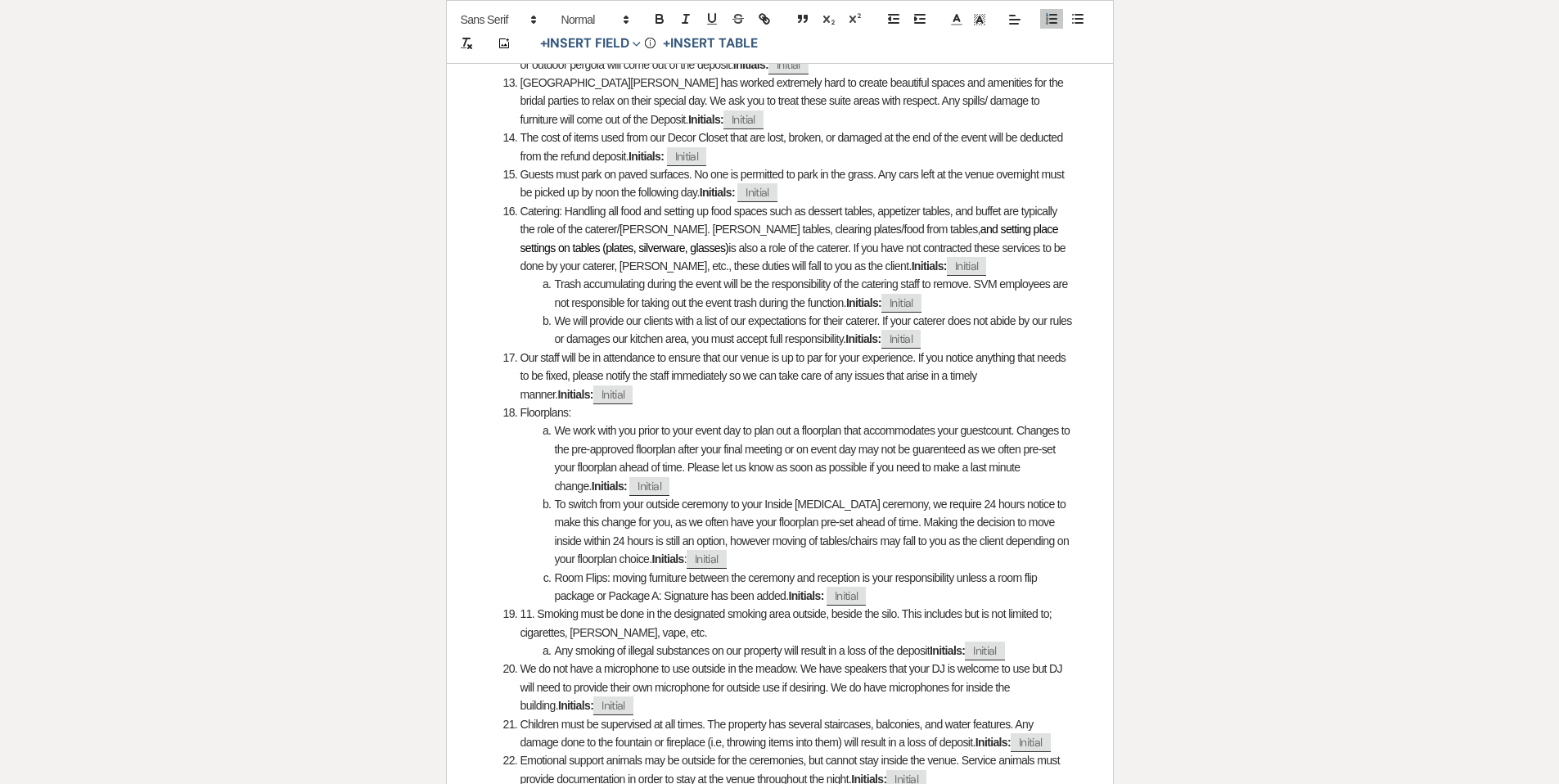
click at [916, 578] on li "Room Flips: moving furniture between the ceremony and reception is your respons…" at bounding box center [788, 587] width 571 height 37
click at [613, 568] on li "Room Flips: moving furniture between the ceremony and reception is your respons…" at bounding box center [788, 587] width 571 height 37
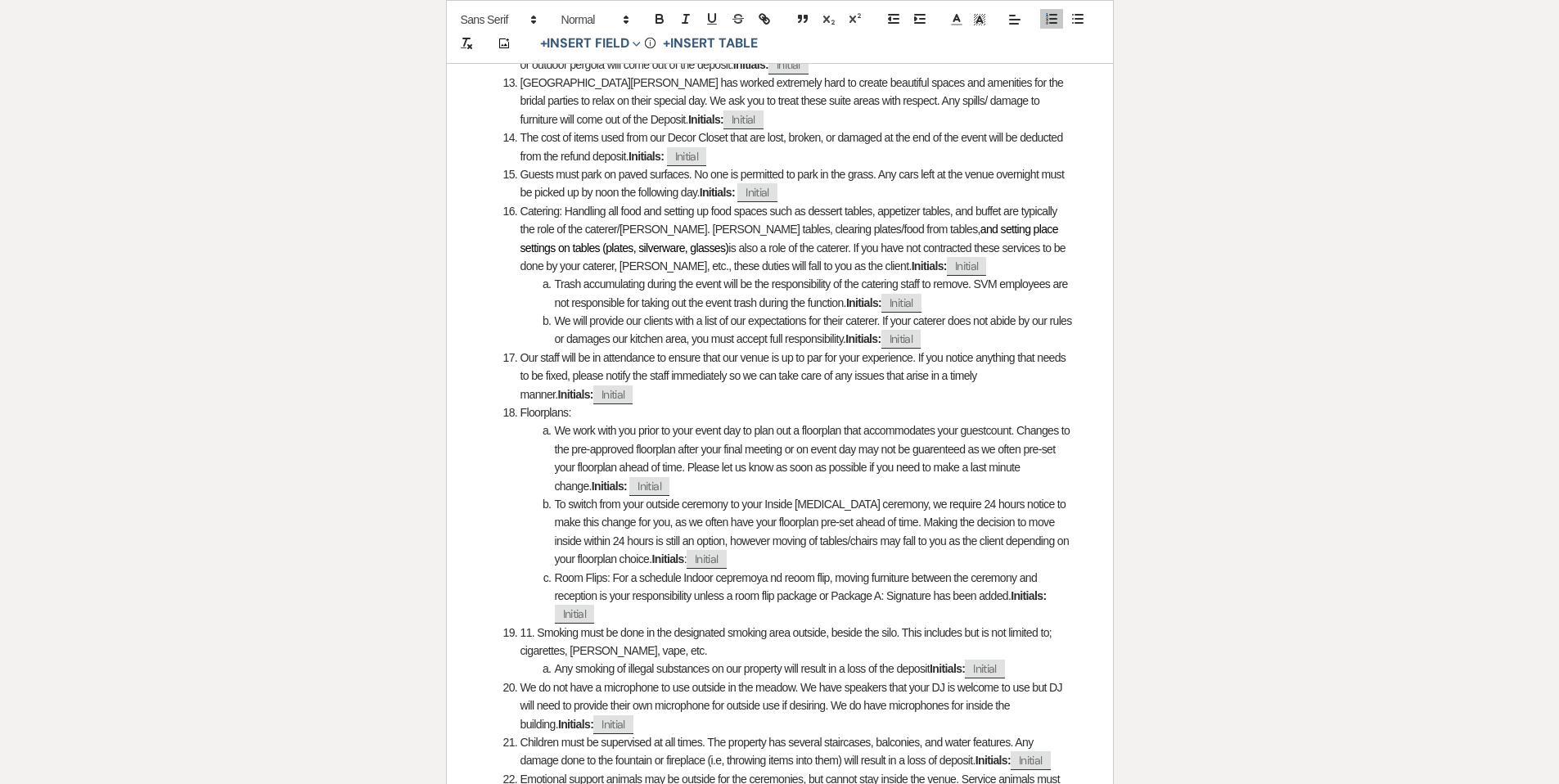
click at [681, 568] on li "Room Flips: For a schedule Indoor cepremoya nd reoom flip, moving furniture bet…" at bounding box center [788, 596] width 571 height 54
click at [694, 568] on li "Room Flips: For a scheduled Indoor cepremoya nd reoom flip, moving furniture be…" at bounding box center [788, 596] width 571 height 54
click at [713, 590] on li "Room Flips: For a scheduled indoor cepremoya nd reoom flip, moving furniture be…" at bounding box center [788, 596] width 571 height 54
drag, startPoint x: 814, startPoint y: 562, endPoint x: 801, endPoint y: 560, distance: 13.2
click at [769, 568] on li "Room Flips: For a scheduled indoor cepremoya nd reoom flip, moving furniture be…" at bounding box center [788, 596] width 571 height 54
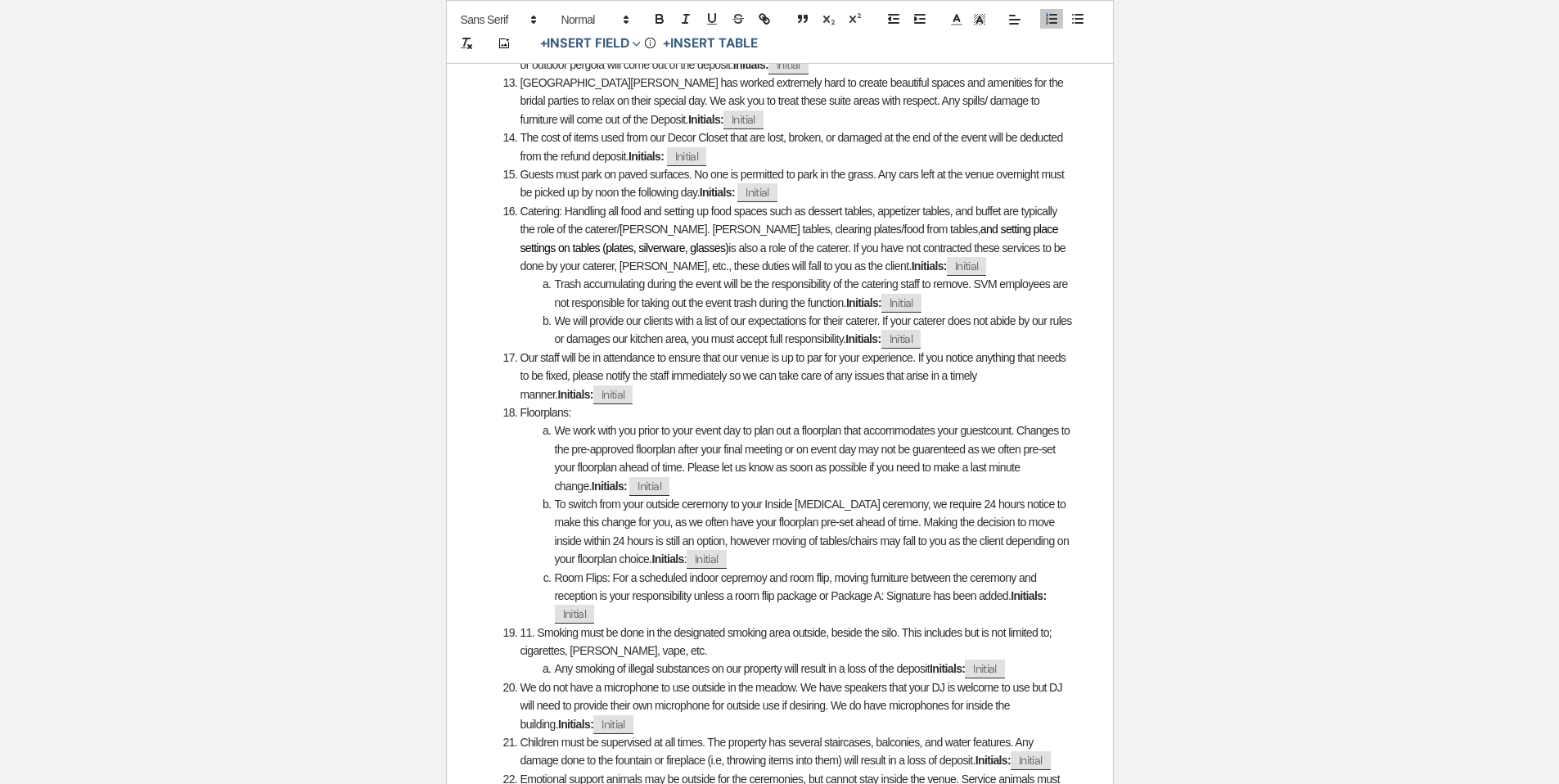
click at [741, 594] on li "Room Flips: For a scheduled indoor cepremoy and room flip, moving furniture bet…" at bounding box center [788, 596] width 571 height 54
click at [739, 568] on li "Room Flips: For a scheduled indoor cepremoy and room flip, moving furniture bet…" at bounding box center [788, 596] width 571 height 54
click at [760, 568] on li "Room Flips: For a scheduled indoor ceremoy and room flip, moving furniture betw…" at bounding box center [788, 596] width 571 height 54
click at [822, 597] on li "Room Flips: For a scheduled indoor ceremony and room flip, moving furniture bet…" at bounding box center [788, 596] width 571 height 54
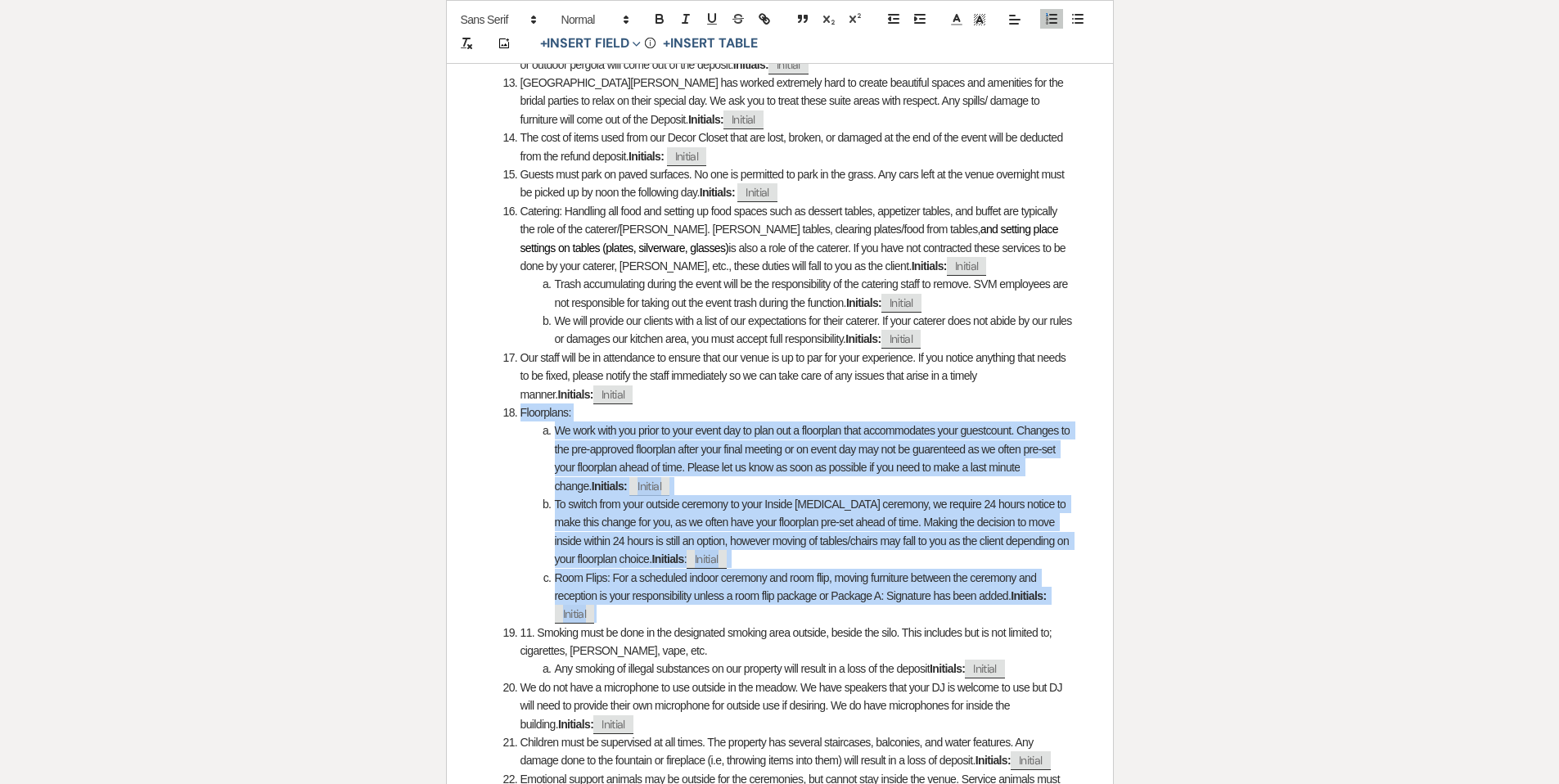
drag, startPoint x: 620, startPoint y: 590, endPoint x: 513, endPoint y: 390, distance: 226.8
click at [513, 390] on ol "Flower Petals: If outdoor ceremony, must have real flower petals thrown (no woo…" at bounding box center [780, 155] width 588 height 1520
copy ol "Floorplans: We work with you prior to your event day to plan out a floorplan th…"
click at [781, 422] on li "We work with you prior to your event day to plan out a floorplan that accommoda…" at bounding box center [788, 459] width 571 height 74
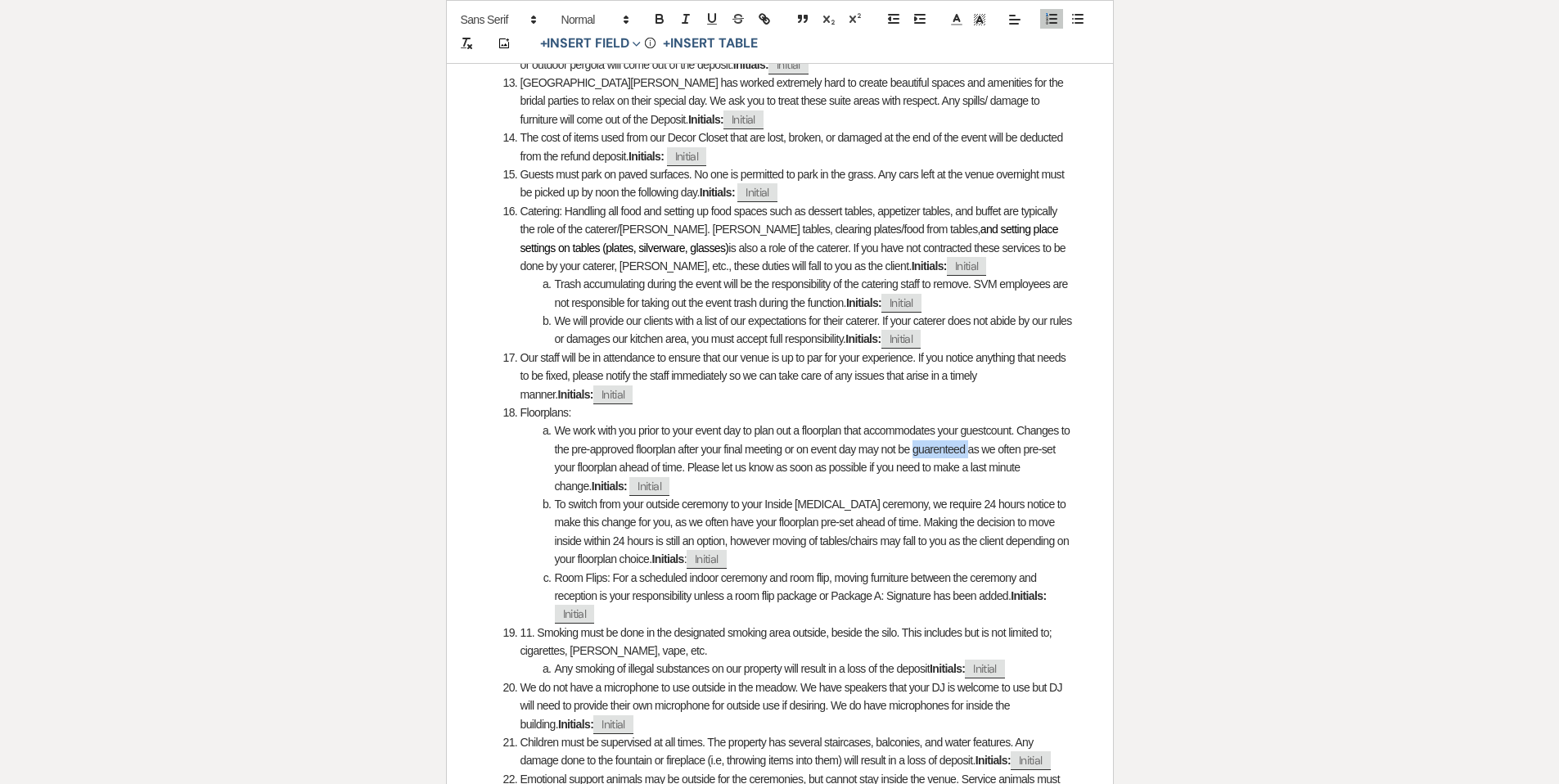
drag, startPoint x: 985, startPoint y: 434, endPoint x: 929, endPoint y: 436, distance: 56.0
click at [929, 436] on li "We work with you prior to your event day to plan out a floorplan that accommoda…" at bounding box center [788, 459] width 571 height 74
drag, startPoint x: 987, startPoint y: 432, endPoint x: 931, endPoint y: 437, distance: 56.2
click at [931, 437] on li "We work with you prior to your event day to plan out a floorplan that accommoda…" at bounding box center [788, 459] width 571 height 74
click at [671, 20] on div at bounding box center [711, 19] width 131 height 24
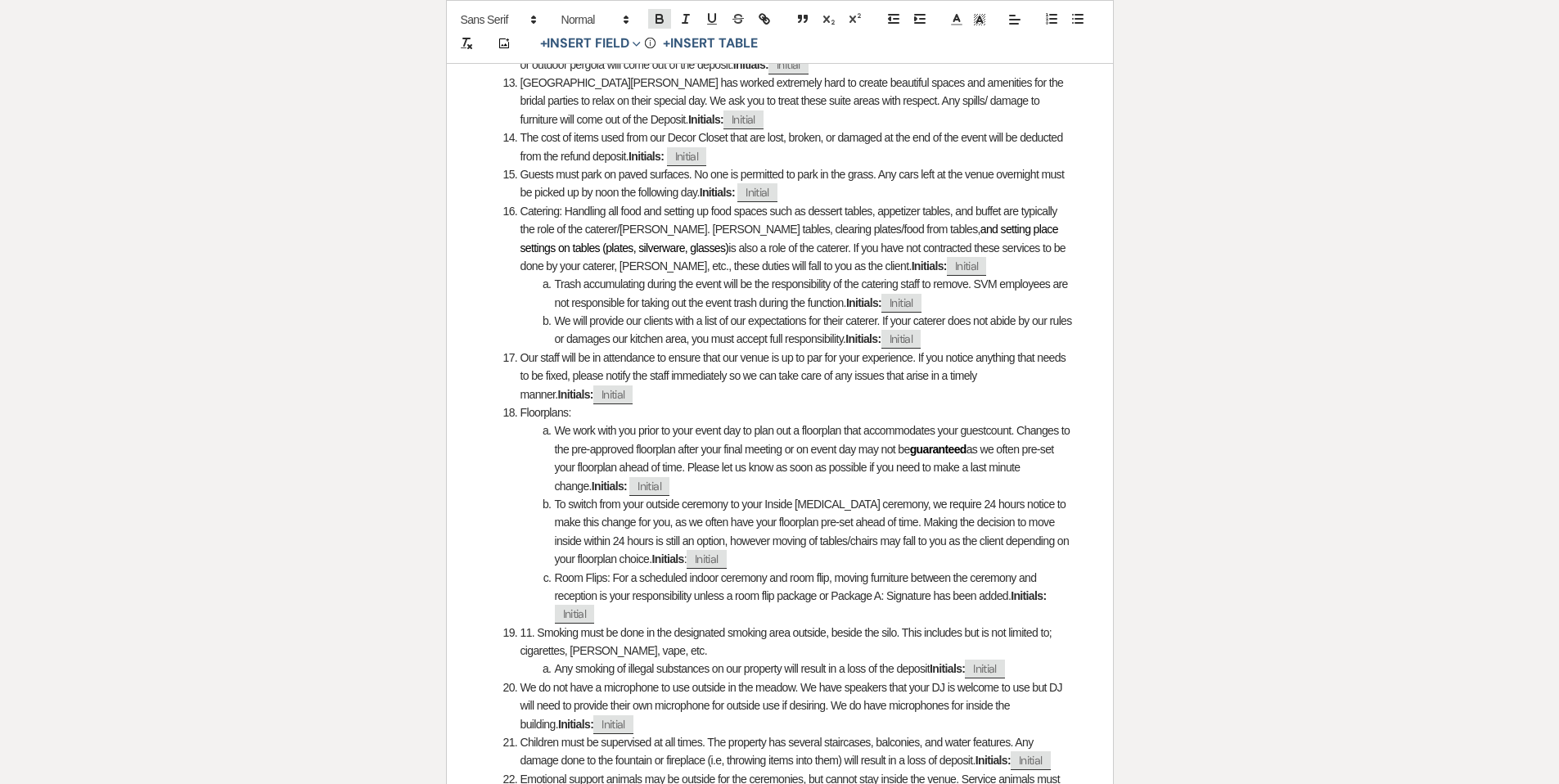
click at [669, 22] on button "button" at bounding box center [660, 18] width 23 height 19
click at [656, 22] on icon "button" at bounding box center [659, 20] width 7 height 4
click at [910, 460] on li "We work with you prior to your event day to plan out a floorplan that accommoda…" at bounding box center [788, 459] width 571 height 74
click at [649, 403] on li "Floorplans:" at bounding box center [788, 412] width 571 height 18
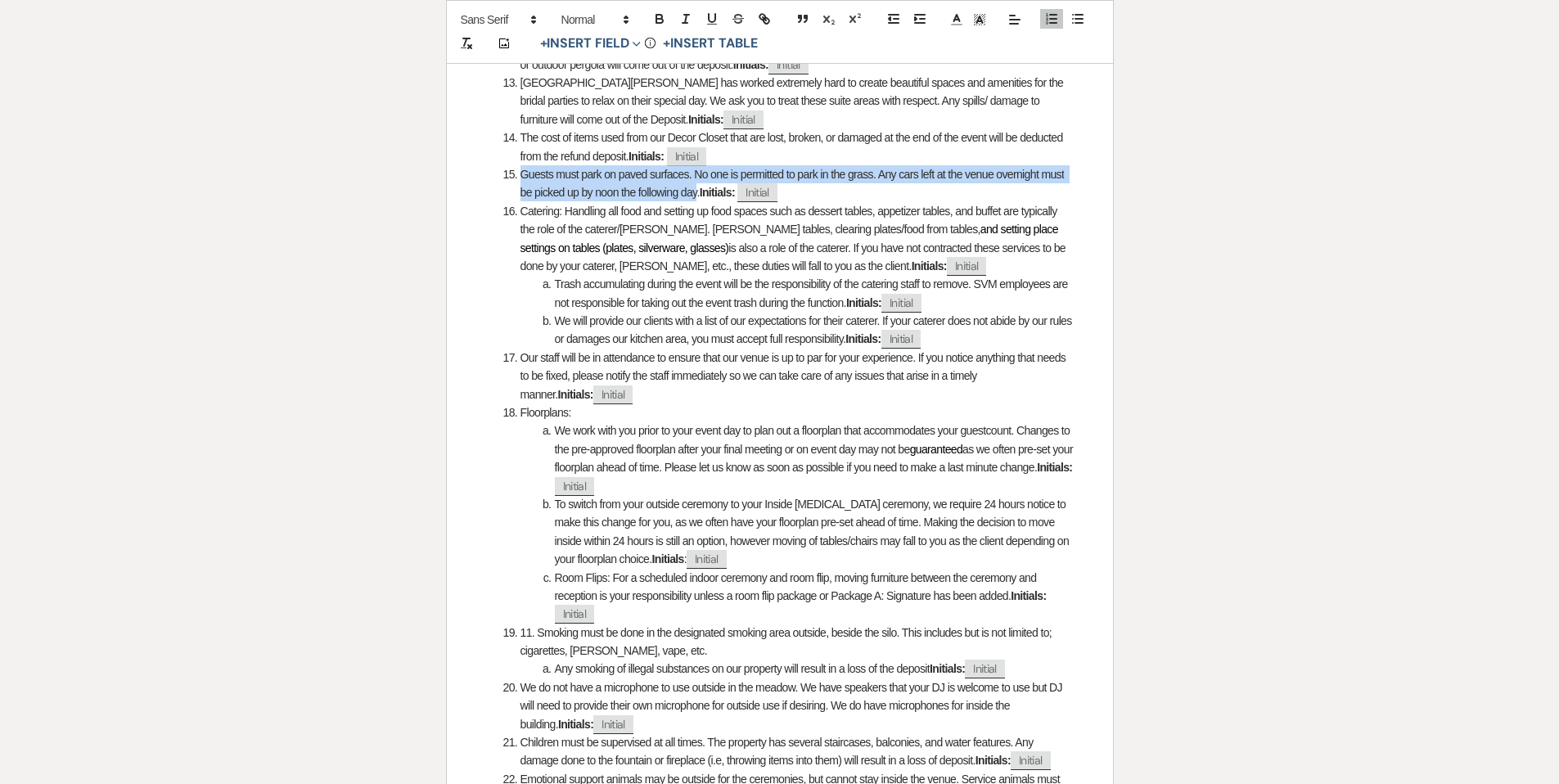
drag, startPoint x: 521, startPoint y: 156, endPoint x: 703, endPoint y: 174, distance: 182.9
click at [703, 174] on li "Guests must park on paved surfaces. No one is permitted to park in the grass. A…" at bounding box center [788, 184] width 571 height 37
copy li "Guests must park on paved surfaces. No one is permitted to park in the grass. A…"
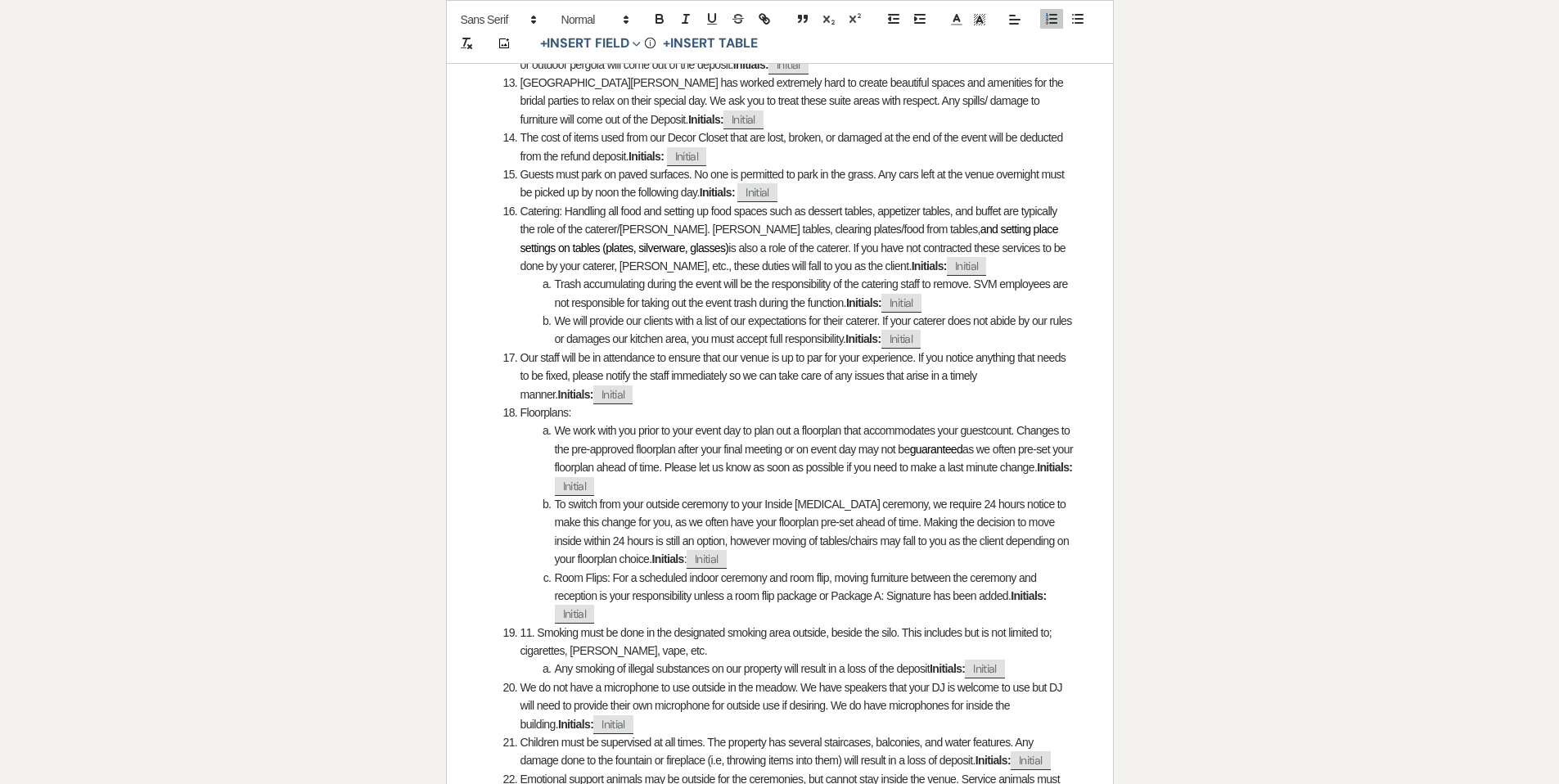
click at [690, 366] on li "Our staff will be in attendance to ensure that our venue is up to par for your …" at bounding box center [788, 376] width 571 height 54
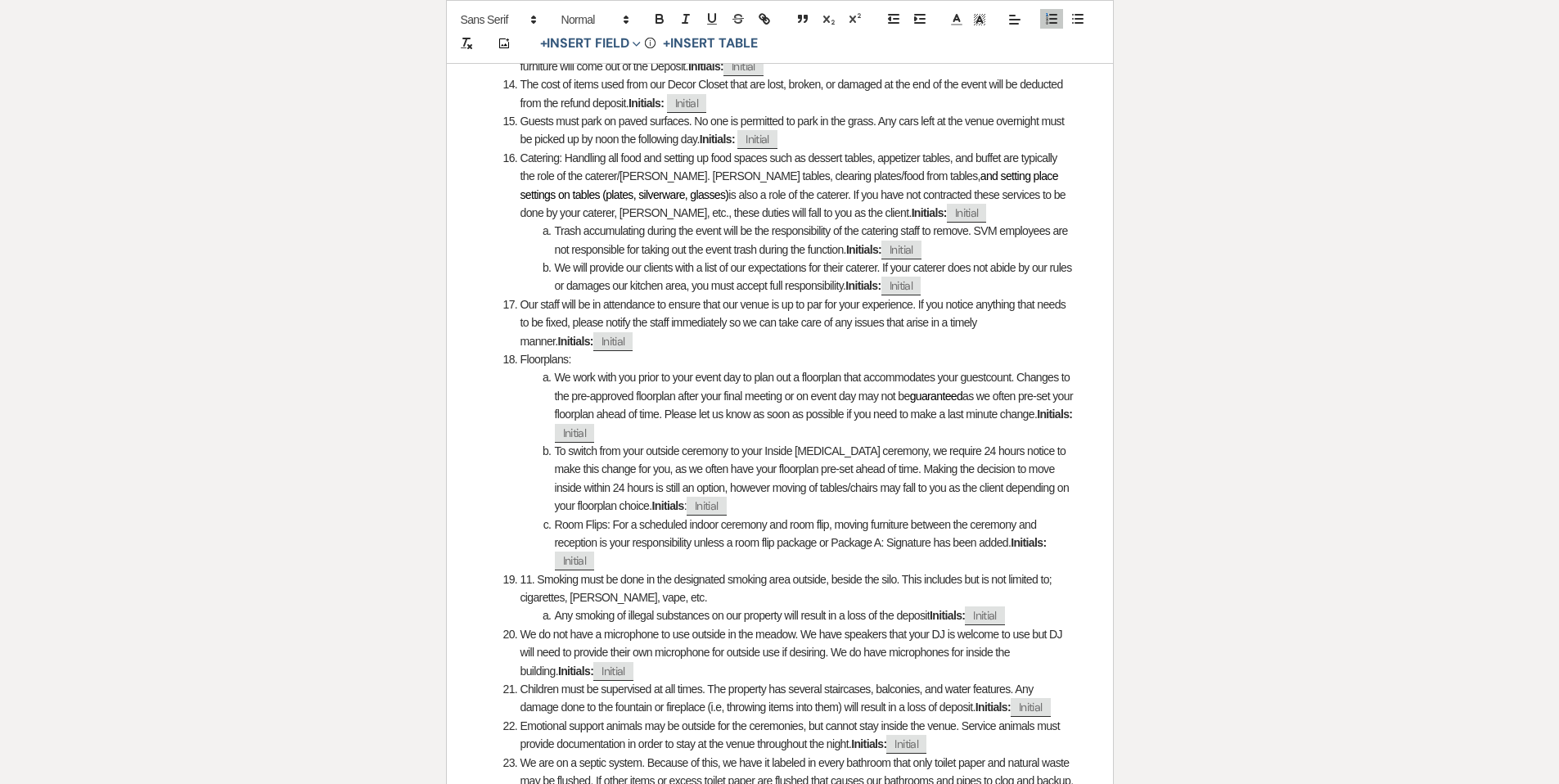
scroll to position [1350, 0]
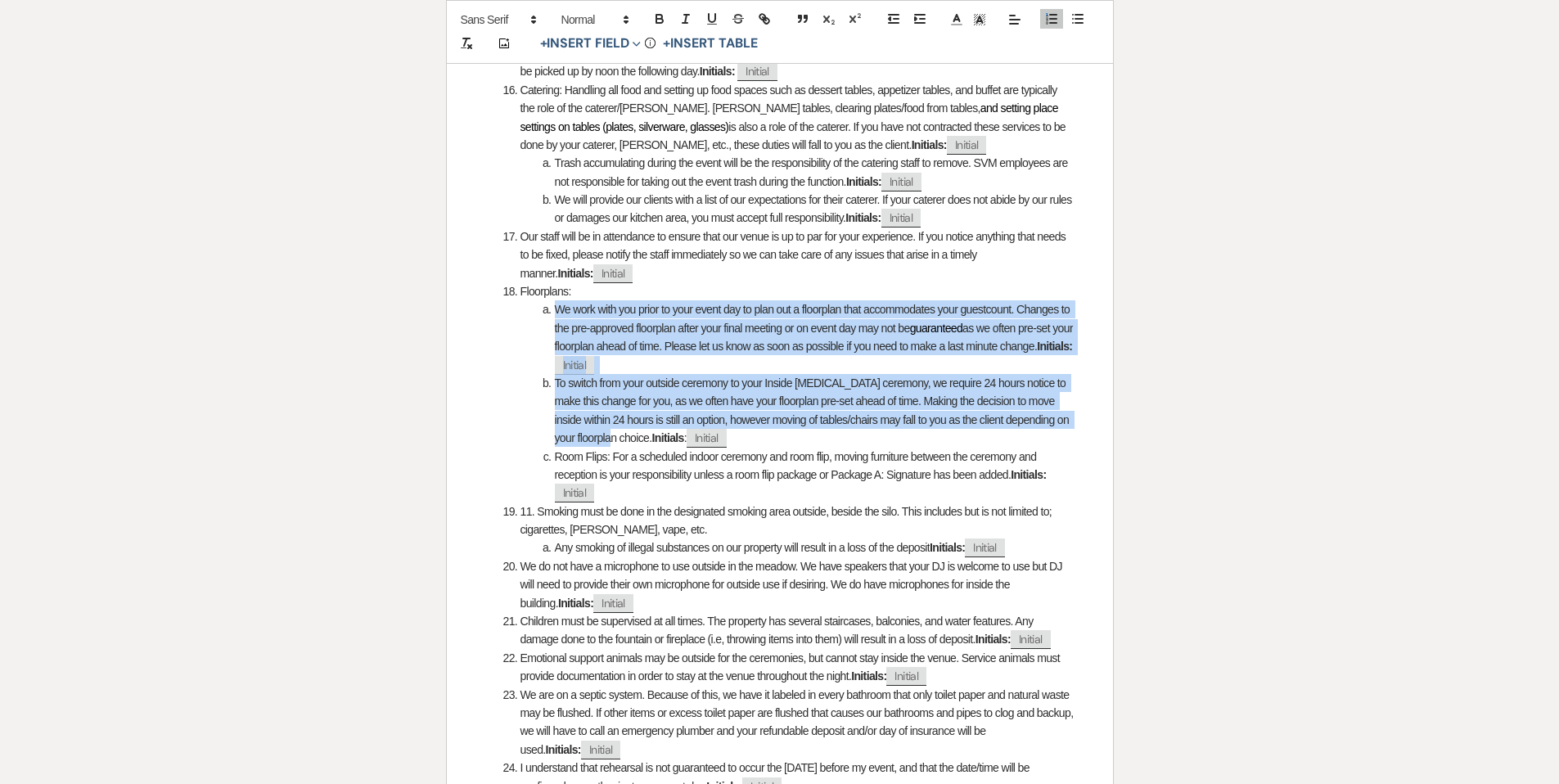
drag, startPoint x: 552, startPoint y: 290, endPoint x: 629, endPoint y: 423, distance: 153.7
click at [629, 423] on ol "Flower Petals: If outdoor ceremony, must have real flower petals thrown (no woo…" at bounding box center [780, 35] width 588 height 1520
copy ol "We work with you prior to your event day to plan out a floorplan that accommoda…"
